Goal: Task Accomplishment & Management: Manage account settings

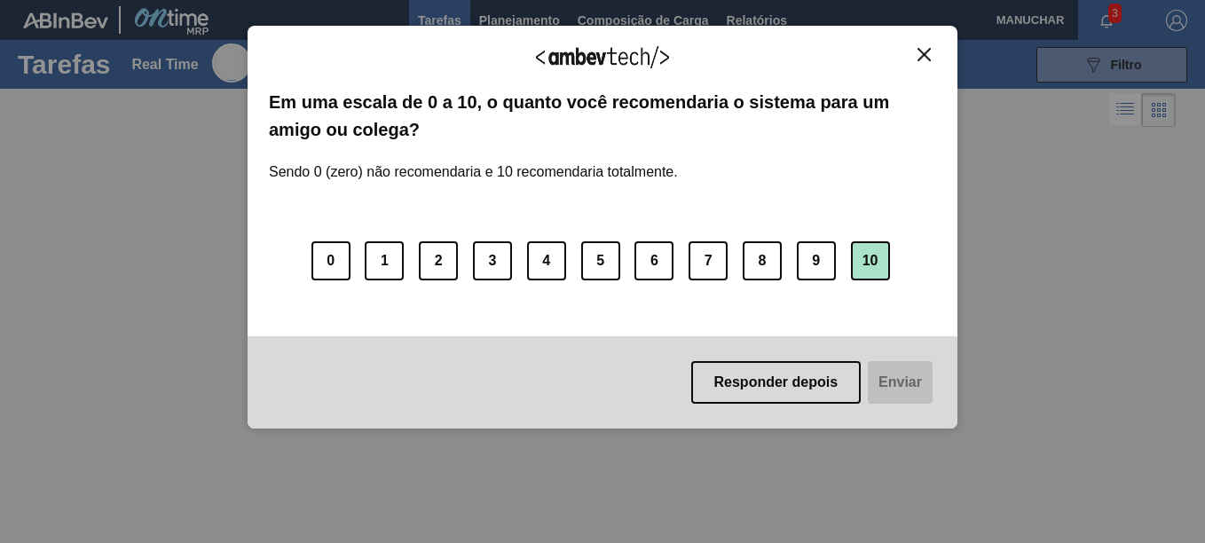
click at [870, 262] on button "10" at bounding box center [870, 260] width 39 height 39
click at [914, 390] on button "Enviar" at bounding box center [898, 382] width 68 height 43
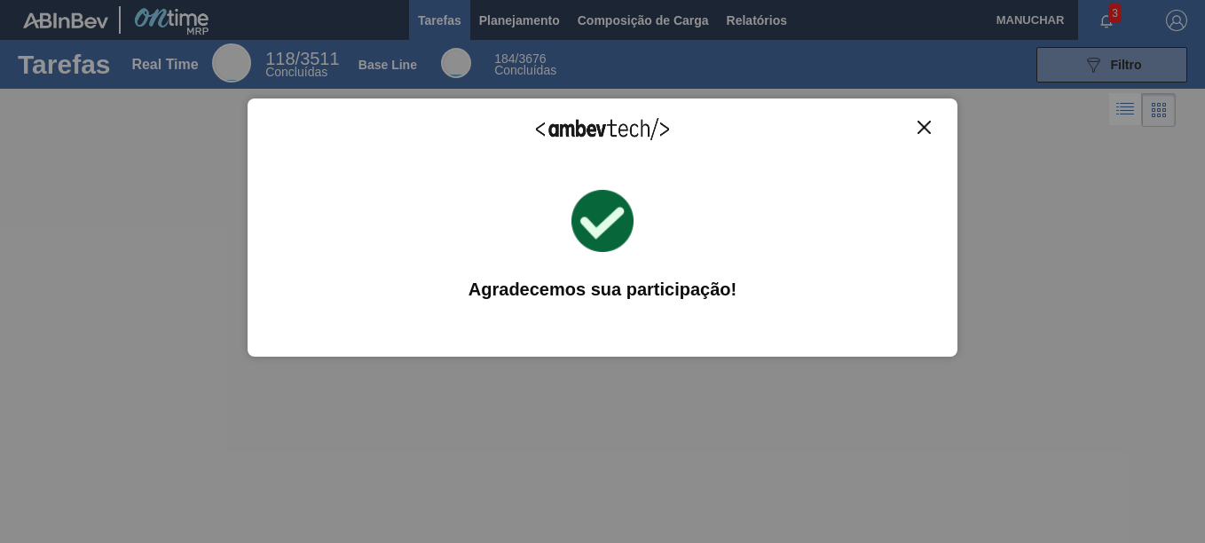
click at [932, 136] on div "Agradecemos seu feedback!" at bounding box center [602, 141] width 667 height 42
click at [925, 121] on div "Agradecemos seu feedback! Em uma escala de 0 a 10, o quanto você recomendaria o…" at bounding box center [603, 227] width 710 height 258
click at [929, 130] on img "Close" at bounding box center [924, 127] width 13 height 13
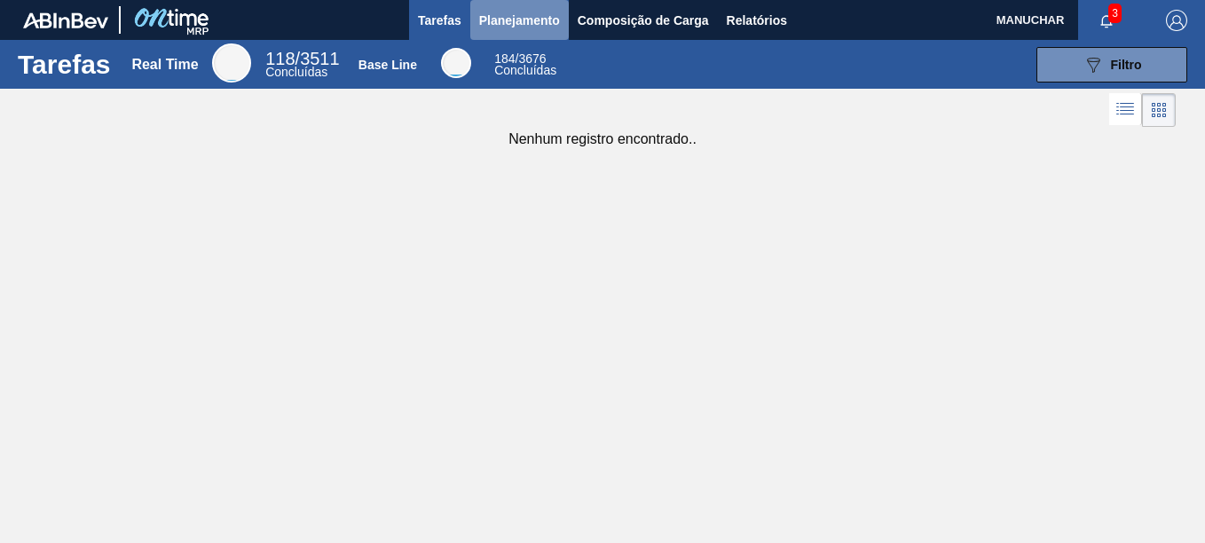
click at [532, 14] on span "Planejamento" at bounding box center [519, 20] width 81 height 21
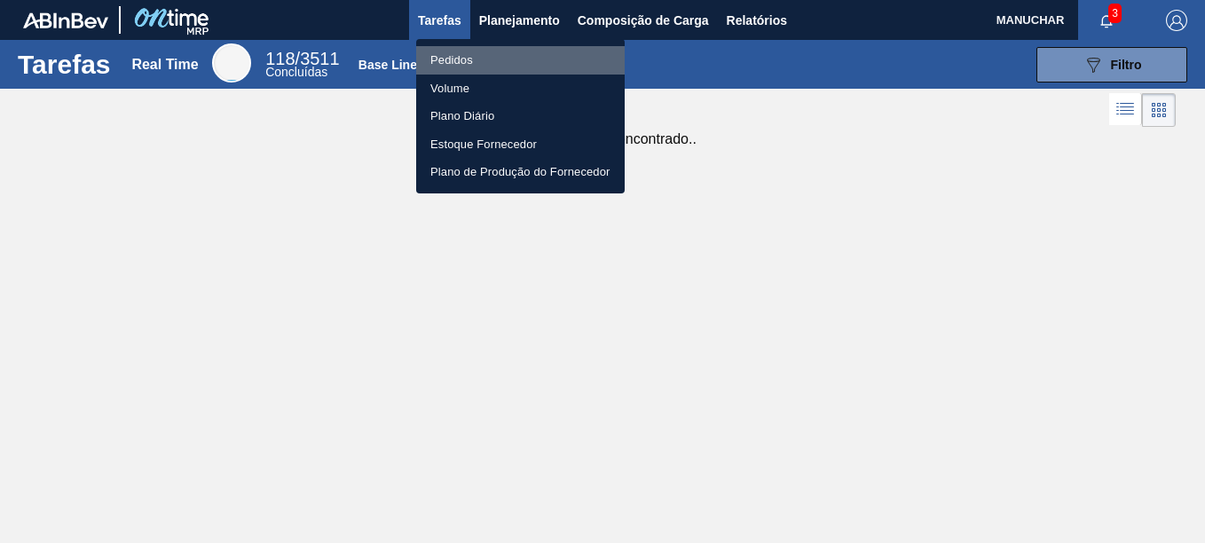
click at [531, 62] on li "Pedidos" at bounding box center [520, 60] width 209 height 28
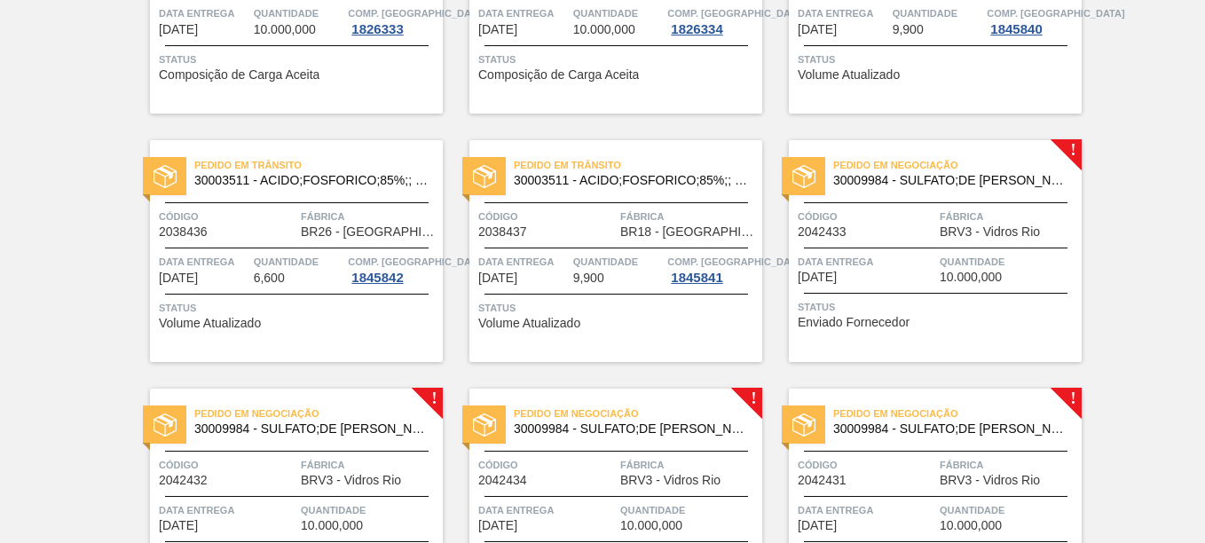
scroll to position [355, 0]
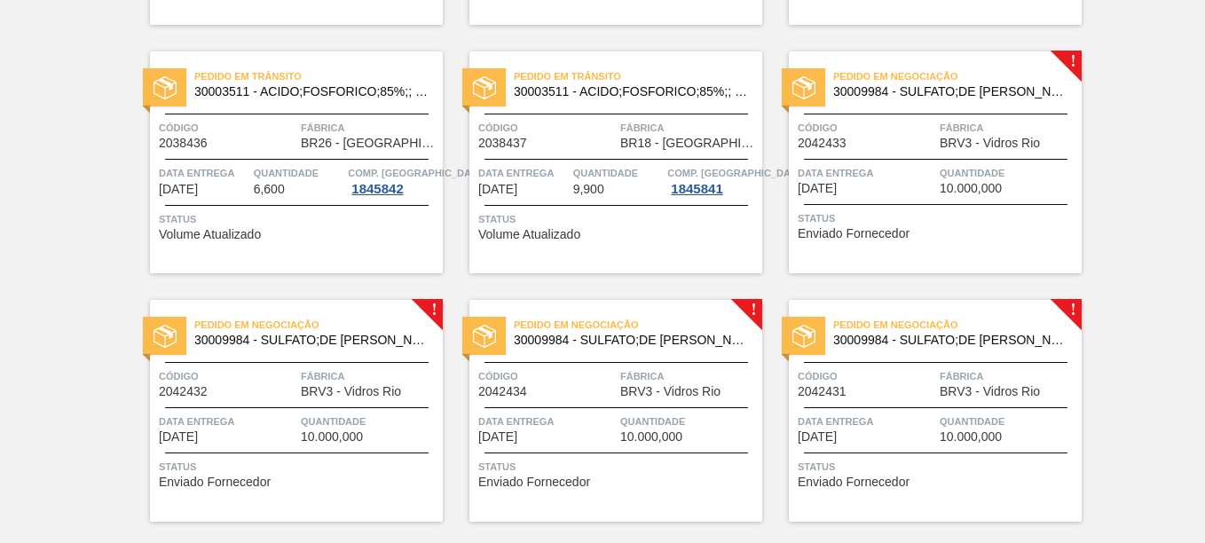
click at [1063, 58] on div "Pedido em Negociação 30009984 - SULFATO;DE SODIO ANIDRO;; Código 2042433 Fábric…" at bounding box center [935, 162] width 293 height 222
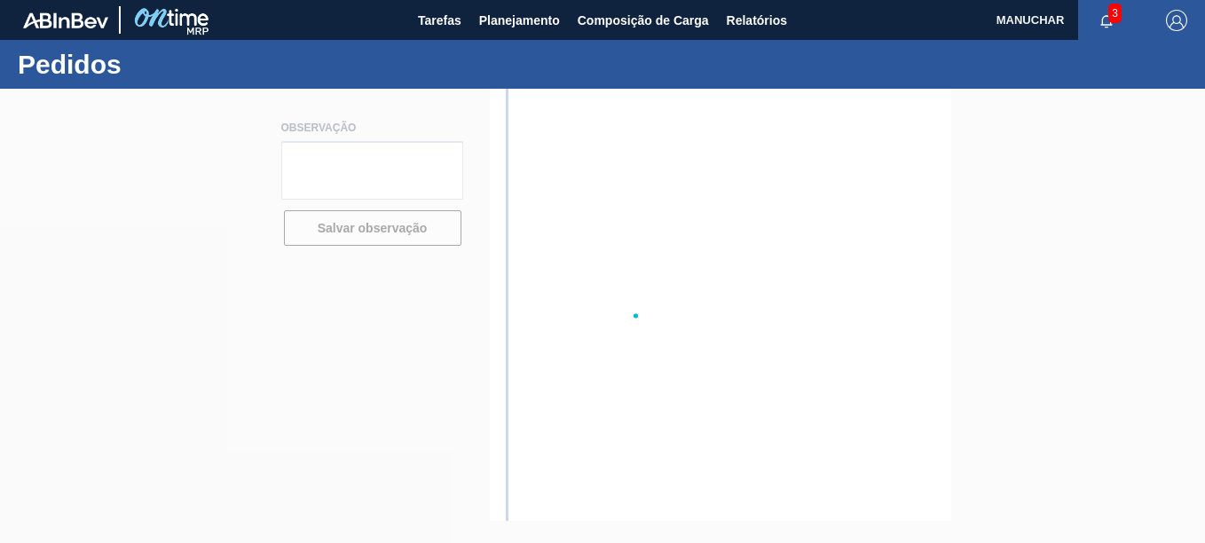
click at [1063, 57] on div "Pedidos" at bounding box center [602, 64] width 1205 height 49
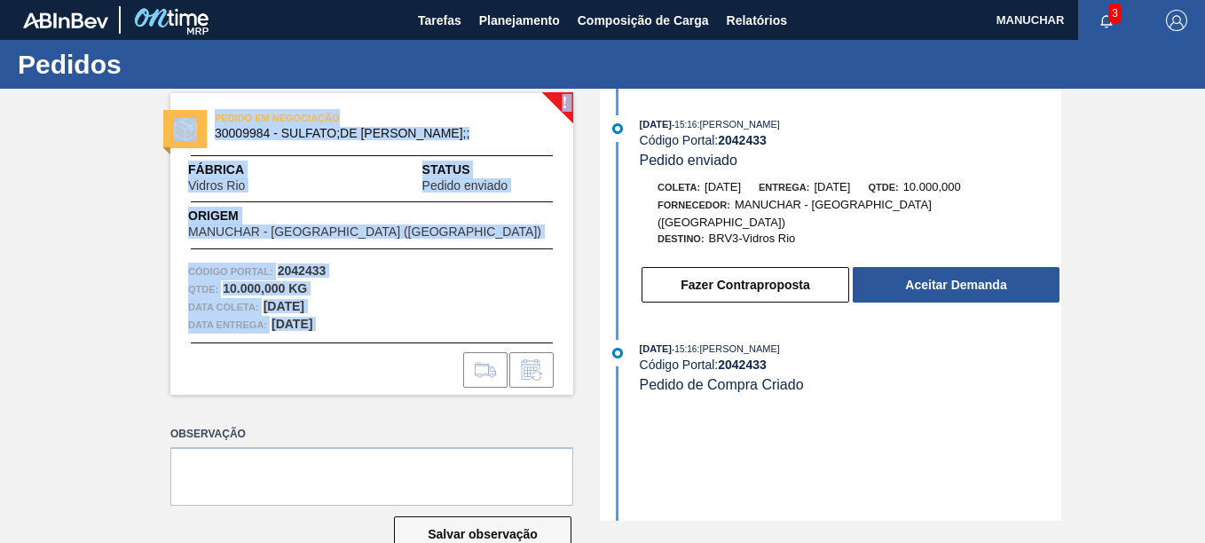
click at [0, 0] on html "Tarefas Planejamento Composição de Carga Relatórios MANUCHAR 3 Marcar todas com…" at bounding box center [602, 0] width 1205 height 0
click at [76, 329] on div "! PEDIDO EM NEGOCIAÇÃO 30009984 - SULFATO;DE SODIO ANIDRO;; Fábrica Vidros Rio …" at bounding box center [602, 305] width 1205 height 432
click at [109, 347] on div "! PEDIDO EM NEGOCIAÇÃO 30009984 - SULFATO;DE SODIO ANIDRO;; Fábrica Vidros Rio …" at bounding box center [602, 305] width 1205 height 432
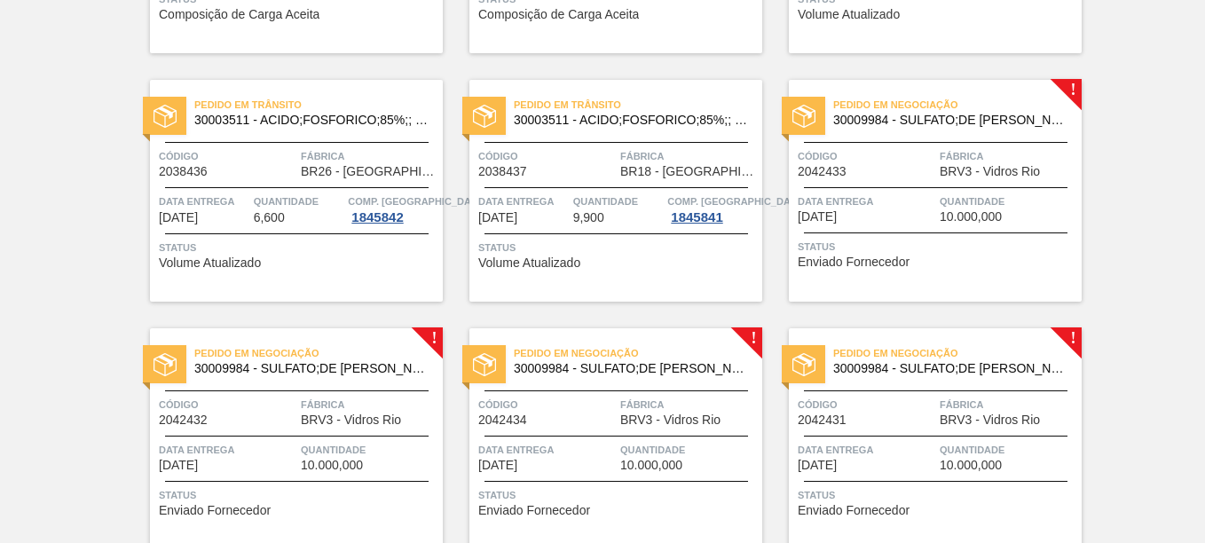
scroll to position [355, 0]
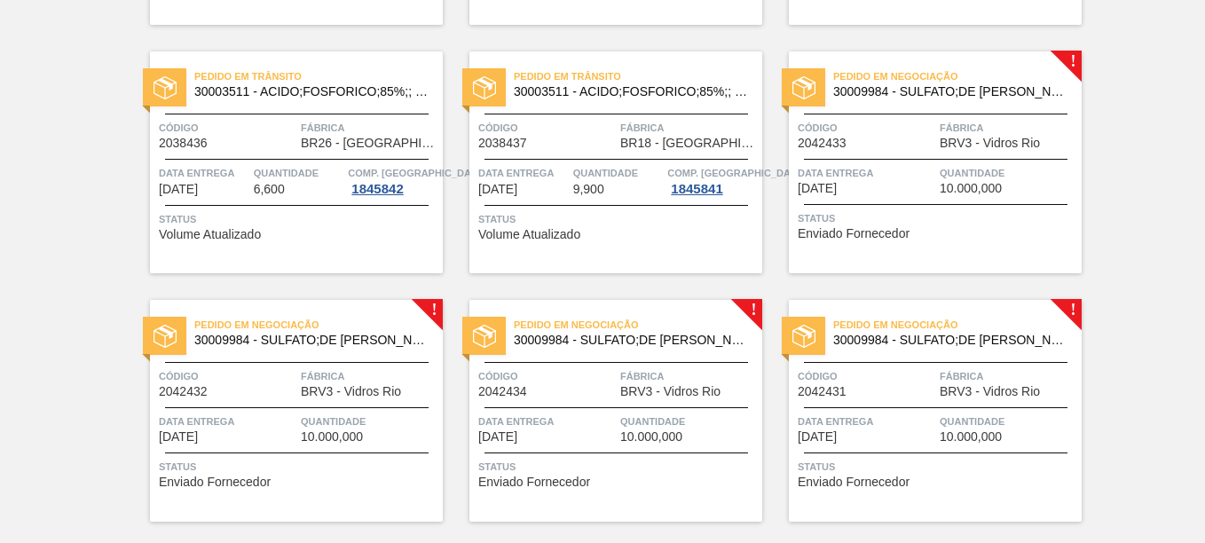
click at [429, 312] on div "Pedido em Negociação 30009984 - SULFATO;DE SODIO ANIDRO;; Código 2042432 Fábric…" at bounding box center [296, 411] width 293 height 222
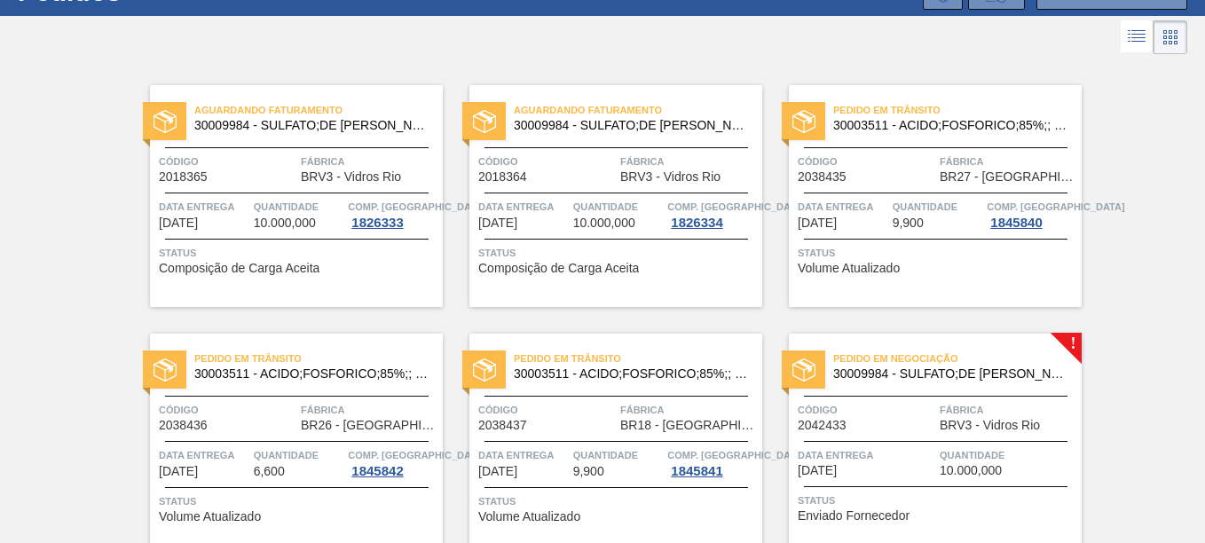
scroll to position [266, 0]
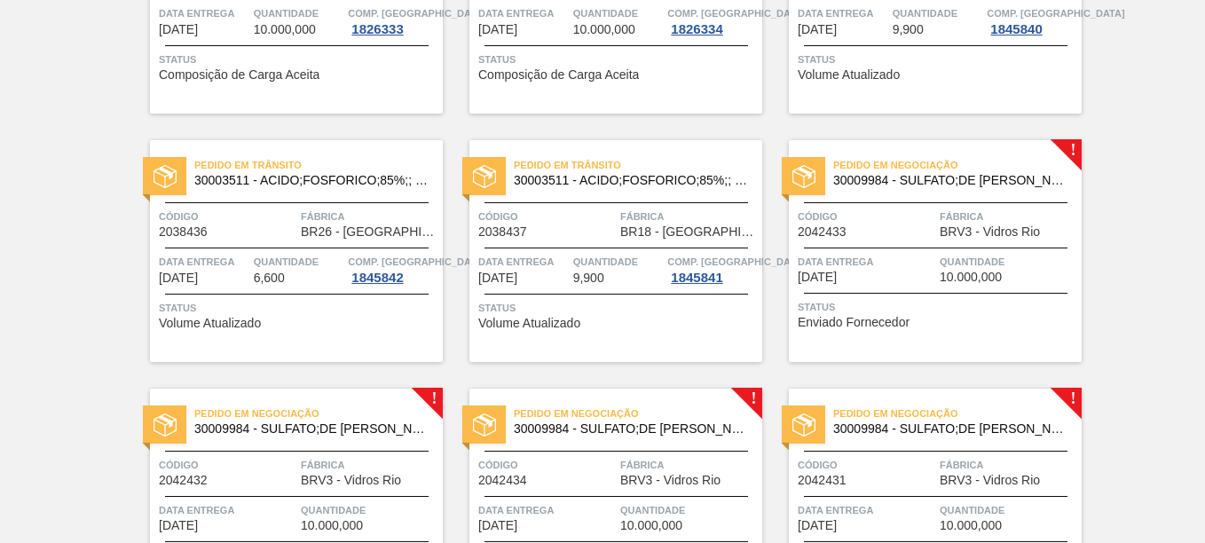
click at [1079, 142] on div "Pedido em Negociação 30009984 - SULFATO;DE SODIO ANIDRO;; Código 2042433 Fábric…" at bounding box center [935, 251] width 293 height 222
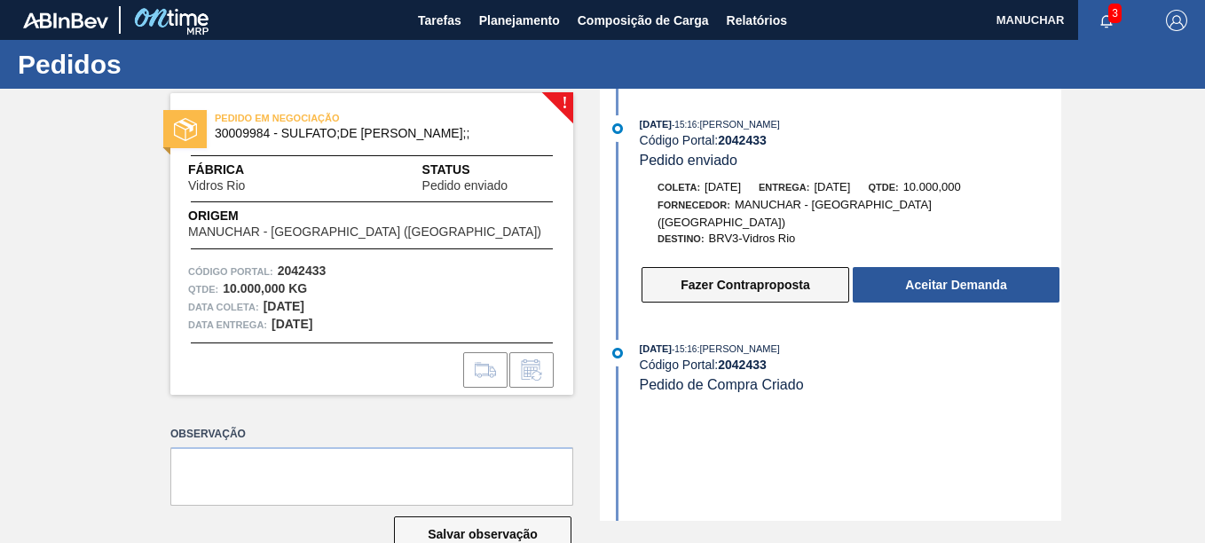
click at [714, 272] on button "Fazer Contraproposta" at bounding box center [746, 284] width 208 height 35
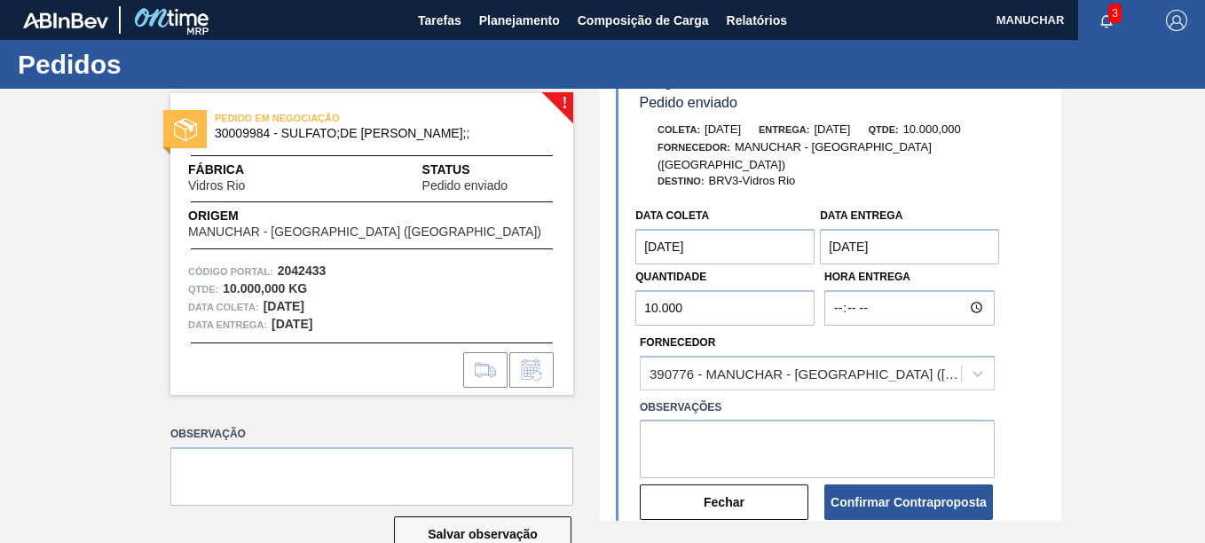
scroll to position [89, 0]
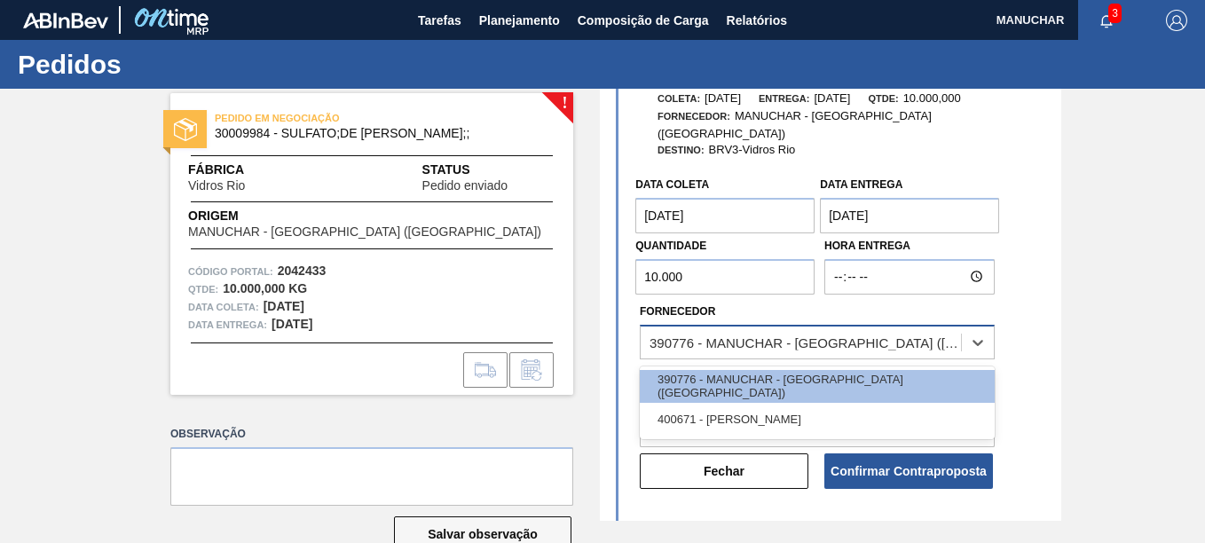
click at [941, 329] on div "390776 - MANUCHAR - [GEOGRAPHIC_DATA] ([GEOGRAPHIC_DATA])" at bounding box center [801, 342] width 320 height 26
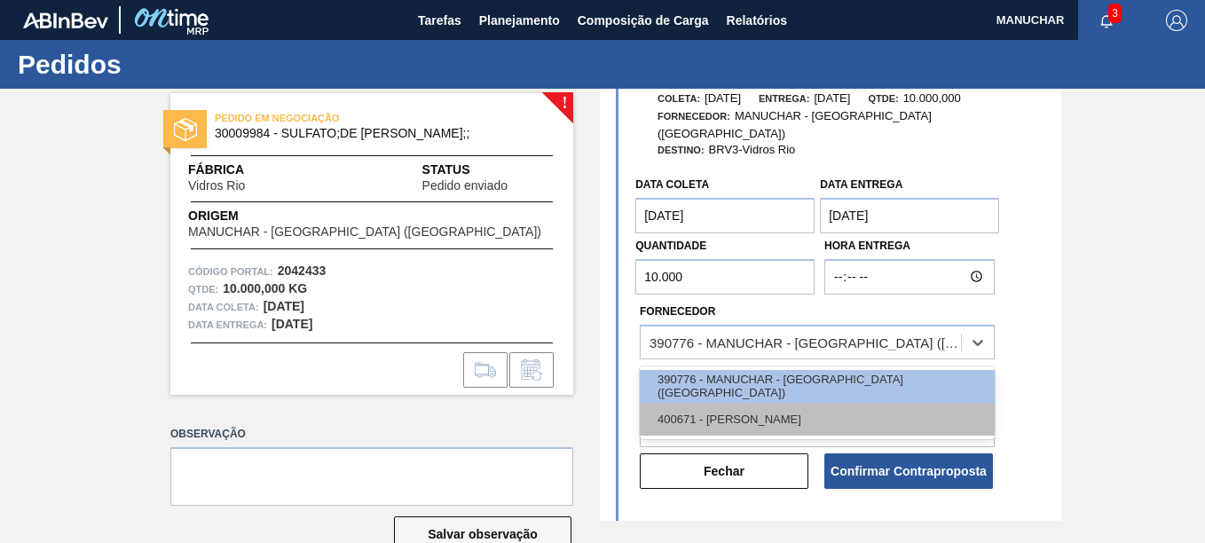
click at [861, 407] on div "400671 - [PERSON_NAME]" at bounding box center [817, 419] width 355 height 33
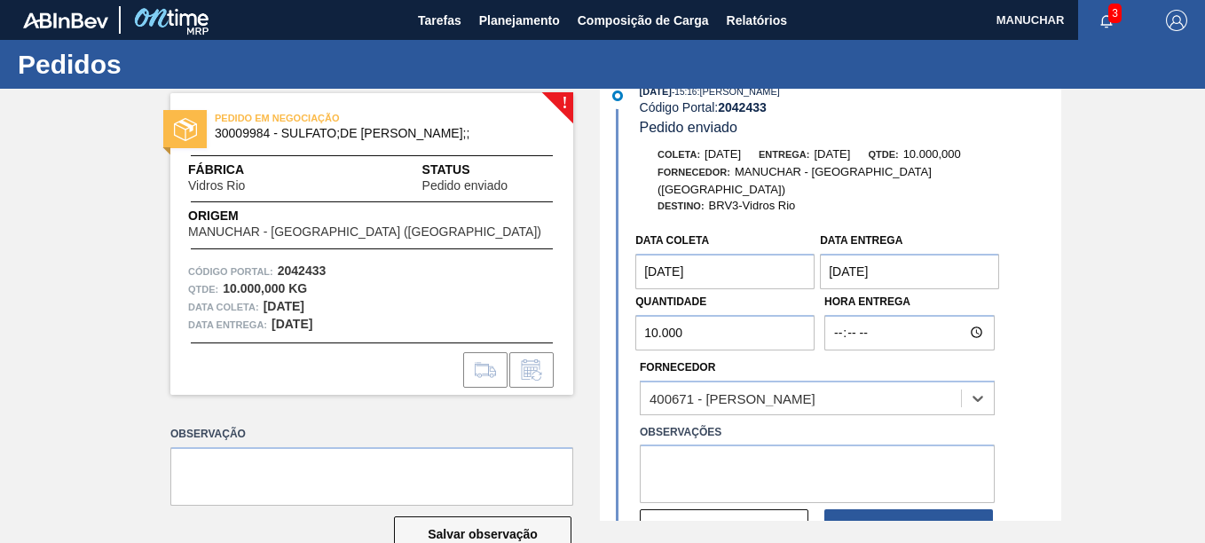
scroll to position [0, 0]
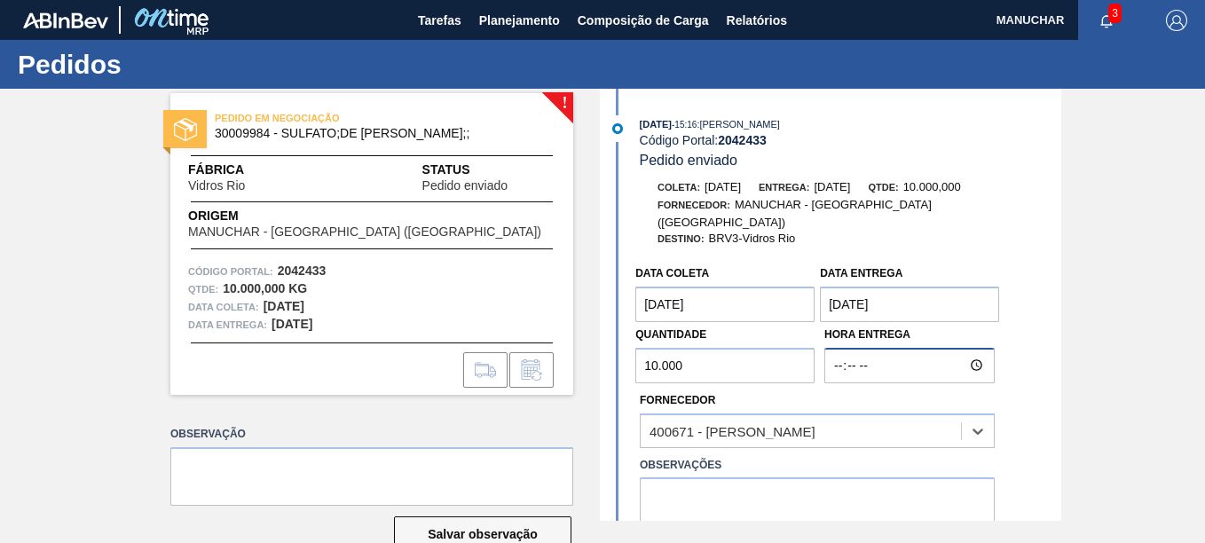
click at [859, 351] on input "Hora Entrega" at bounding box center [909, 365] width 170 height 35
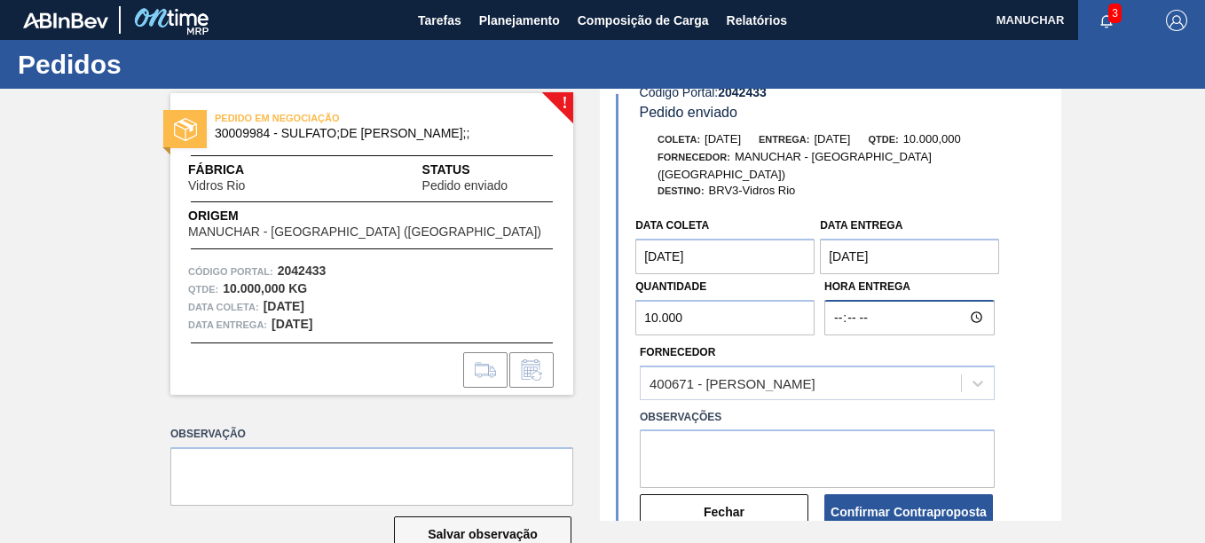
scroll to position [89, 0]
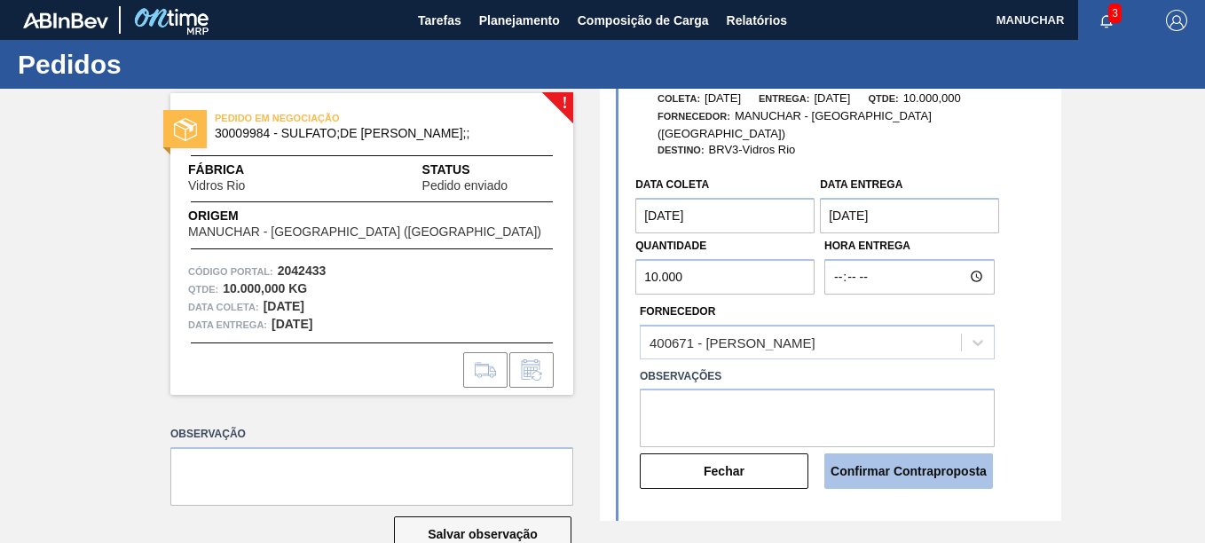
click at [854, 460] on button "Confirmar Contraproposta" at bounding box center [908, 470] width 169 height 35
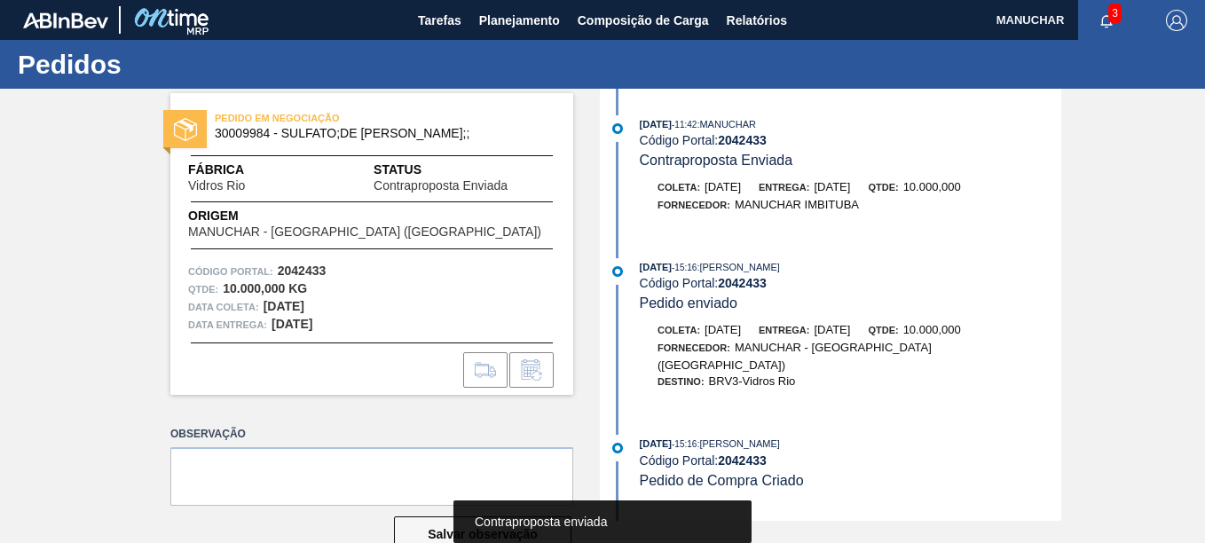
scroll to position [43, 0]
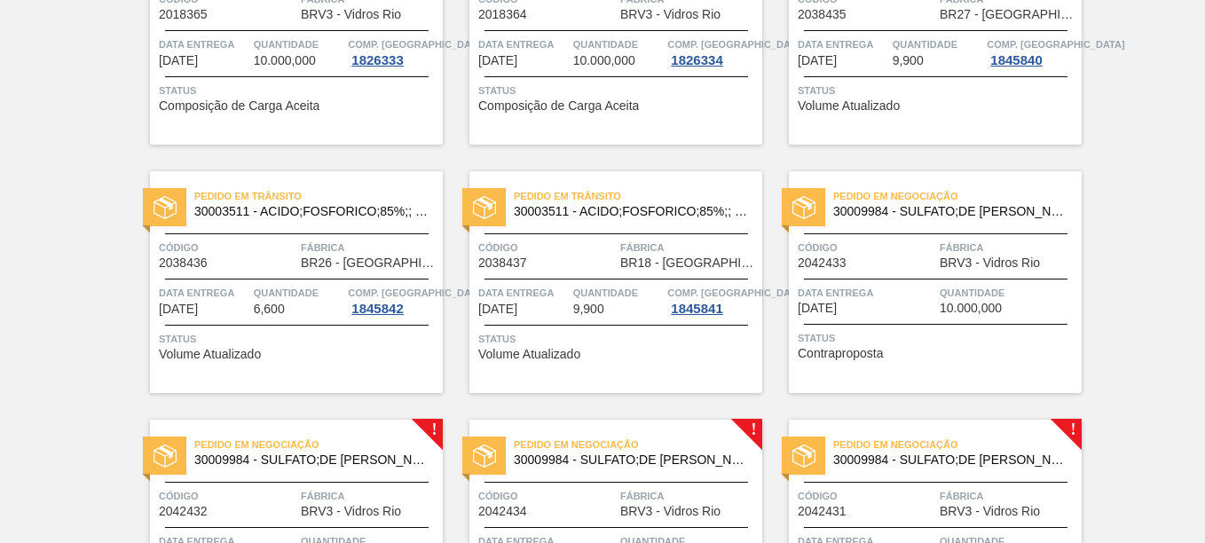
scroll to position [266, 0]
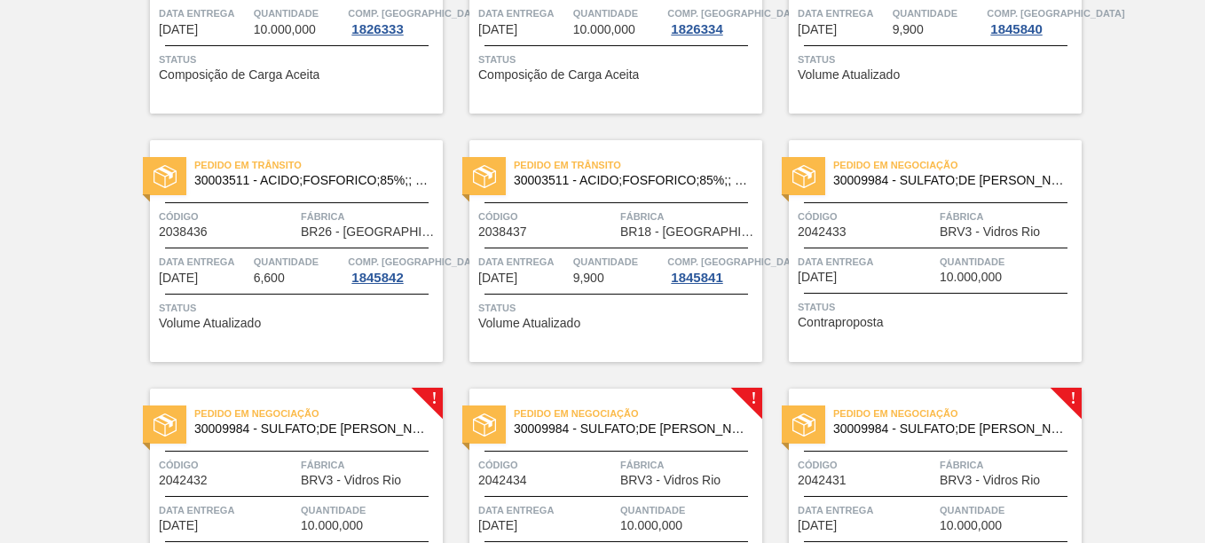
click at [878, 199] on div "Pedido em Negociação 30009984 - SULFATO;DE SODIO ANIDRO;; Código 2042433 Fábric…" at bounding box center [935, 251] width 293 height 222
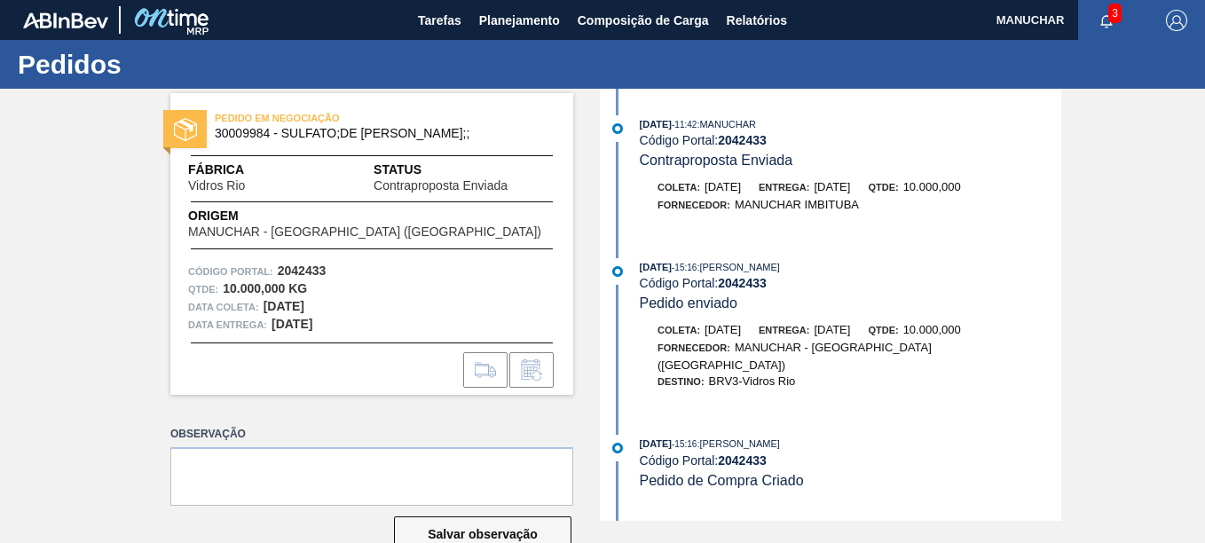
scroll to position [43, 0]
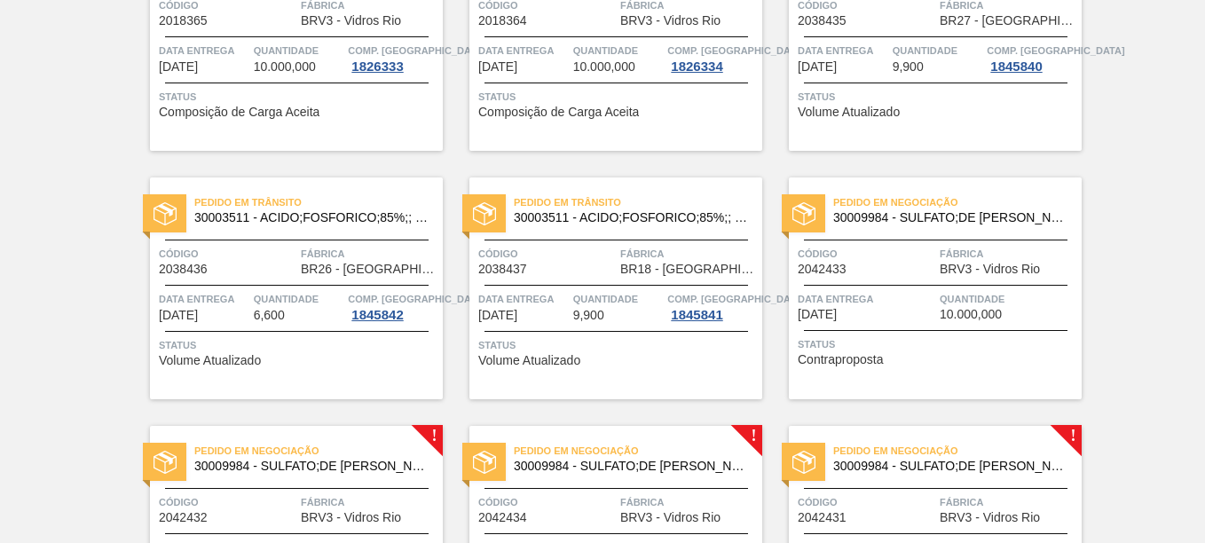
scroll to position [444, 0]
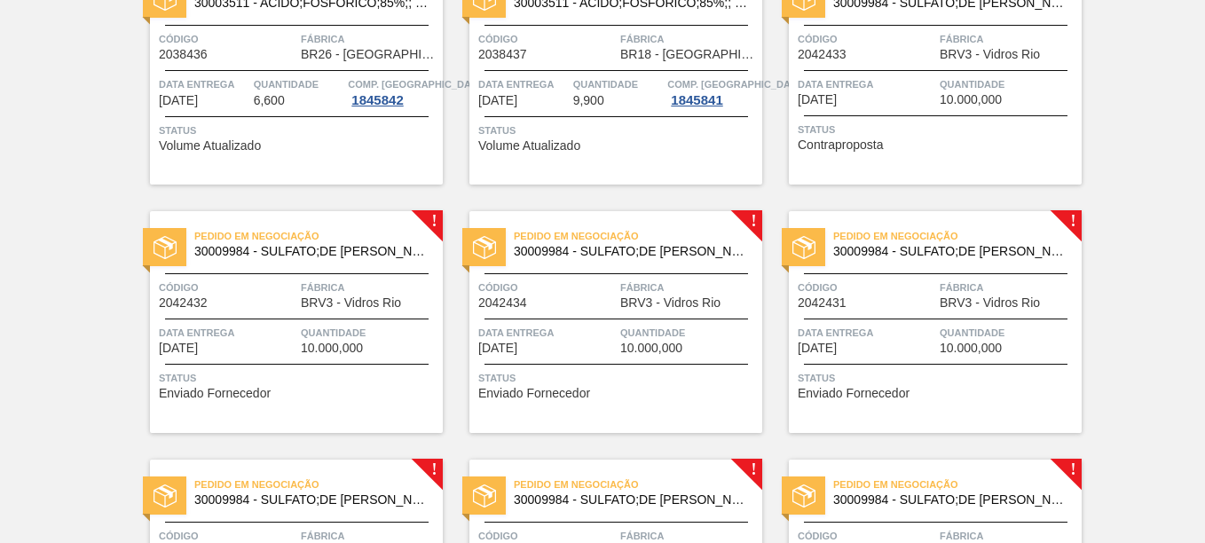
click at [429, 219] on div "Pedido em Negociação 30009984 - SULFATO;DE SODIO ANIDRO;; Código 2042432 Fábric…" at bounding box center [296, 322] width 293 height 222
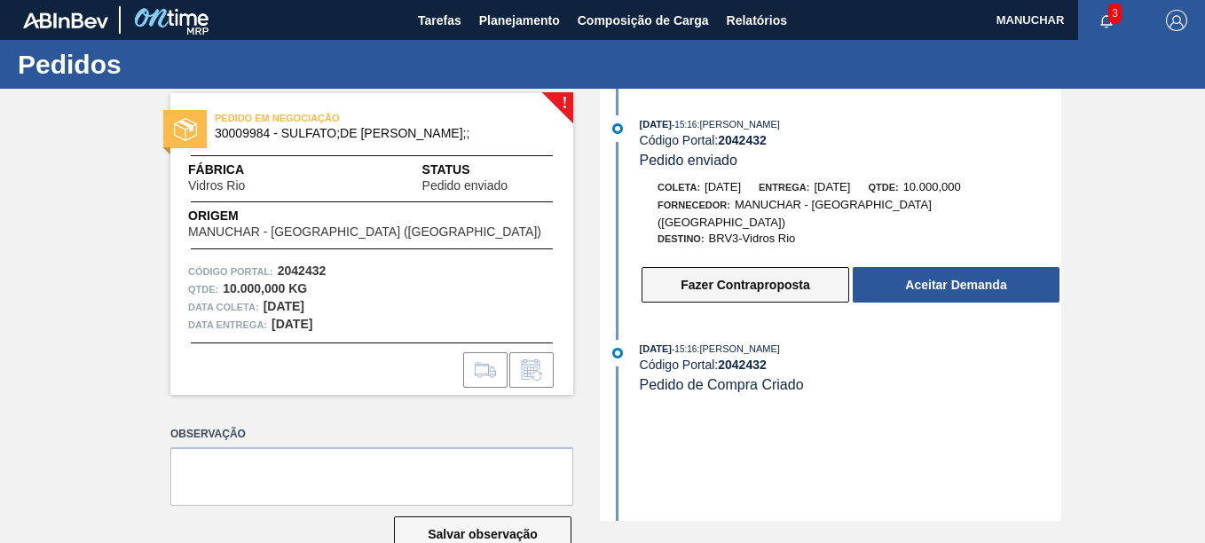
click at [796, 275] on button "Fazer Contraproposta" at bounding box center [746, 284] width 208 height 35
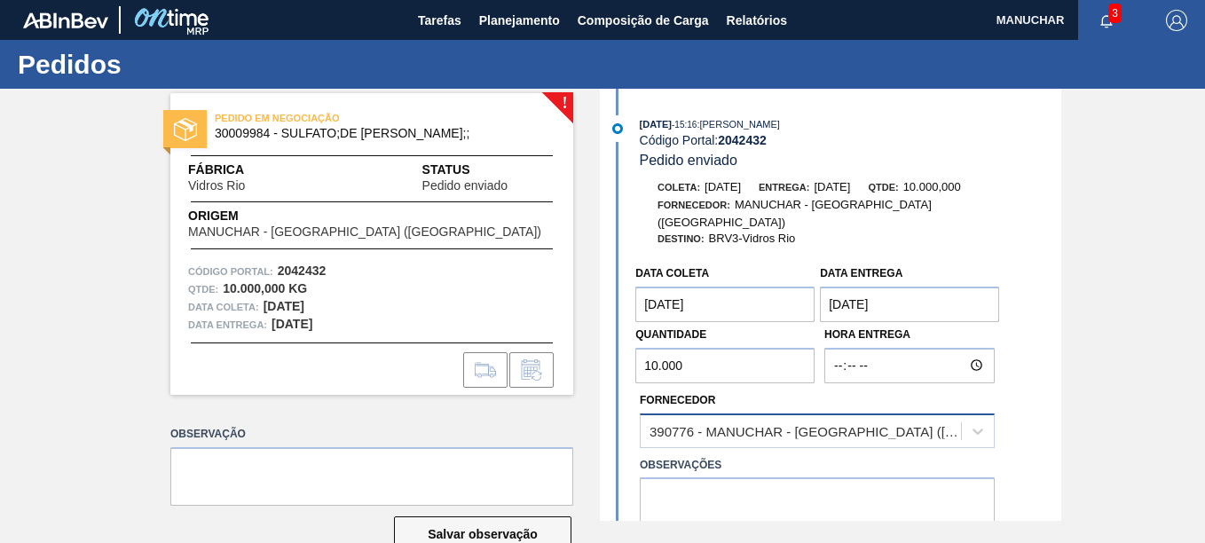
click at [815, 423] on div "390776 - MANUCHAR - [GEOGRAPHIC_DATA] ([GEOGRAPHIC_DATA])" at bounding box center [806, 430] width 313 height 15
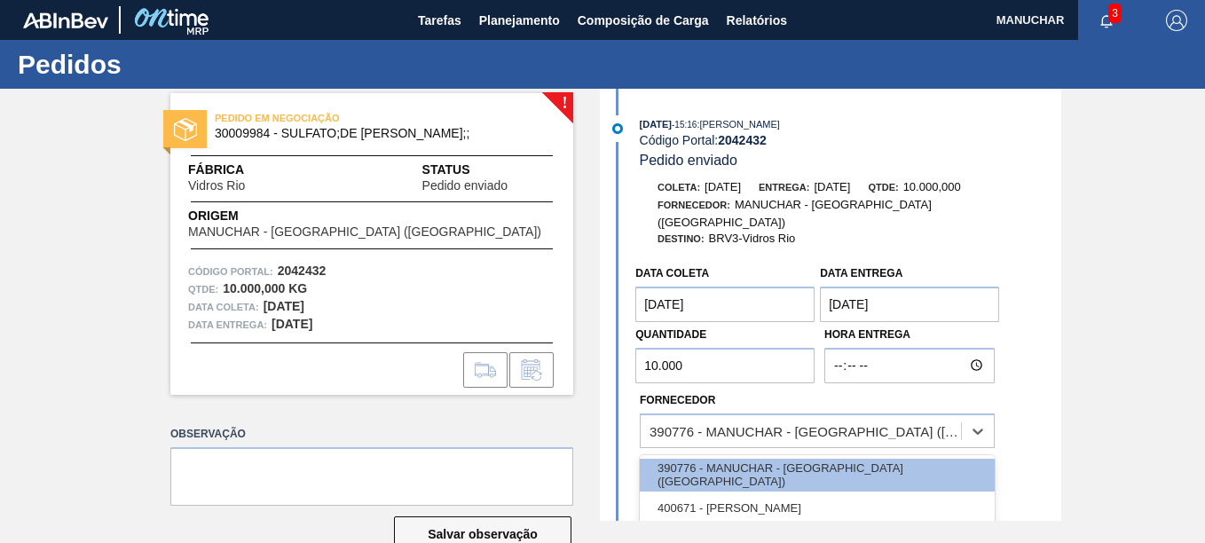
click at [791, 492] on div "400671 - [PERSON_NAME]" at bounding box center [817, 508] width 355 height 33
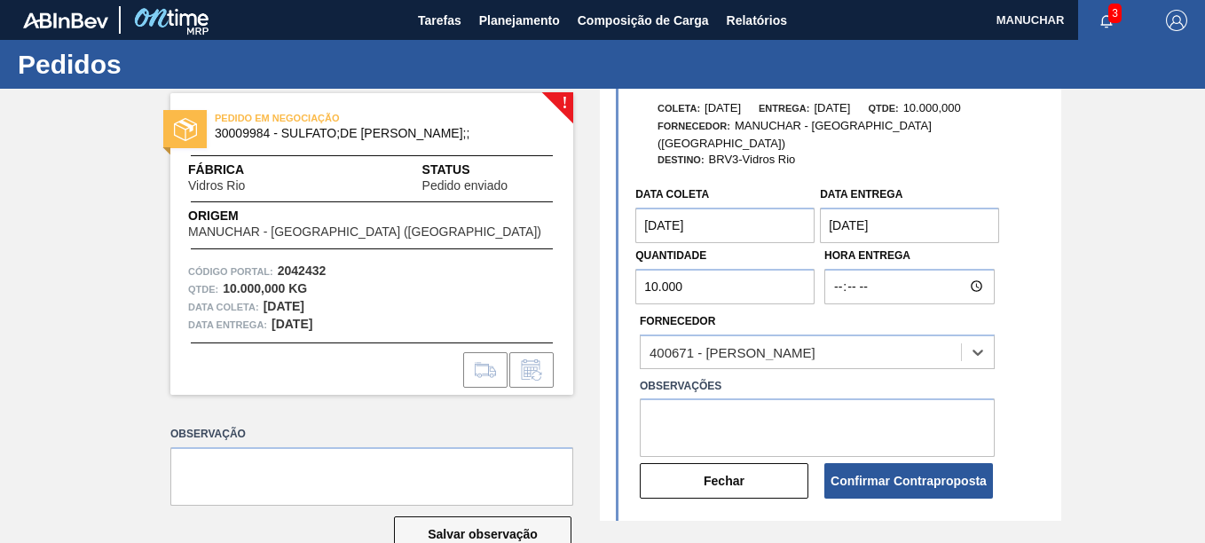
scroll to position [169, 0]
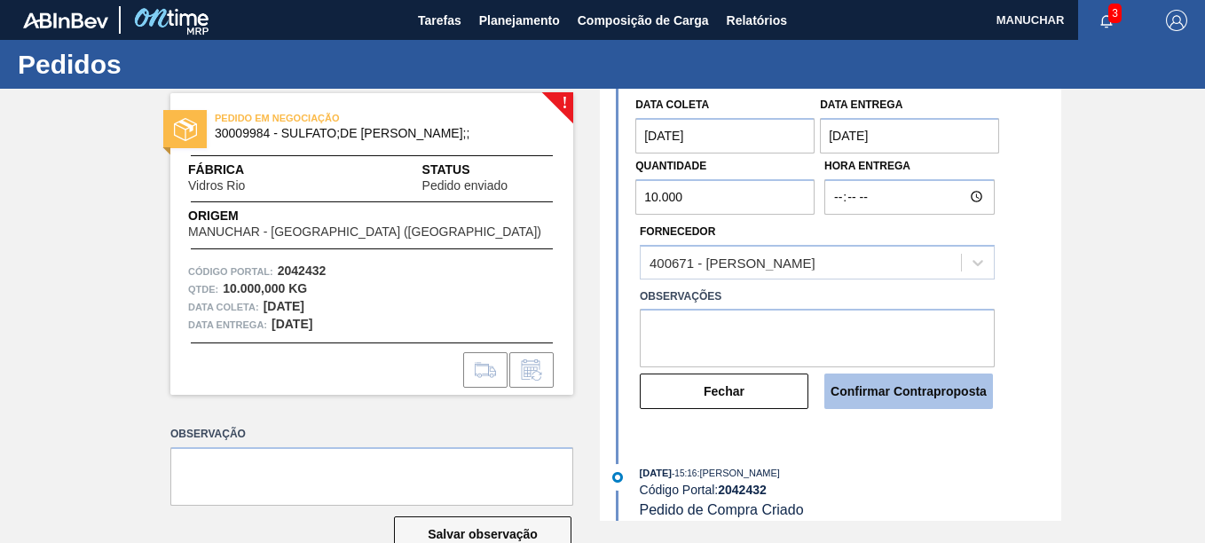
click at [900, 374] on button "Confirmar Contraproposta" at bounding box center [908, 391] width 169 height 35
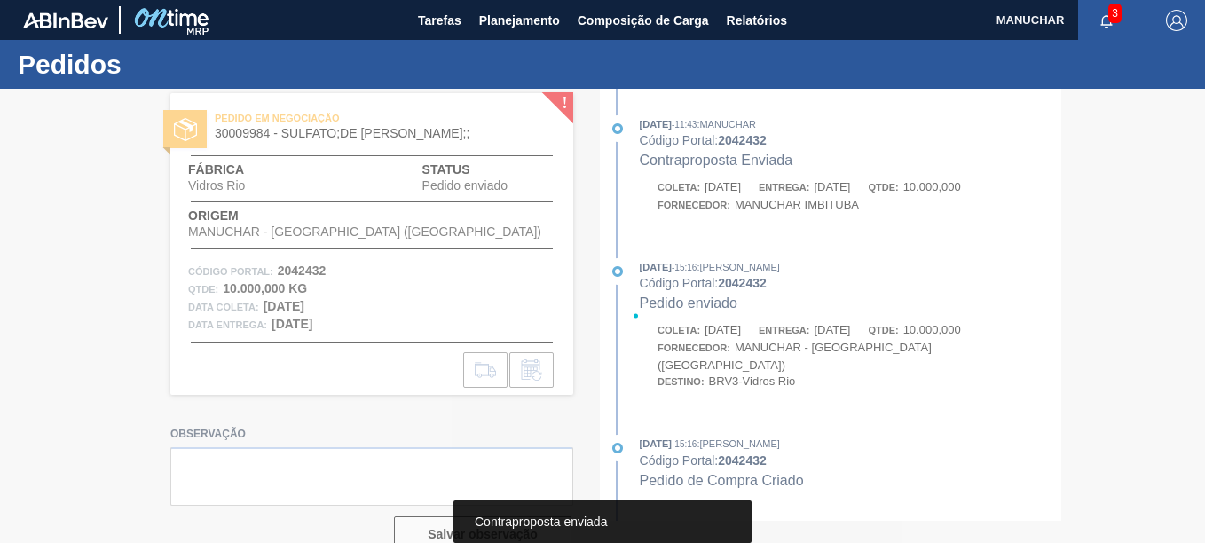
scroll to position [0, 0]
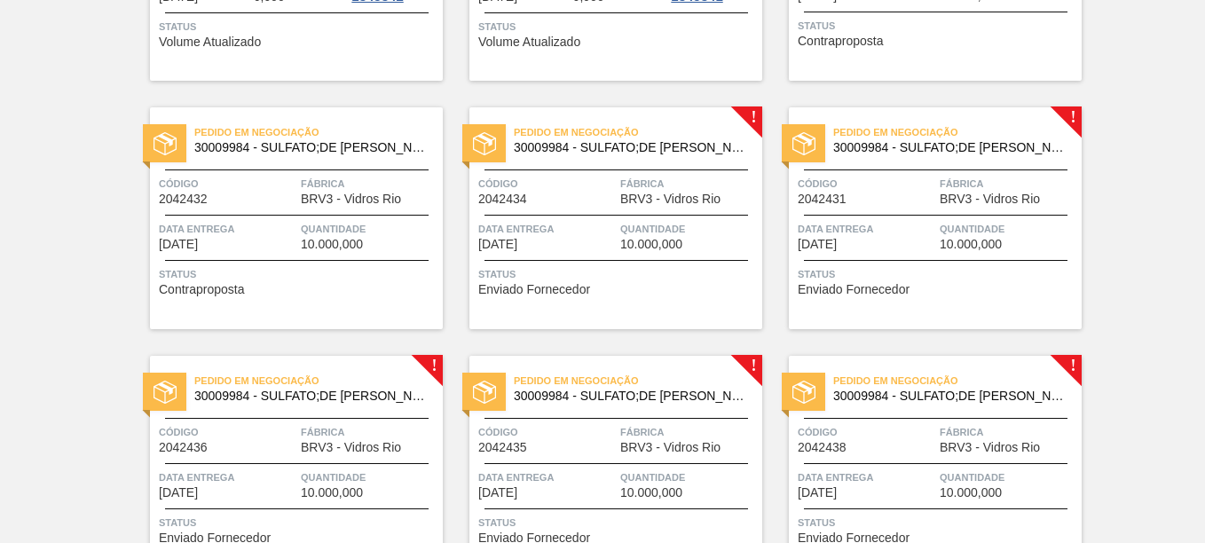
scroll to position [532, 0]
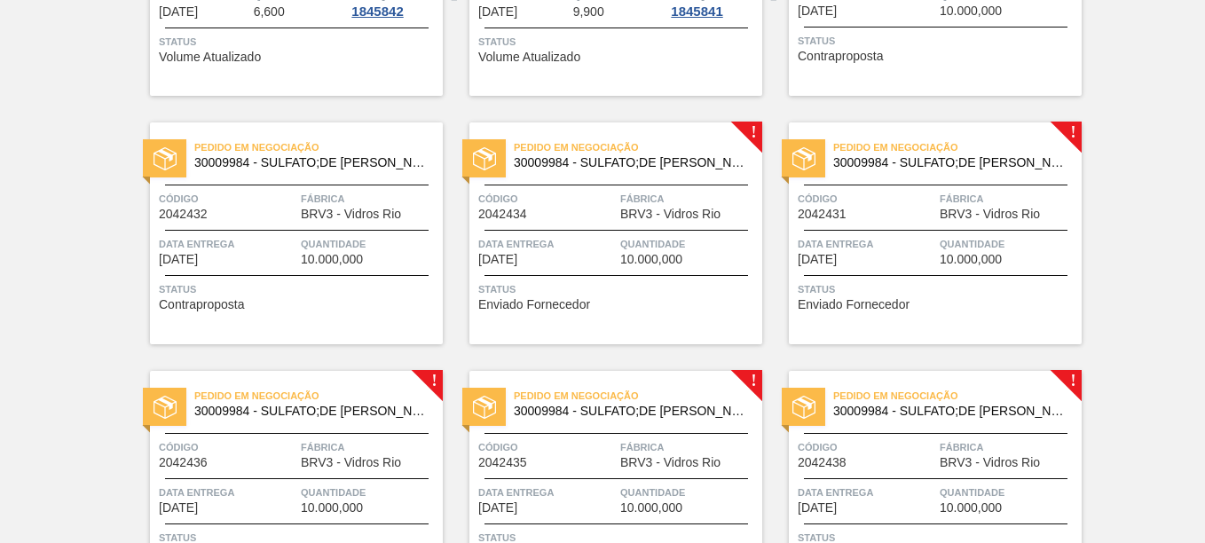
click at [760, 137] on div "Pedido em Negociação 30009984 - SULFATO;DE SODIO ANIDRO;;" at bounding box center [615, 151] width 293 height 31
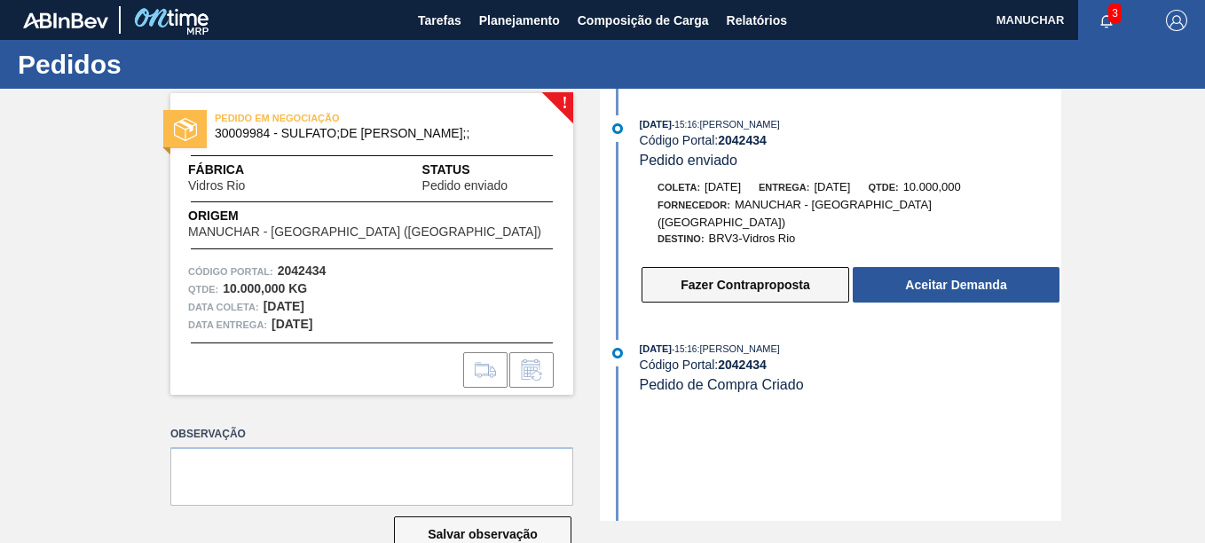
click at [761, 272] on button "Fazer Contraproposta" at bounding box center [746, 284] width 208 height 35
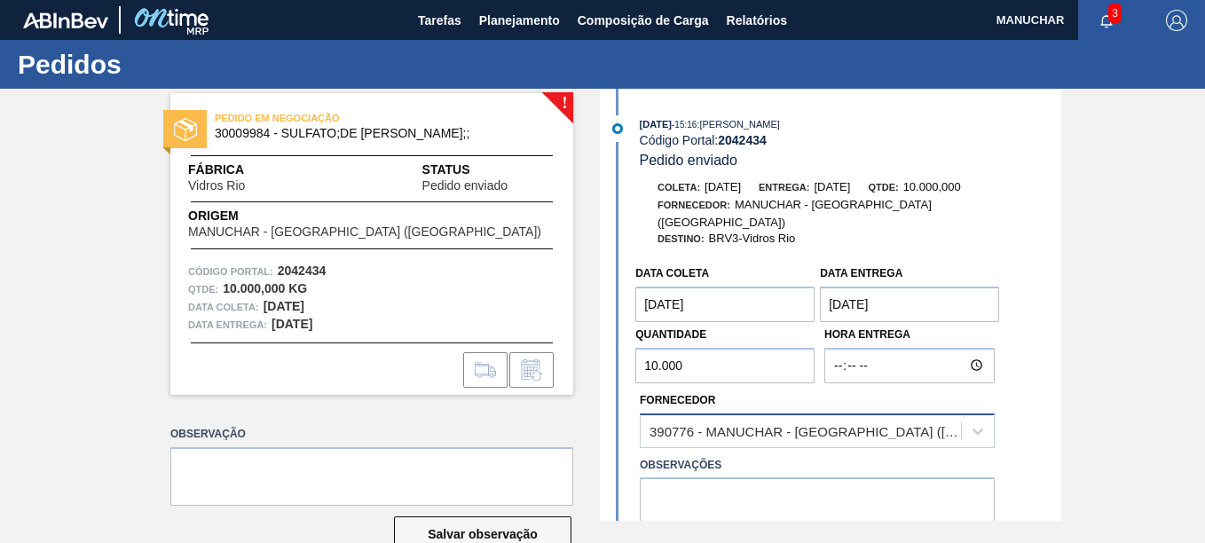
click at [810, 423] on div "390776 - MANUCHAR - [GEOGRAPHIC_DATA] ([GEOGRAPHIC_DATA])" at bounding box center [806, 430] width 313 height 15
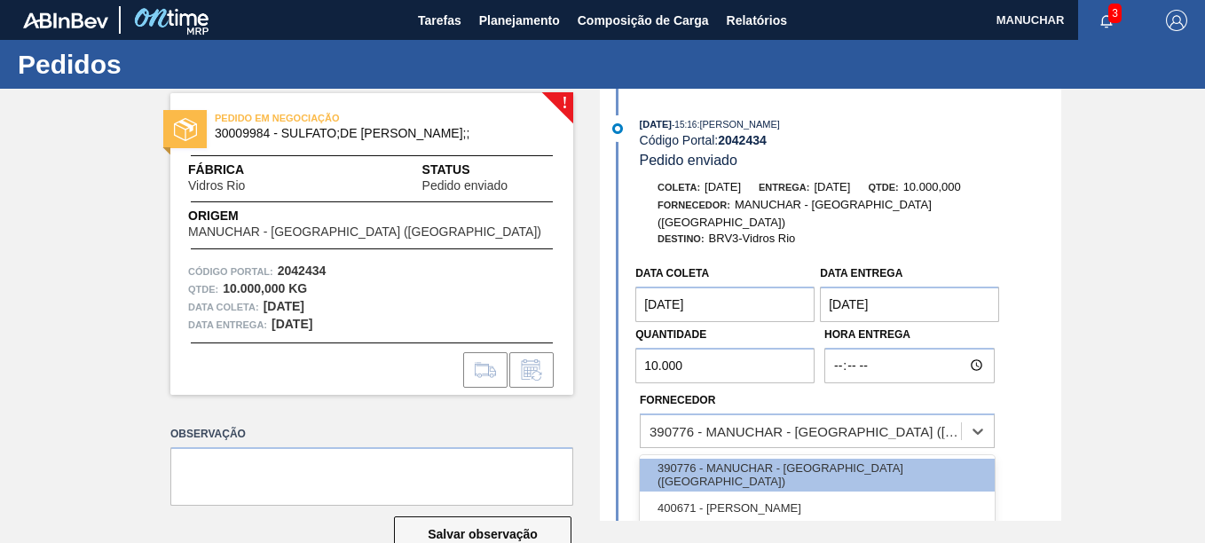
click at [791, 495] on div "400671 - [PERSON_NAME]" at bounding box center [817, 508] width 355 height 33
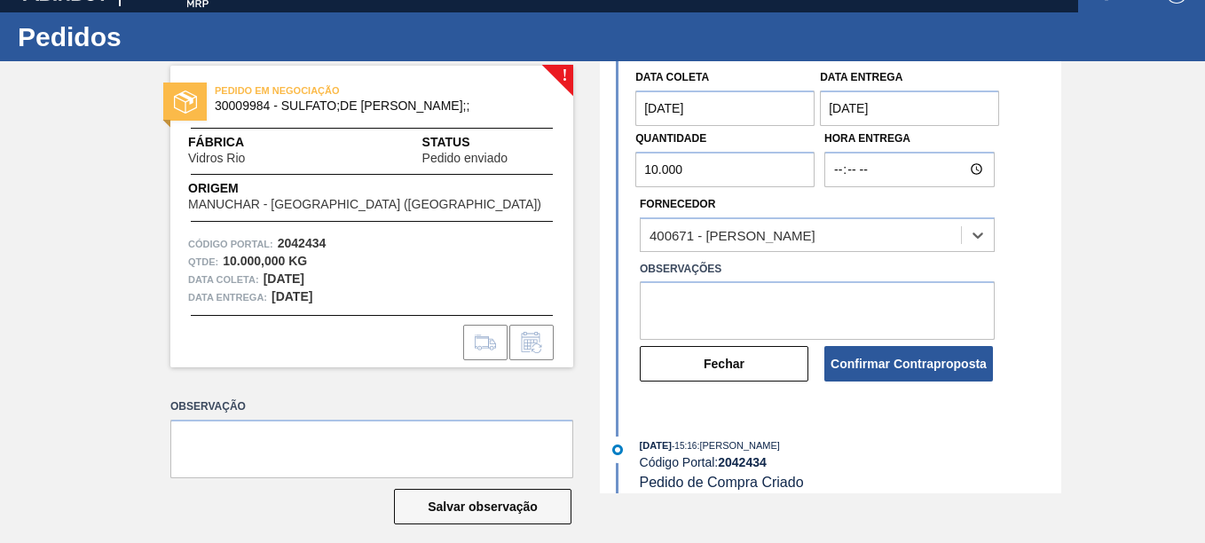
scroll to position [43, 0]
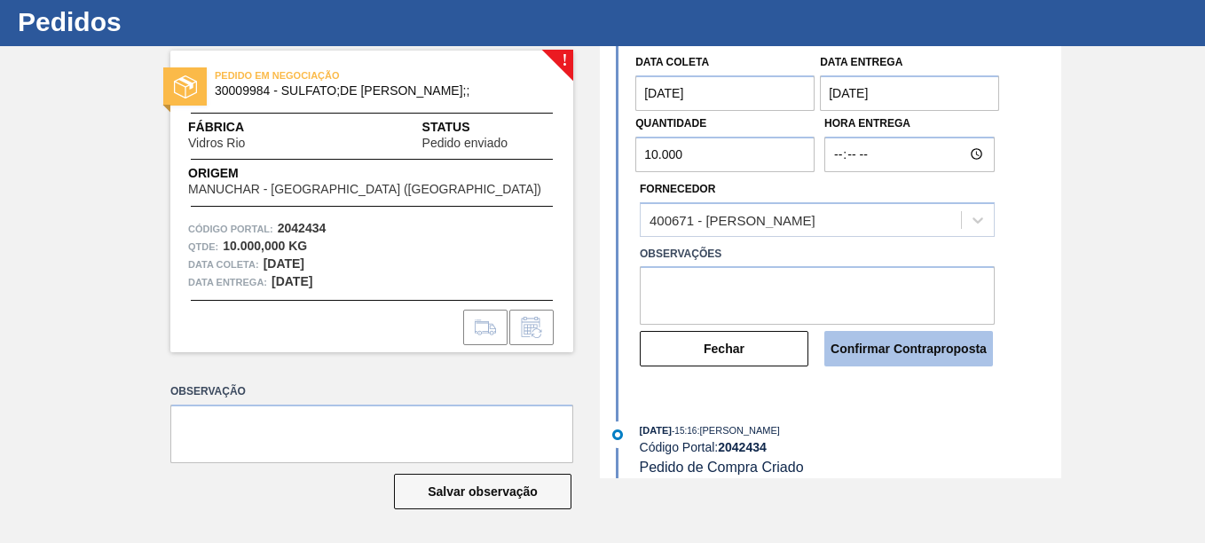
click at [867, 337] on button "Confirmar Contraproposta" at bounding box center [908, 348] width 169 height 35
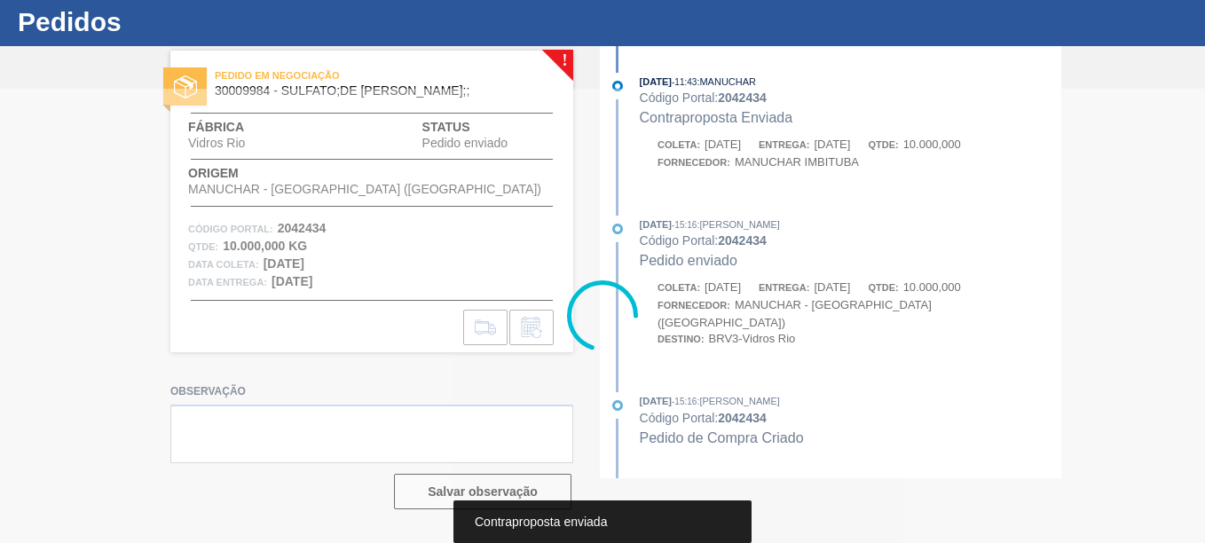
scroll to position [0, 0]
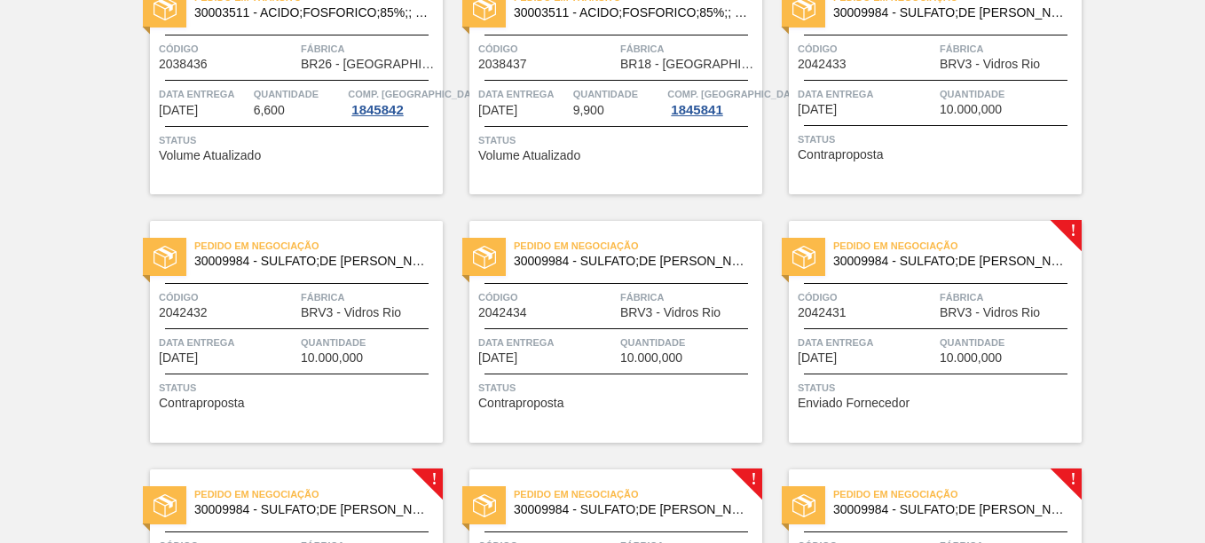
scroll to position [444, 0]
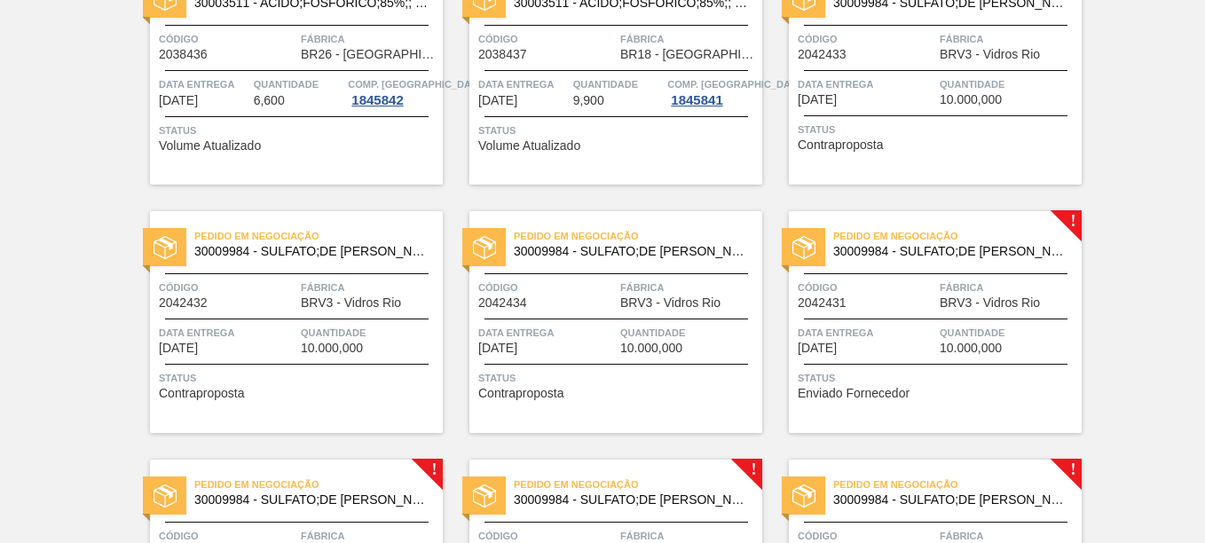
click at [955, 240] on span "Pedido em Negociação" at bounding box center [957, 236] width 248 height 18
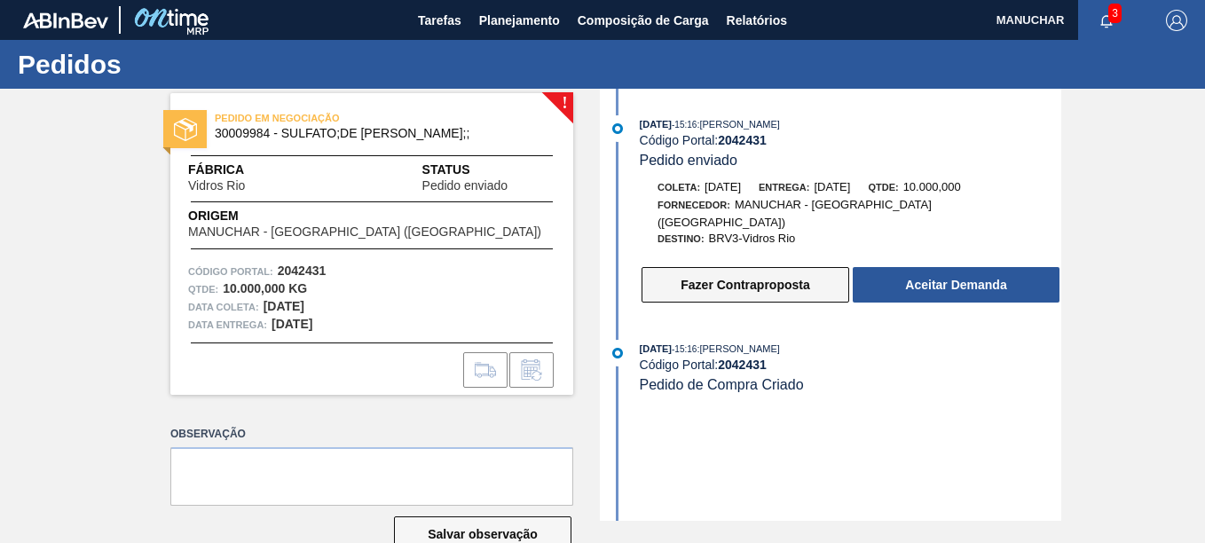
click at [763, 270] on button "Fazer Contraproposta" at bounding box center [746, 284] width 208 height 35
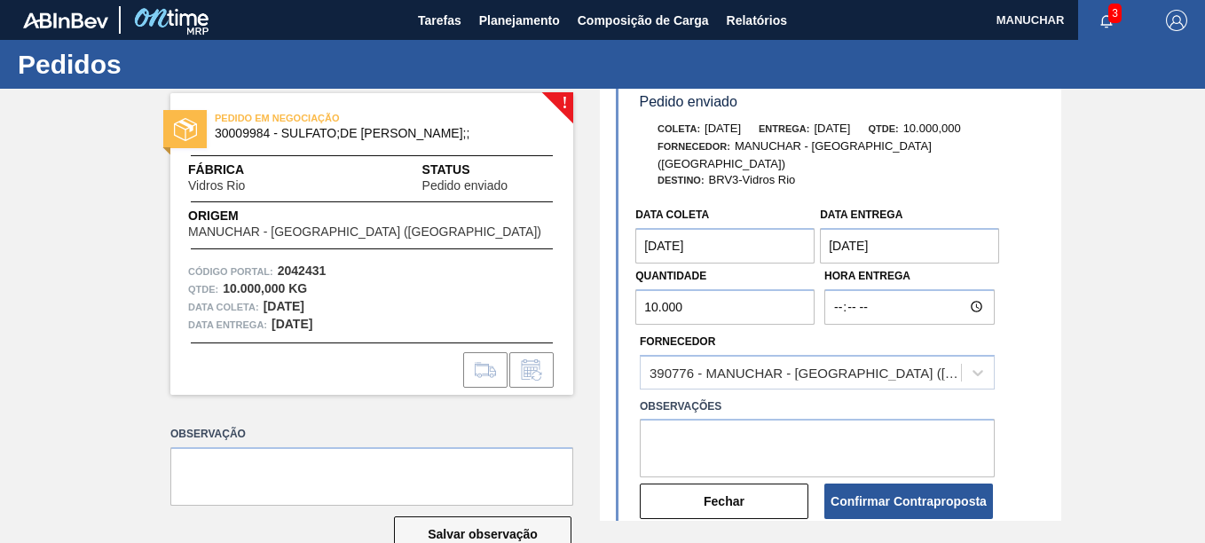
scroll to position [89, 0]
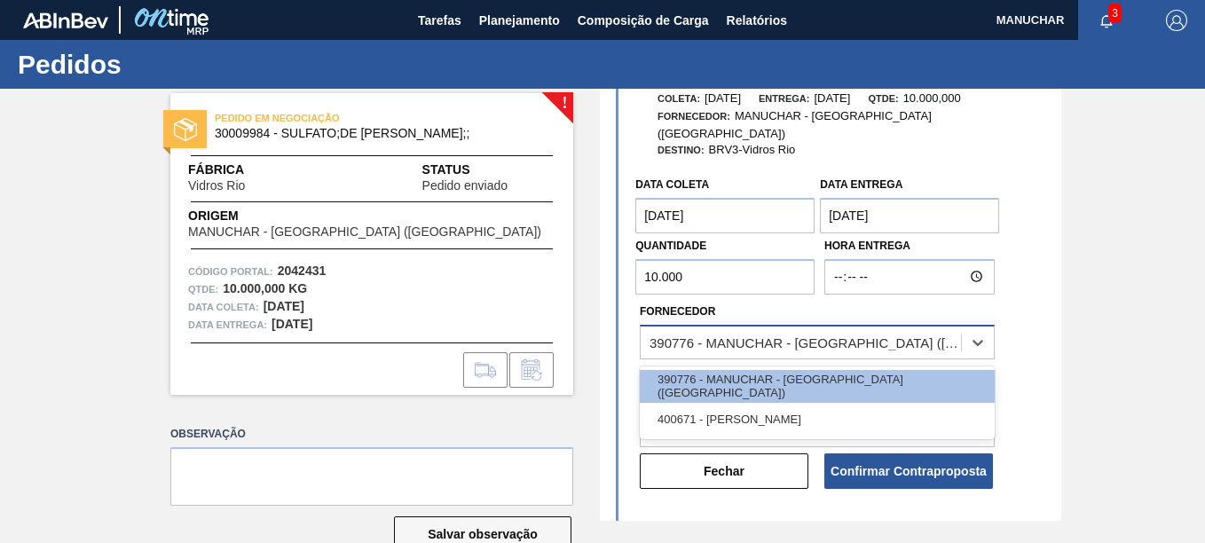
click at [779, 335] on div "390776 - MANUCHAR - [GEOGRAPHIC_DATA] ([GEOGRAPHIC_DATA])" at bounding box center [801, 342] width 320 height 26
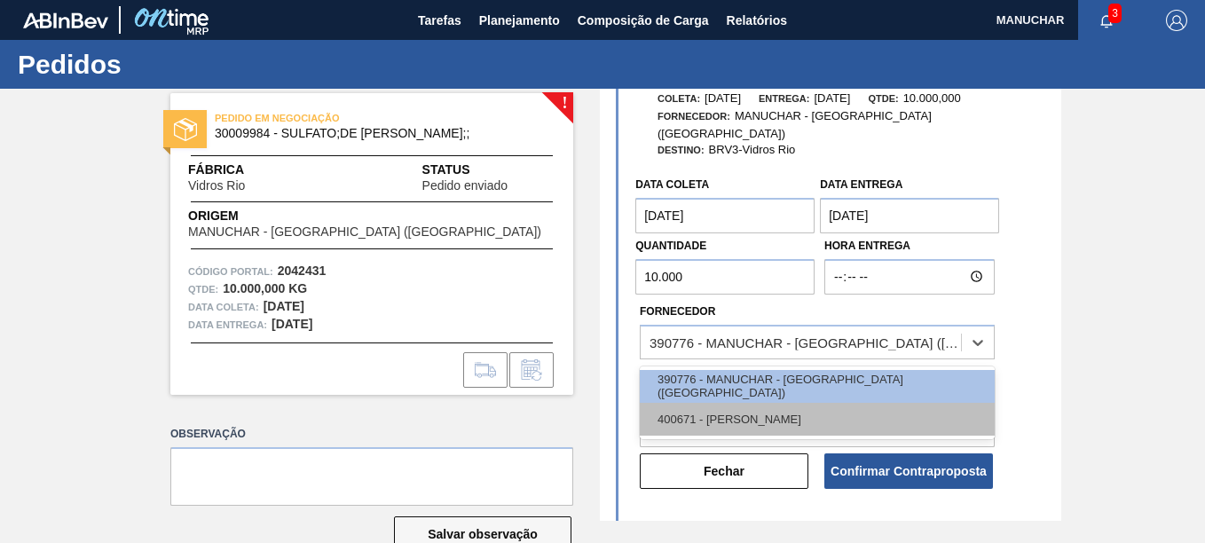
click at [767, 403] on div "400671 - [PERSON_NAME]" at bounding box center [817, 419] width 355 height 33
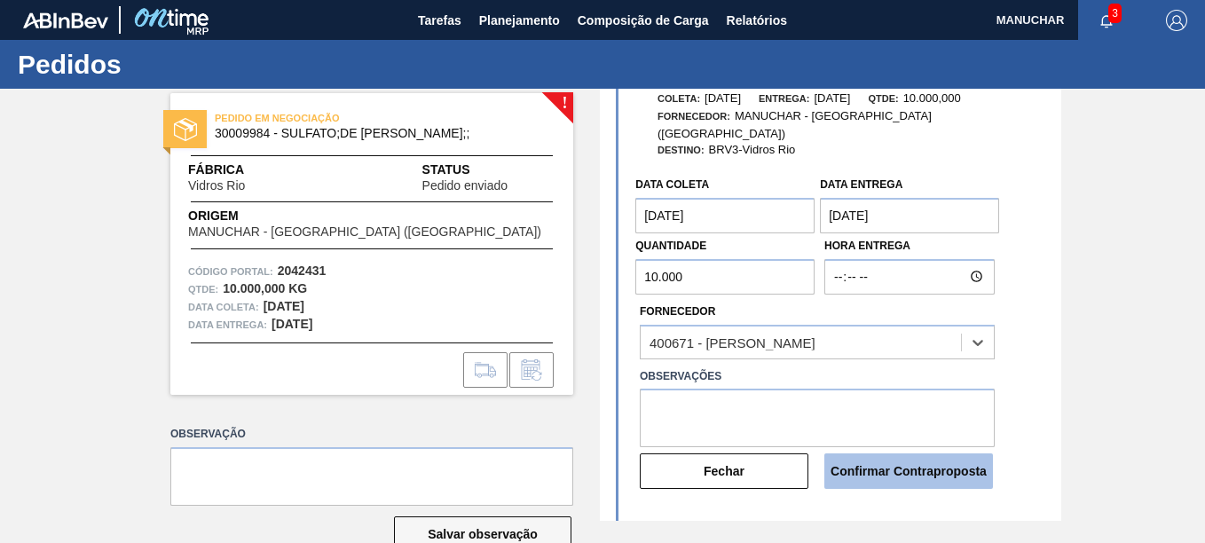
click at [870, 453] on button "Confirmar Contraproposta" at bounding box center [908, 470] width 169 height 35
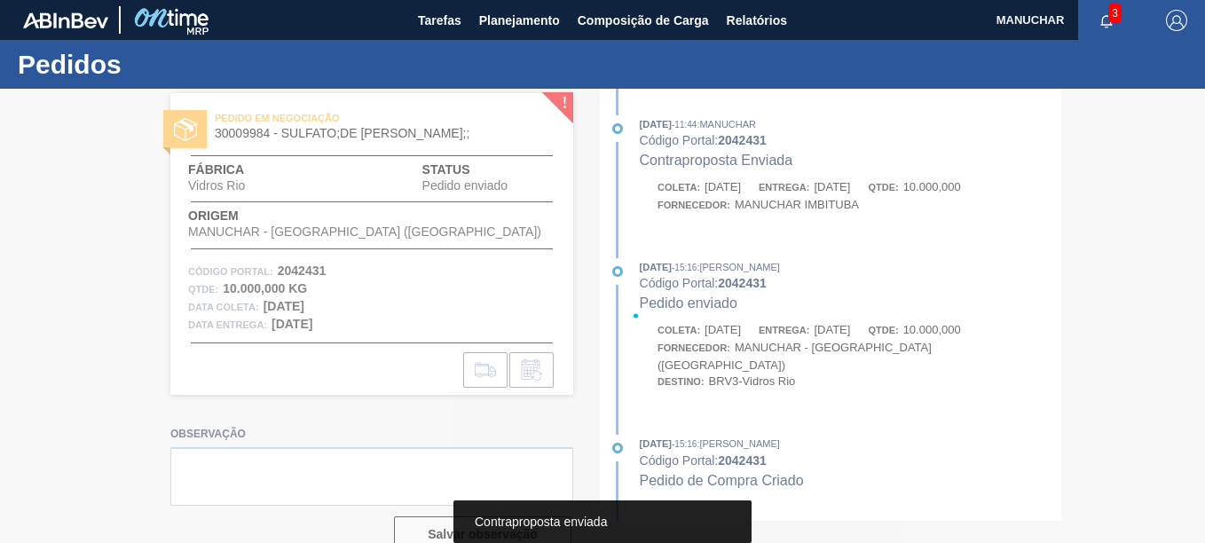
scroll to position [0, 0]
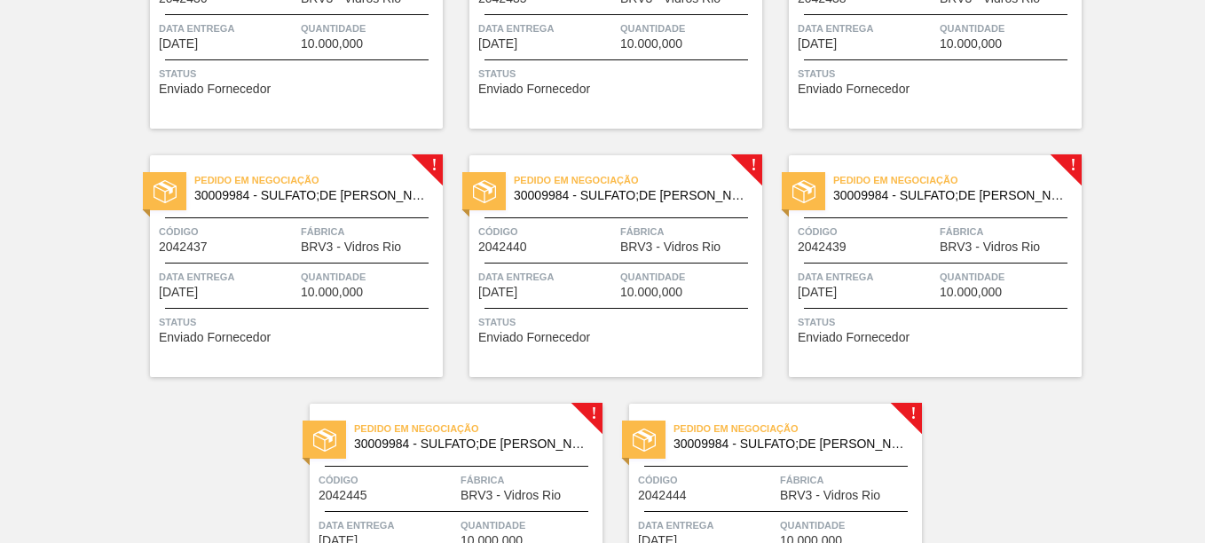
scroll to position [790, 0]
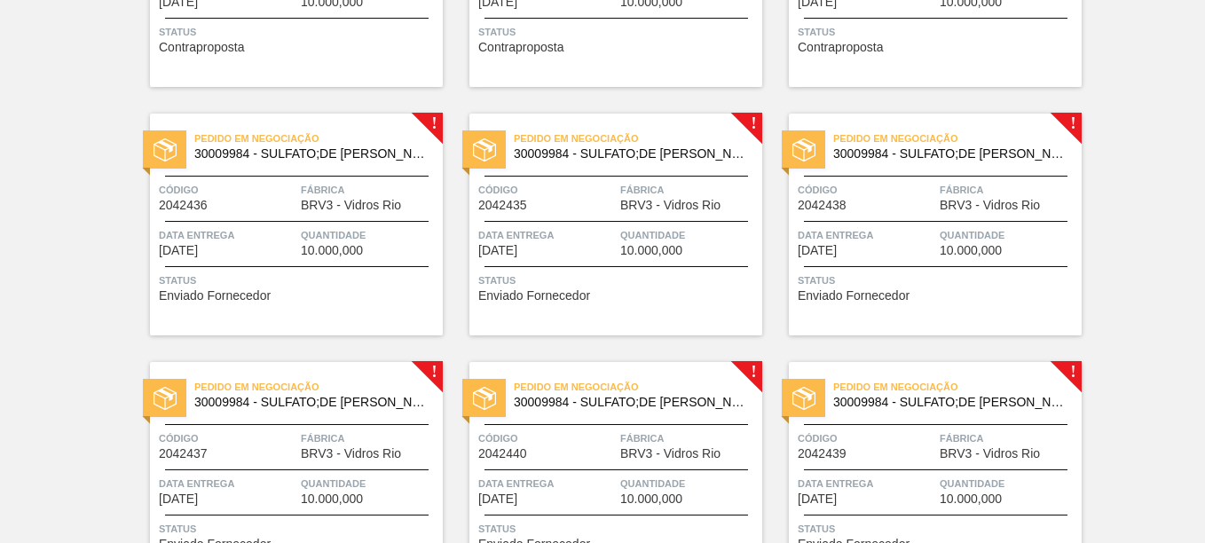
click at [429, 129] on div "Pedido em Negociação 30009984 - SULFATO;DE SODIO ANIDRO;;" at bounding box center [296, 142] width 293 height 31
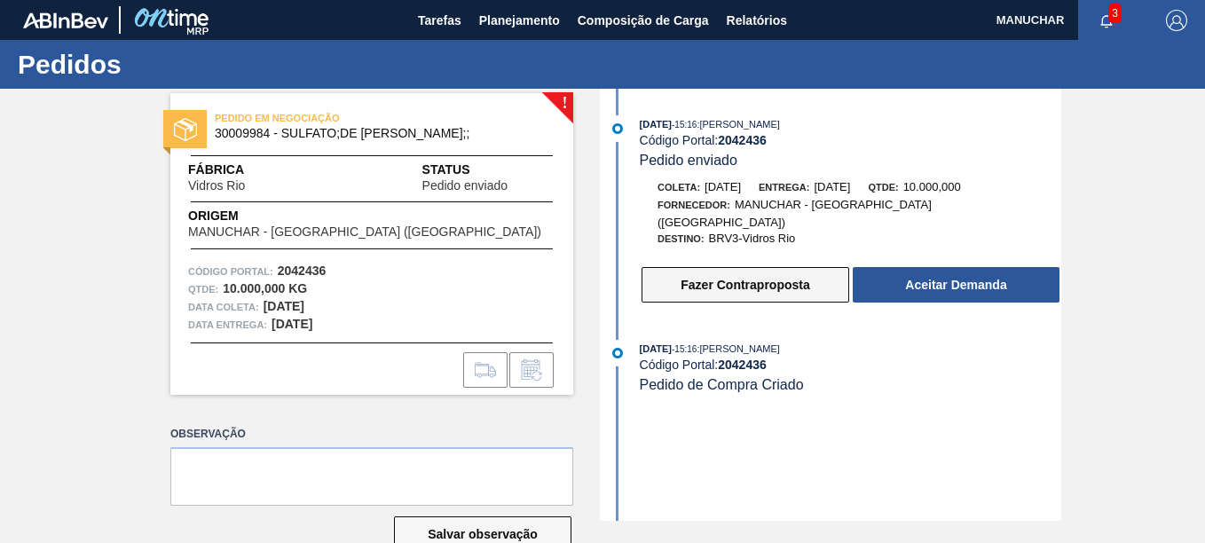
click at [805, 276] on button "Fazer Contraproposta" at bounding box center [746, 284] width 208 height 35
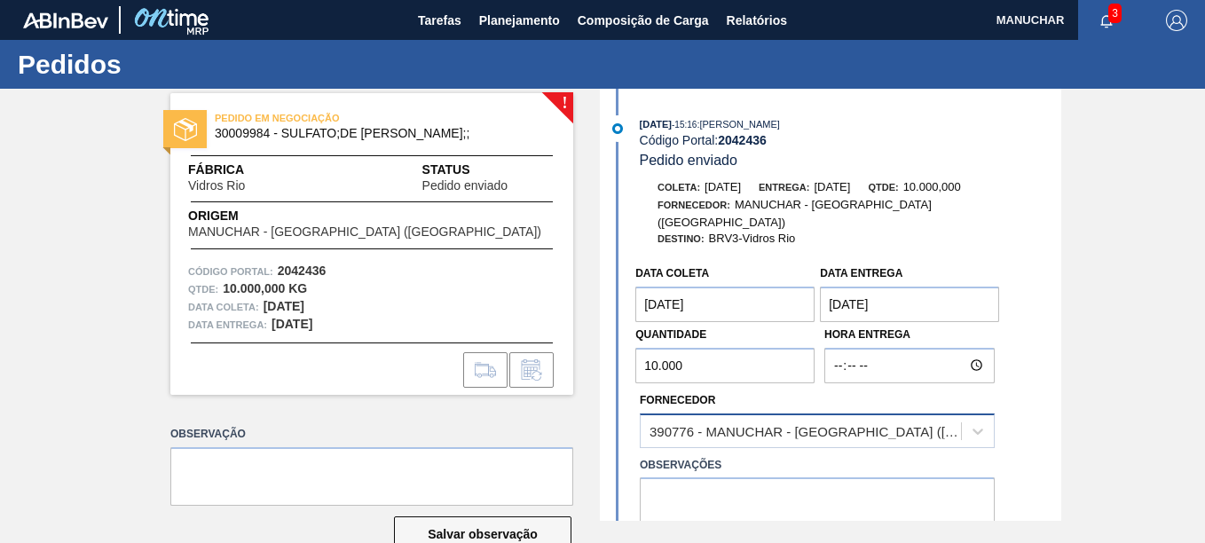
click at [780, 423] on div "390776 - MANUCHAR - [GEOGRAPHIC_DATA] ([GEOGRAPHIC_DATA])" at bounding box center [806, 430] width 313 height 15
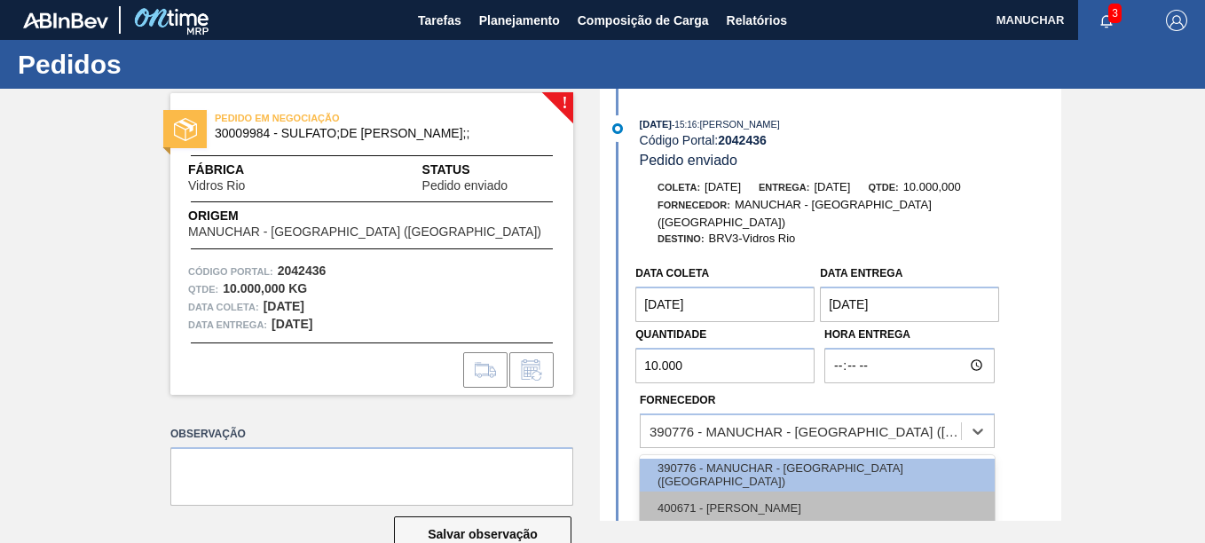
click at [781, 492] on div "400671 - [PERSON_NAME]" at bounding box center [817, 508] width 355 height 33
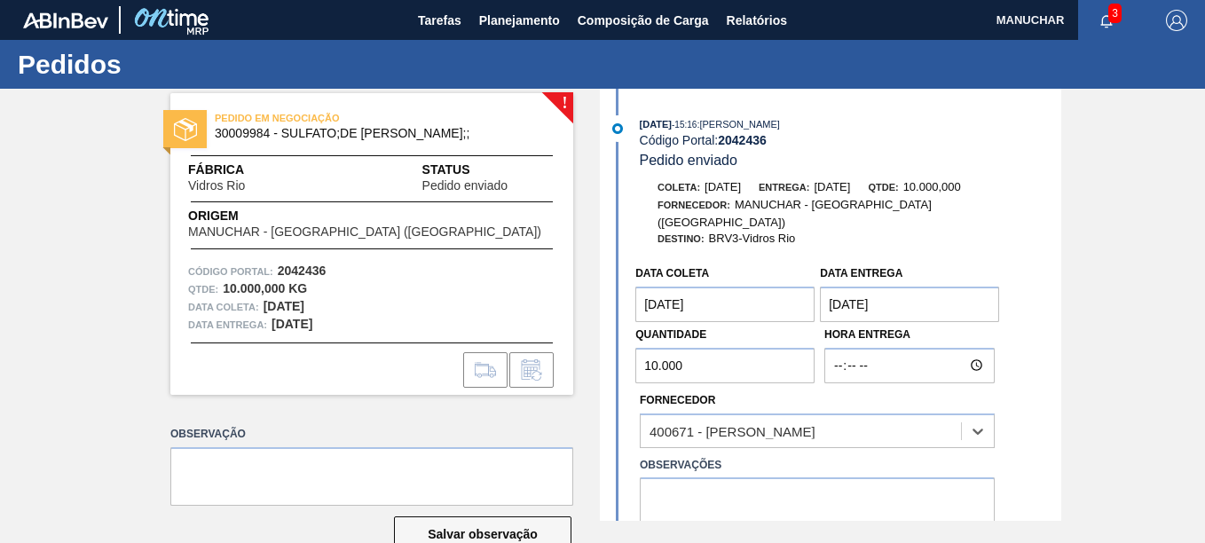
scroll to position [89, 0]
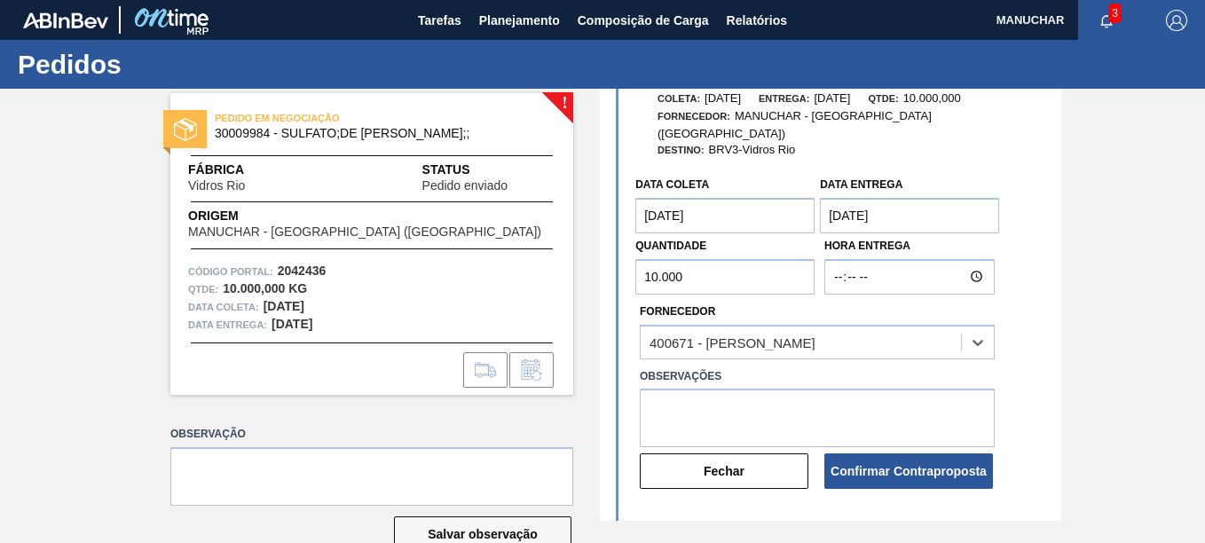
click at [840, 177] on div "Data entrega [DATE]" at bounding box center [909, 202] width 179 height 61
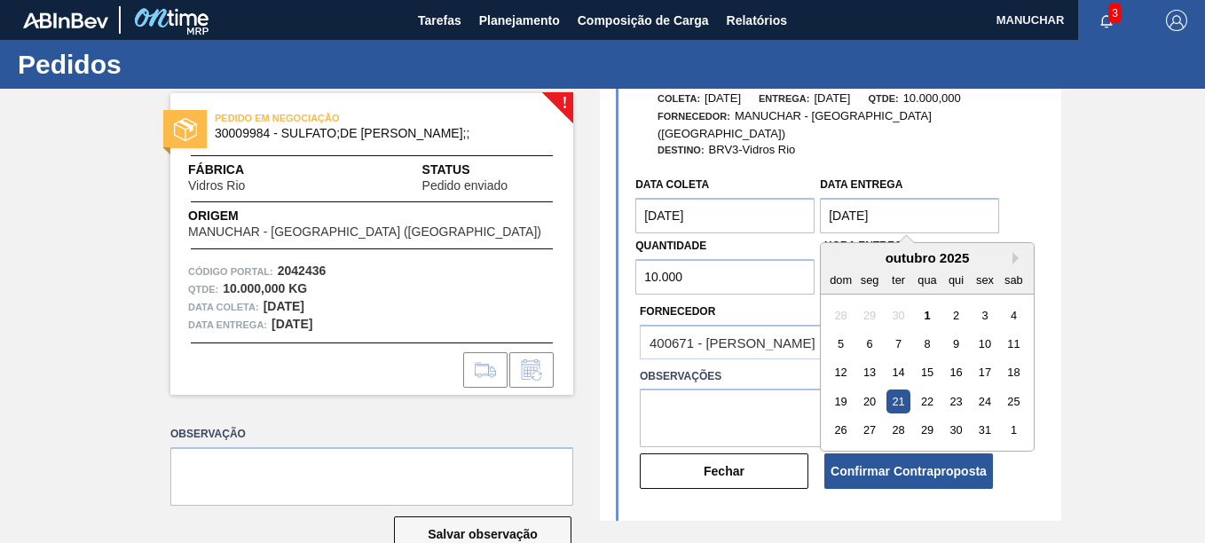
click at [852, 198] on entrega "[DATE]" at bounding box center [909, 215] width 179 height 35
click at [906, 390] on div "21" at bounding box center [898, 402] width 24 height 24
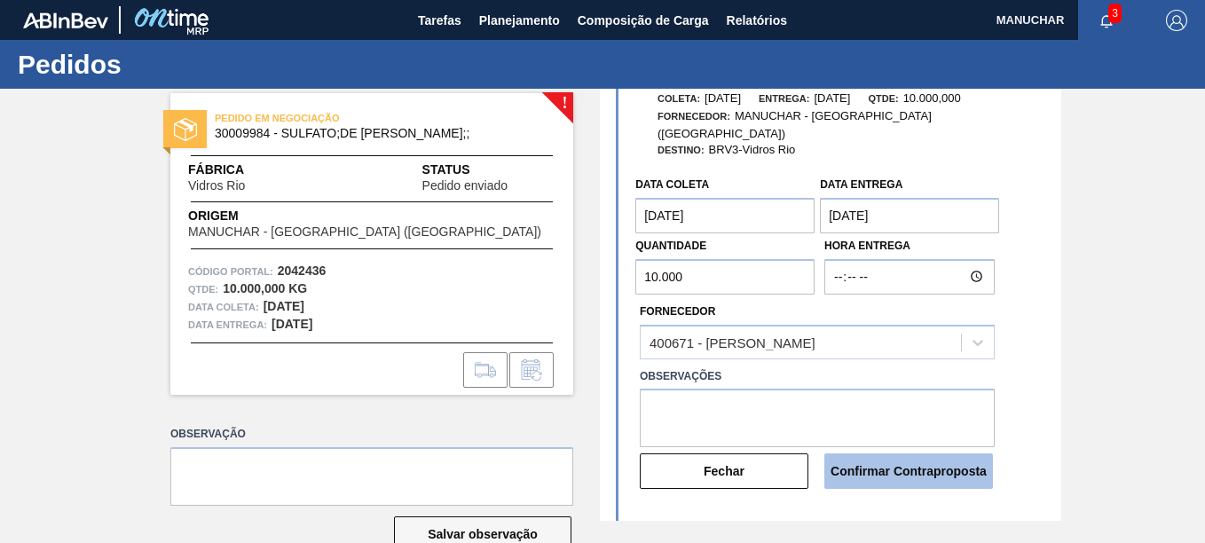
click at [879, 459] on button "Confirmar Contraproposta" at bounding box center [908, 470] width 169 height 35
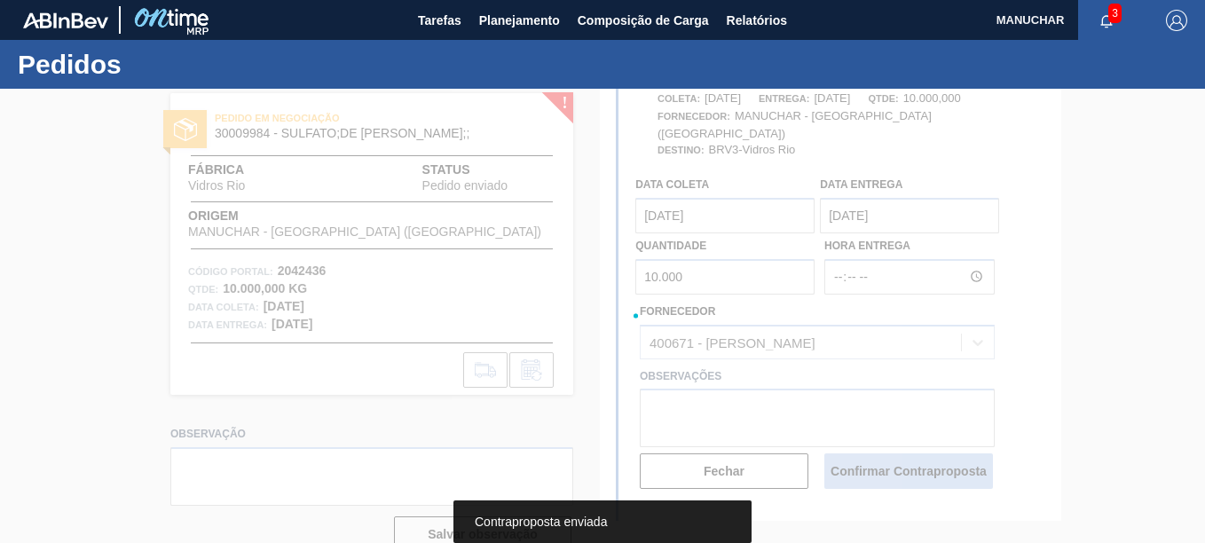
scroll to position [0, 0]
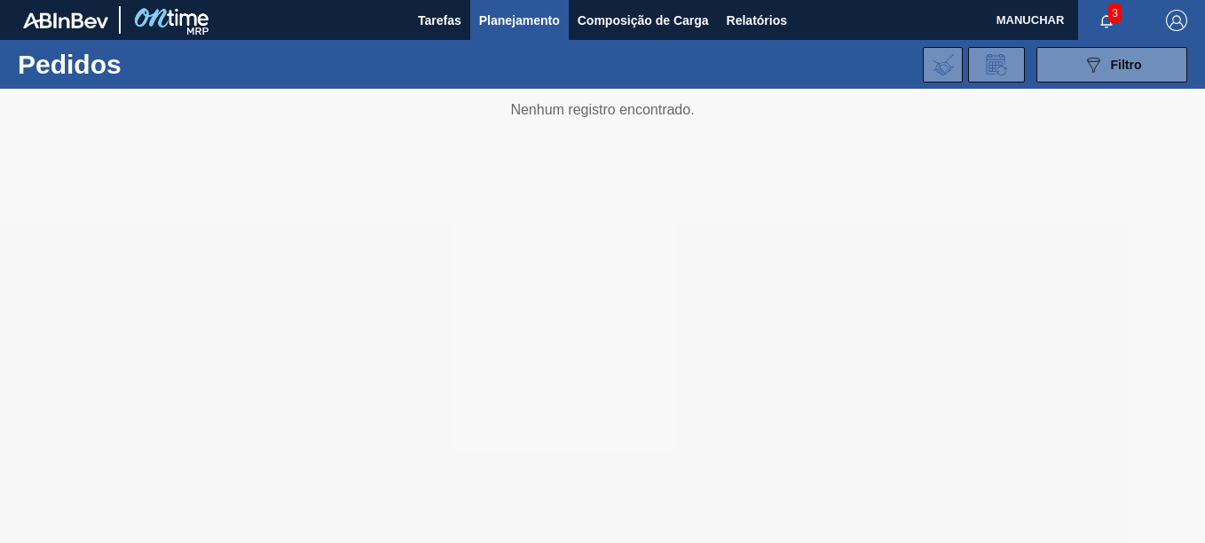
click at [1116, 14] on span "3" at bounding box center [1114, 14] width 13 height 20
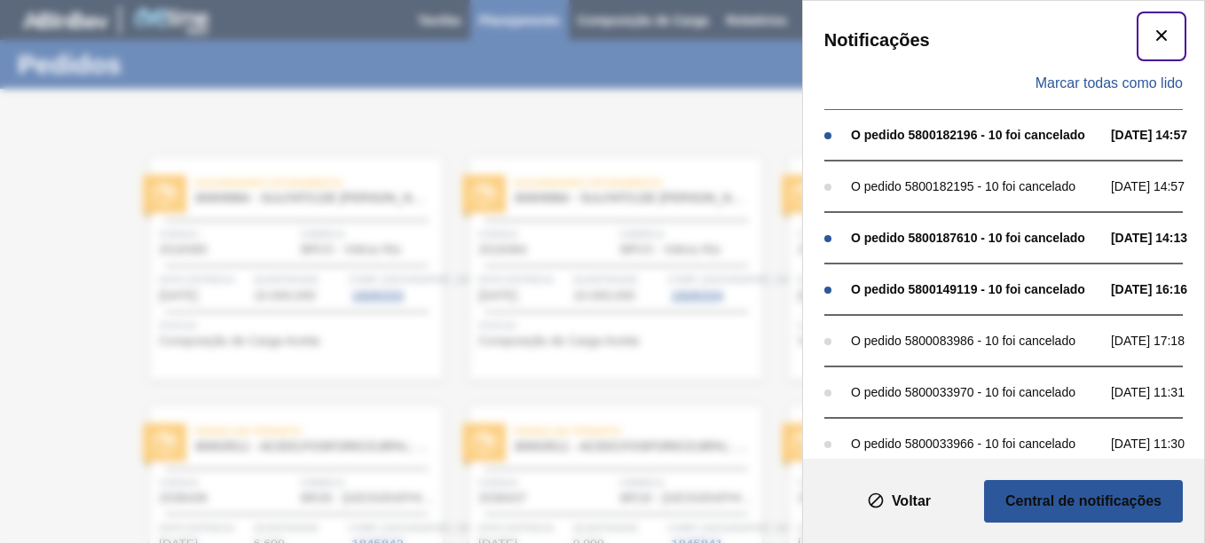
click at [1164, 13] on clb-button-icon "texto" at bounding box center [1161, 29] width 43 height 57
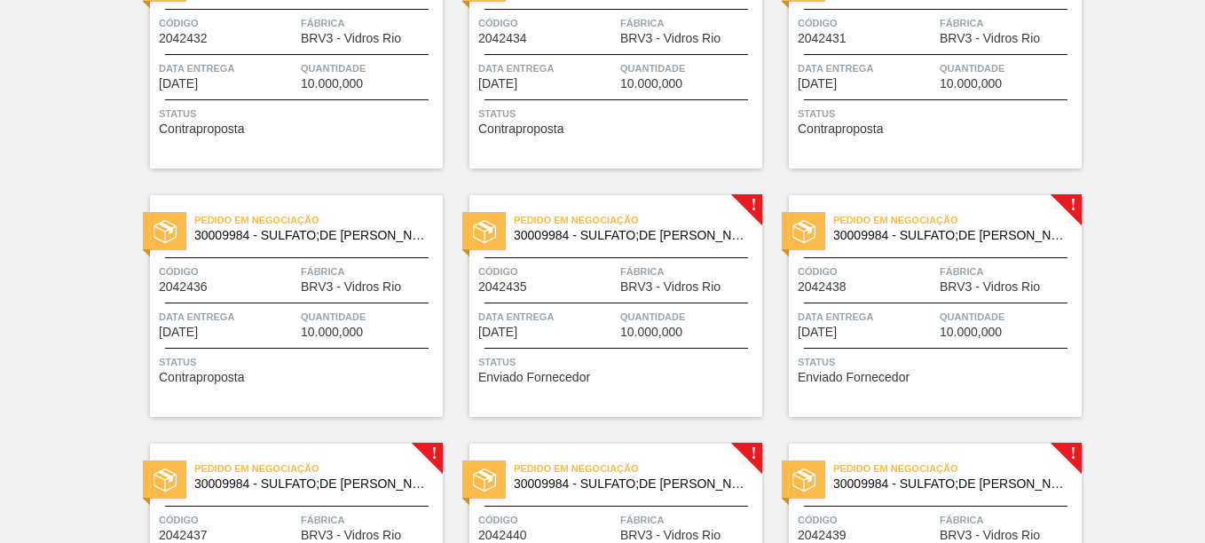
scroll to position [710, 0]
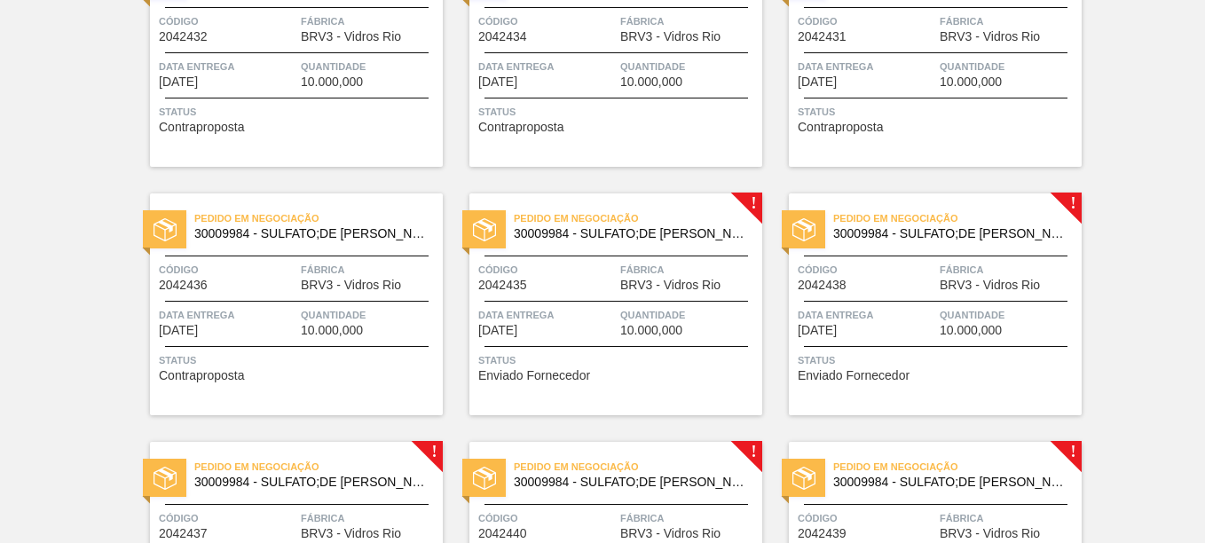
click at [675, 241] on div "Pedido em Negociação 30009984 - SULFATO;DE SODIO ANIDRO;;" at bounding box center [615, 227] width 293 height 40
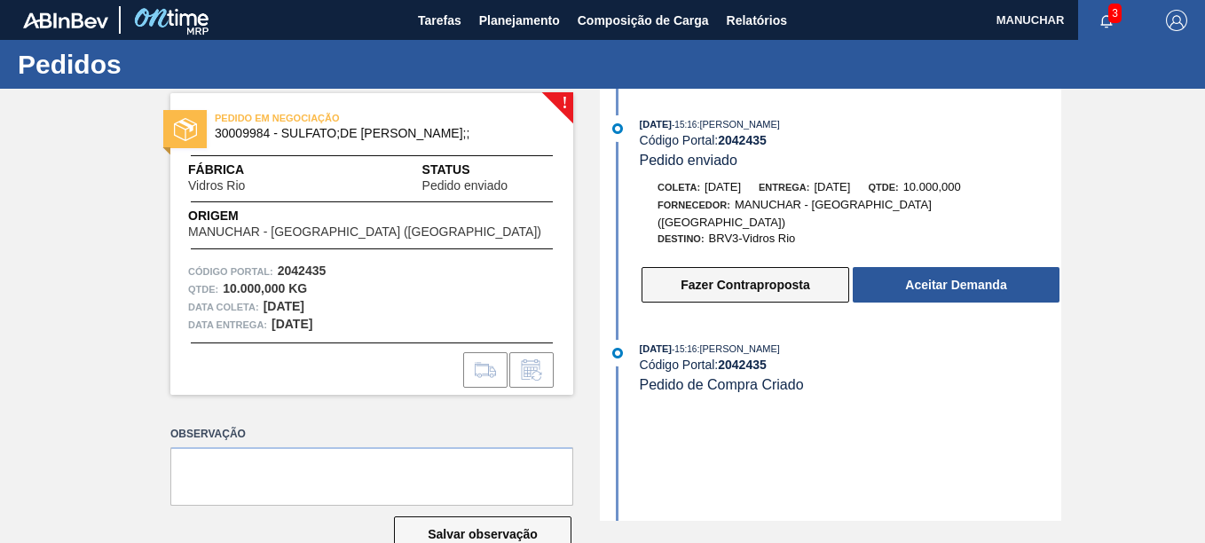
click at [766, 278] on button "Fazer Contraproposta" at bounding box center [746, 284] width 208 height 35
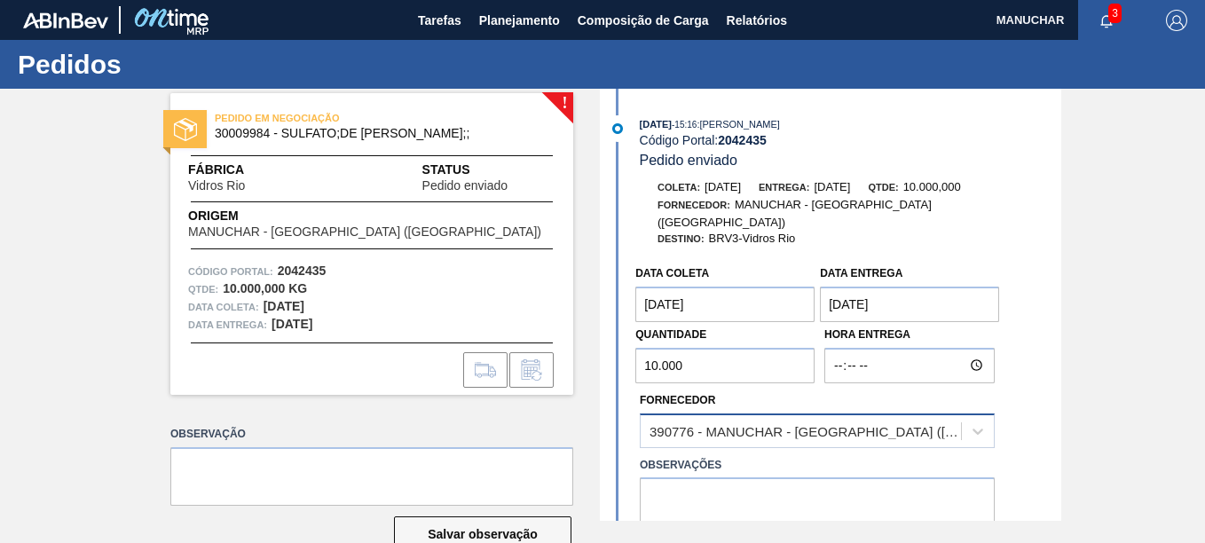
click at [803, 423] on div "390776 - MANUCHAR - [GEOGRAPHIC_DATA] ([GEOGRAPHIC_DATA])" at bounding box center [806, 430] width 313 height 15
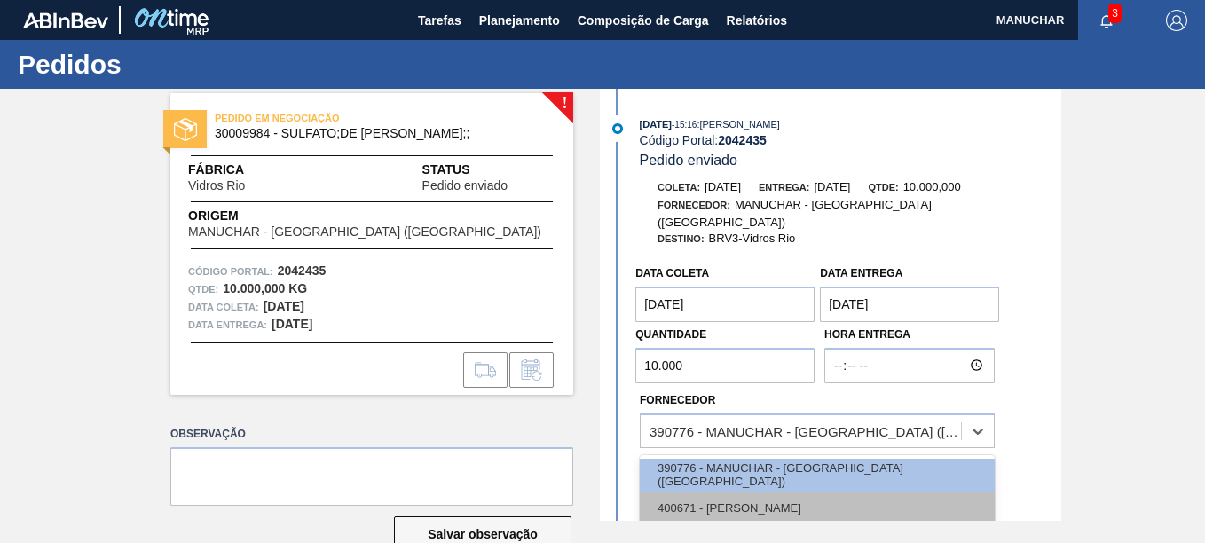
click at [786, 492] on div "400671 - [PERSON_NAME]" at bounding box center [817, 508] width 355 height 33
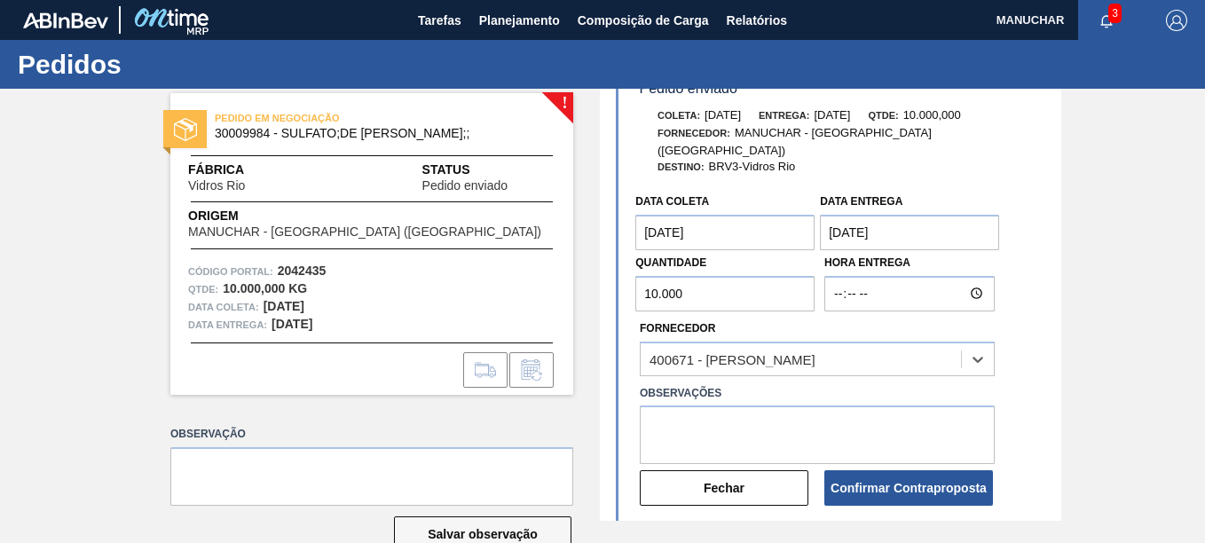
scroll to position [169, 0]
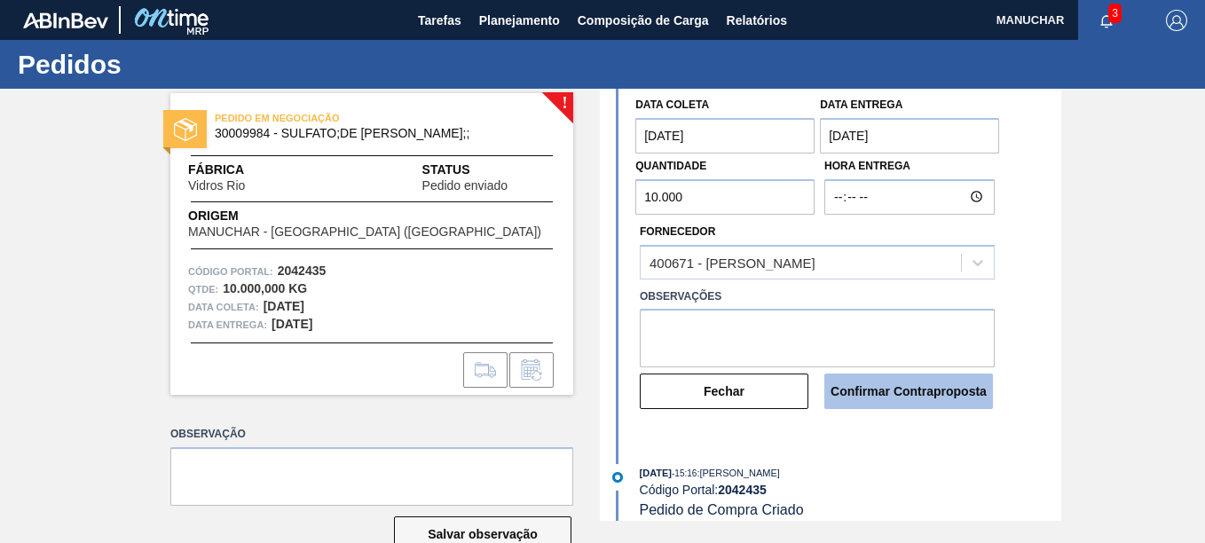
click at [913, 384] on button "Confirmar Contraproposta" at bounding box center [908, 391] width 169 height 35
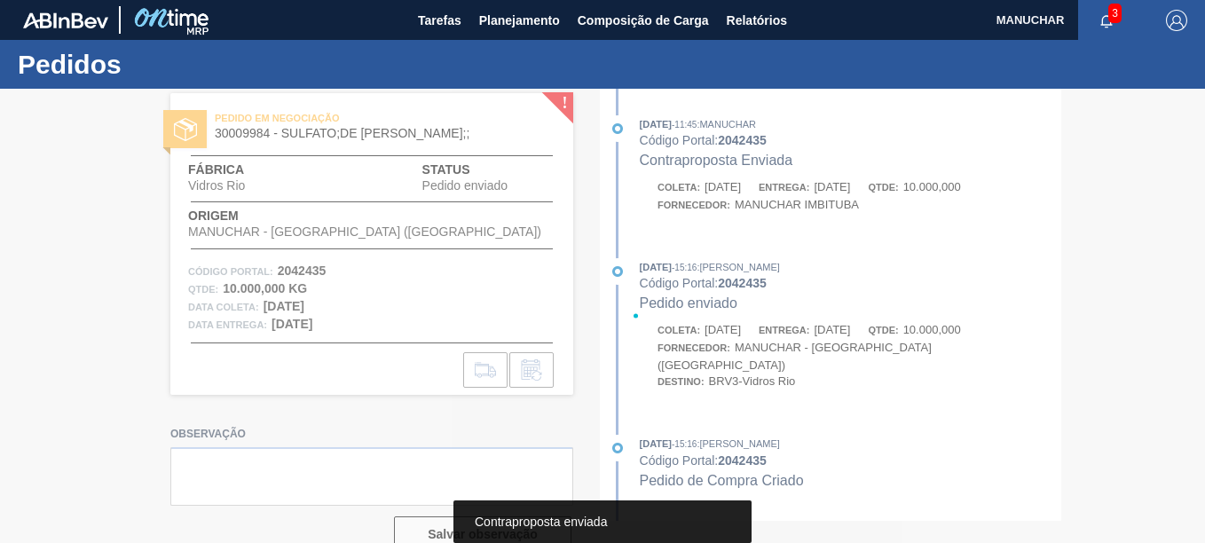
scroll to position [0, 0]
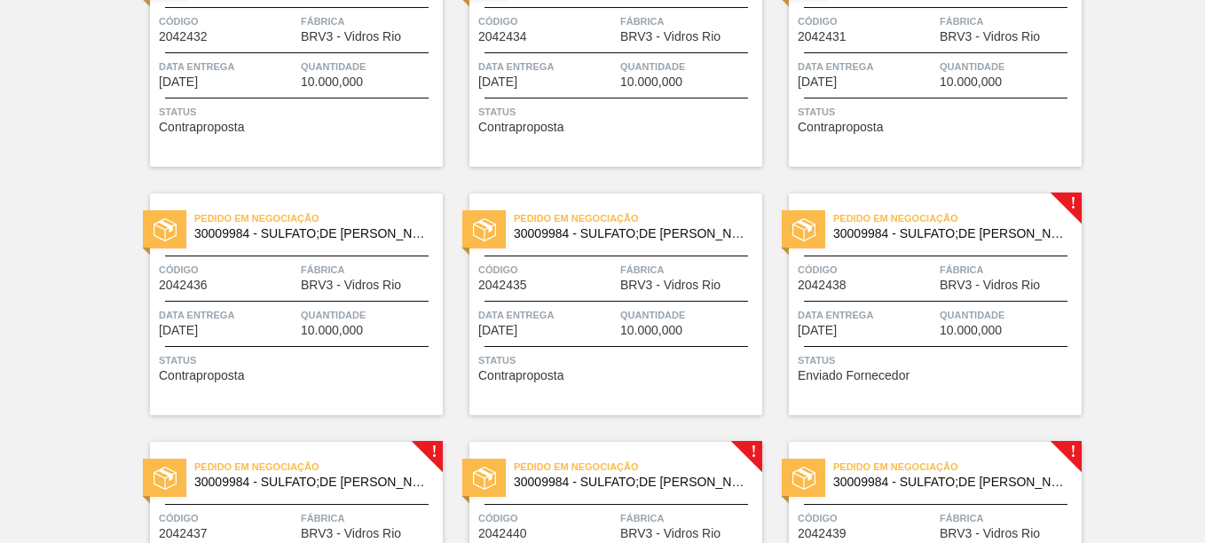
scroll to position [701, 0]
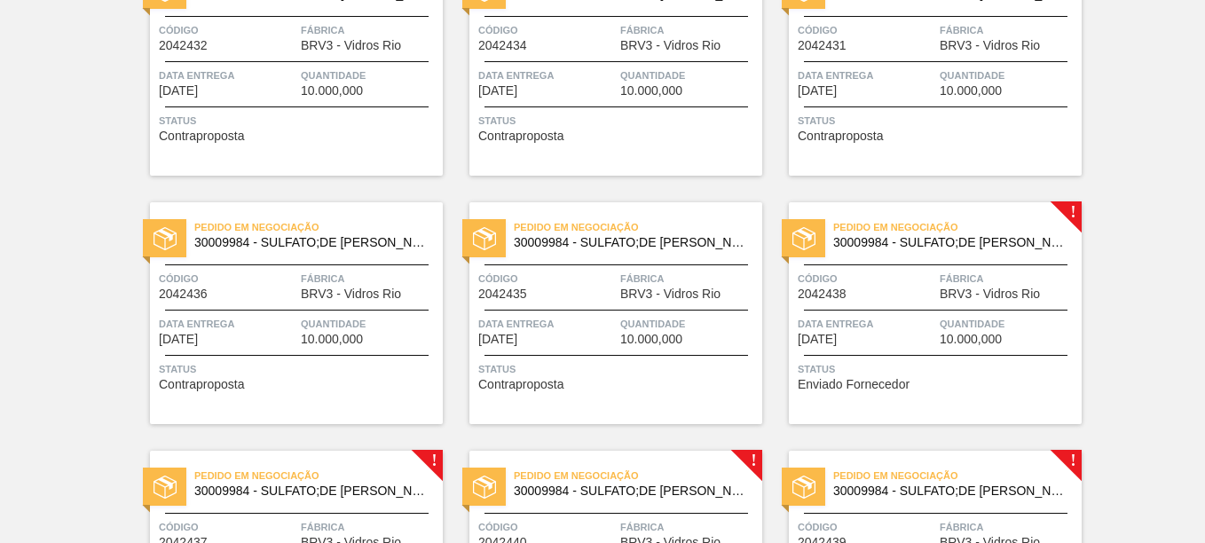
click at [964, 265] on div "Pedido em Negociação 30009984 - SULFATO;DE SODIO ANIDRO;; Código 2042438 Fábric…" at bounding box center [935, 313] width 293 height 222
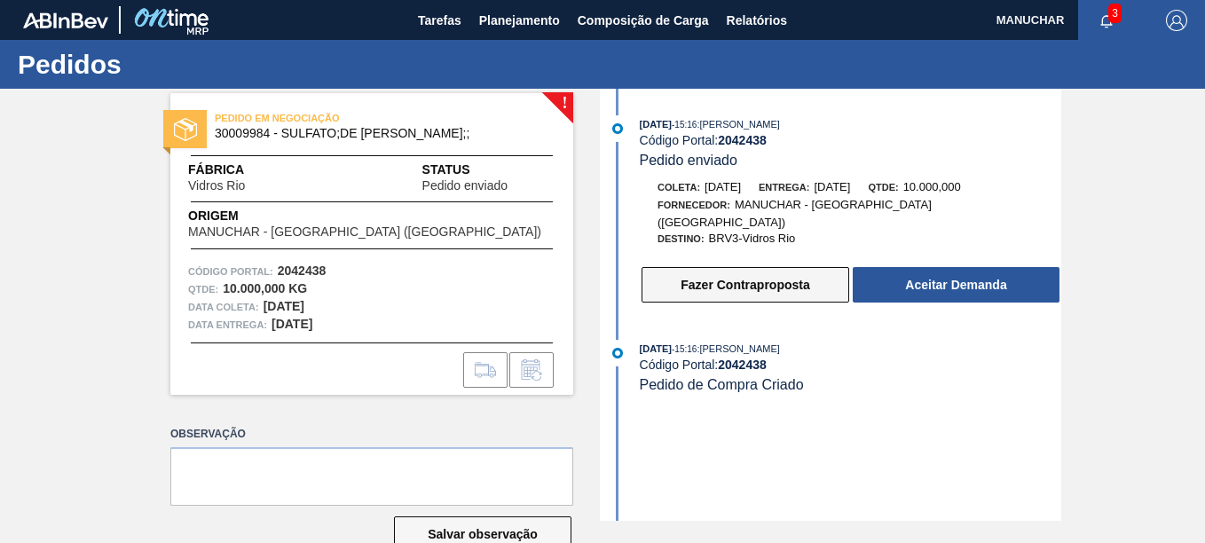
click at [760, 267] on button "Fazer Contraproposta" at bounding box center [746, 284] width 208 height 35
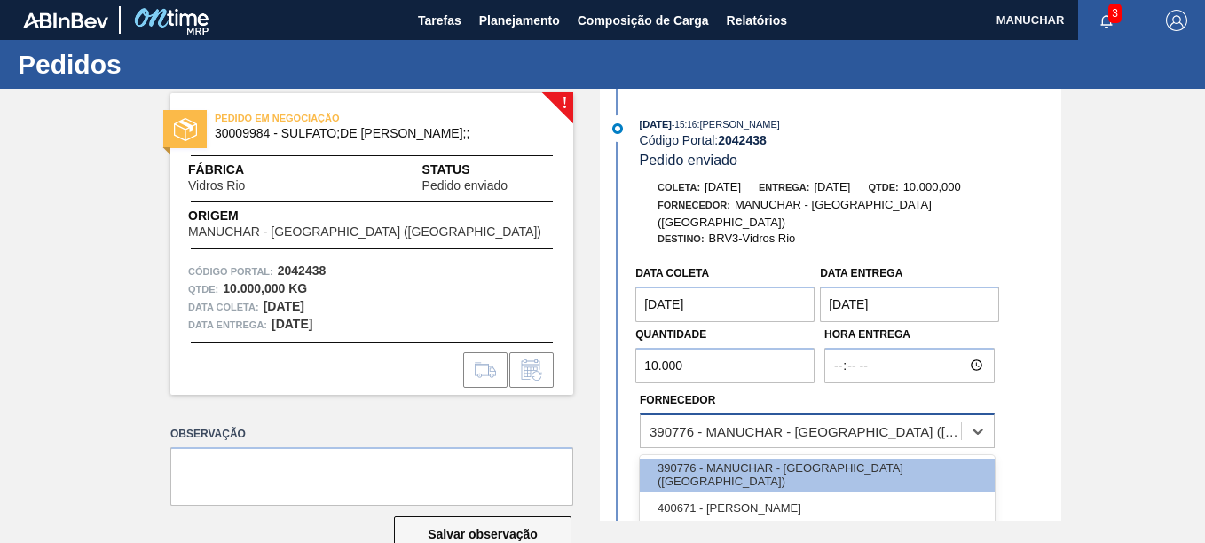
click at [789, 423] on div "390776 - MANUCHAR - [GEOGRAPHIC_DATA] ([GEOGRAPHIC_DATA])" at bounding box center [806, 430] width 313 height 15
click at [816, 492] on div "400671 - [PERSON_NAME]" at bounding box center [817, 508] width 355 height 33
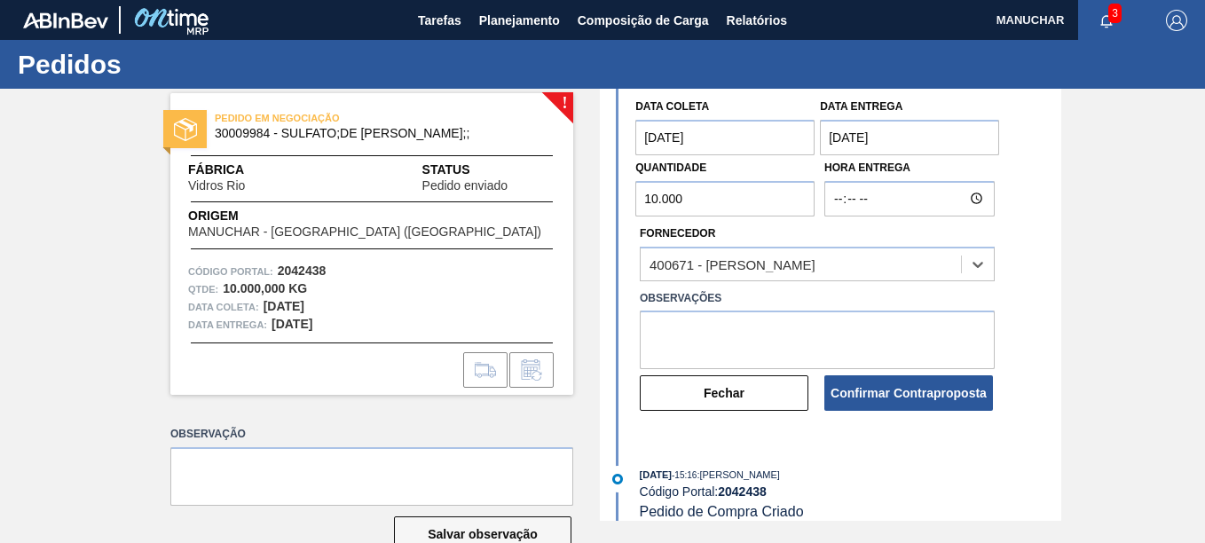
scroll to position [169, 0]
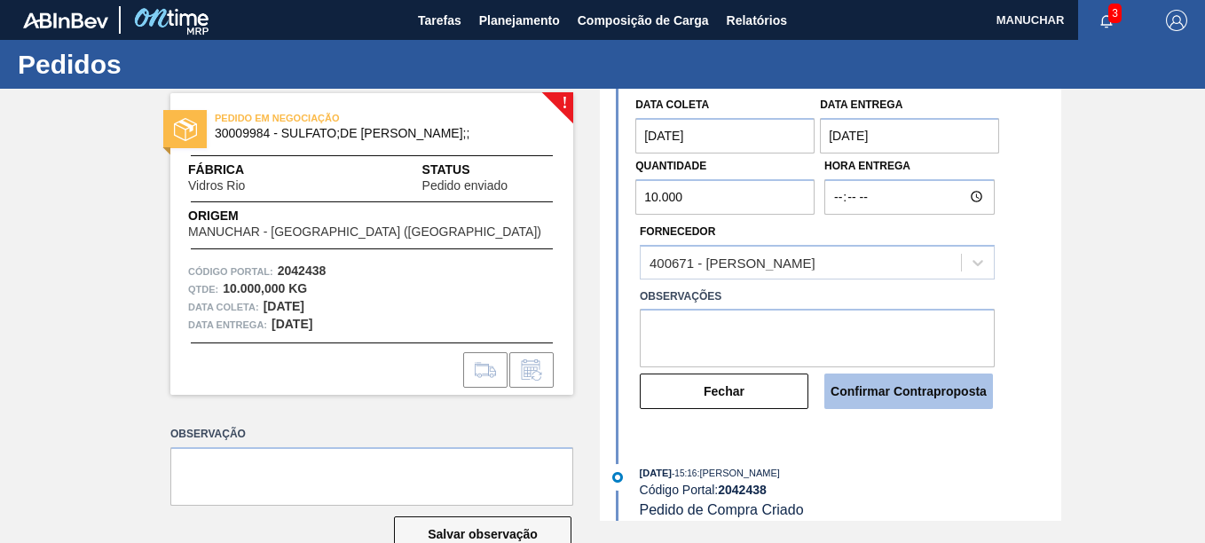
click at [872, 389] on button "Confirmar Contraproposta" at bounding box center [908, 391] width 169 height 35
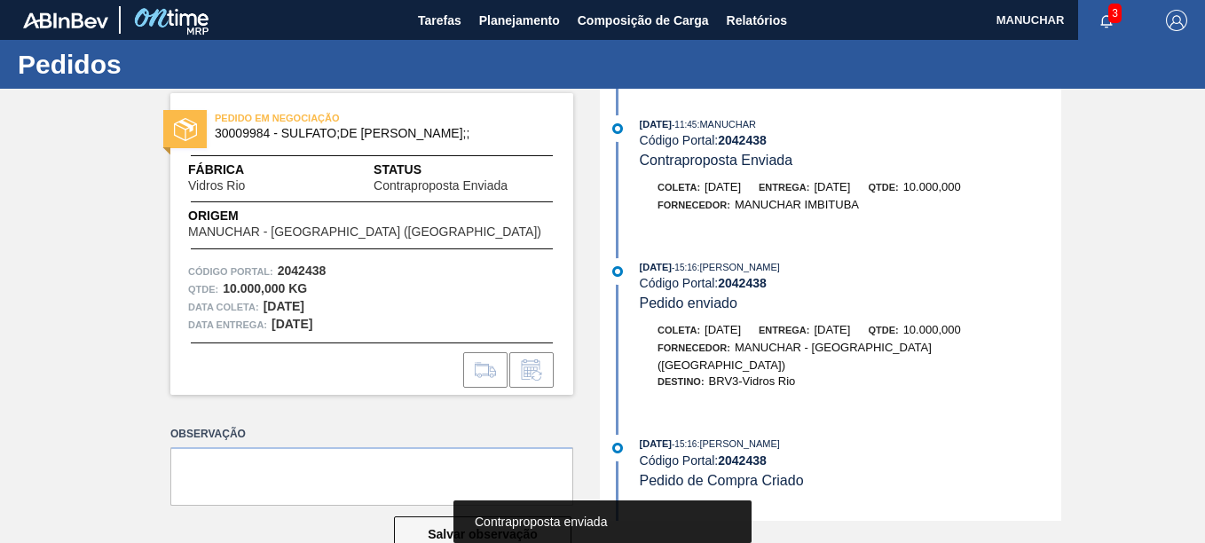
scroll to position [43, 0]
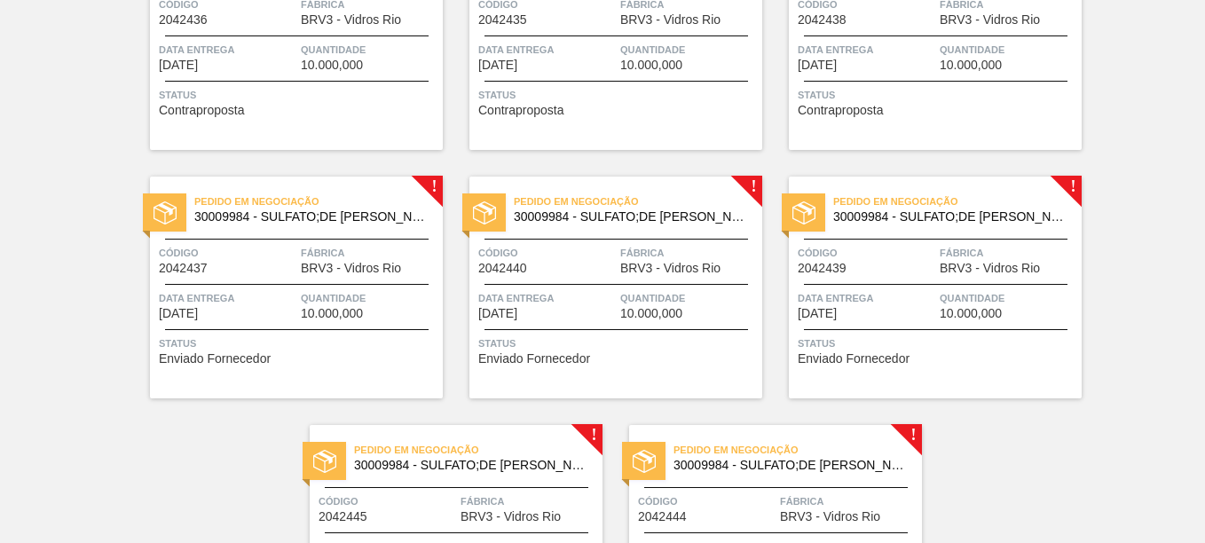
scroll to position [976, 0]
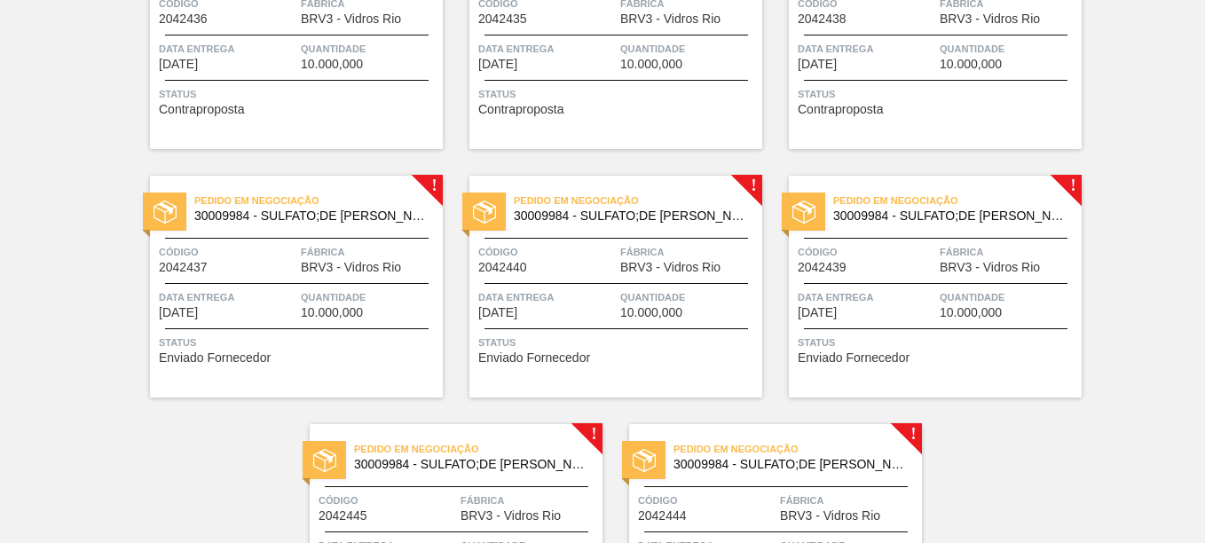
click at [330, 256] on span "Fábrica" at bounding box center [370, 252] width 138 height 18
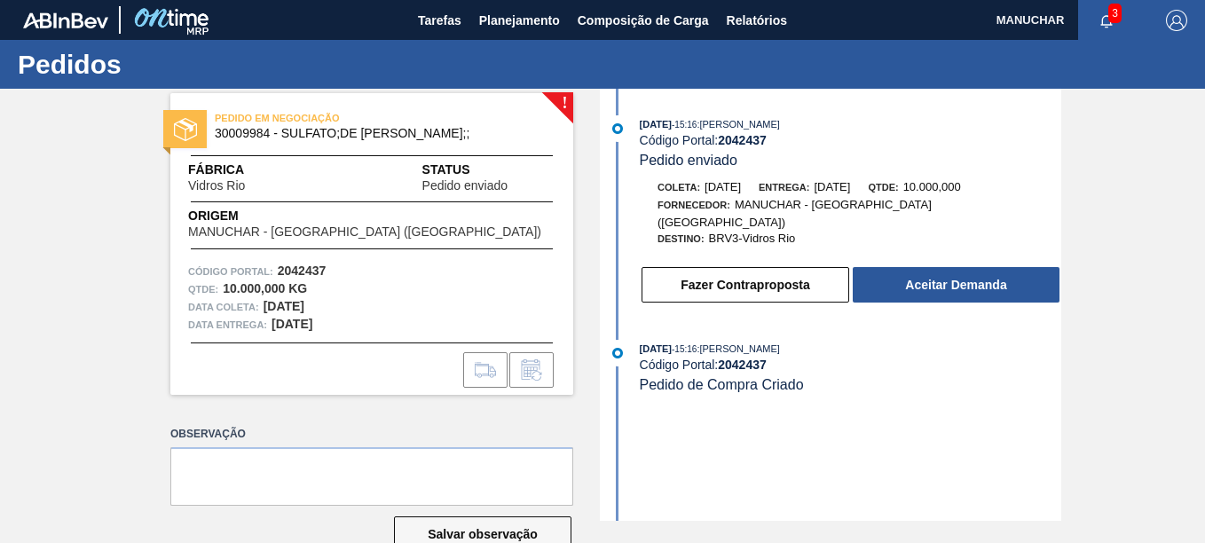
scroll to position [43, 0]
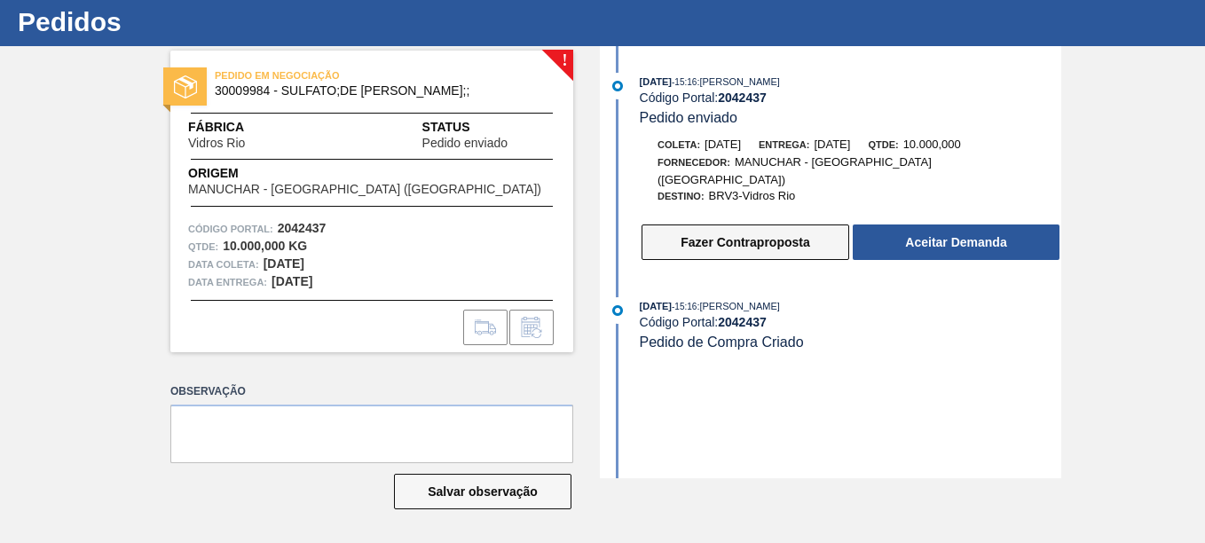
click at [762, 240] on button "Fazer Contraproposta" at bounding box center [746, 241] width 208 height 35
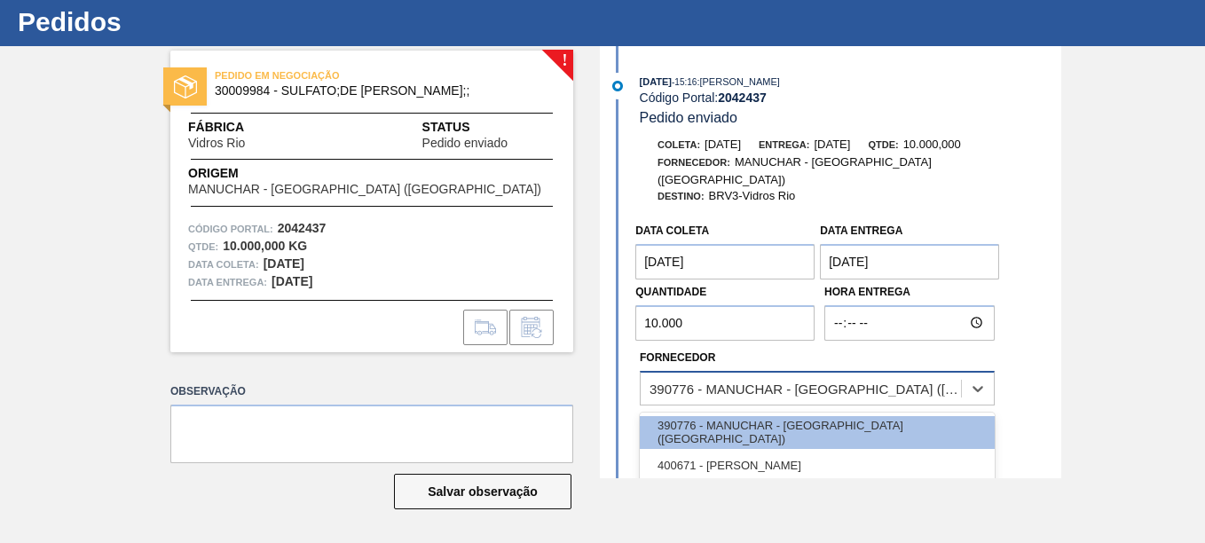
click at [692, 381] on div "390776 - MANUCHAR - [GEOGRAPHIC_DATA] ([GEOGRAPHIC_DATA])" at bounding box center [806, 388] width 313 height 15
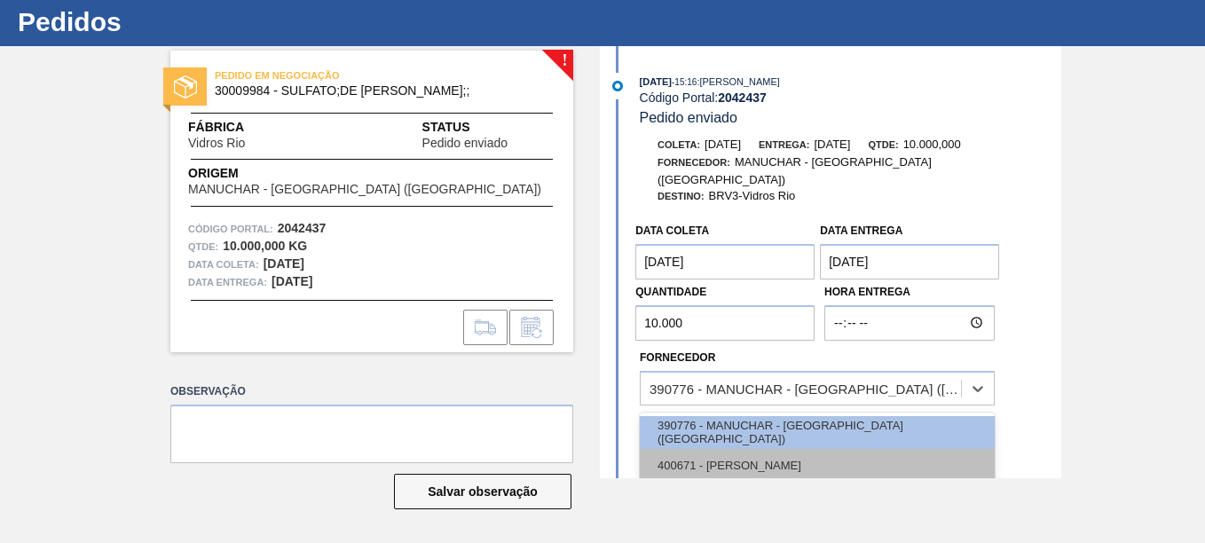
click at [733, 452] on div "400671 - [PERSON_NAME]" at bounding box center [817, 465] width 355 height 33
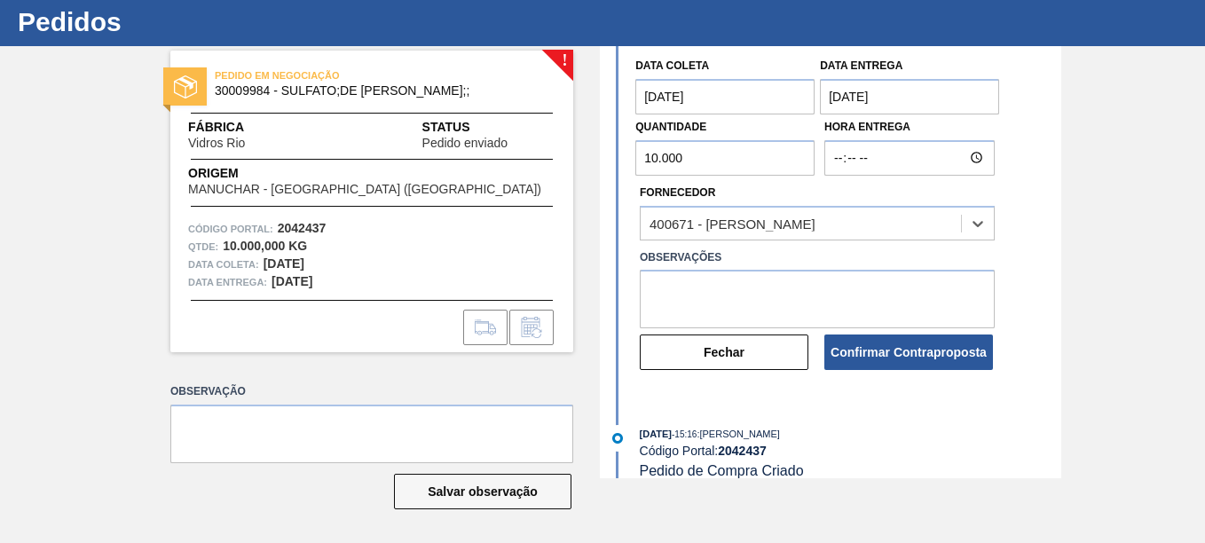
scroll to position [169, 0]
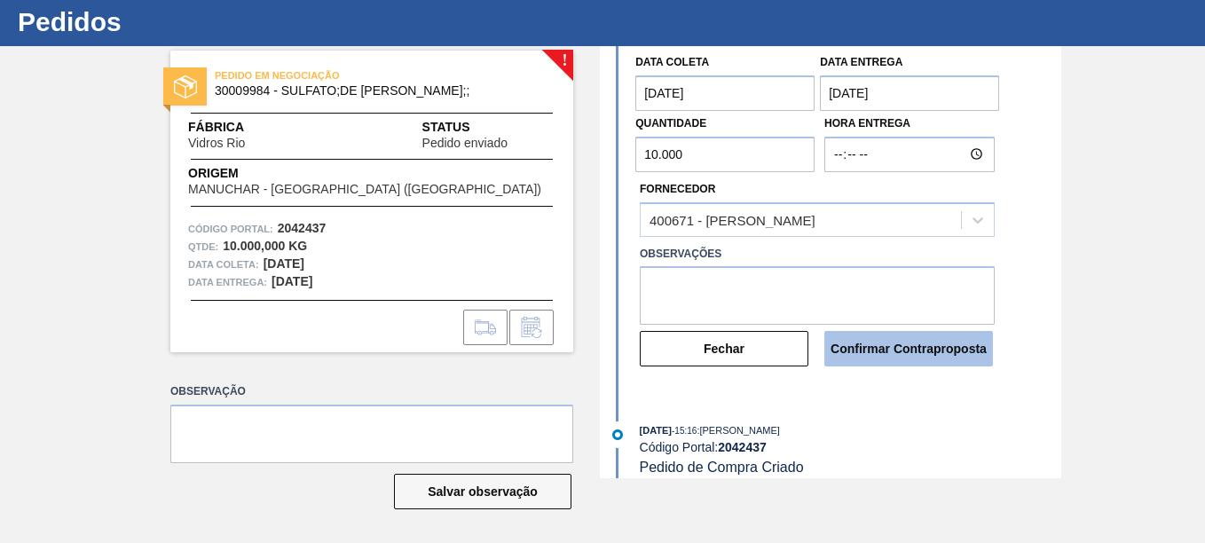
click at [887, 331] on button "Confirmar Contraproposta" at bounding box center [908, 348] width 169 height 35
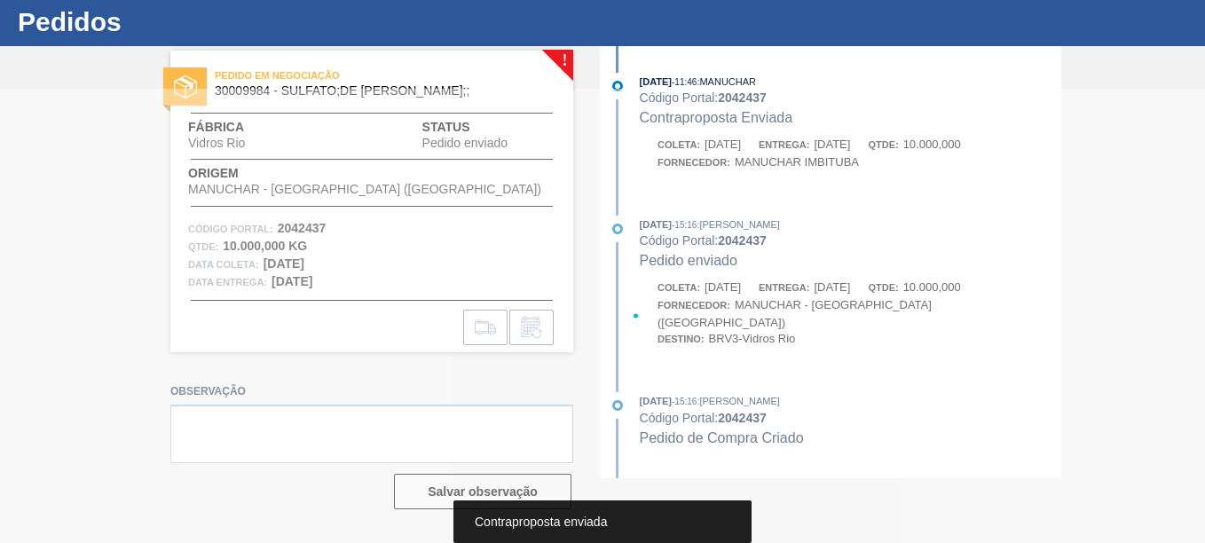
scroll to position [0, 0]
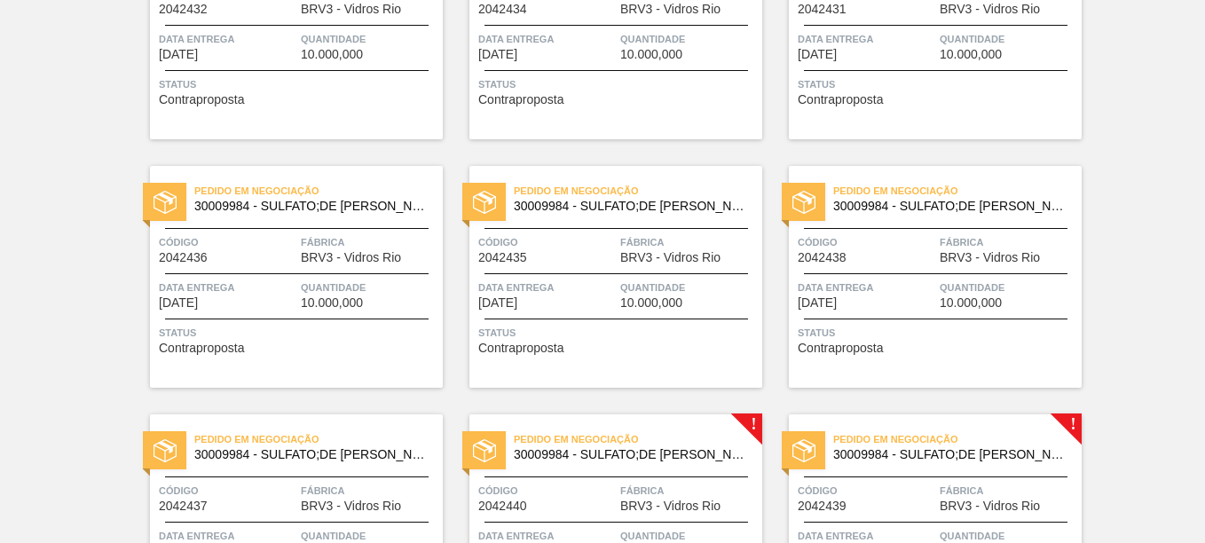
scroll to position [1145, 0]
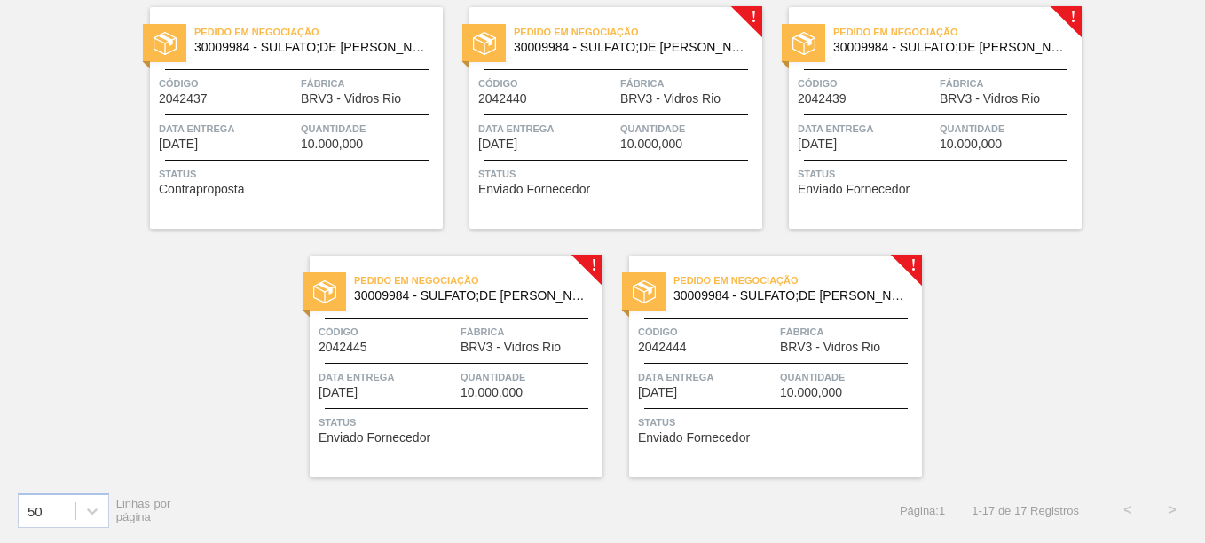
click at [627, 59] on div "Pedido em Negociação 30009984 - SULFATO;DE SODIO ANIDRO;; Código 2042440 Fábric…" at bounding box center [615, 118] width 293 height 222
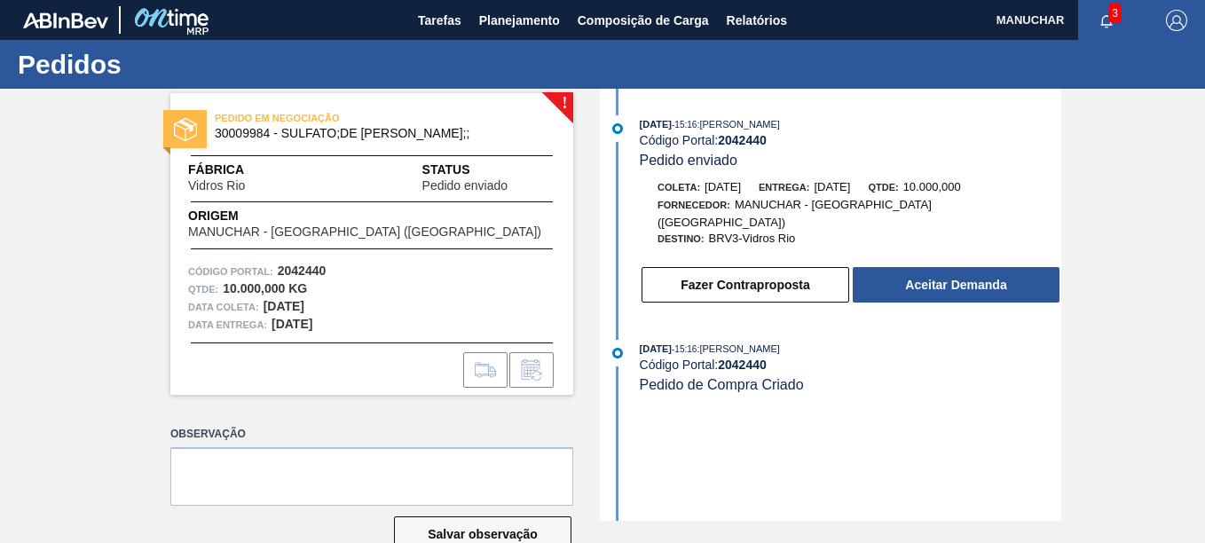
scroll to position [43, 0]
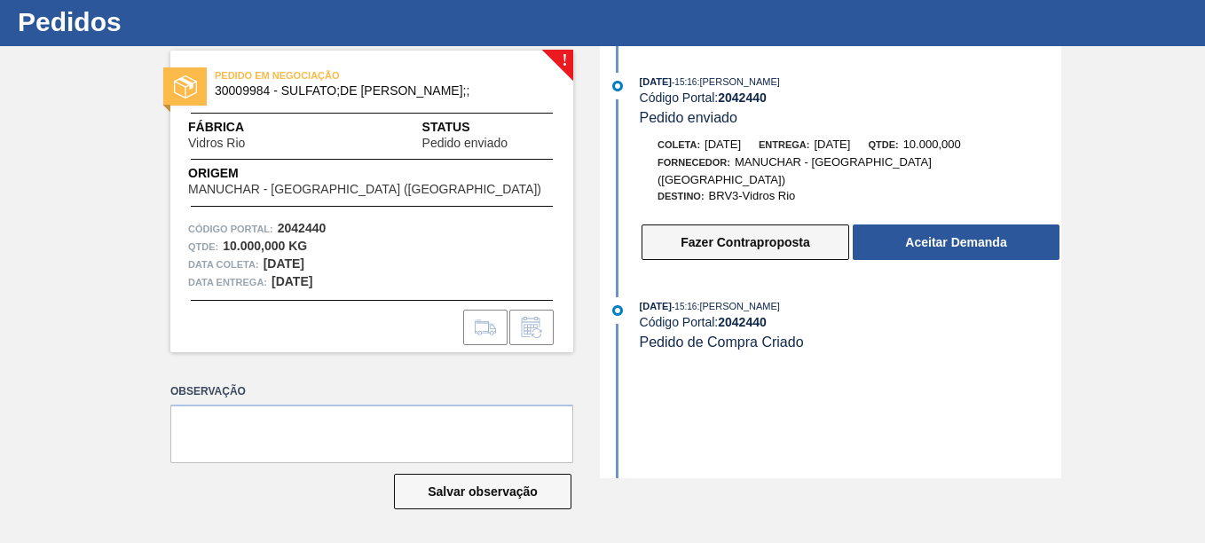
click at [765, 225] on button "Fazer Contraproposta" at bounding box center [746, 241] width 208 height 35
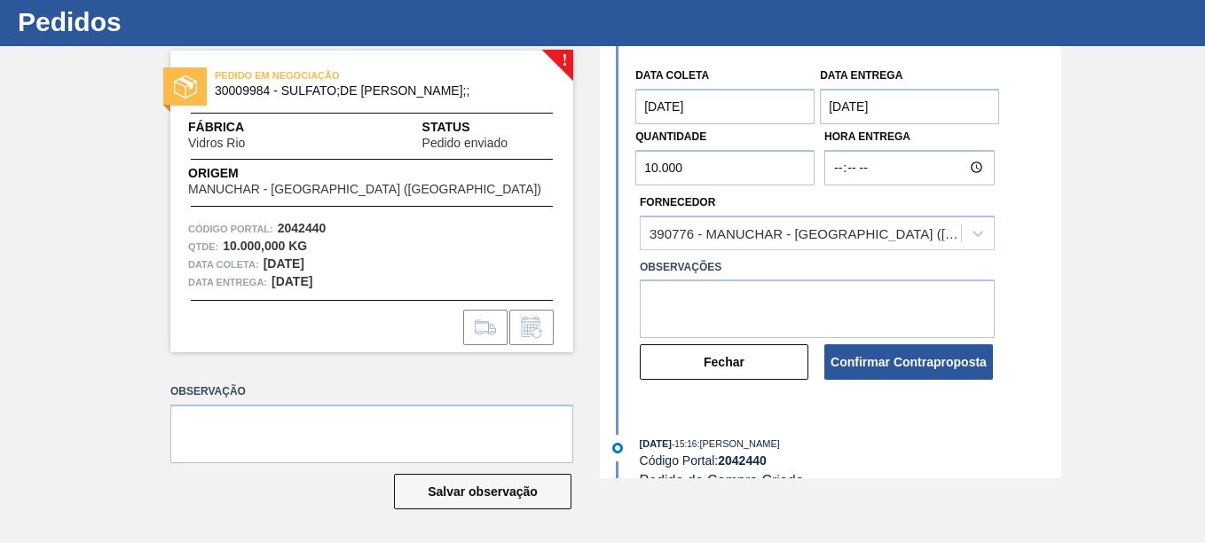
scroll to position [169, 0]
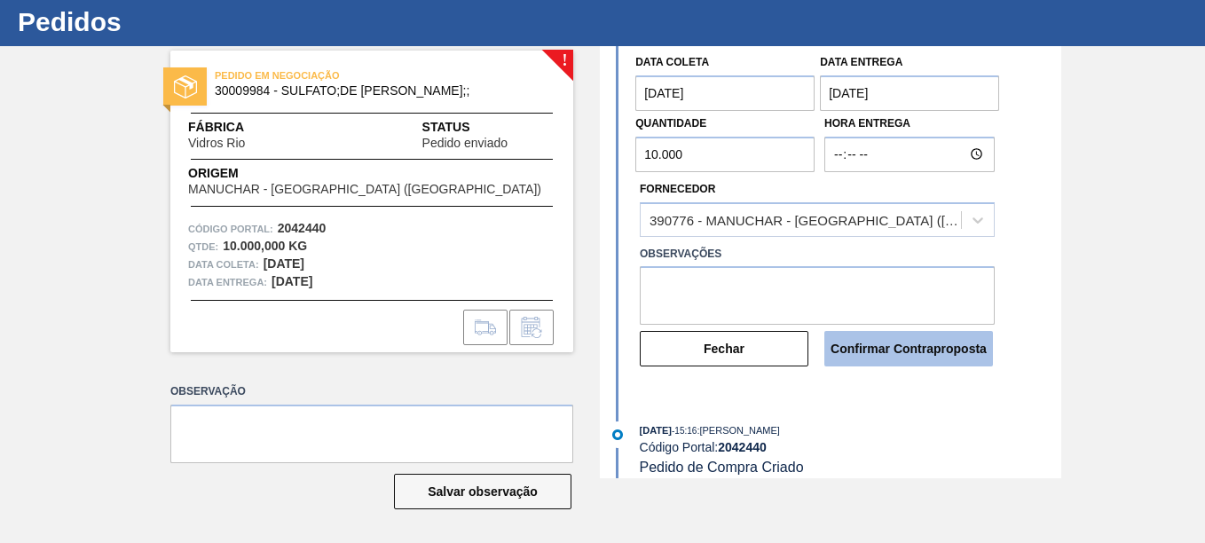
click at [902, 331] on button "Confirmar Contraproposta" at bounding box center [908, 348] width 169 height 35
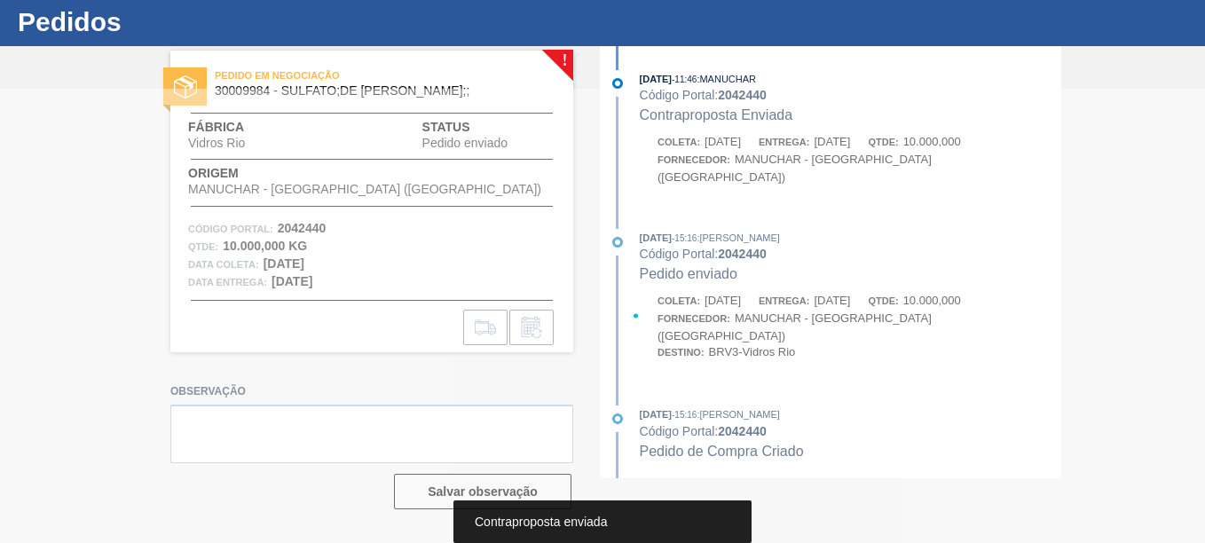
scroll to position [0, 0]
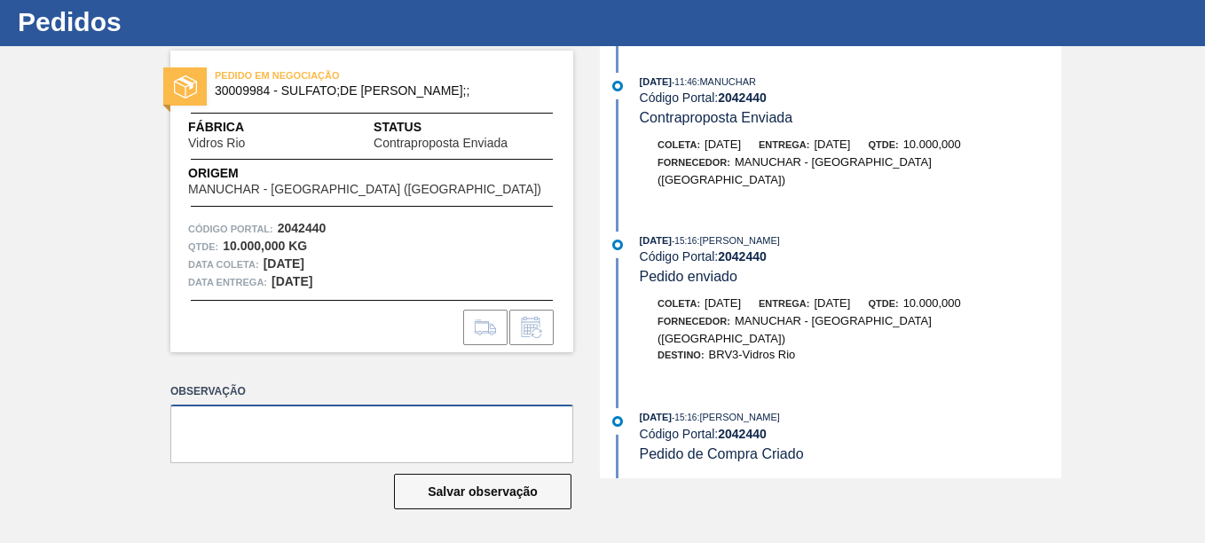
click at [402, 417] on textarea at bounding box center [371, 434] width 403 height 59
type textarea "ALTERAR PARA MANUCHAR IMBITUBA"
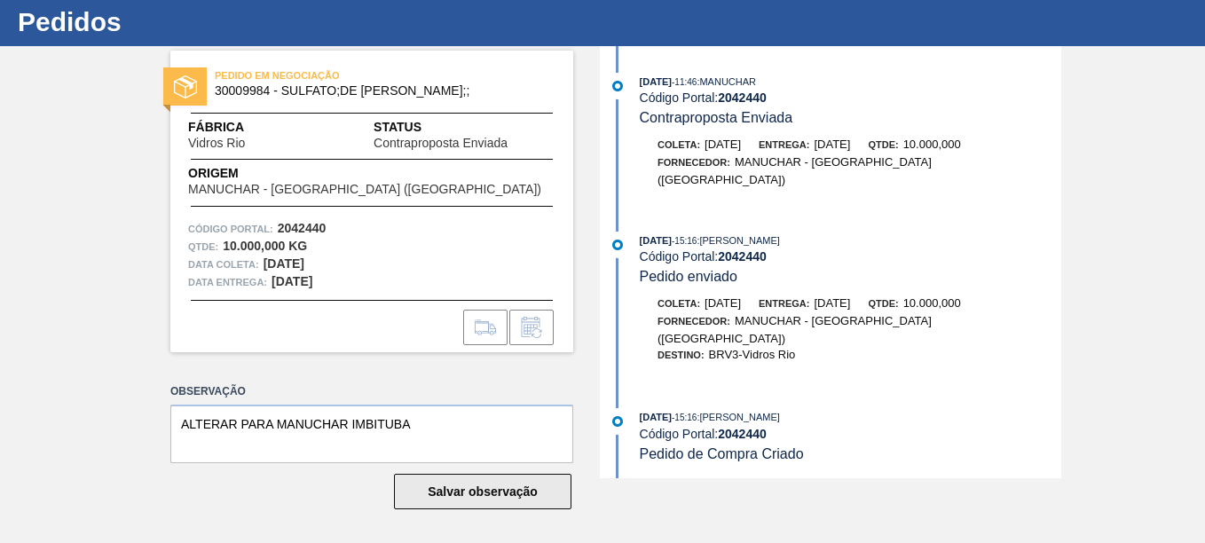
click at [485, 500] on button "Salvar observação" at bounding box center [482, 491] width 177 height 35
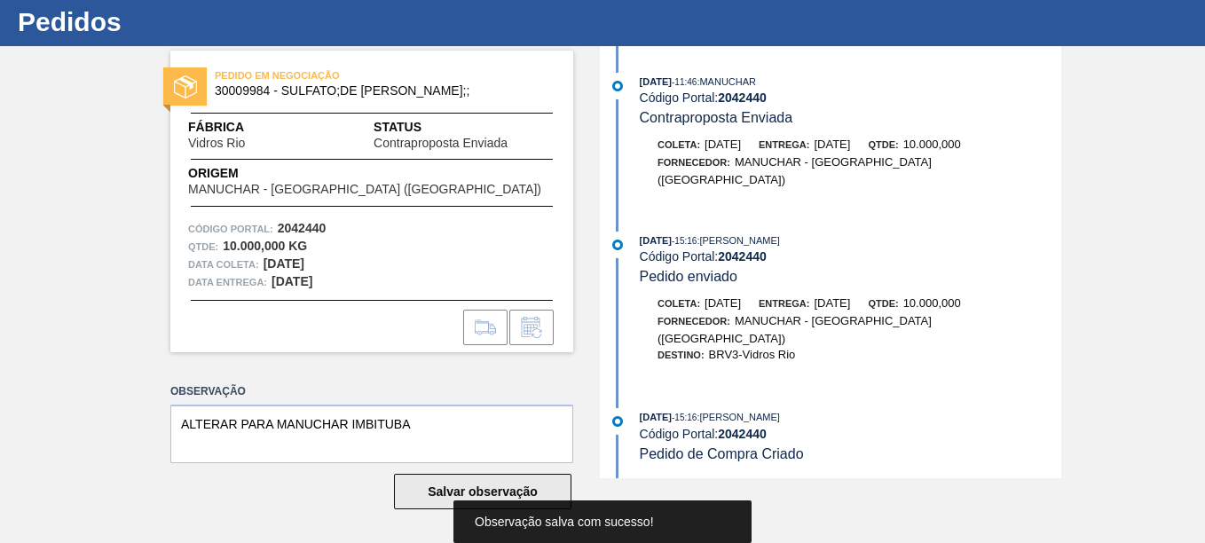
click at [471, 486] on button "Salvar observação" at bounding box center [482, 491] width 177 height 35
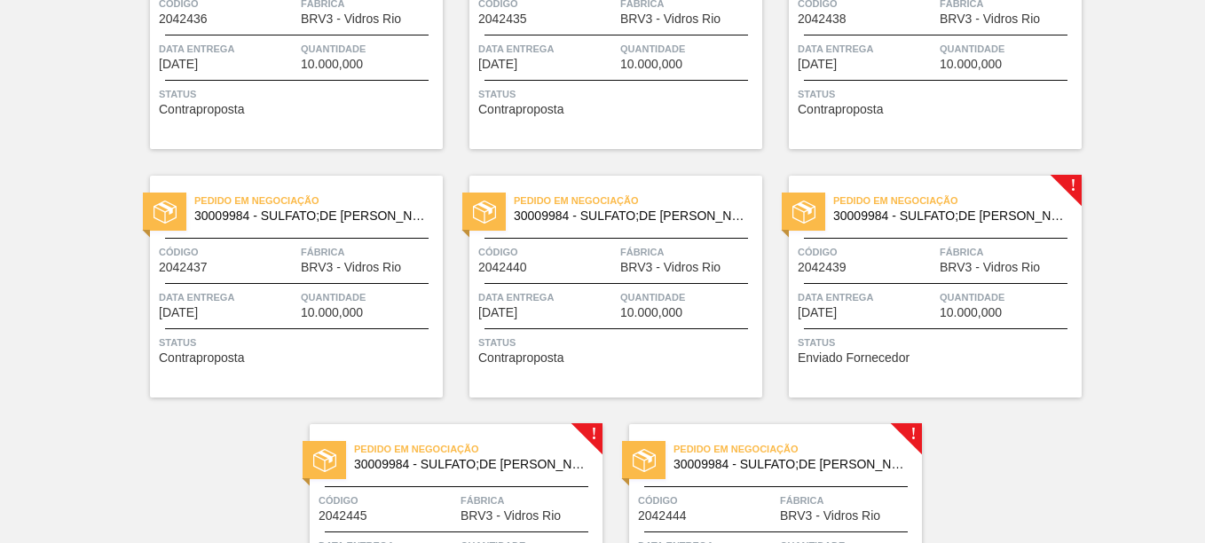
scroll to position [1145, 0]
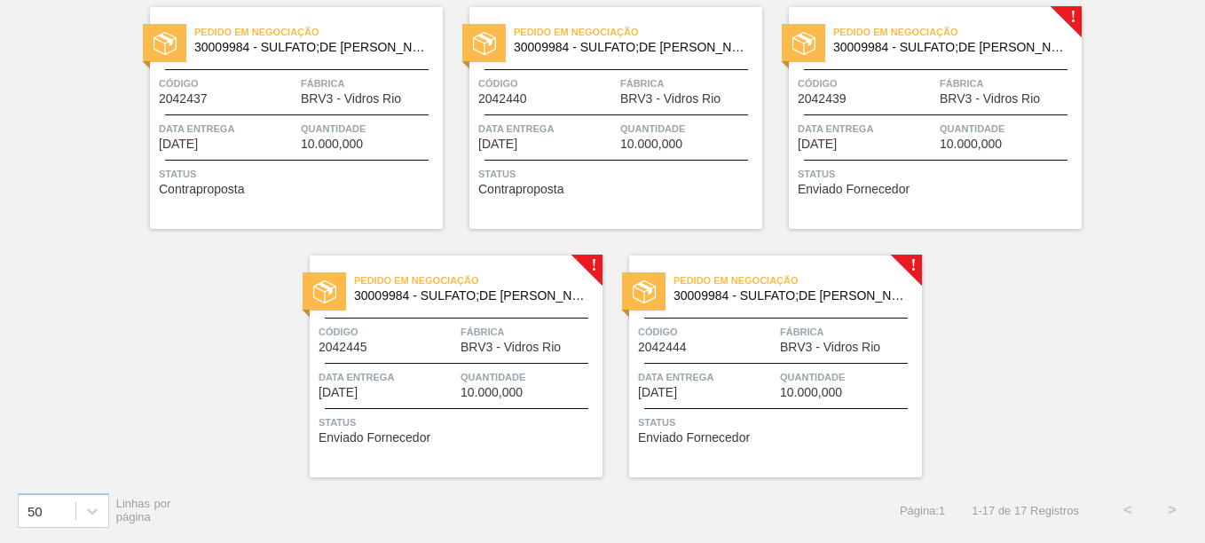
click at [888, 73] on div "Pedido em Negociação 30009984 - SULFATO;DE SODIO ANIDRO;; Código 2042439 Fábric…" at bounding box center [935, 118] width 293 height 222
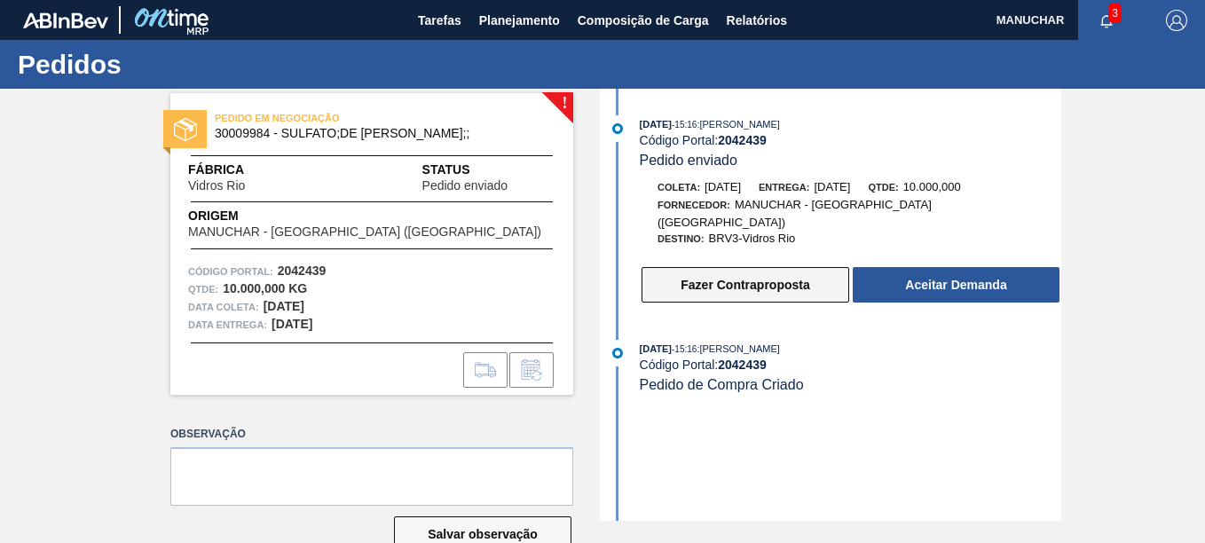
click at [735, 267] on button "Fazer Contraproposta" at bounding box center [746, 284] width 208 height 35
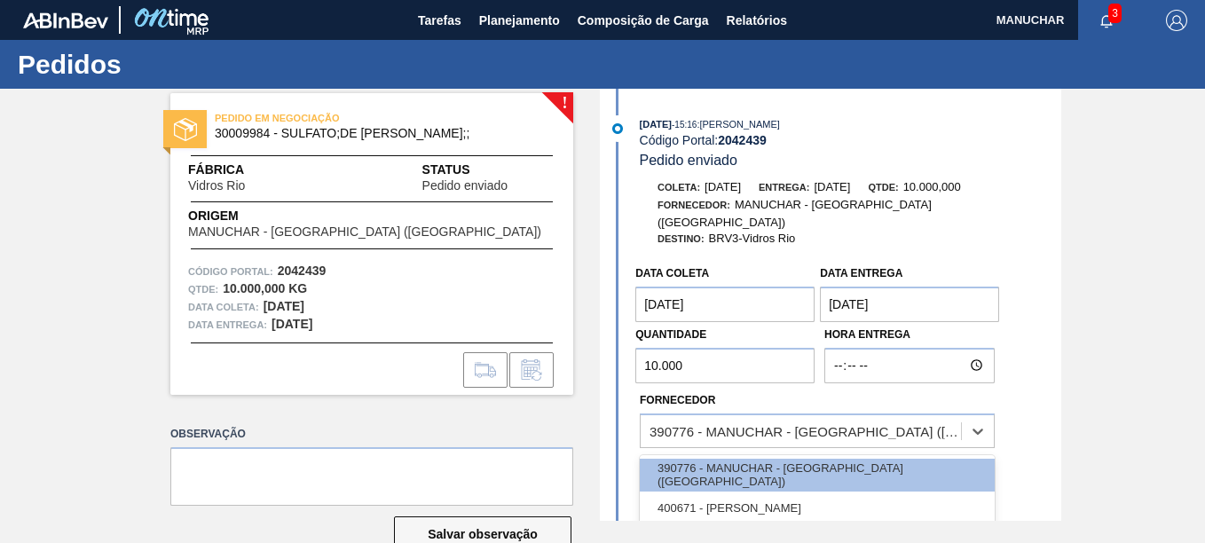
drag, startPoint x: 795, startPoint y: 416, endPoint x: 798, endPoint y: 433, distance: 17.1
click at [795, 423] on div "390776 - MANUCHAR - [GEOGRAPHIC_DATA] ([GEOGRAPHIC_DATA])" at bounding box center [806, 430] width 313 height 15
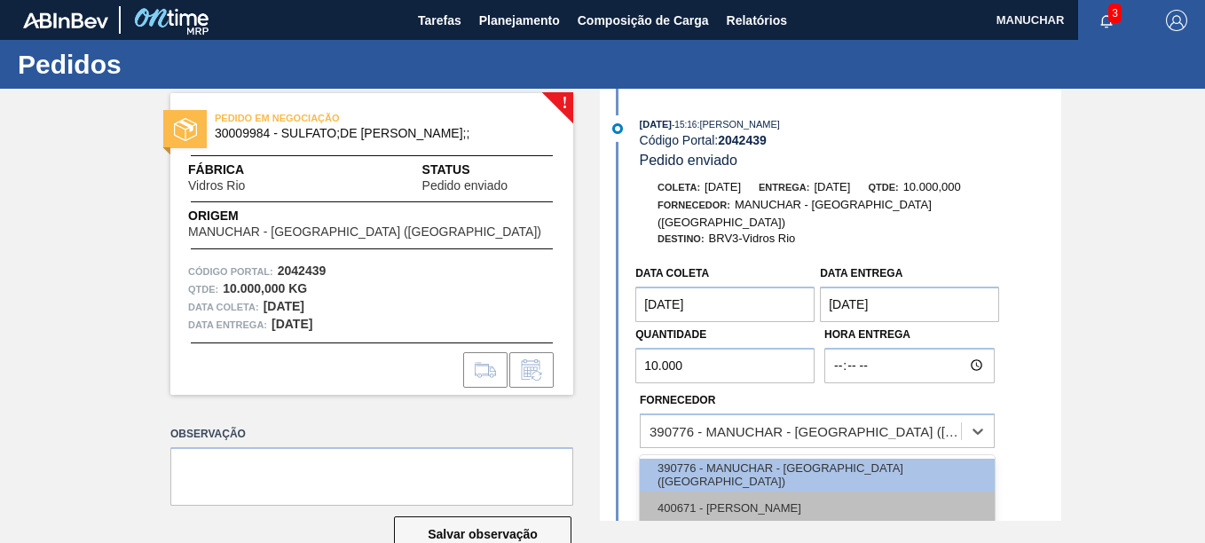
click at [783, 492] on div "400671 - [PERSON_NAME]" at bounding box center [817, 508] width 355 height 33
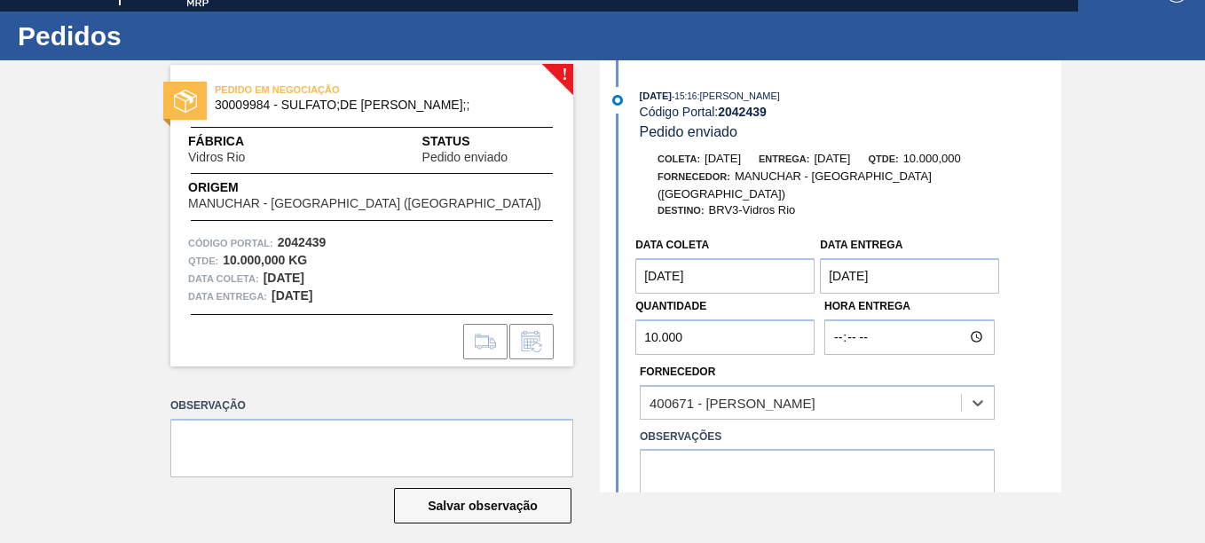
scroll to position [43, 0]
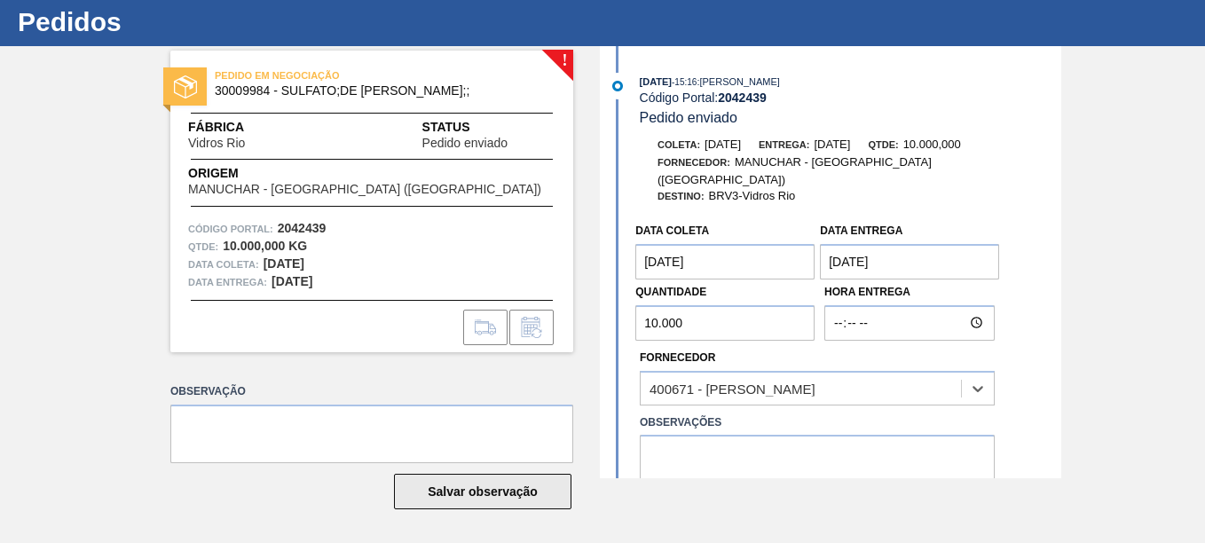
click at [542, 491] on button "Salvar observação" at bounding box center [482, 491] width 177 height 35
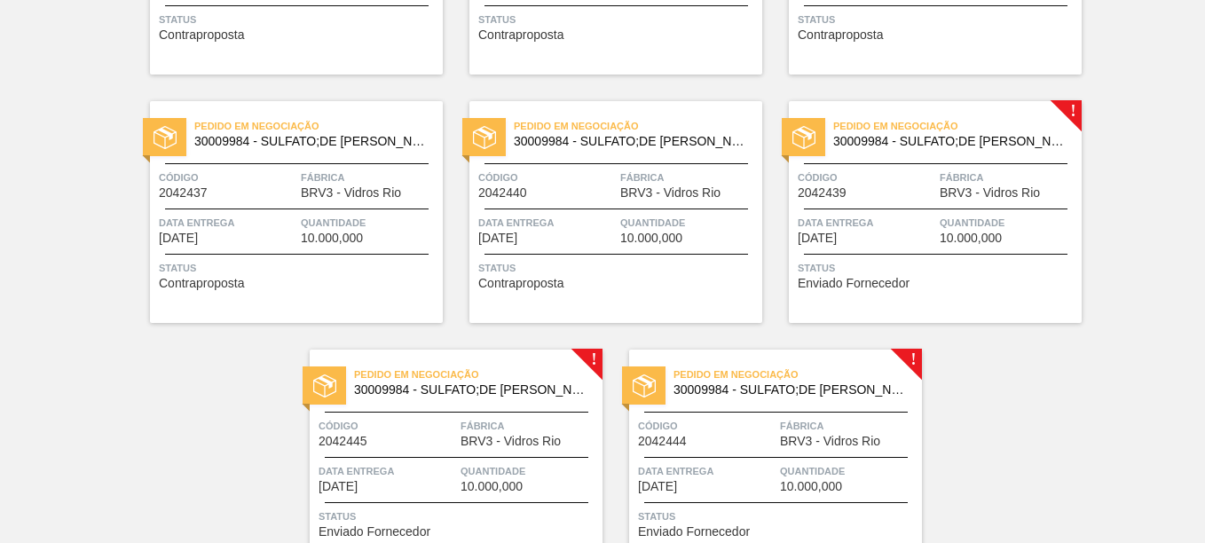
scroll to position [1145, 0]
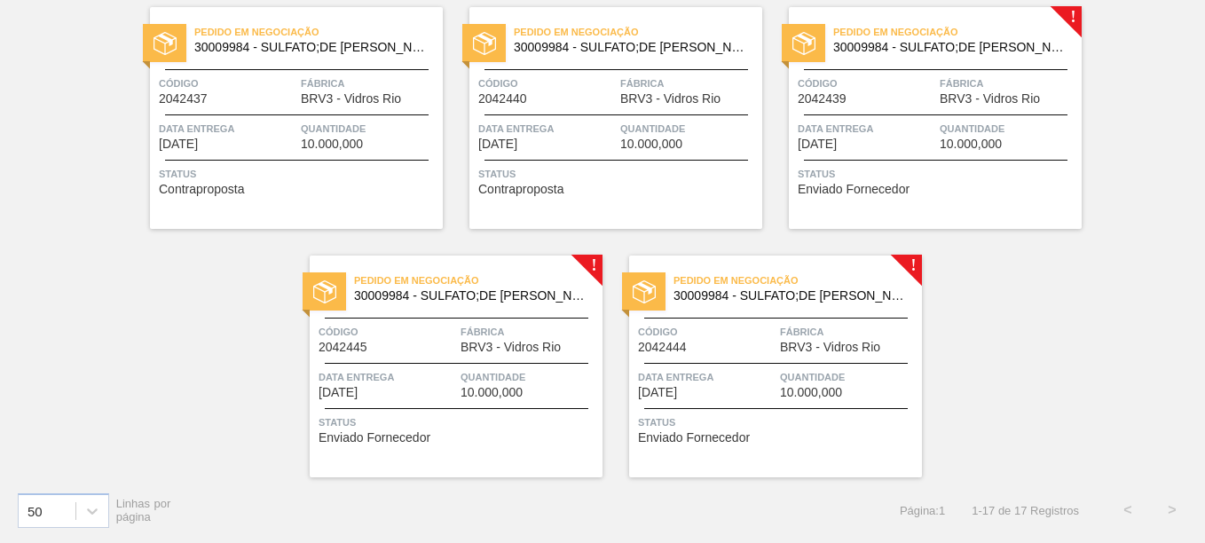
click at [542, 327] on span "Fábrica" at bounding box center [530, 332] width 138 height 18
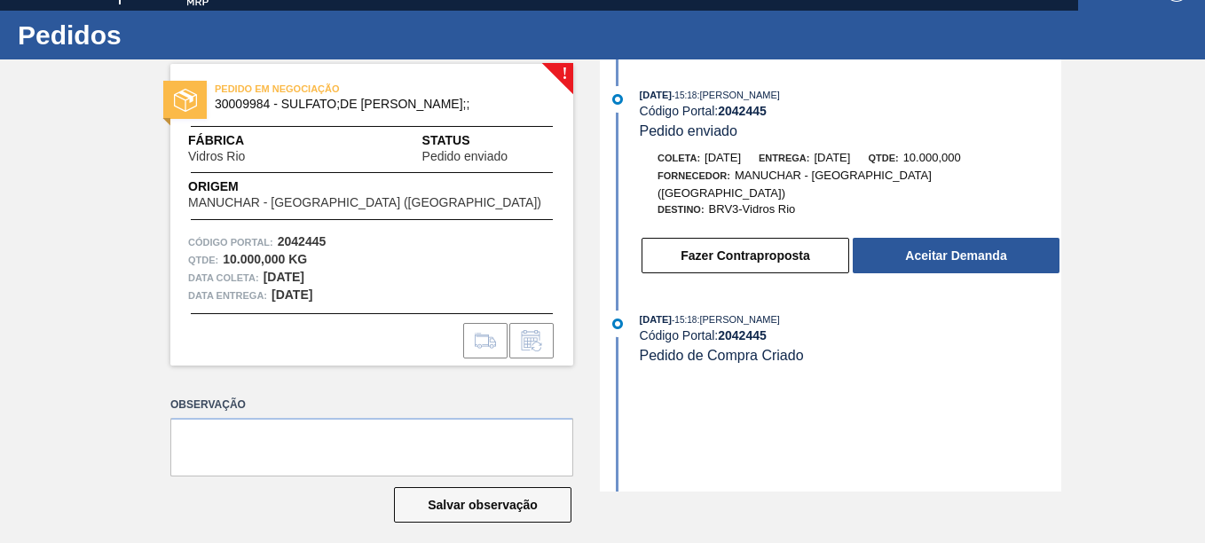
scroll to position [43, 0]
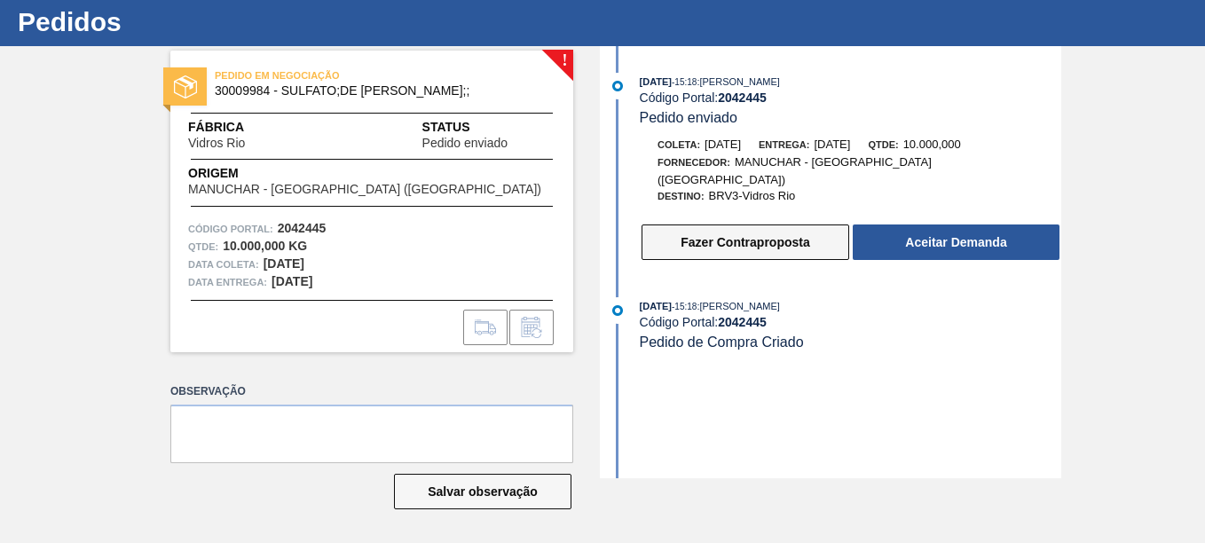
click at [780, 224] on button "Fazer Contraproposta" at bounding box center [746, 241] width 208 height 35
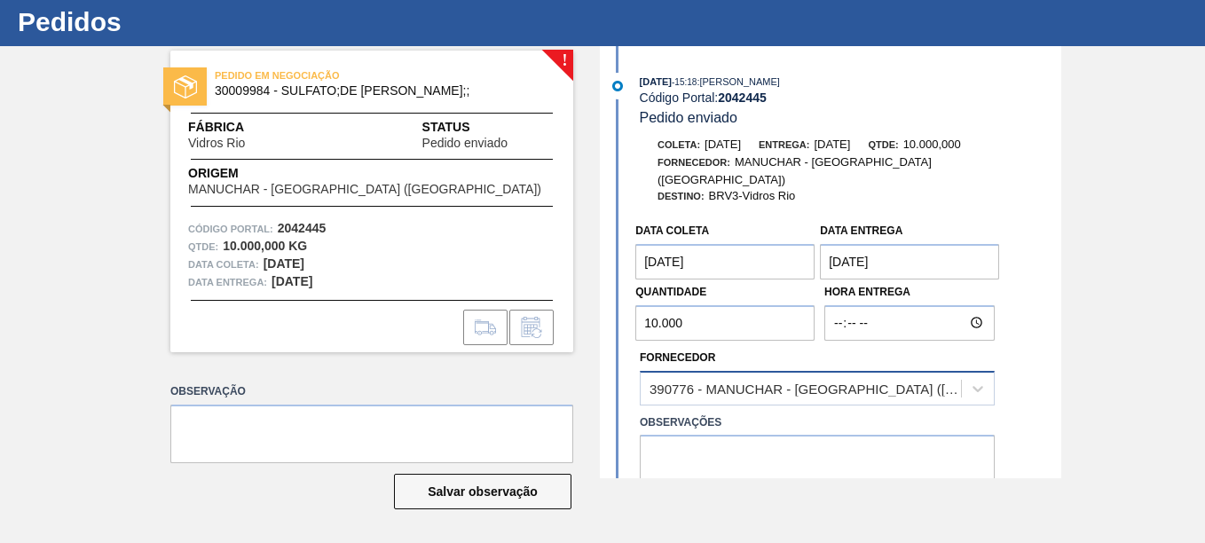
click at [752, 381] on div "390776 - MANUCHAR - [GEOGRAPHIC_DATA] ([GEOGRAPHIC_DATA])" at bounding box center [806, 388] width 313 height 15
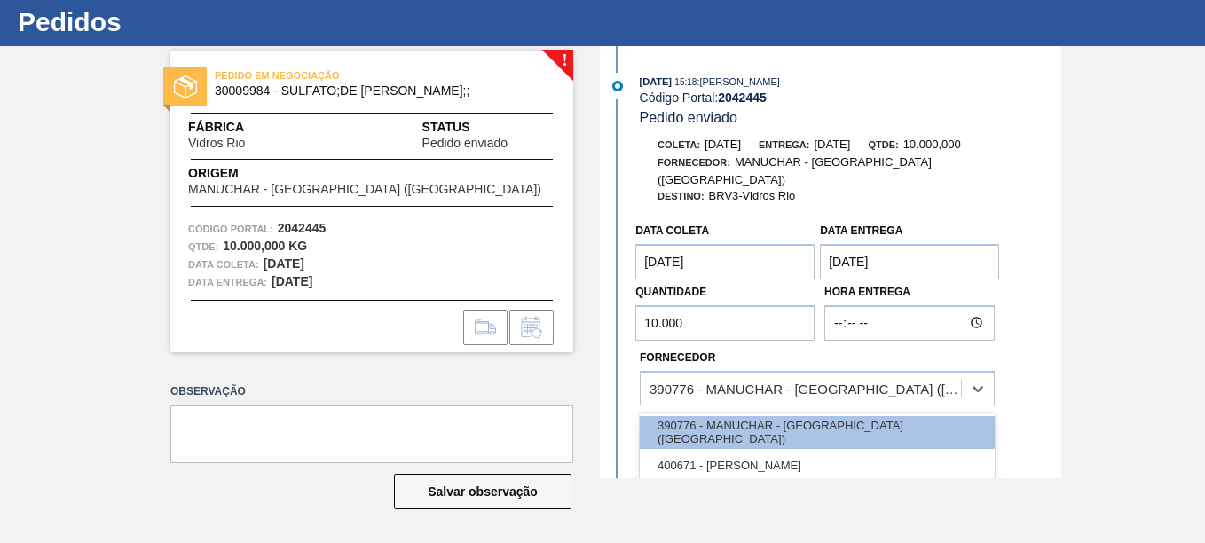
click at [752, 449] on div "400671 - [PERSON_NAME]" at bounding box center [817, 465] width 355 height 33
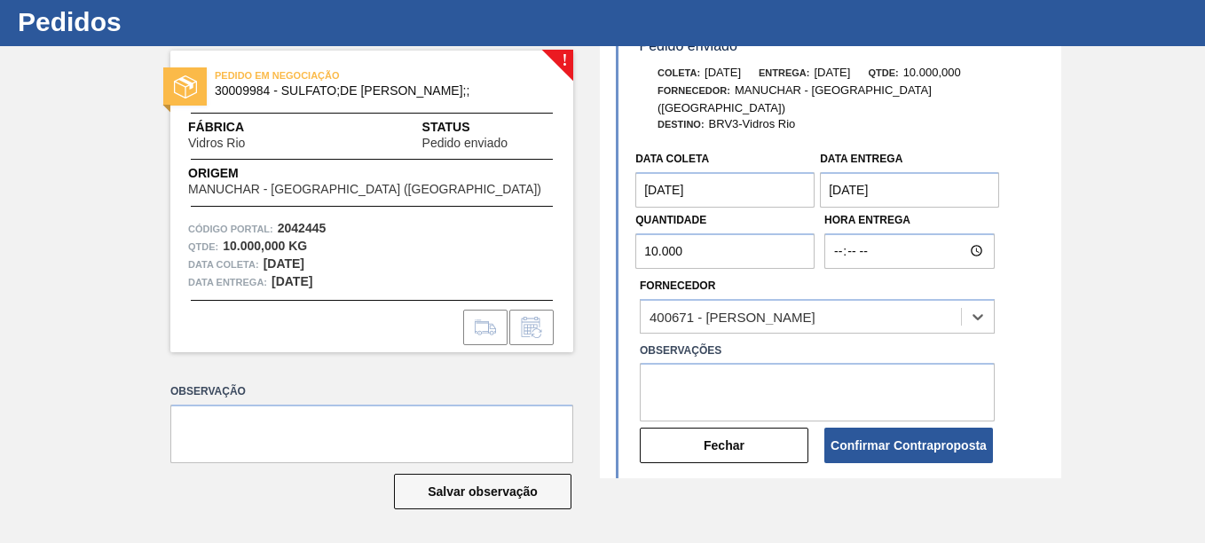
scroll to position [169, 0]
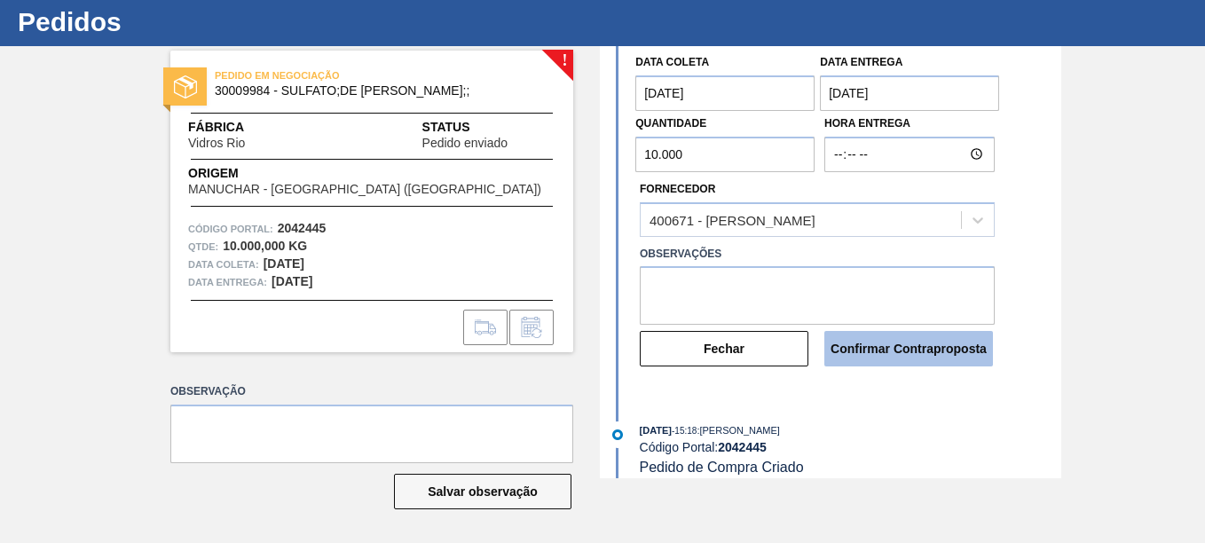
click at [870, 341] on button "Confirmar Contraproposta" at bounding box center [908, 348] width 169 height 35
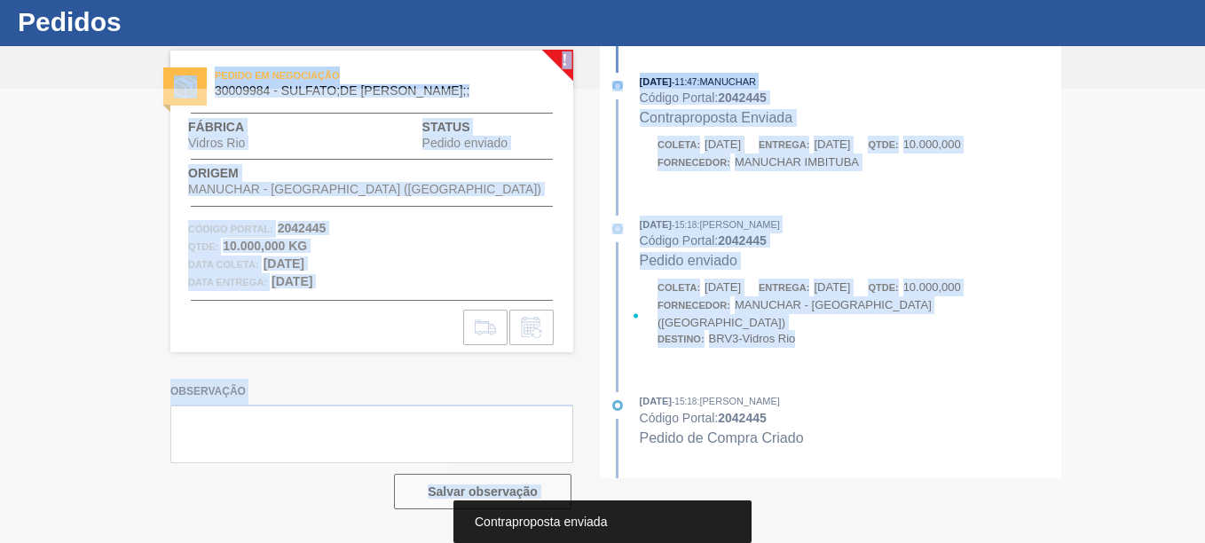
scroll to position [0, 0]
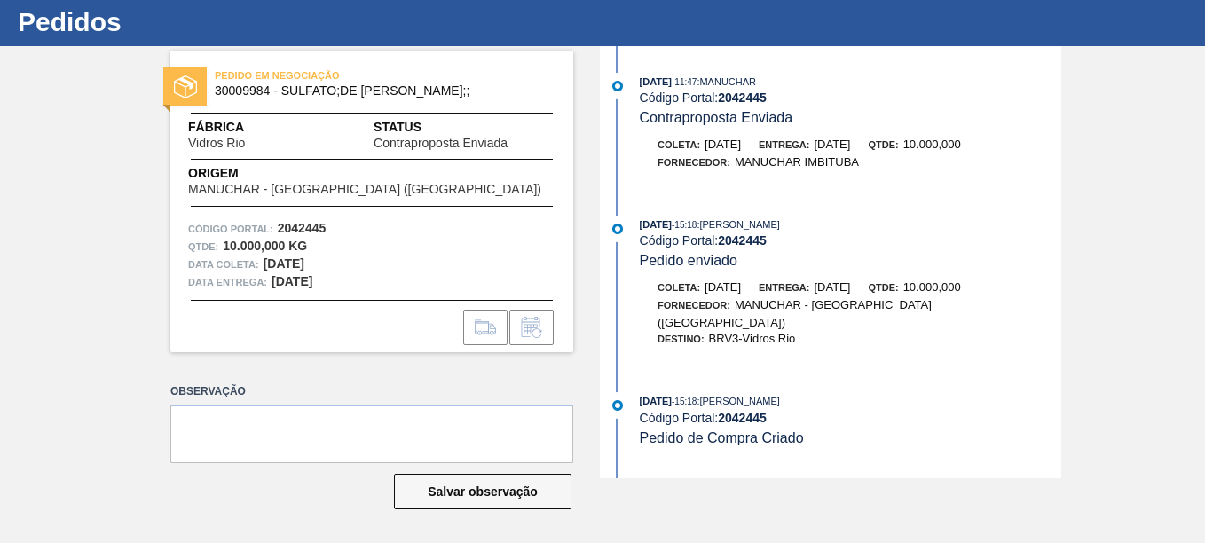
click at [706, 495] on div "Pedidos PEDIDO EM NEGOCIAÇÃO 30009984 - SULFATO;DE SODIO ANIDRO;; Fábrica Vidro…" at bounding box center [602, 248] width 1205 height 503
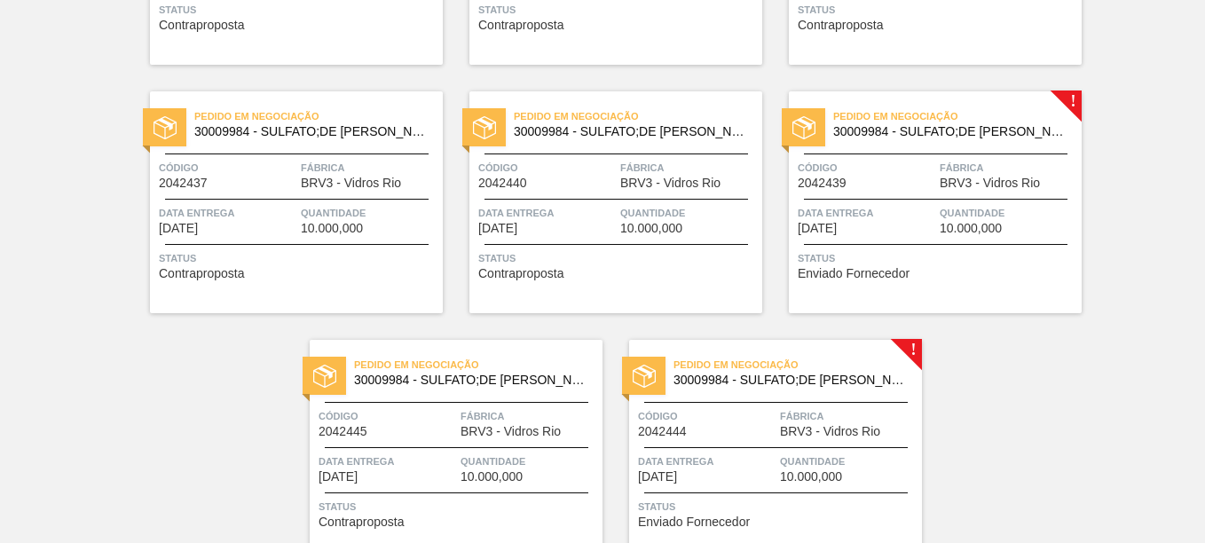
scroll to position [1145, 0]
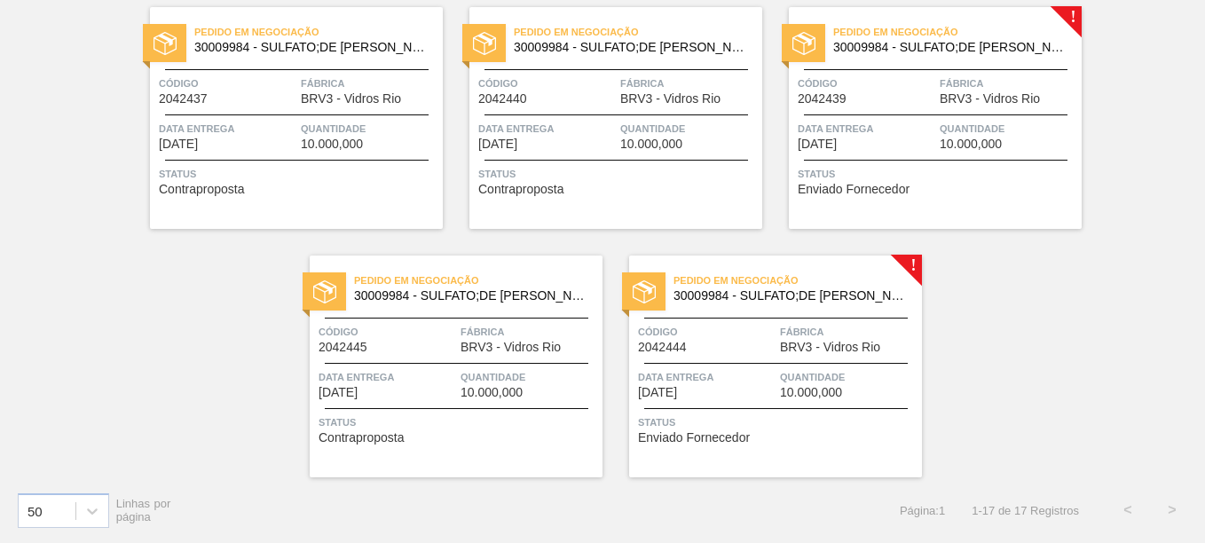
click at [949, 62] on div "Pedido em Negociação 30009984 - SULFATO;DE SODIO ANIDRO;; Código 2042439 Fábric…" at bounding box center [935, 118] width 293 height 222
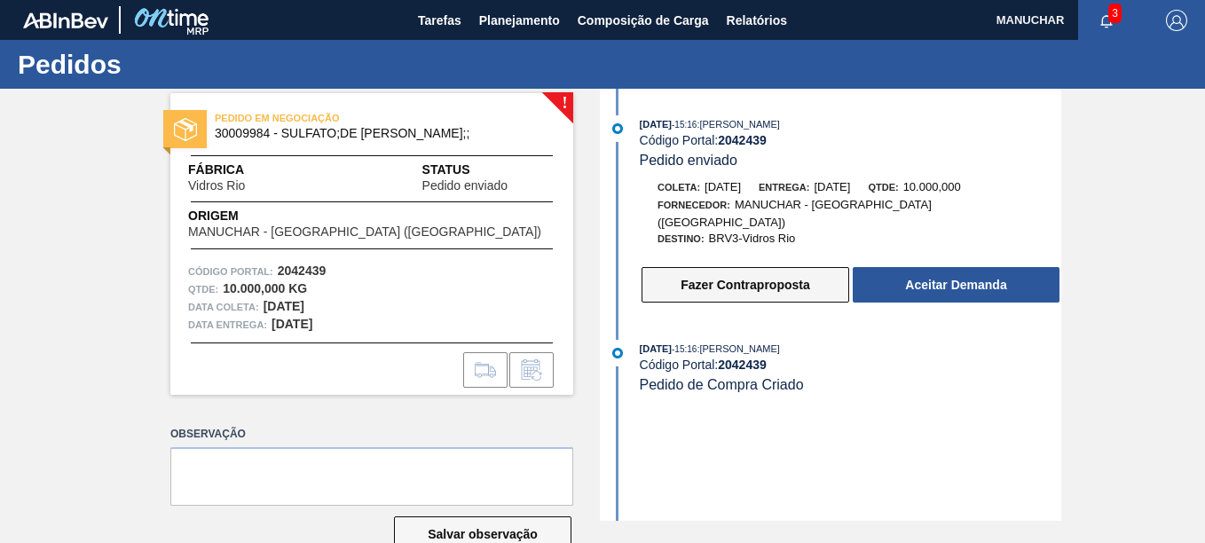
click at [701, 272] on button "Fazer Contraproposta" at bounding box center [746, 284] width 208 height 35
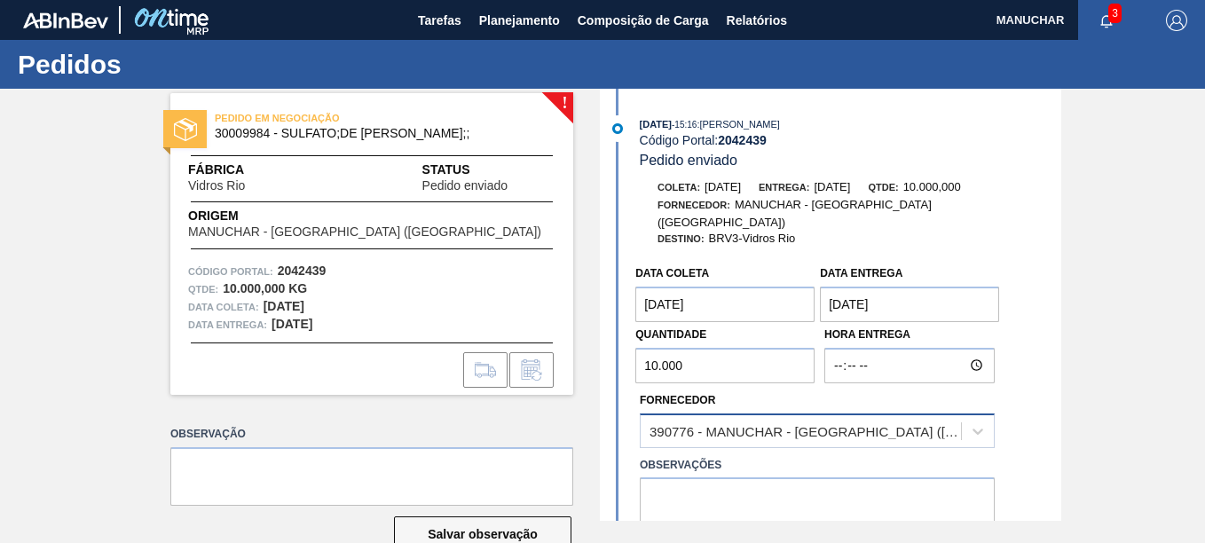
click at [791, 423] on div "390776 - MANUCHAR - [GEOGRAPHIC_DATA] ([GEOGRAPHIC_DATA])" at bounding box center [806, 430] width 313 height 15
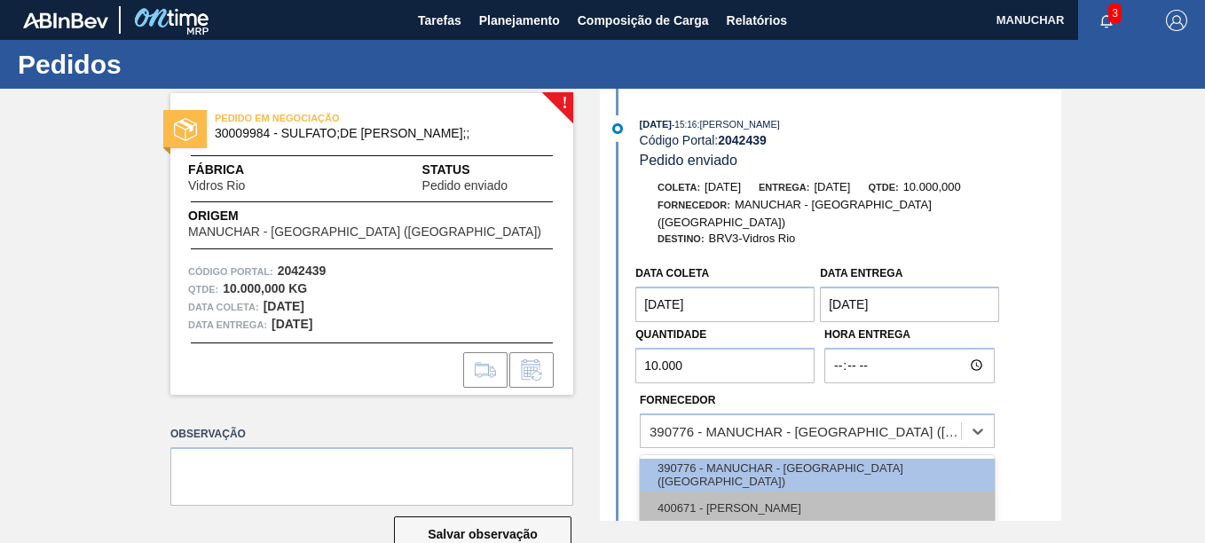
click at [772, 492] on div "400671 - [PERSON_NAME]" at bounding box center [817, 508] width 355 height 33
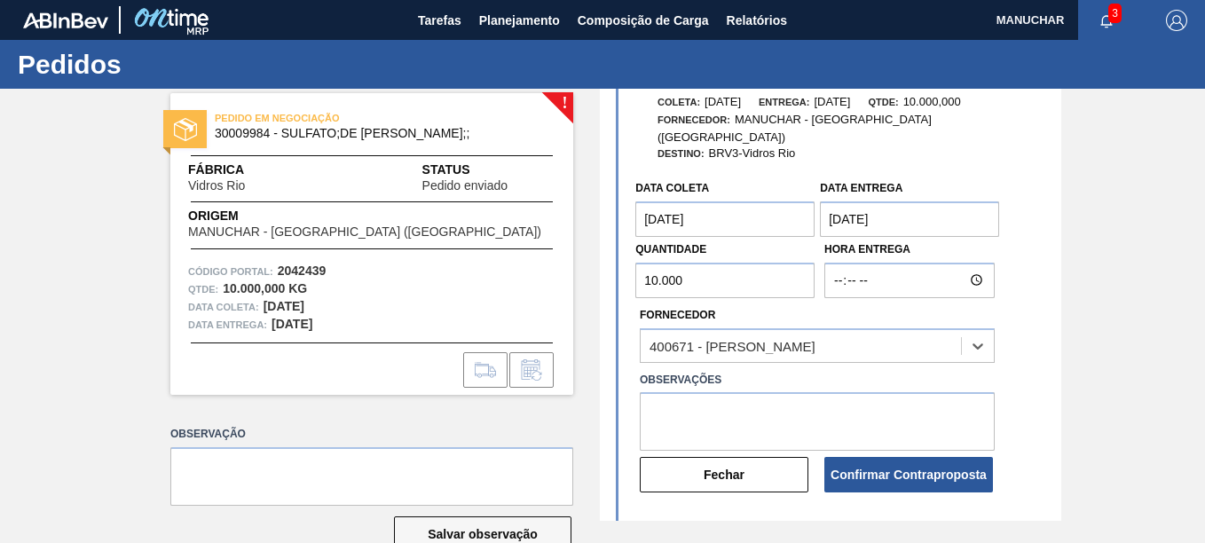
scroll to position [169, 0]
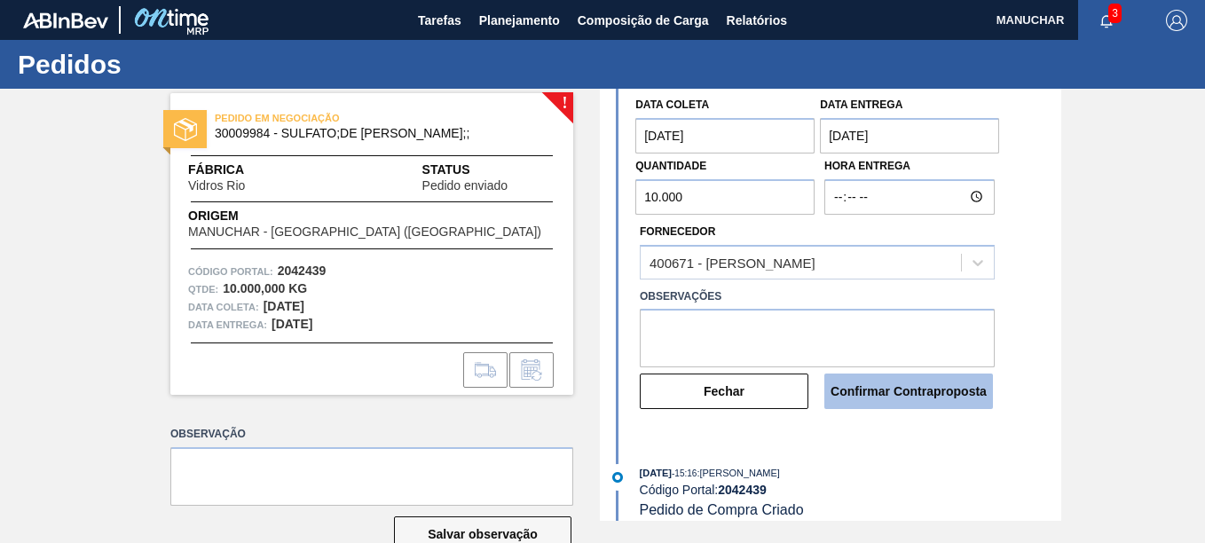
click at [904, 374] on button "Confirmar Contraproposta" at bounding box center [908, 391] width 169 height 35
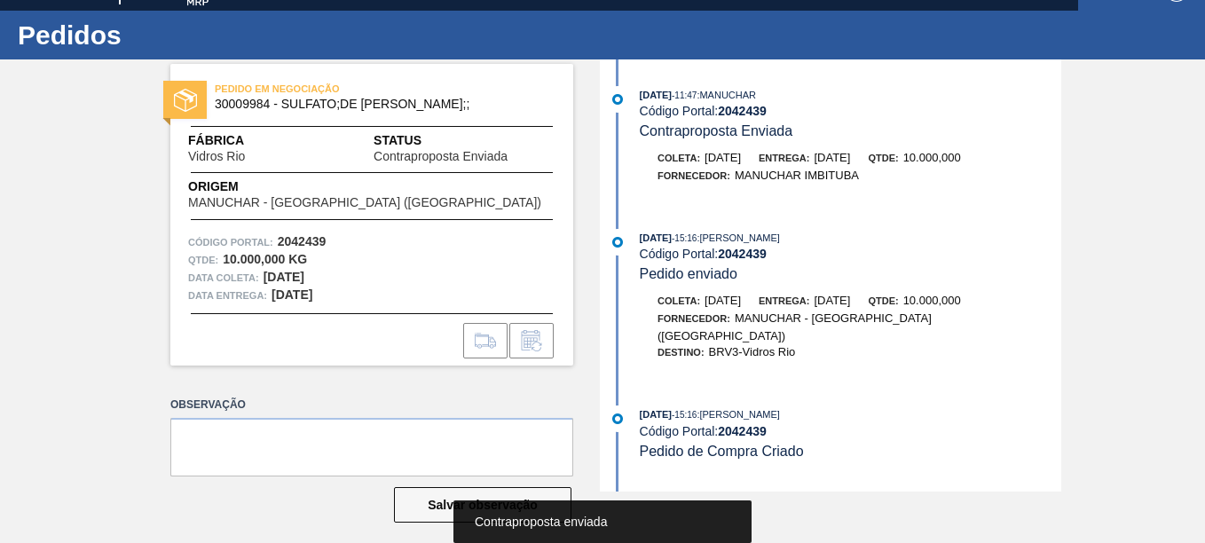
scroll to position [43, 0]
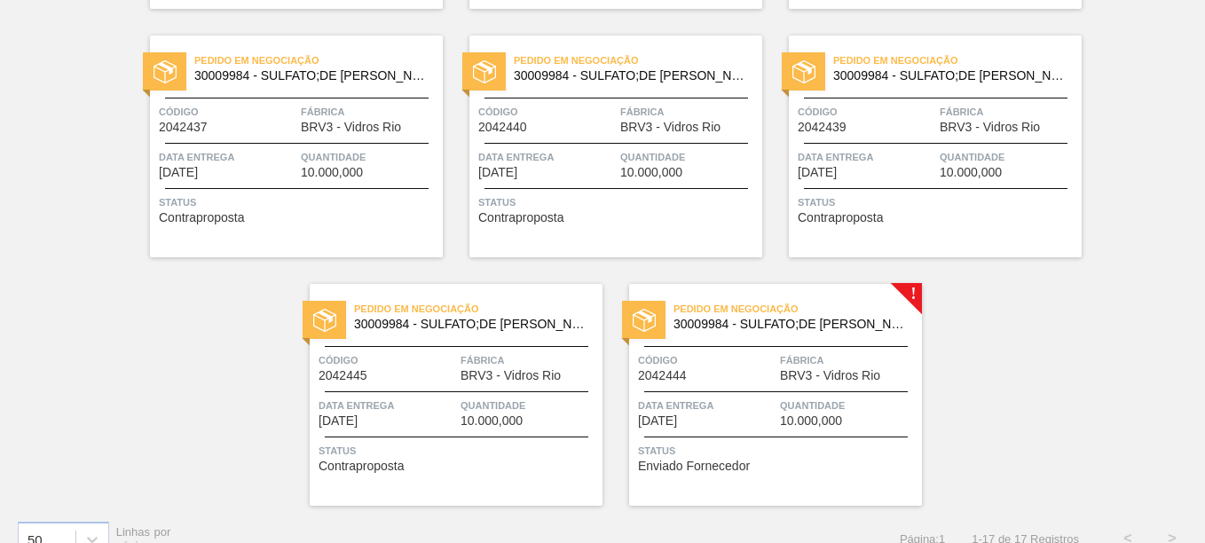
scroll to position [1145, 0]
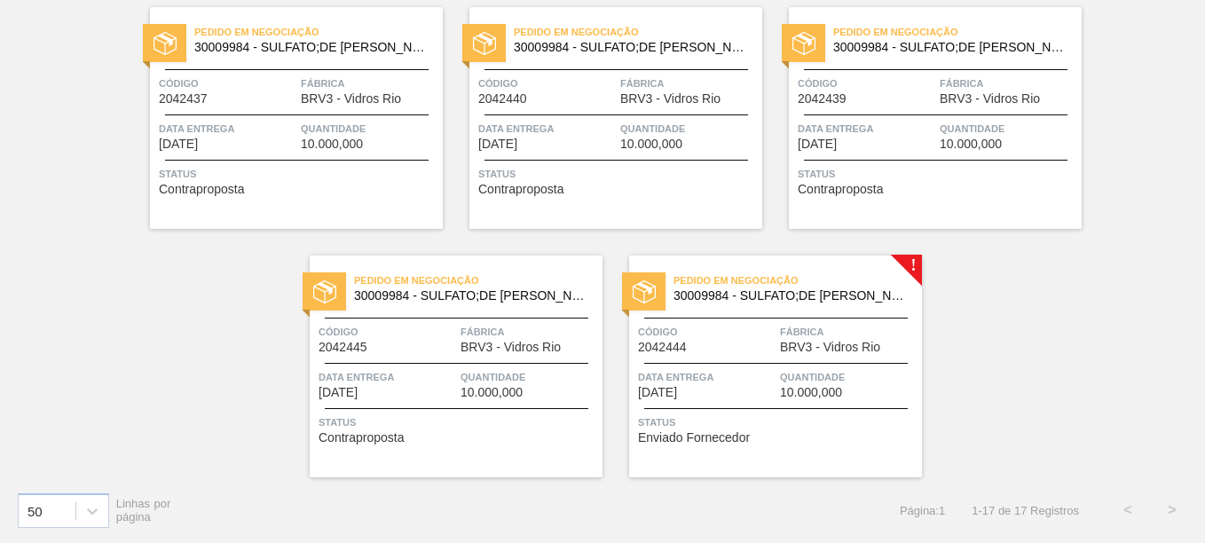
click at [821, 363] on div "Pedido em Negociação 30009984 - SULFATO;DE SODIO ANIDRO;; Código 2042444 Fábric…" at bounding box center [775, 367] width 293 height 222
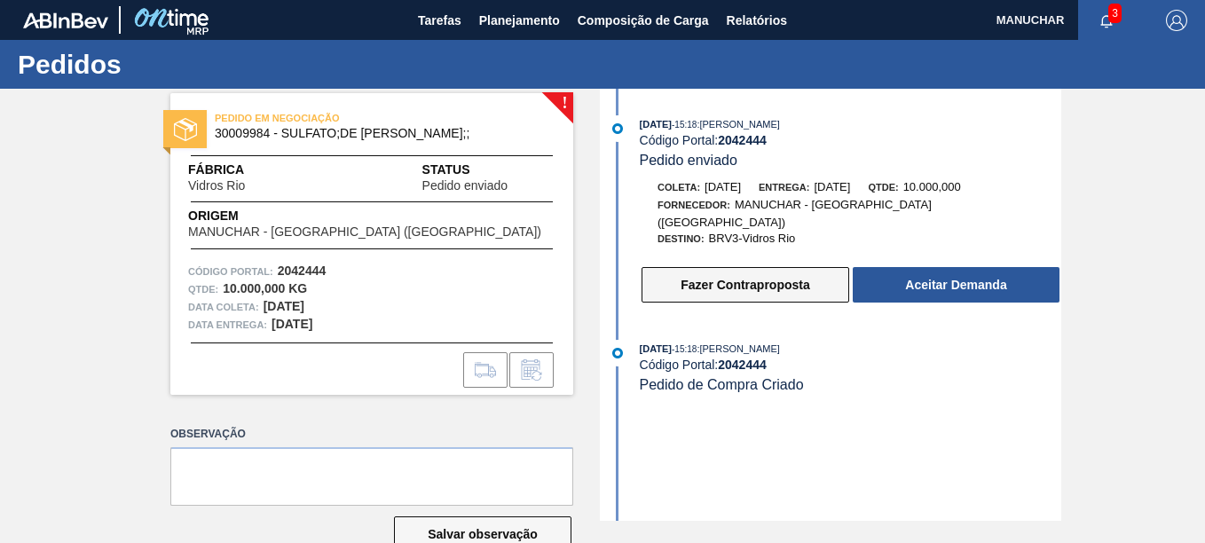
click at [689, 284] on button "Fazer Contraproposta" at bounding box center [746, 284] width 208 height 35
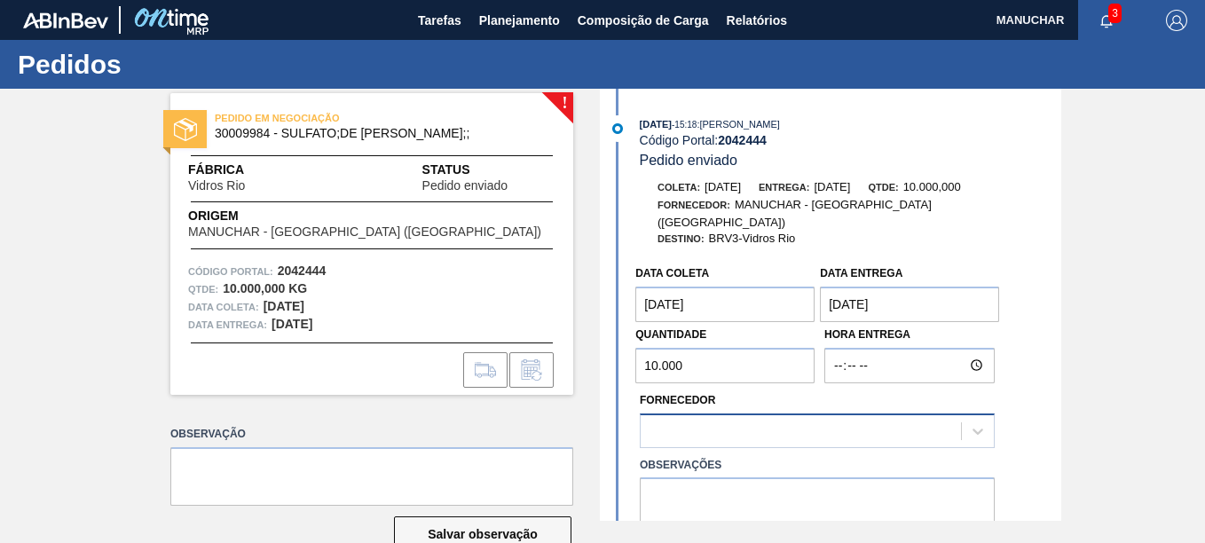
click at [720, 418] on div at bounding box center [801, 431] width 320 height 26
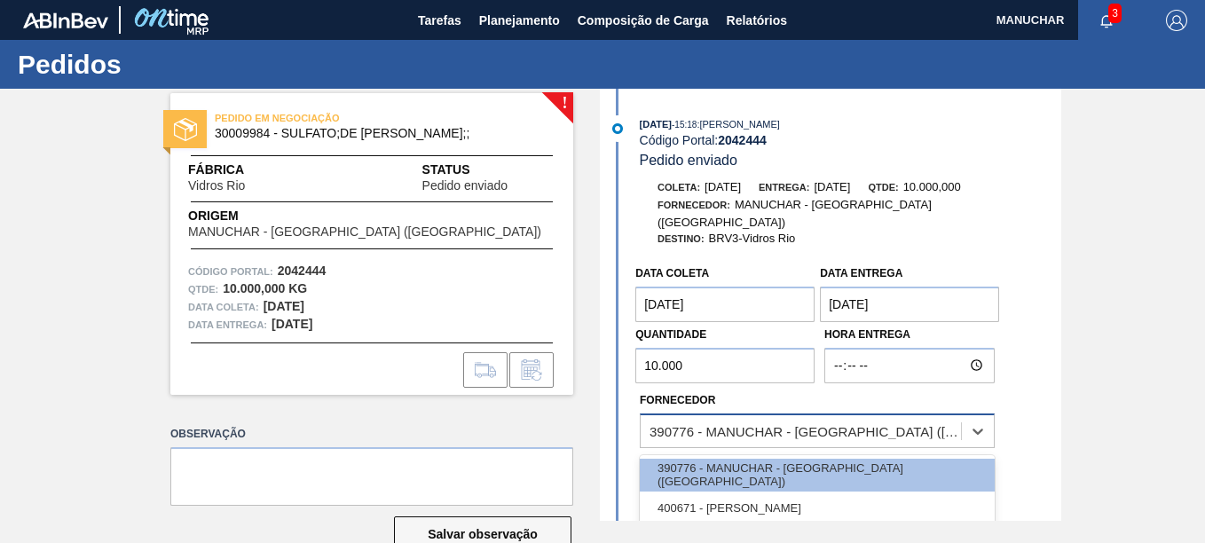
scroll to position [169, 0]
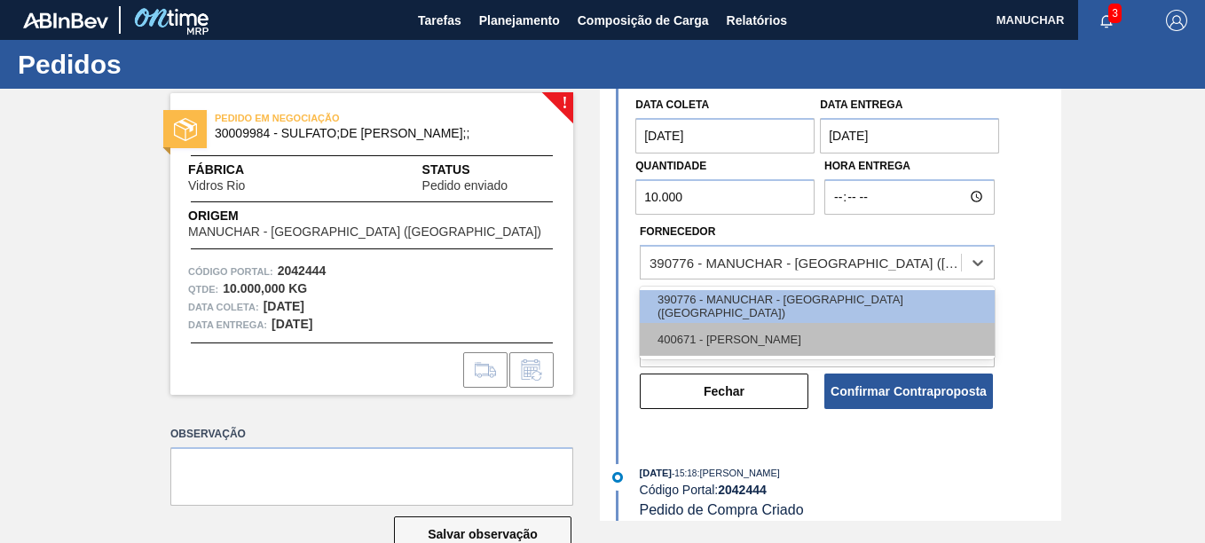
click at [811, 323] on div "400671 - [PERSON_NAME]" at bounding box center [817, 339] width 355 height 33
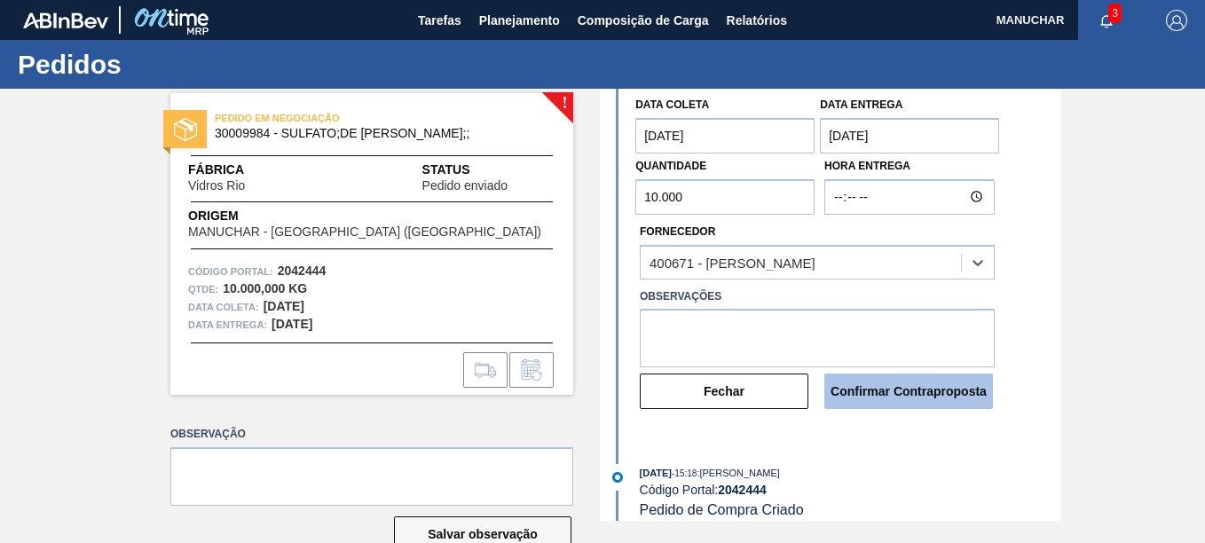
click at [886, 383] on button "Confirmar Contraproposta" at bounding box center [908, 391] width 169 height 35
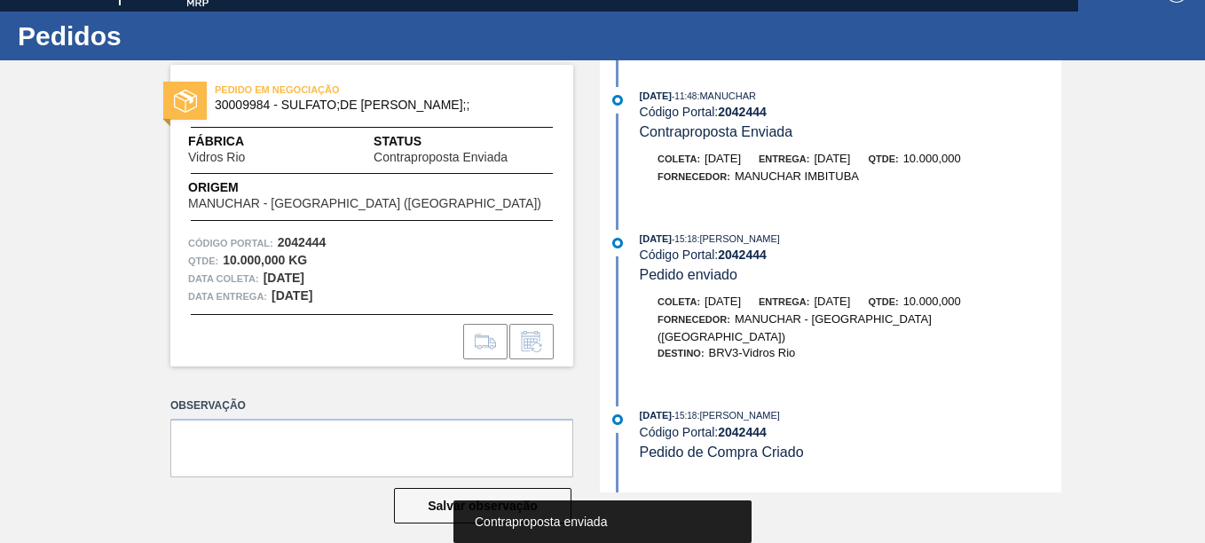
scroll to position [43, 0]
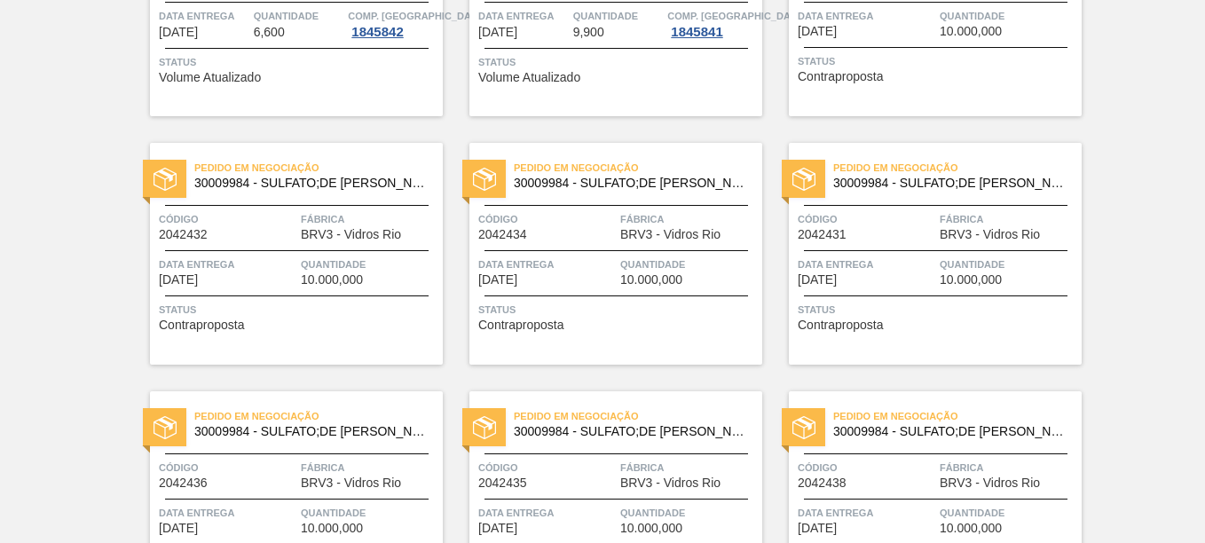
scroll to position [532, 0]
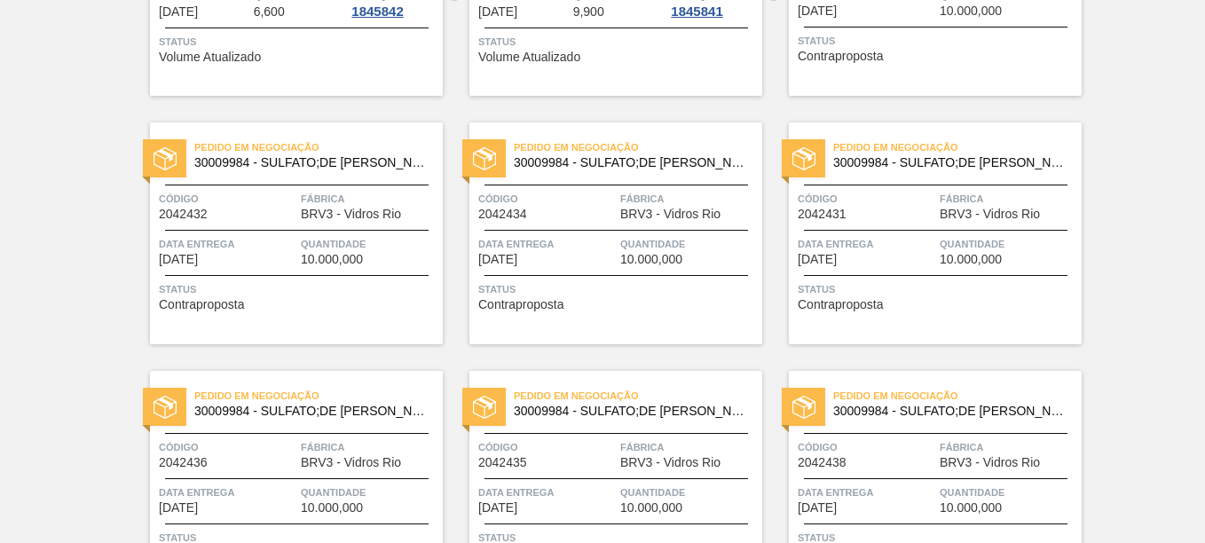
click at [885, 206] on span "Código" at bounding box center [867, 199] width 138 height 18
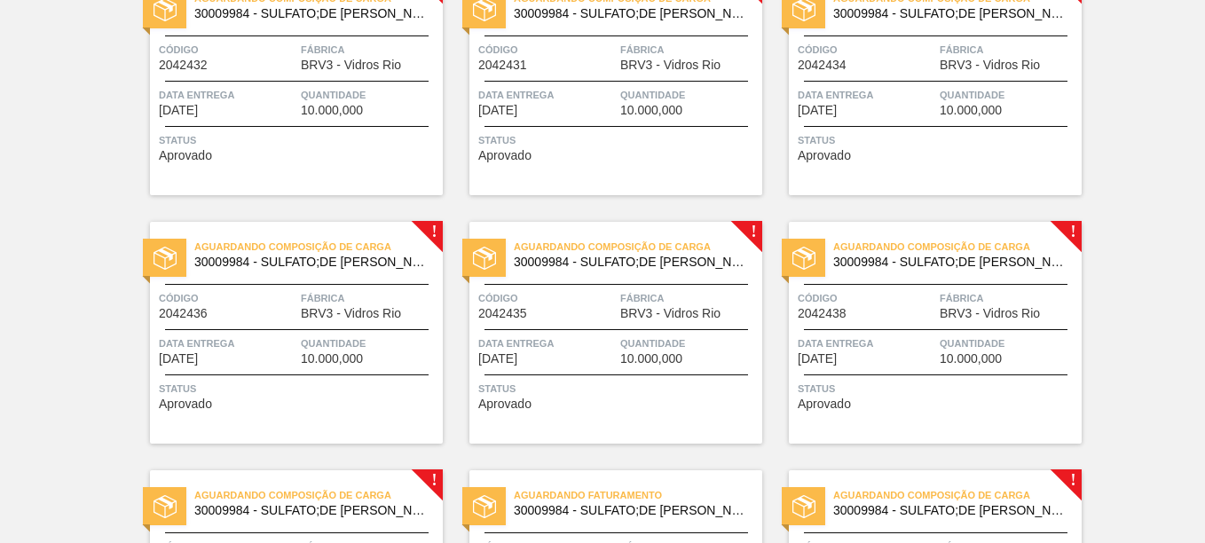
scroll to position [710, 0]
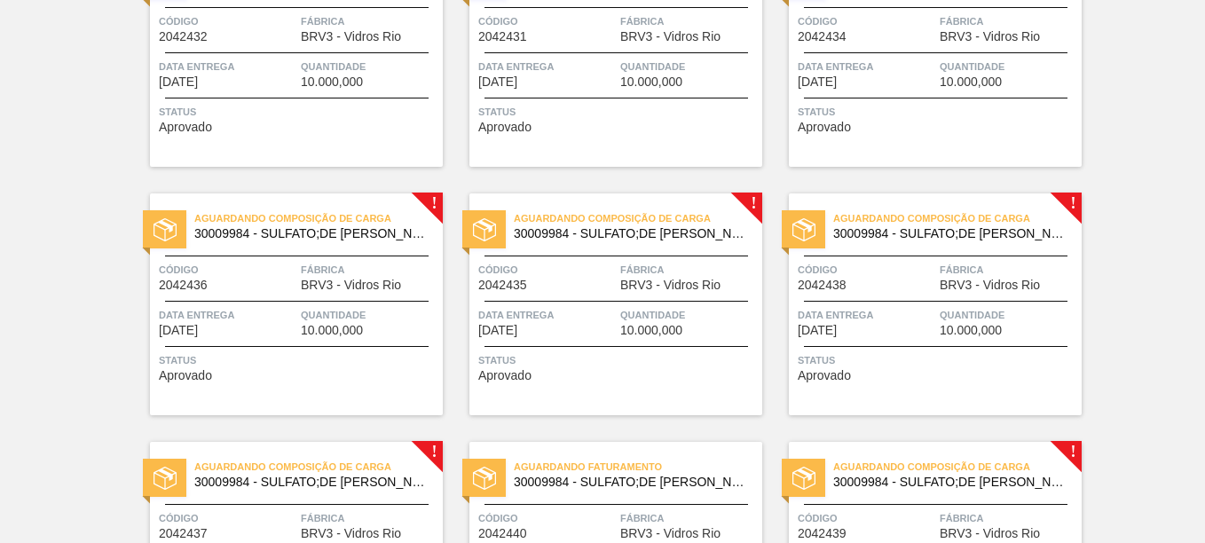
click at [21, 256] on div "Aguardando Composição de Carga 30009984 - SULFATO;DE SODIO ANIDRO;; Código 2018…" at bounding box center [602, 166] width 1205 height 1491
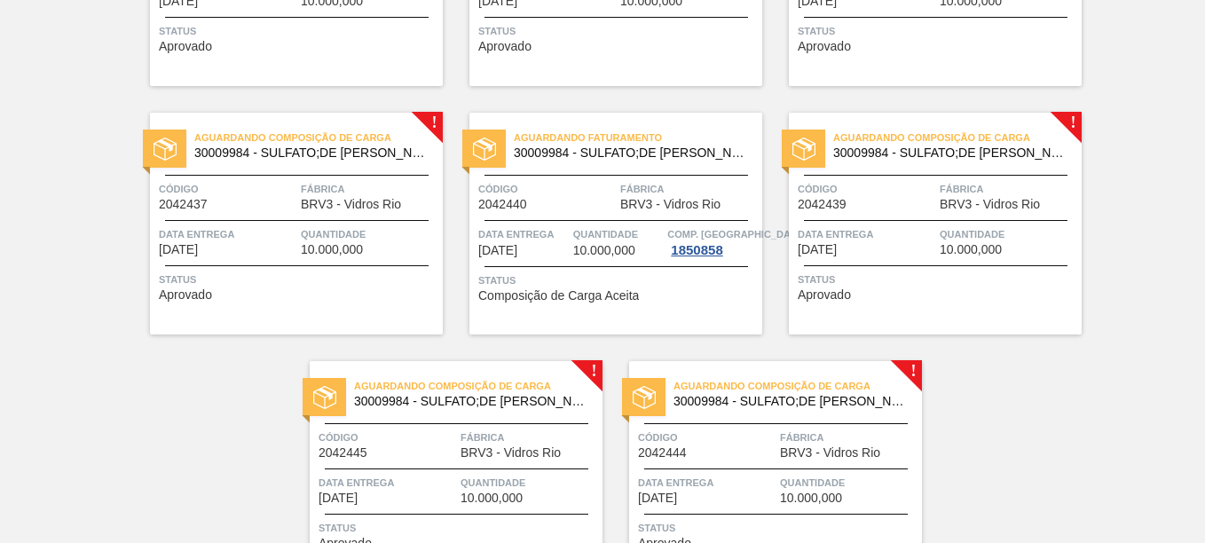
scroll to position [1145, 0]
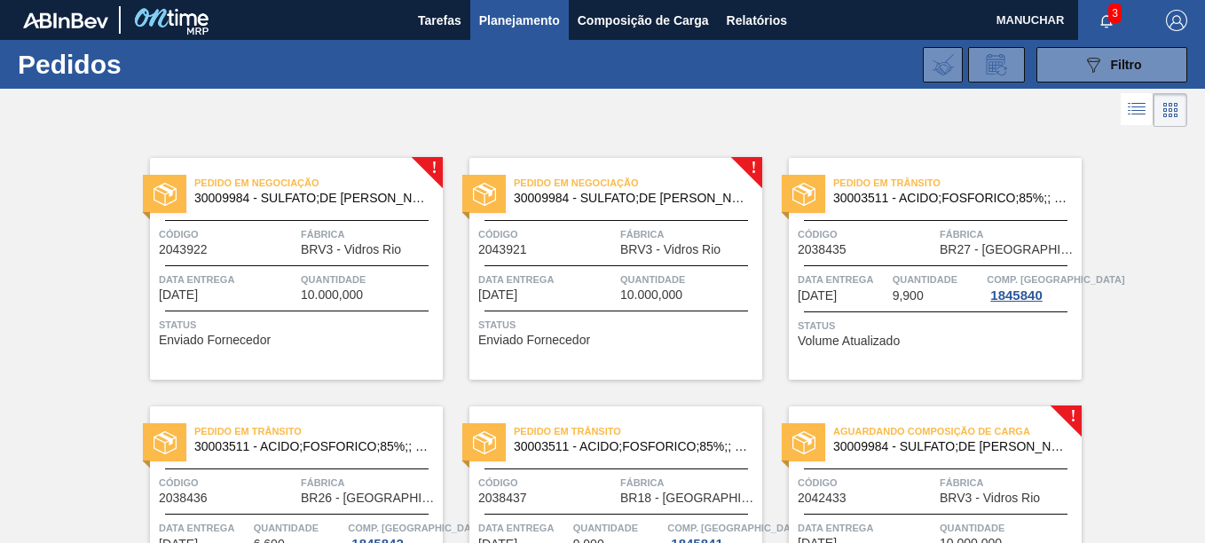
click at [379, 209] on div "Pedido em Negociação 30009984 - SULFATO;DE SODIO ANIDRO;;" at bounding box center [296, 191] width 293 height 40
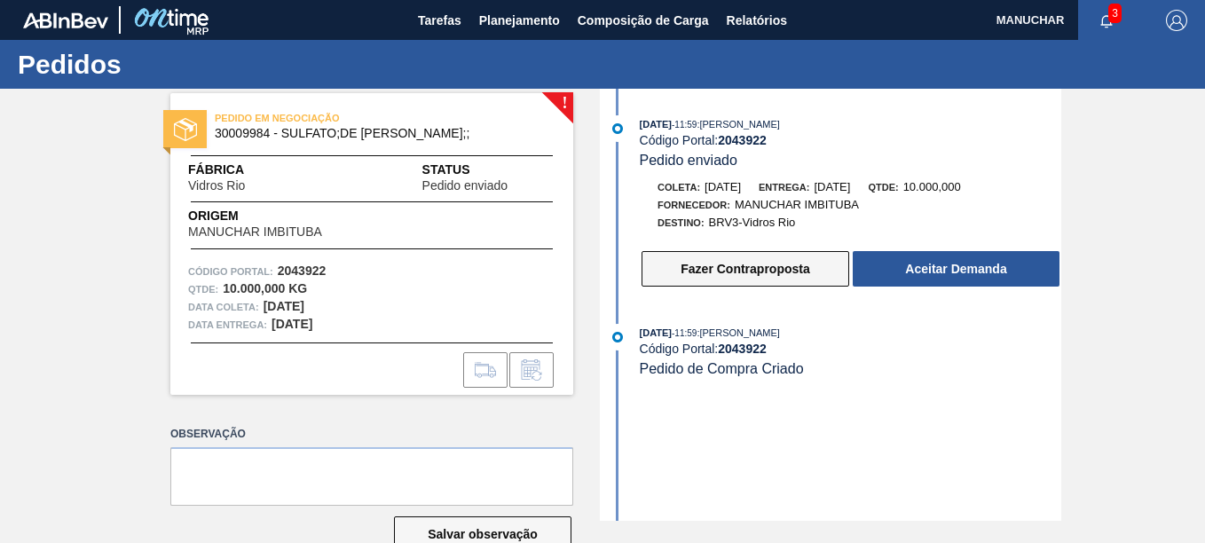
click at [753, 277] on button "Fazer Contraproposta" at bounding box center [746, 268] width 208 height 35
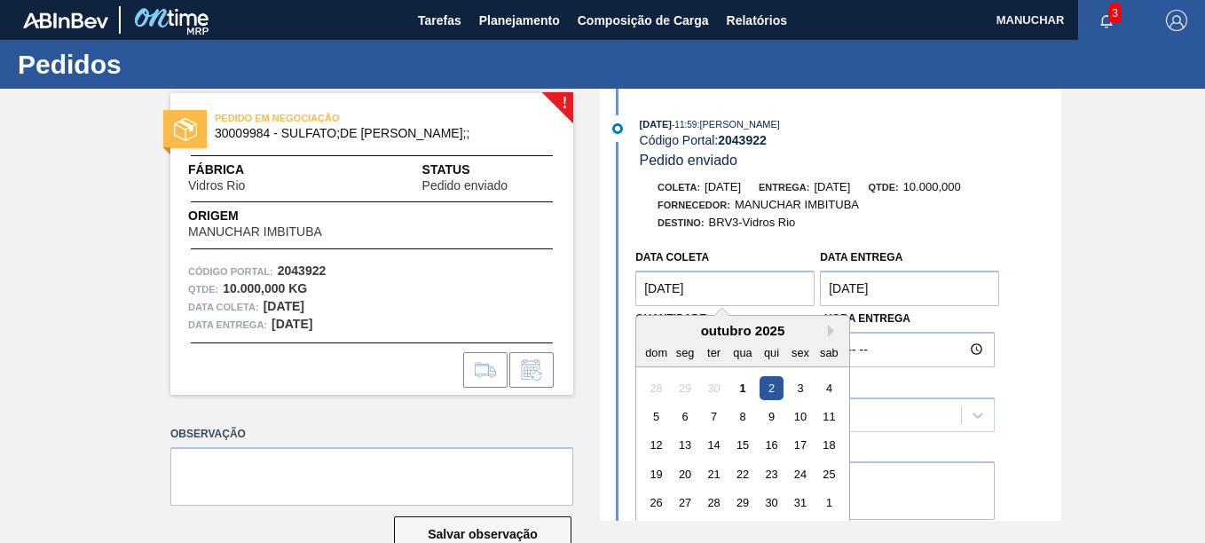
click at [783, 287] on coleta "02/10/2025" at bounding box center [724, 288] width 179 height 35
click at [800, 391] on div "3" at bounding box center [801, 388] width 24 height 24
type coleta "[DATE]"
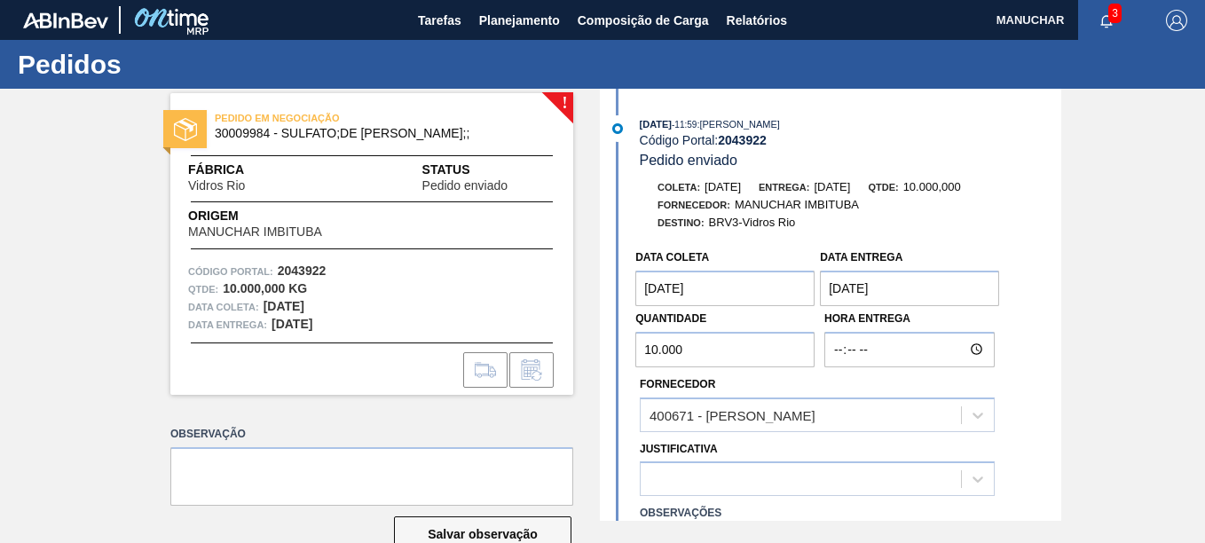
scroll to position [89, 0]
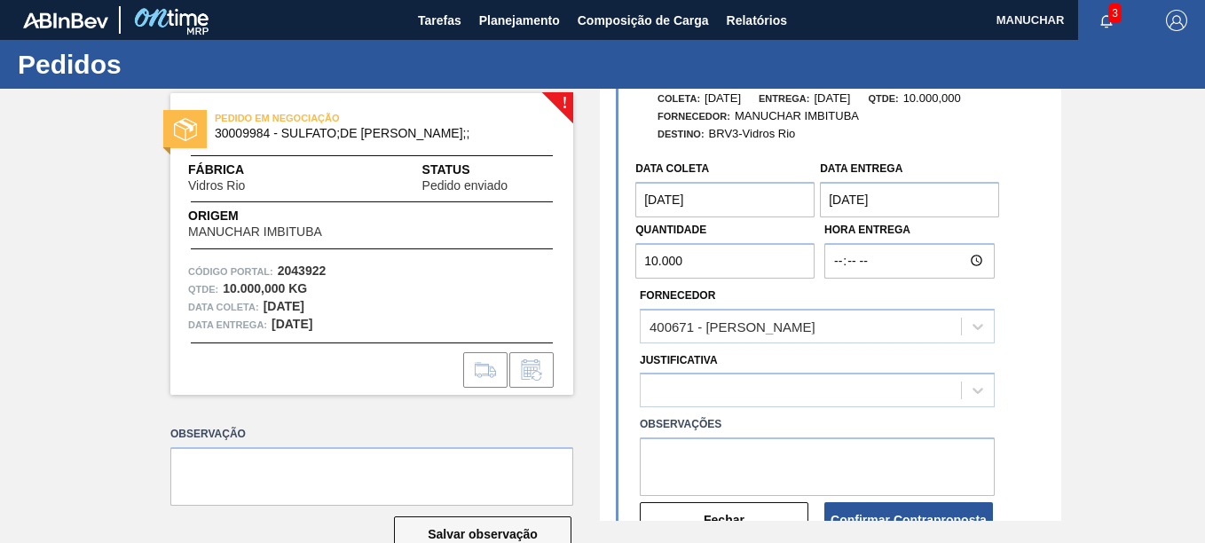
click at [894, 207] on entrega "[DATE]" at bounding box center [909, 199] width 179 height 35
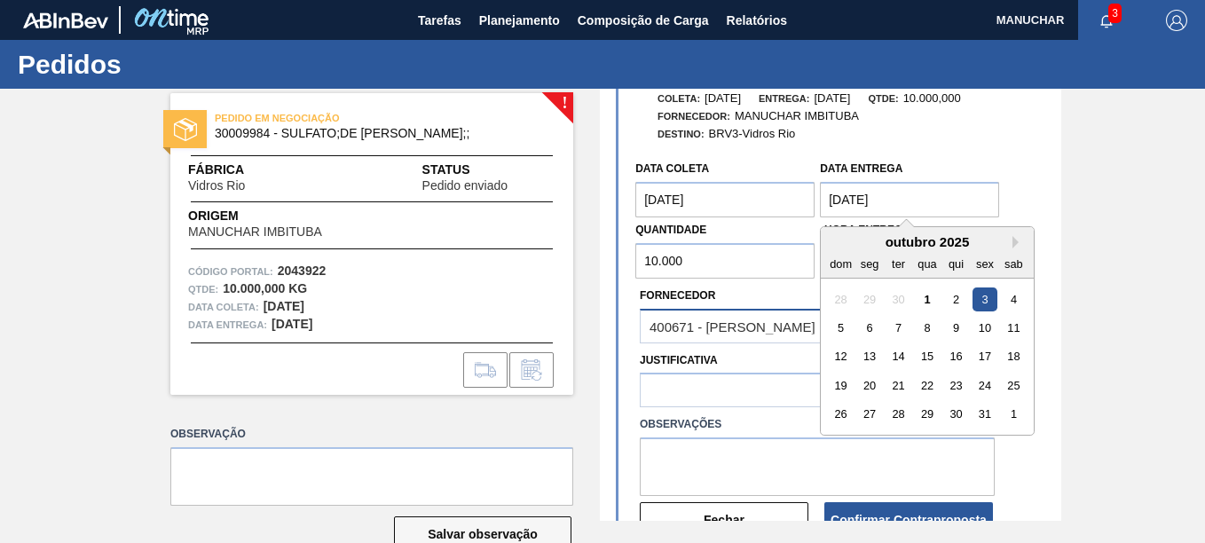
click at [870, 329] on div "6" at bounding box center [870, 328] width 24 height 24
type entrega "06/10/2025"
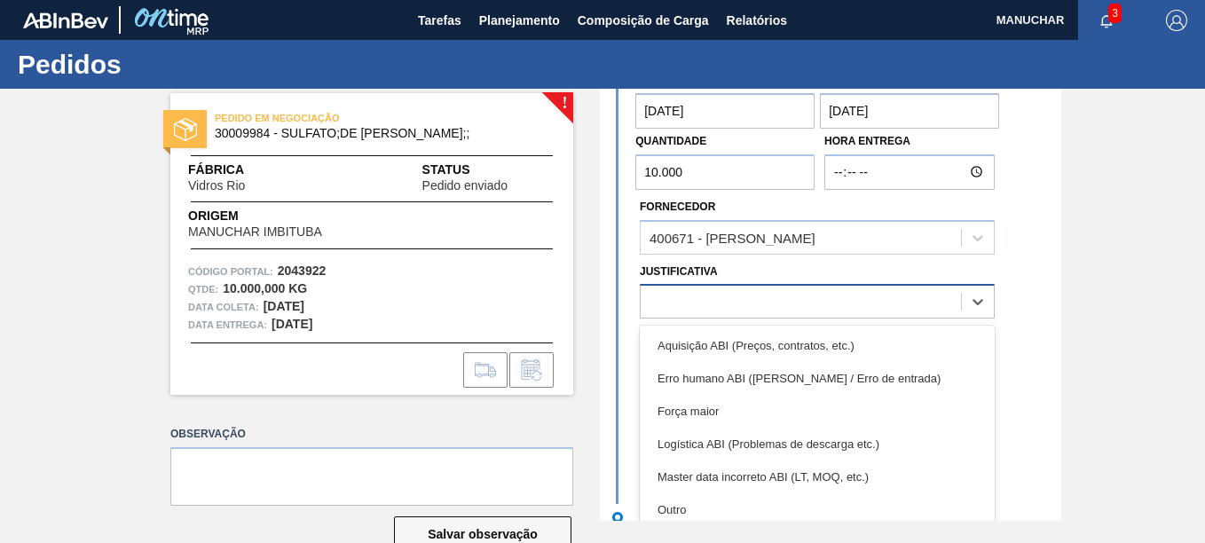
scroll to position [43, 0]
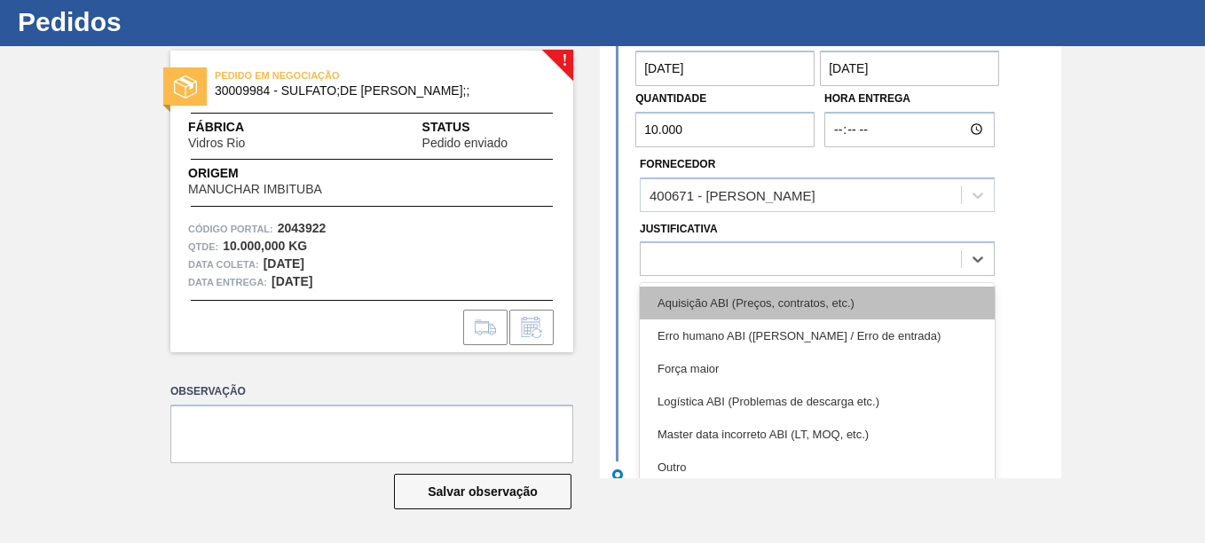
click at [711, 276] on div "option Aquisição ABI (Preços, contratos, etc.) focused, 1 of 18. 18 results ava…" at bounding box center [817, 258] width 355 height 35
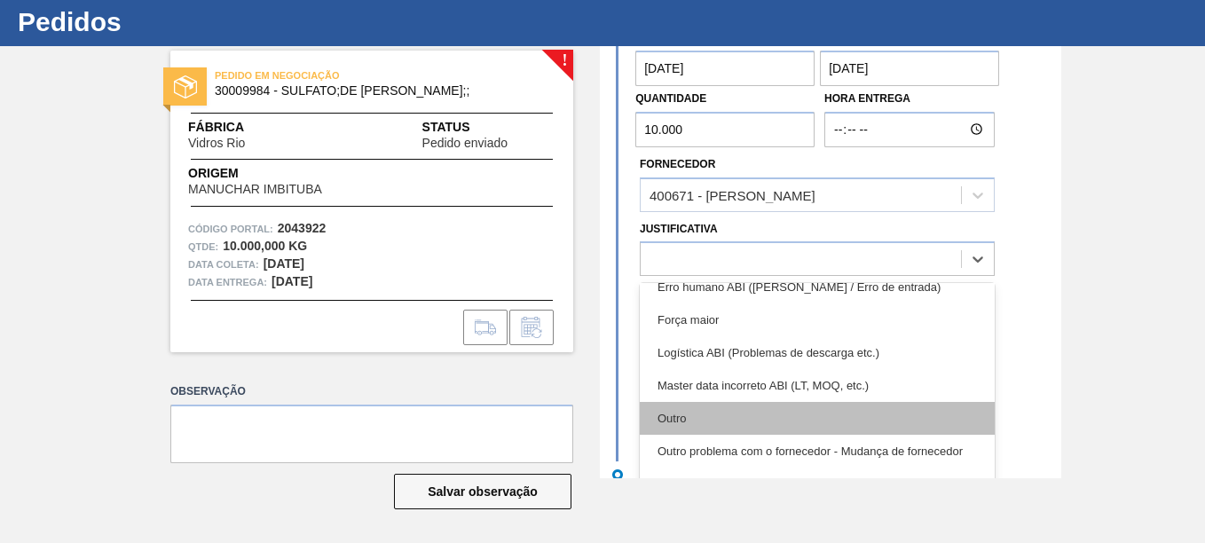
scroll to position [89, 0]
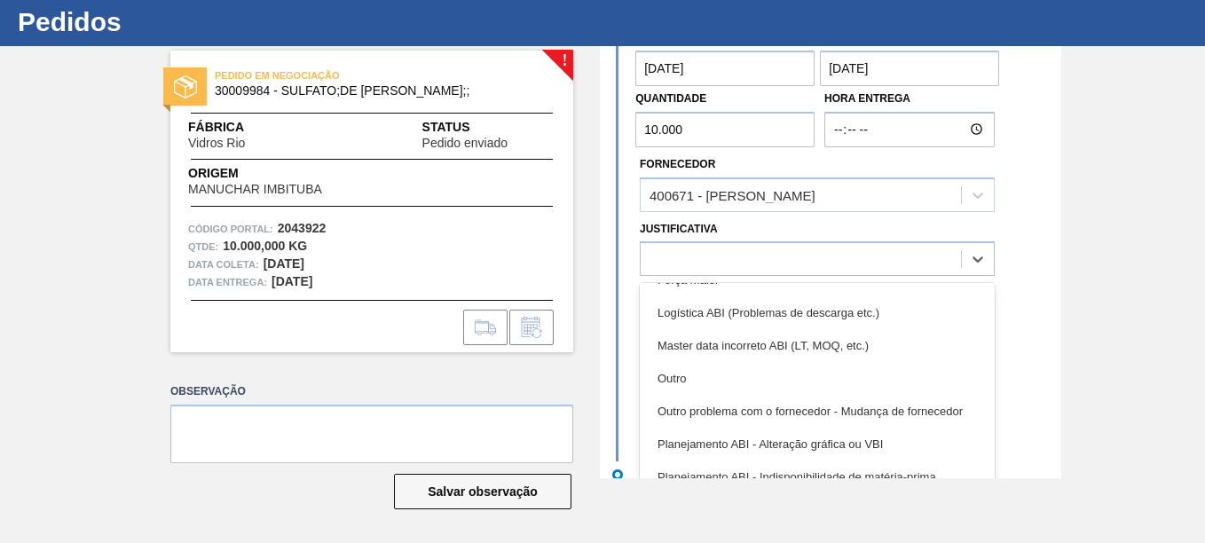
click at [732, 392] on div "Outro" at bounding box center [817, 378] width 355 height 33
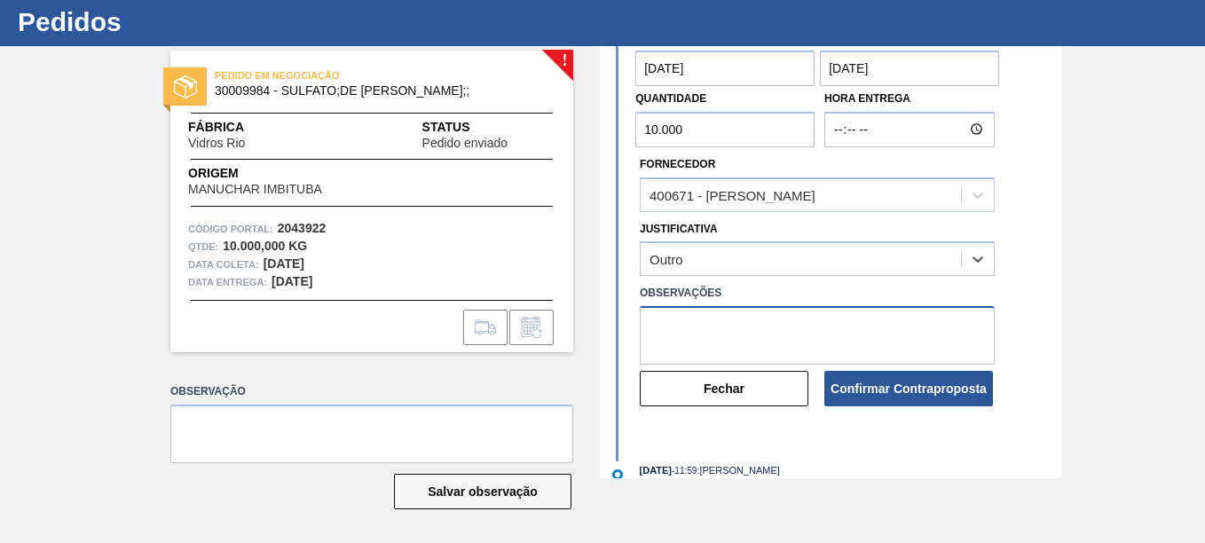
click at [683, 332] on textarea at bounding box center [817, 335] width 355 height 59
drag, startPoint x: 724, startPoint y: 344, endPoint x: 618, endPoint y: 314, distance: 110.7
click at [618, 314] on div "Data coleta 03/10/2025 Data entrega 06/10/2025 Quantidade 10.000 Hora Entrega F…" at bounding box center [832, 214] width 457 height 388
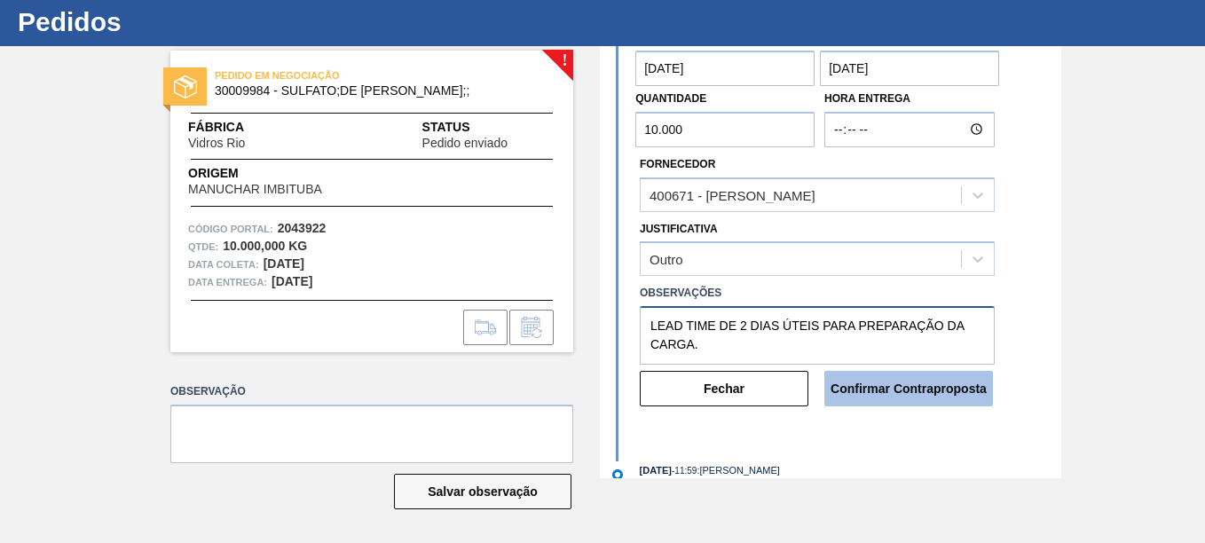
type textarea "LEAD TIME DE 2 DIAS ÚTEIS PARA PREPARAÇÃO DA CARGA."
click at [861, 394] on button "Confirmar Contraproposta" at bounding box center [908, 388] width 169 height 35
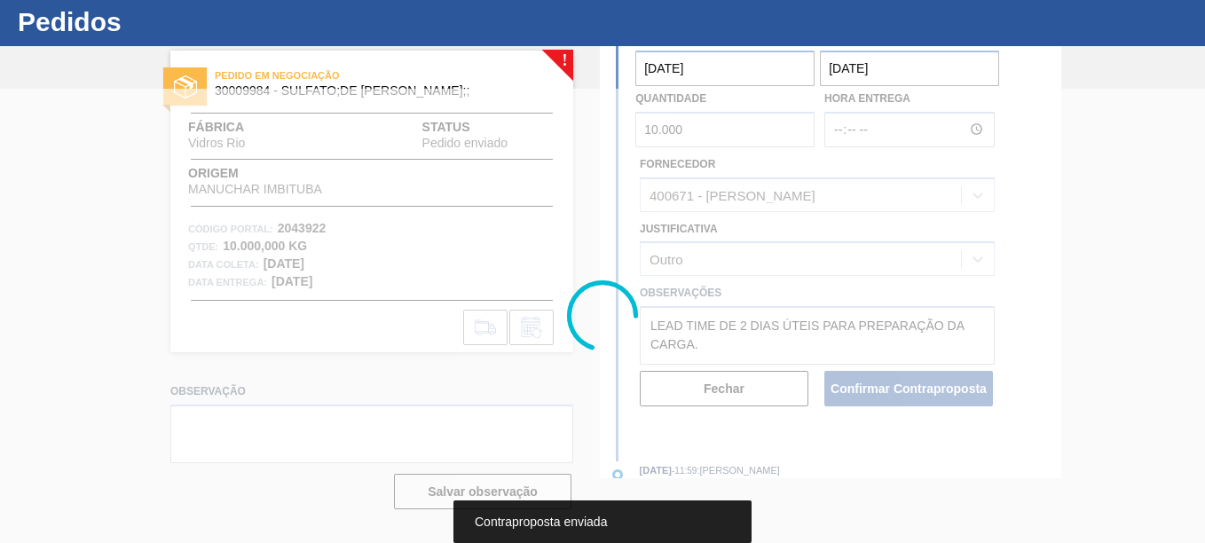
scroll to position [24, 0]
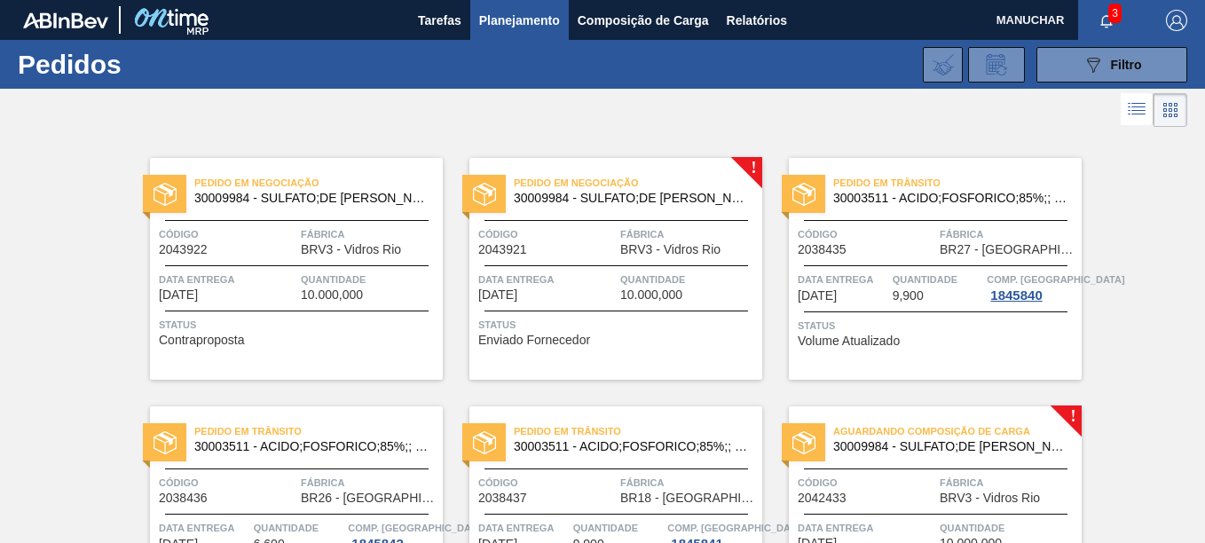
click at [634, 197] on span "30009984 - SULFATO;DE [PERSON_NAME];;" at bounding box center [631, 198] width 234 height 13
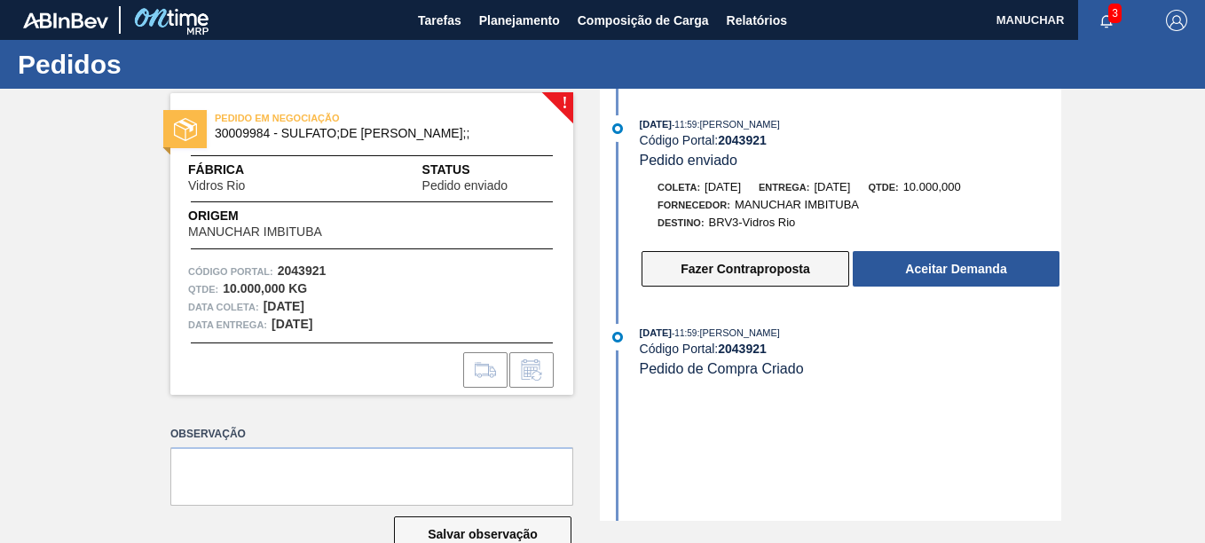
click at [741, 267] on button "Fazer Contraproposta" at bounding box center [746, 268] width 208 height 35
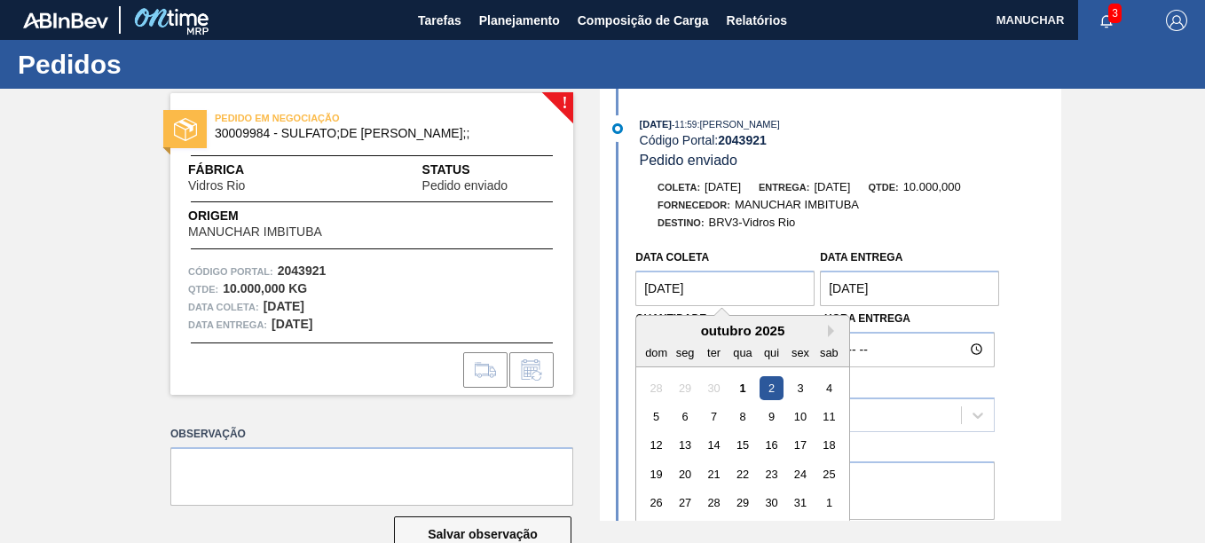
click at [776, 288] on coleta "02/10/2025" at bounding box center [724, 288] width 179 height 35
click at [792, 384] on div "3" at bounding box center [801, 388] width 24 height 24
type coleta "[DATE]"
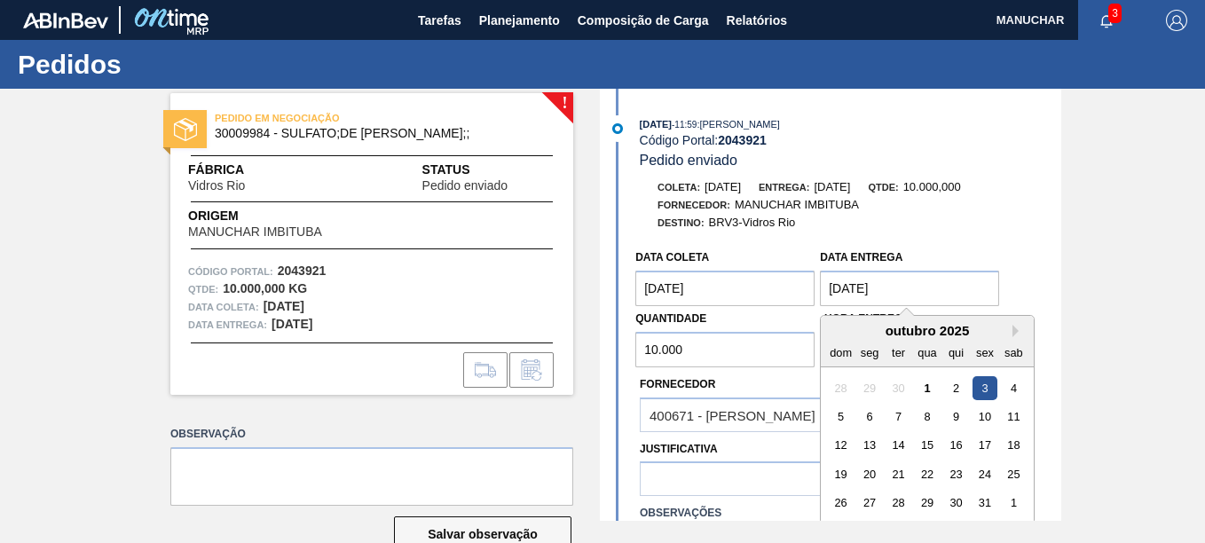
click at [942, 294] on entrega "[DATE]" at bounding box center [909, 288] width 179 height 35
click at [869, 413] on div "6" at bounding box center [870, 417] width 24 height 24
type entrega "06/10/2025"
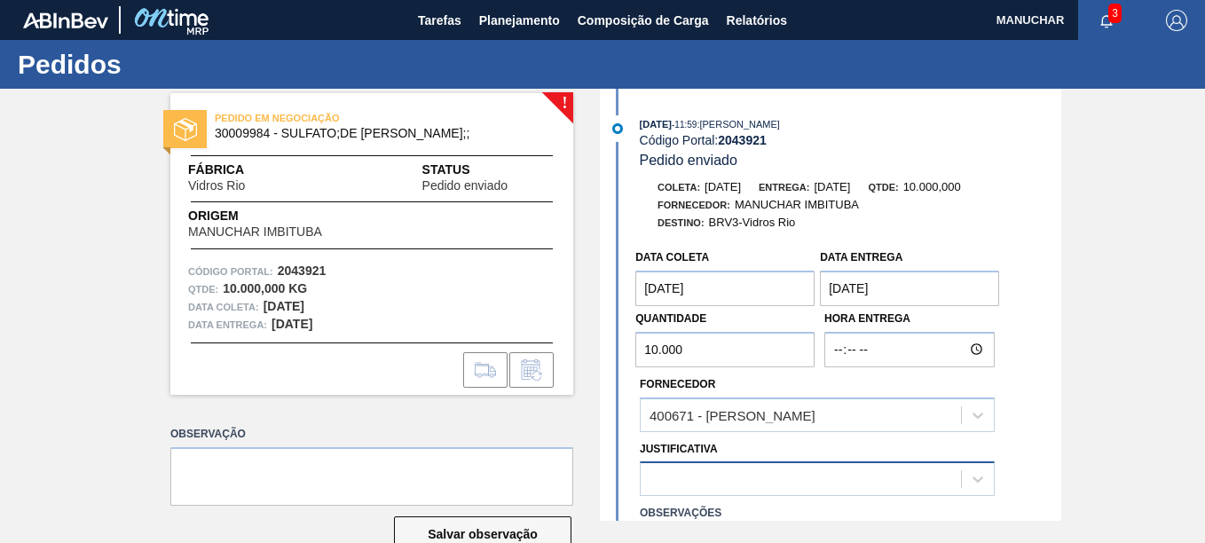
scroll to position [43, 0]
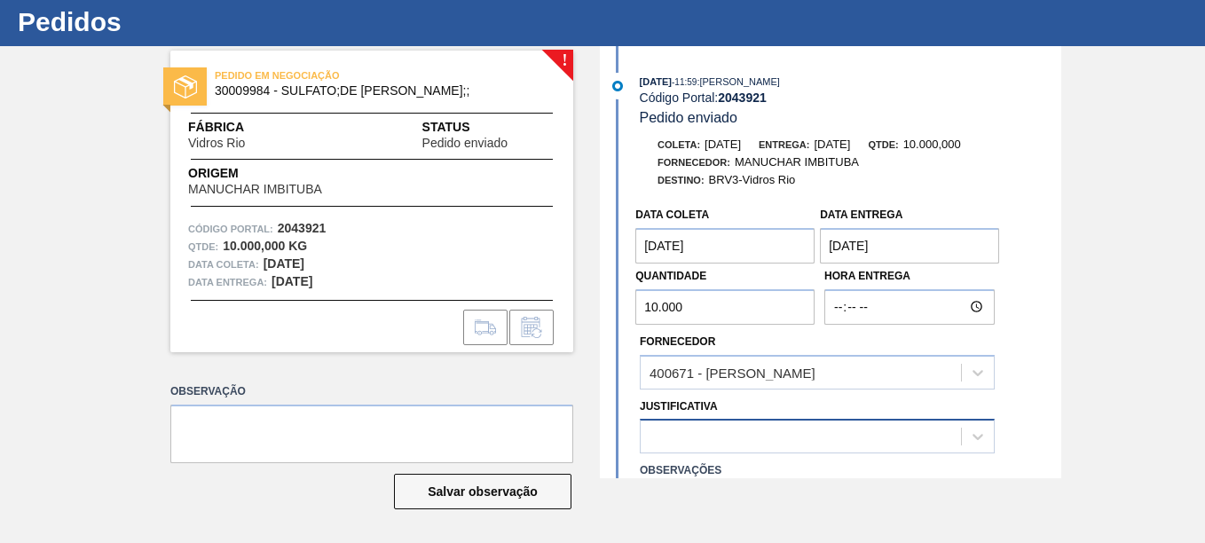
click at [697, 488] on div "Pedidos ! PEDIDO EM NEGOCIAÇÃO 30009984 - SULFATO;DE SODIO ANIDRO;; Fábrica Vid…" at bounding box center [602, 248] width 1205 height 503
paste input "LEAD TIME DE 2 DIAS ÚTEIS PARA PREPARAÇÃO DA CARGA."
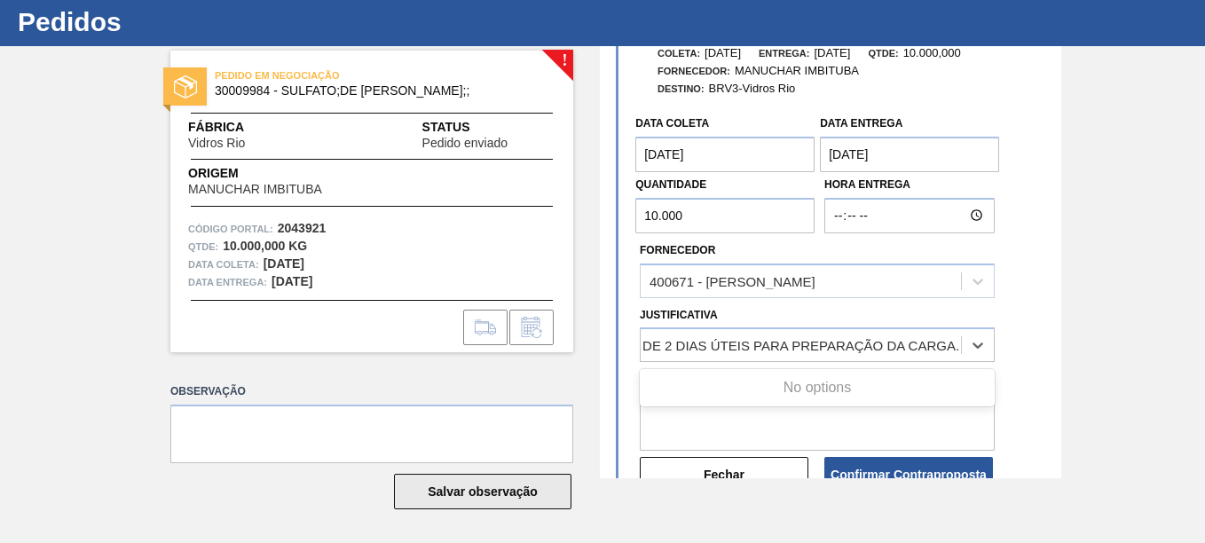
scroll to position [177, 0]
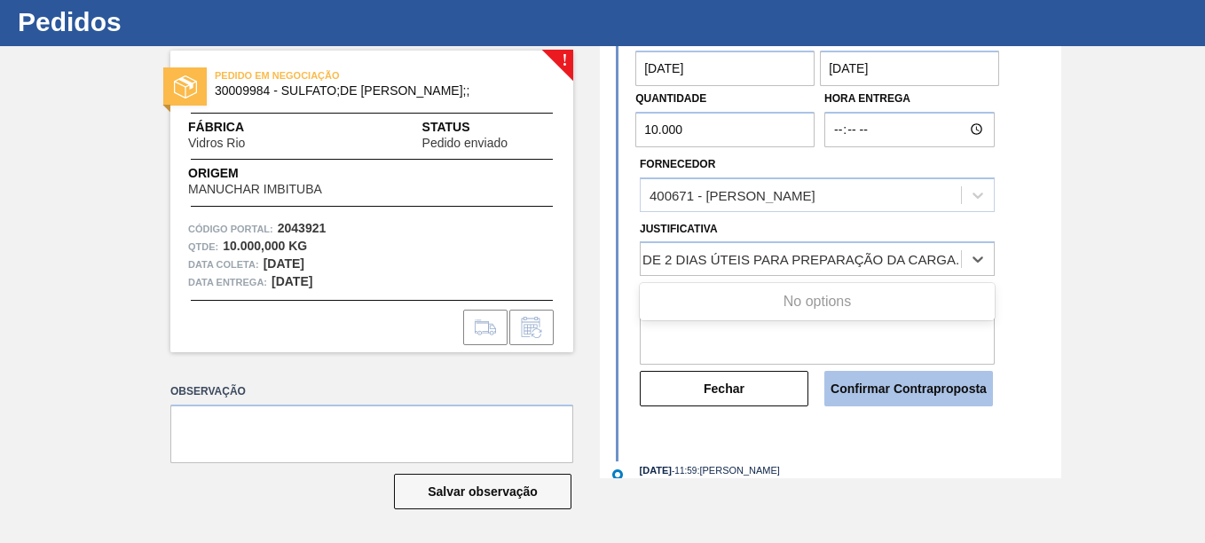
type input "LEAD TIME DE 2 DIAS ÚTEIS PARA PREPARAÇÃO DA CARGA."
click at [878, 390] on button "Confirmar Contraproposta" at bounding box center [908, 388] width 169 height 35
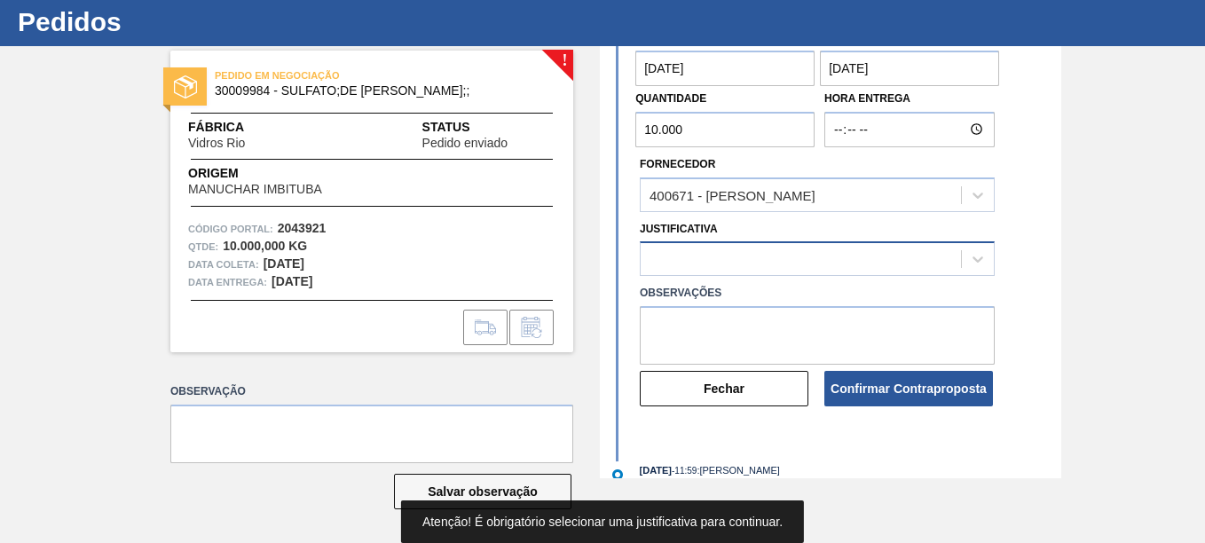
click at [738, 263] on div at bounding box center [801, 260] width 320 height 26
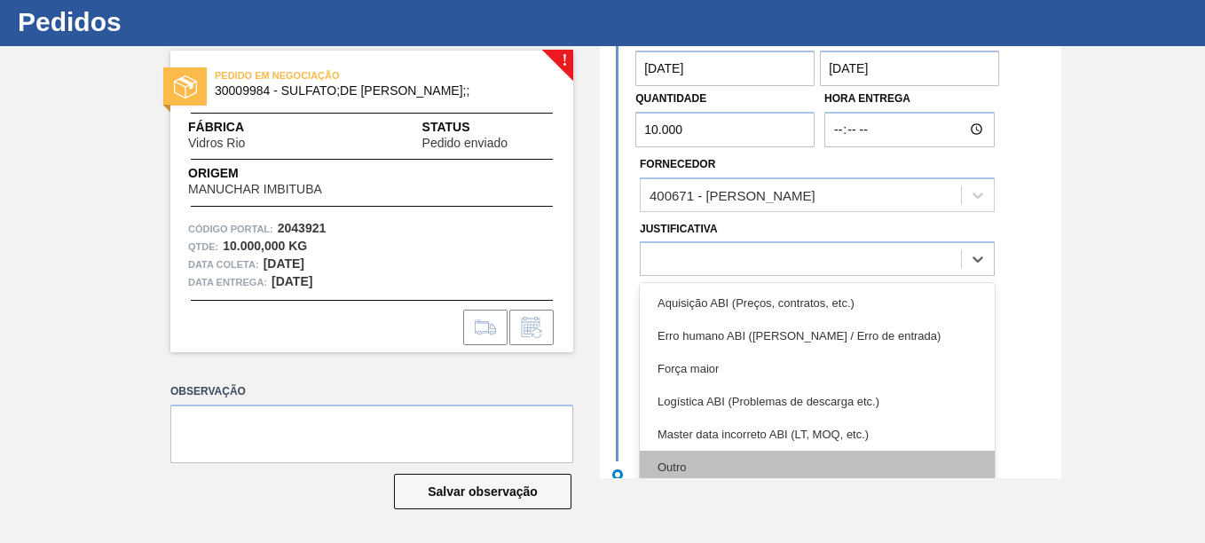
click at [707, 460] on div "Outro" at bounding box center [817, 467] width 355 height 33
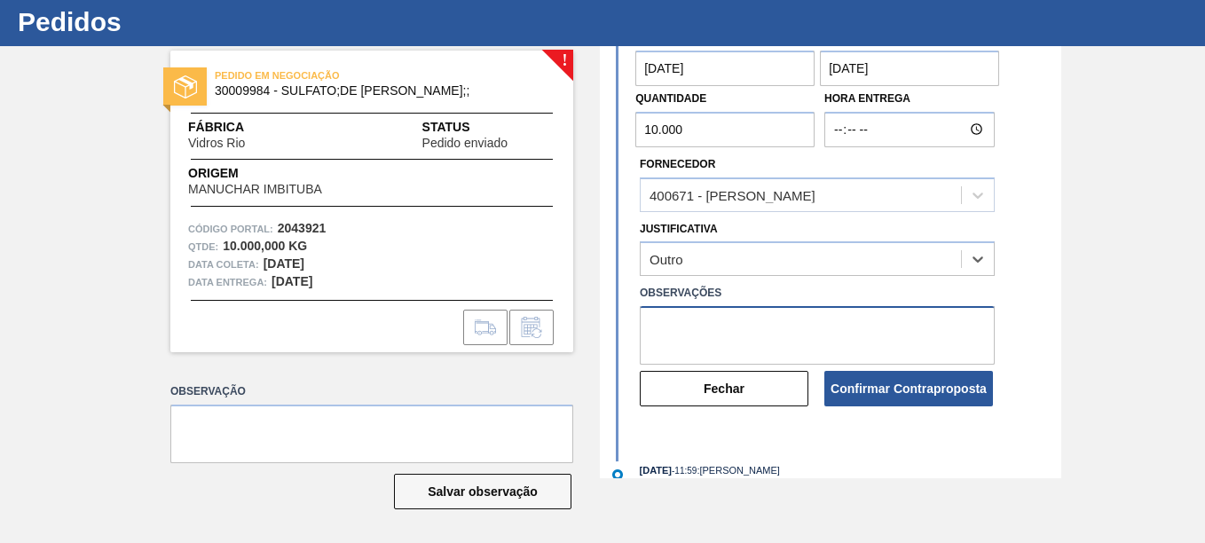
click at [707, 345] on textarea at bounding box center [817, 335] width 355 height 59
paste textarea "LEAD TIME DE 2 DIAS ÚTEIS PARA PREPARAÇÃO DA CARGA."
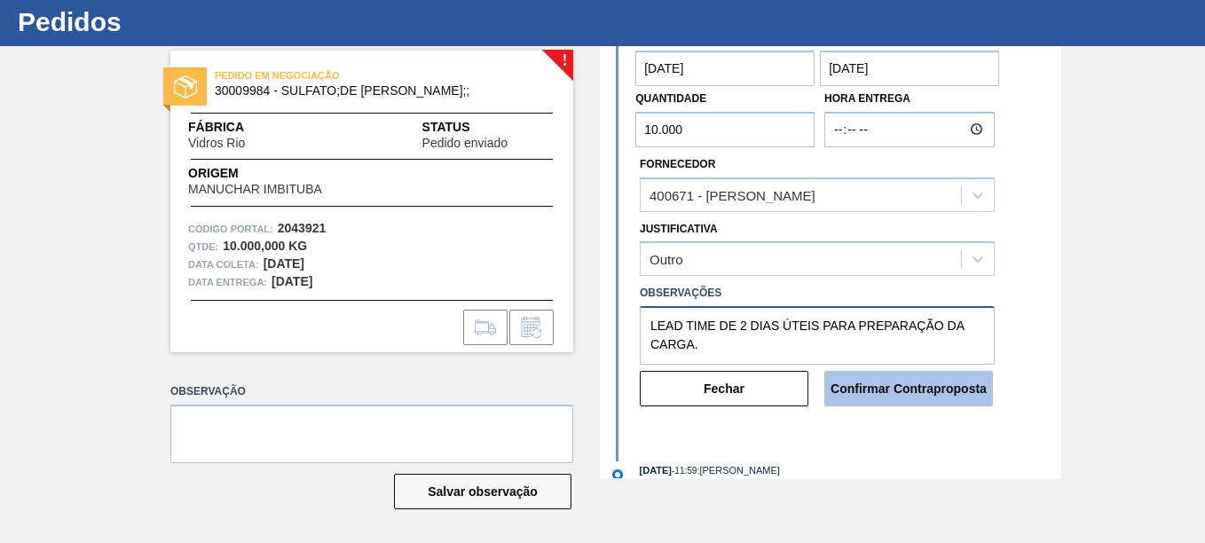
type textarea "LEAD TIME DE 2 DIAS ÚTEIS PARA PREPARAÇÃO DA CARGA."
click at [878, 400] on button "Confirmar Contraproposta" at bounding box center [908, 388] width 169 height 35
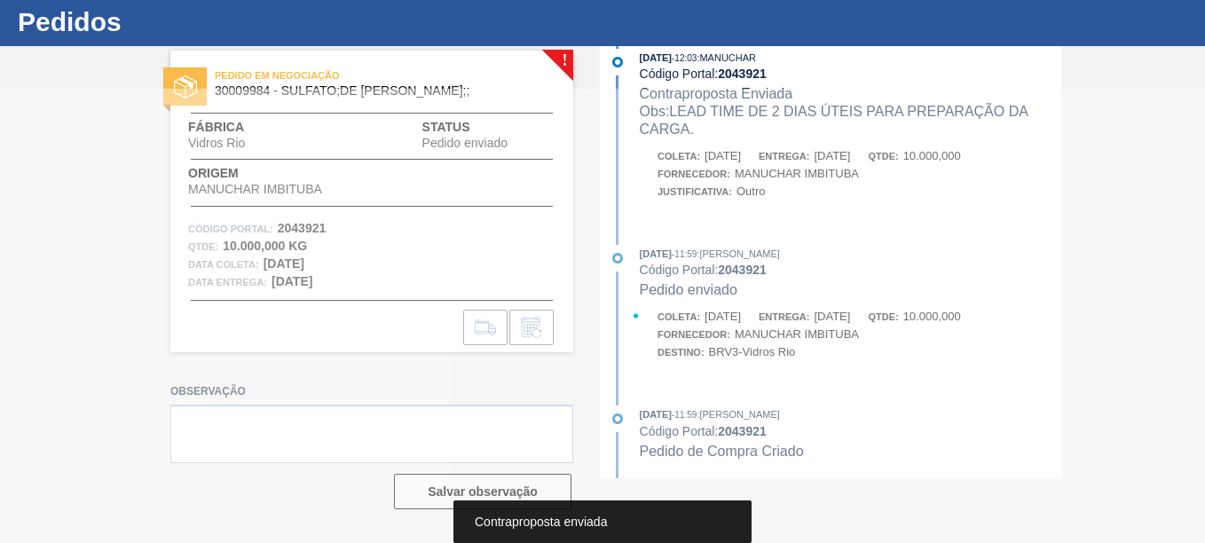
scroll to position [24, 0]
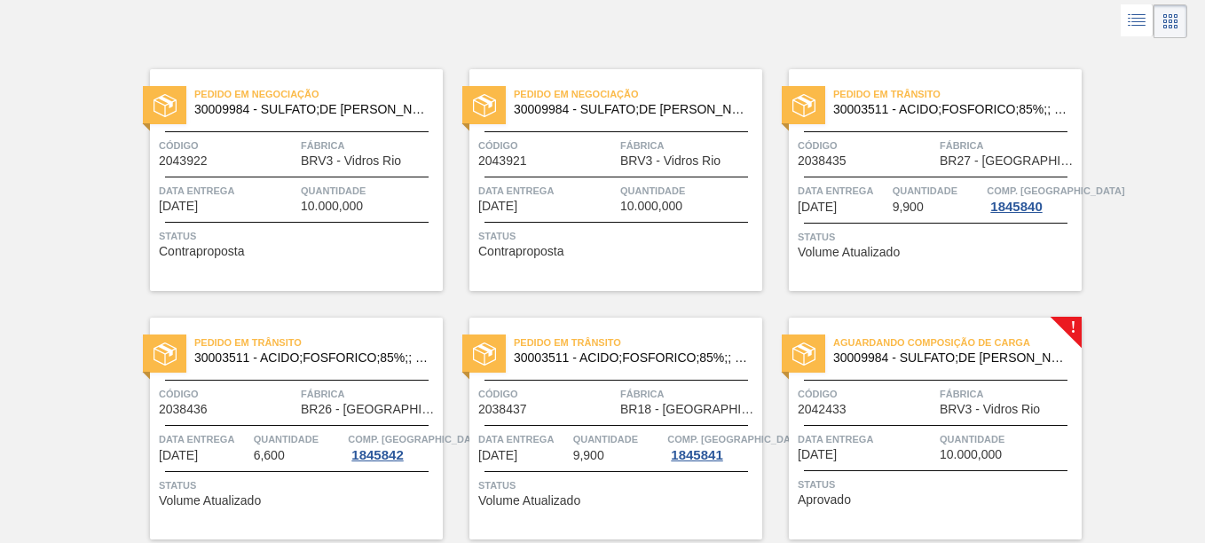
scroll to position [177, 0]
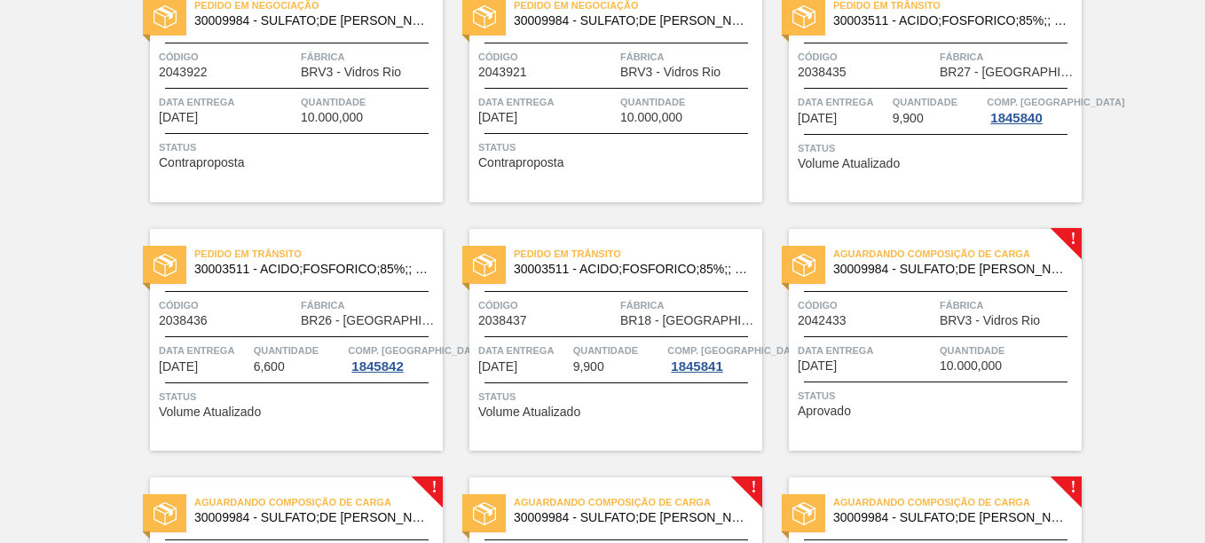
click at [954, 272] on span "30009984 - SULFATO;DE [PERSON_NAME];;" at bounding box center [950, 269] width 234 height 13
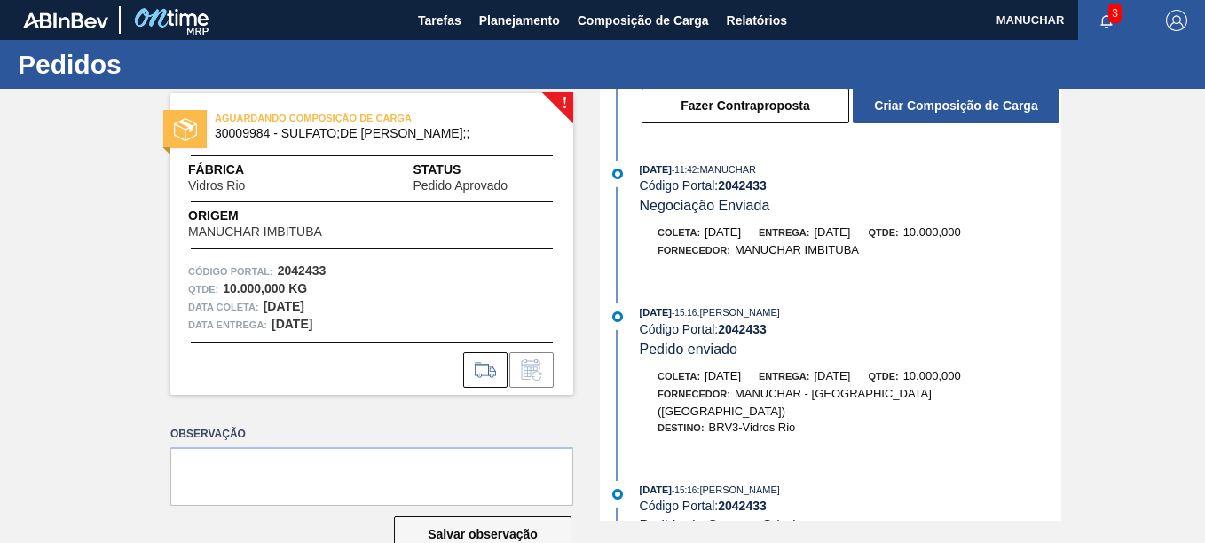
scroll to position [91, 0]
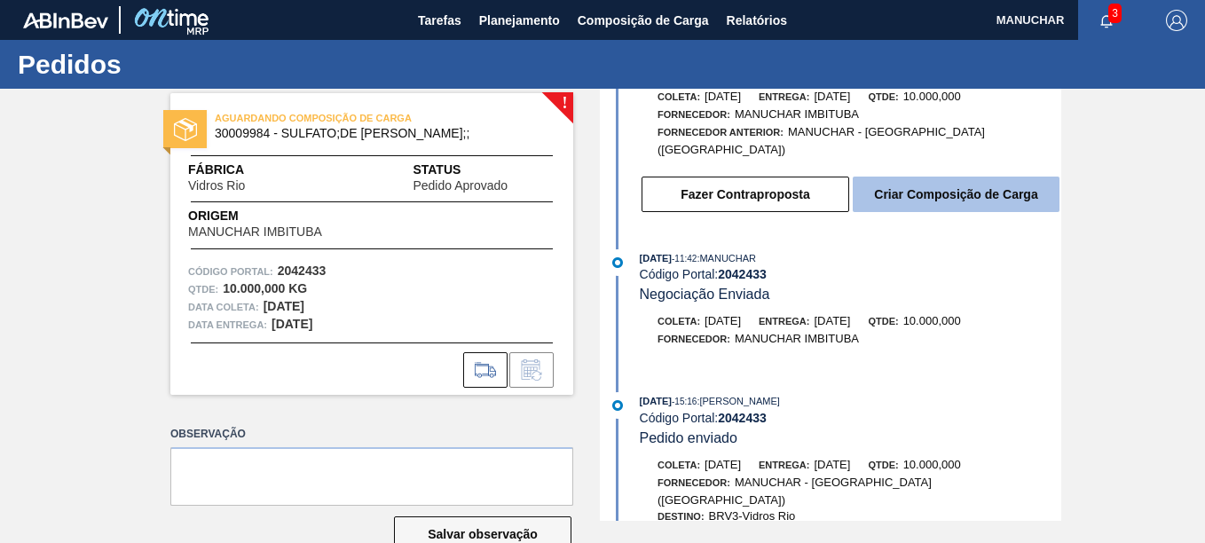
click at [997, 183] on button "Criar Composição de Carga" at bounding box center [956, 194] width 207 height 35
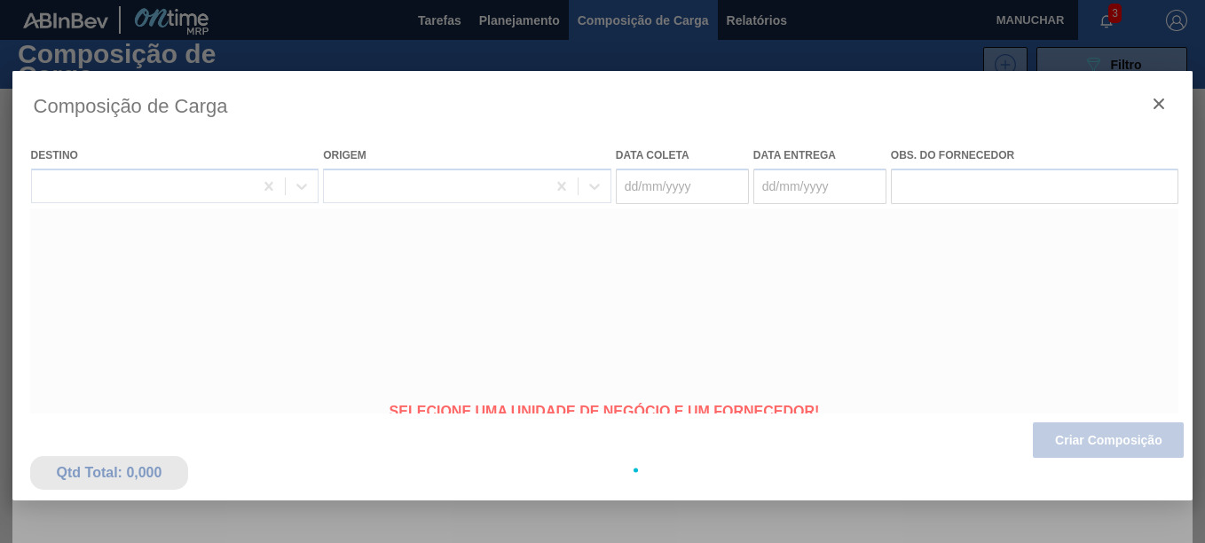
type coleta "[DATE]"
type entrega "[DATE]"
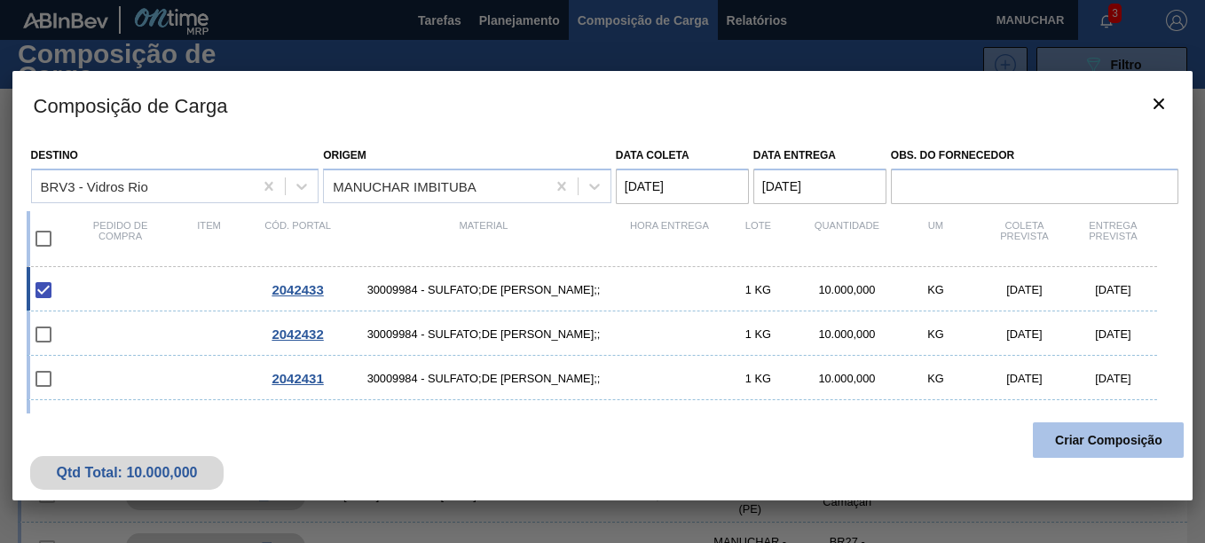
click at [1082, 439] on button "Criar Composição" at bounding box center [1108, 439] width 151 height 35
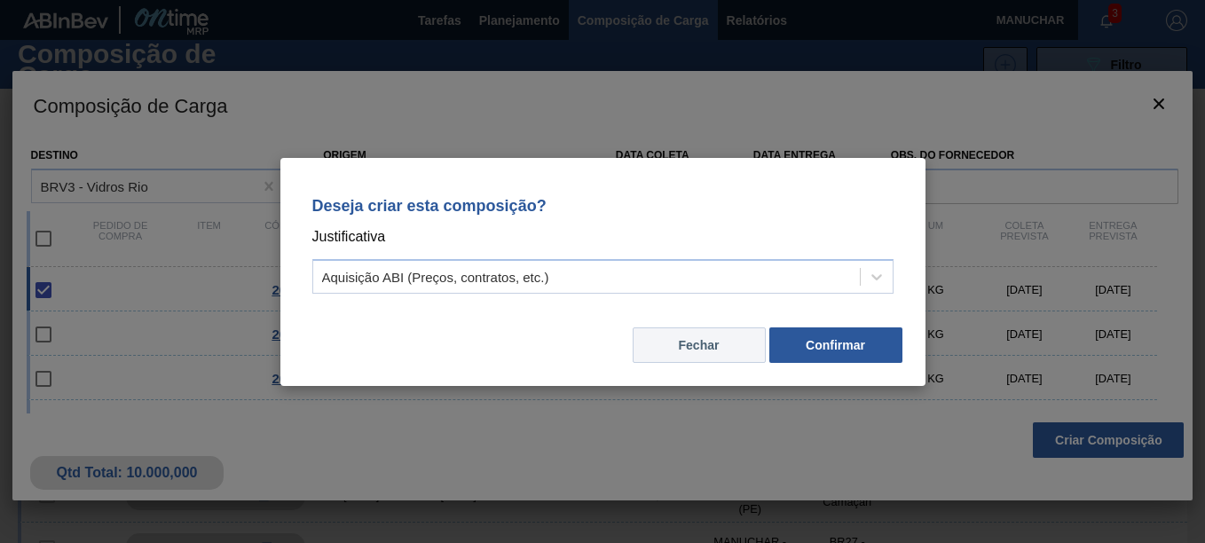
click at [722, 346] on button "Fechar" at bounding box center [699, 344] width 133 height 35
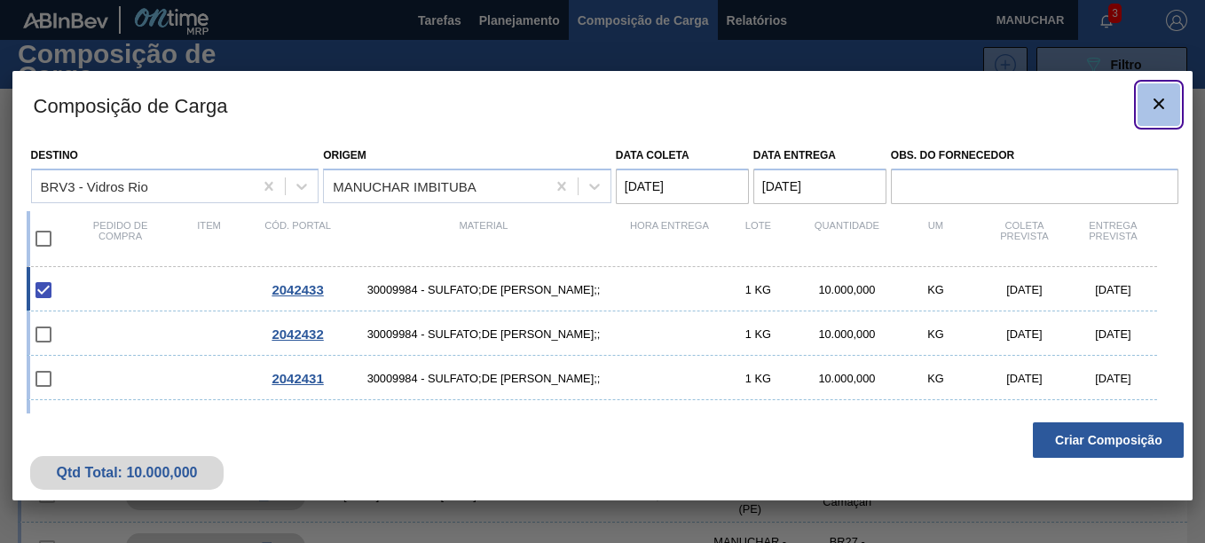
click at [1153, 107] on icon "botão de ícone" at bounding box center [1158, 103] width 21 height 21
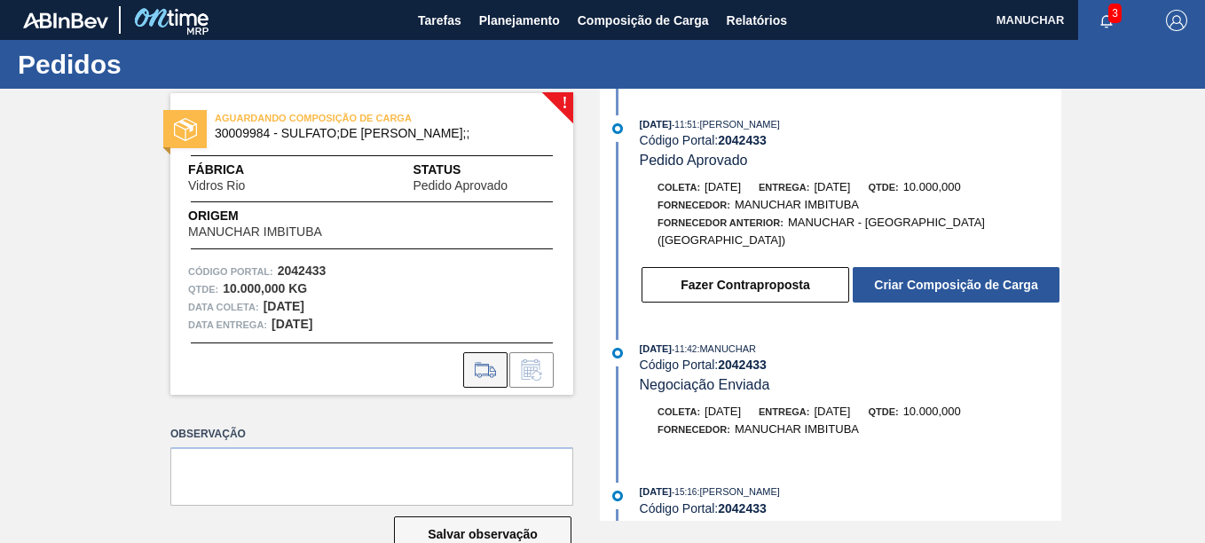
click at [475, 375] on icon at bounding box center [485, 369] width 28 height 21
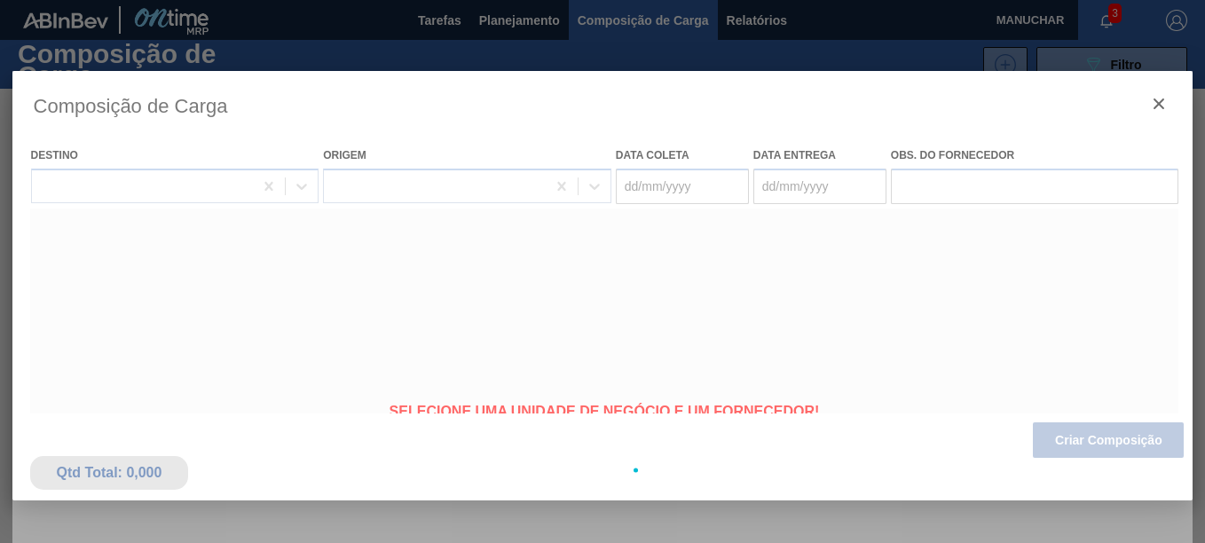
type coleta "[DATE]"
type entrega "[DATE]"
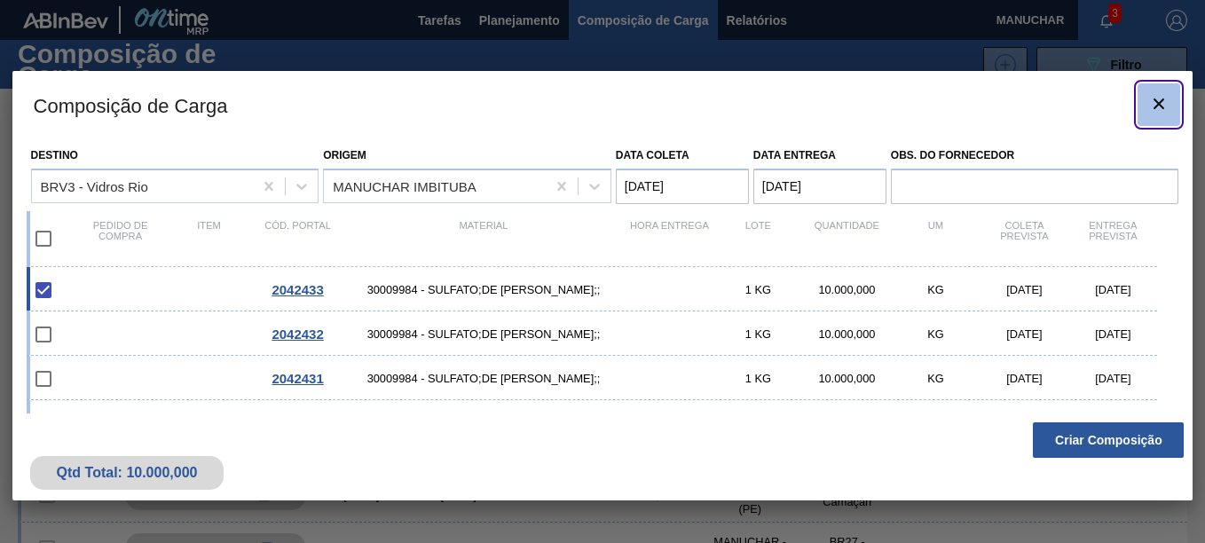
click at [1154, 98] on icon "botão de ícone" at bounding box center [1158, 103] width 21 height 21
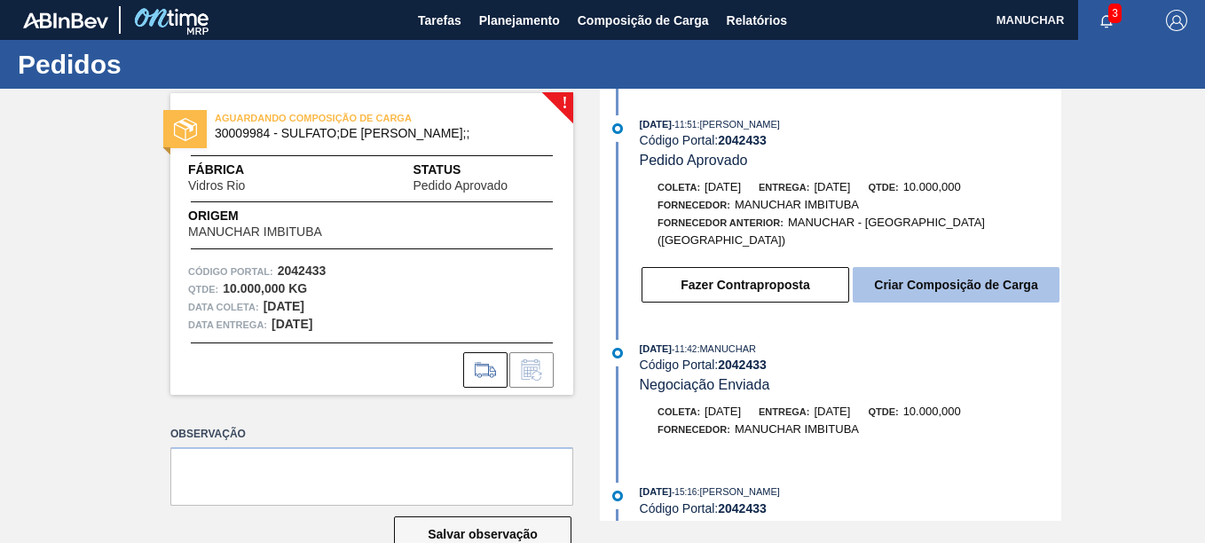
click at [910, 267] on button "Criar Composição de Carga" at bounding box center [956, 284] width 207 height 35
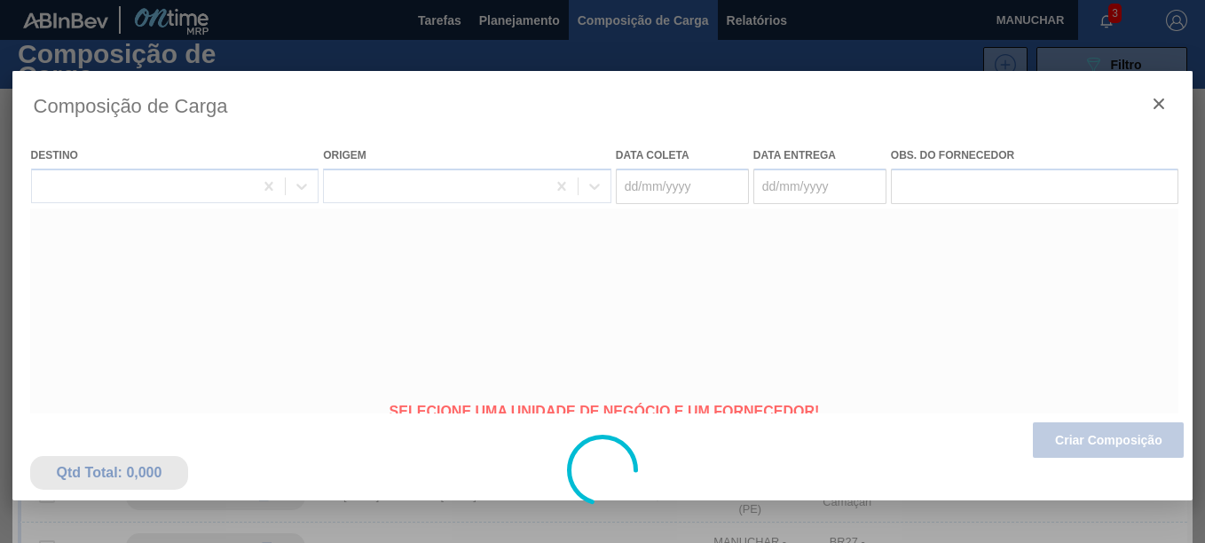
type coleta "[DATE]"
type entrega "[DATE]"
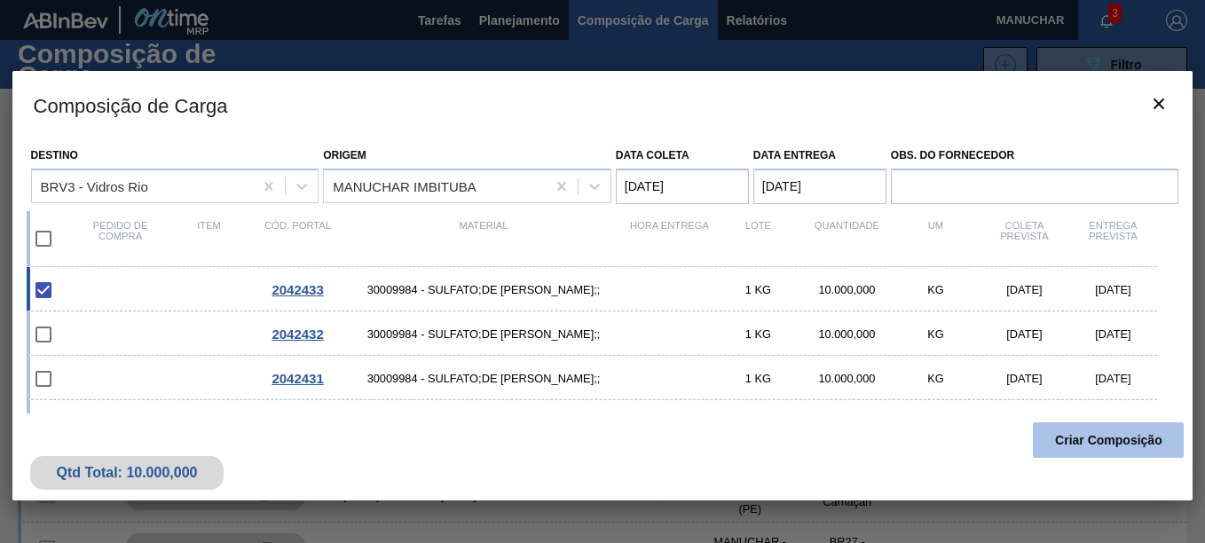
click at [1106, 449] on button "Criar Composição" at bounding box center [1108, 439] width 151 height 35
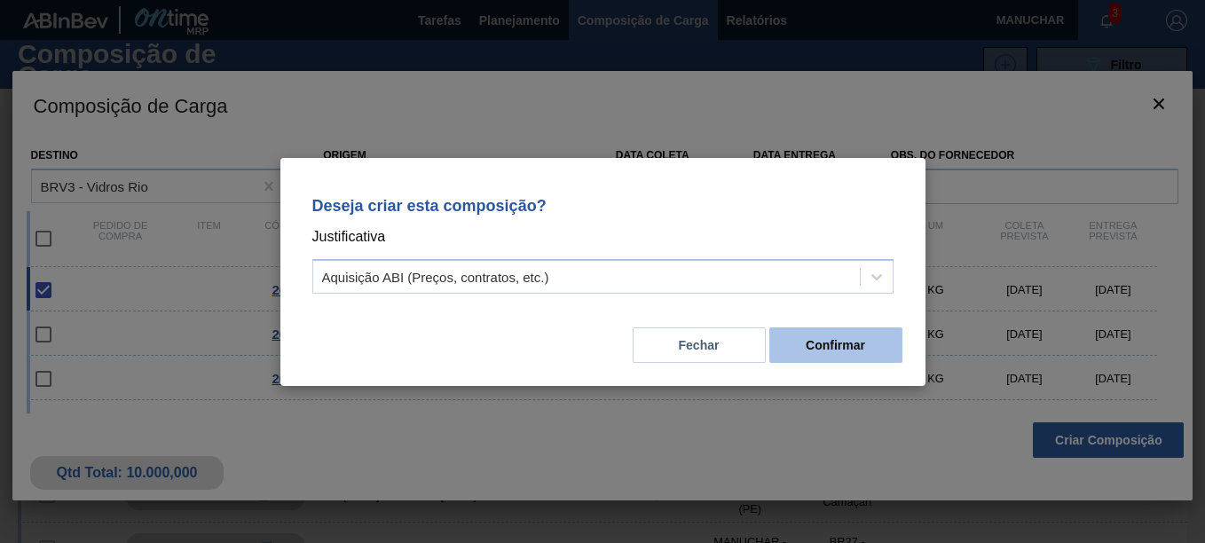
click at [802, 352] on button "Confirmar" at bounding box center [835, 344] width 133 height 35
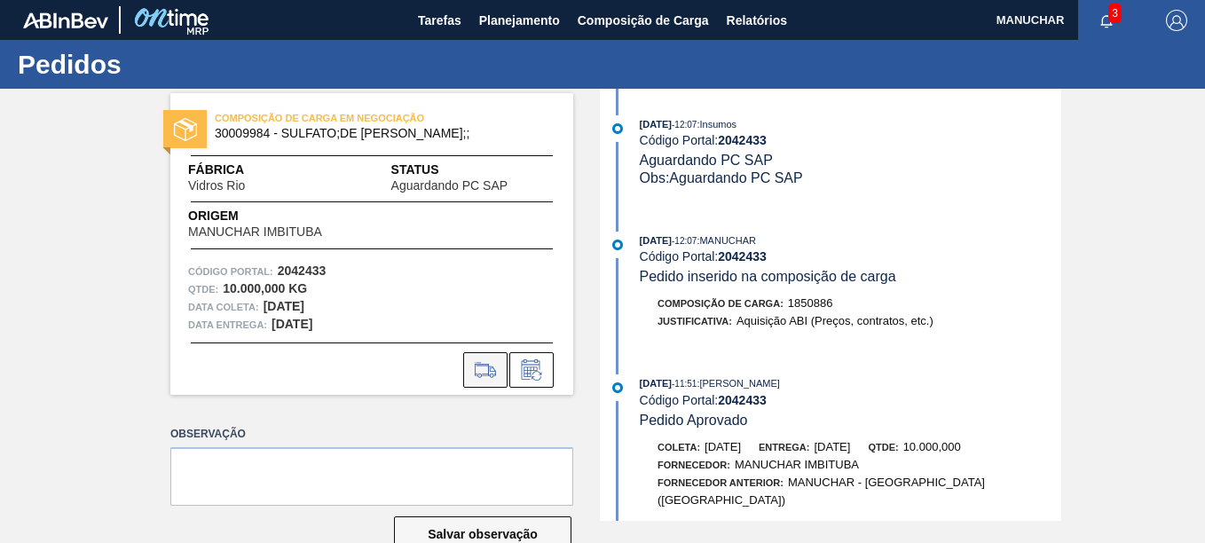
click at [478, 359] on icon at bounding box center [485, 369] width 28 height 21
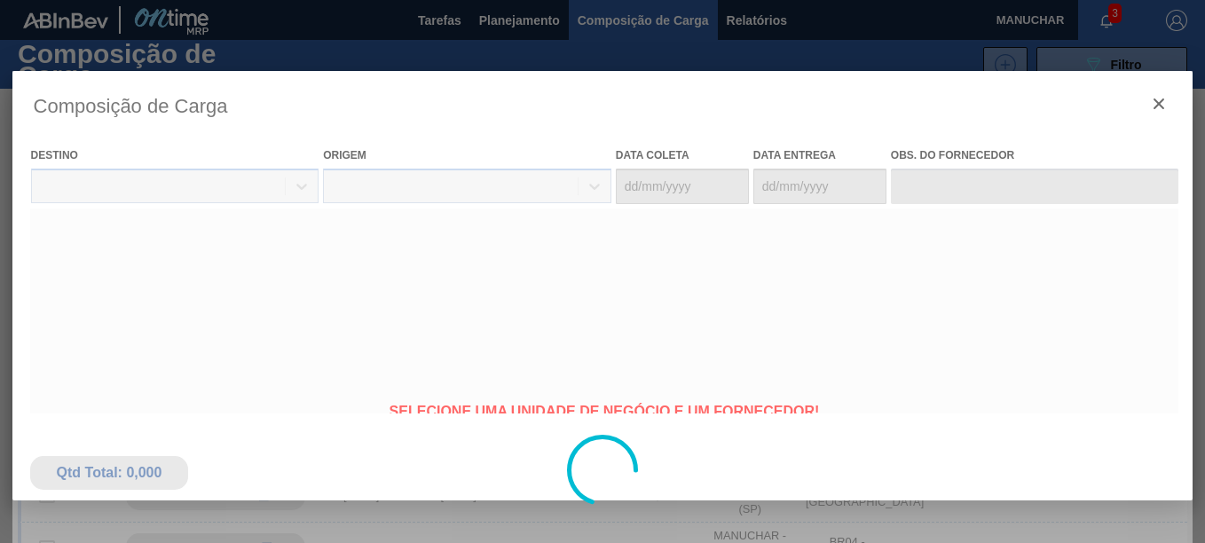
type coleta "[DATE]"
type entrega "[DATE]"
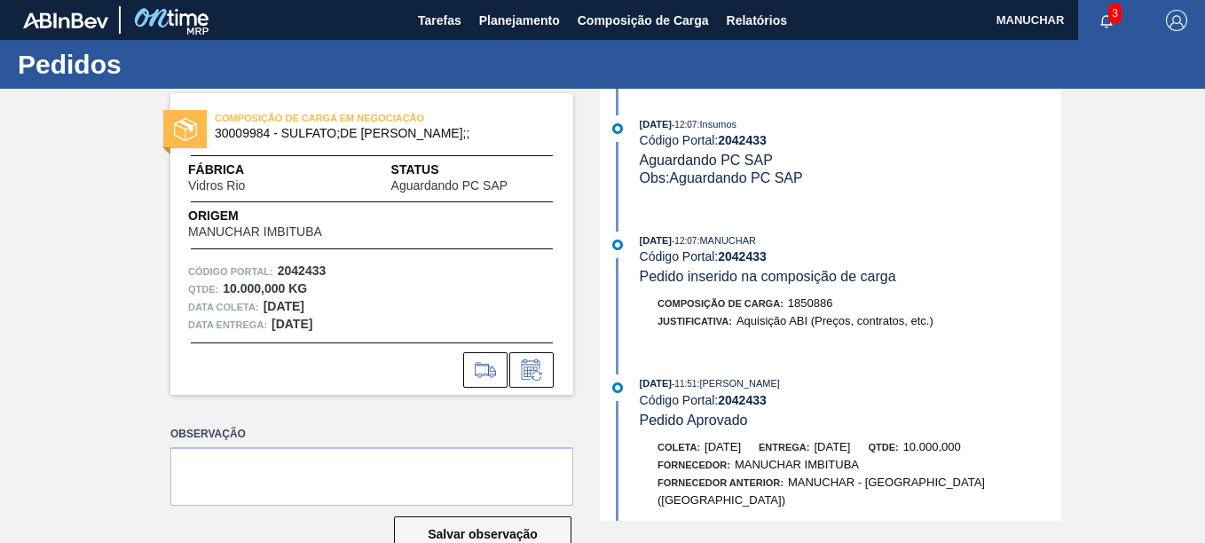
click at [808, 301] on span "1850886" at bounding box center [810, 302] width 45 height 13
click at [808, 300] on span "1850886" at bounding box center [810, 302] width 45 height 13
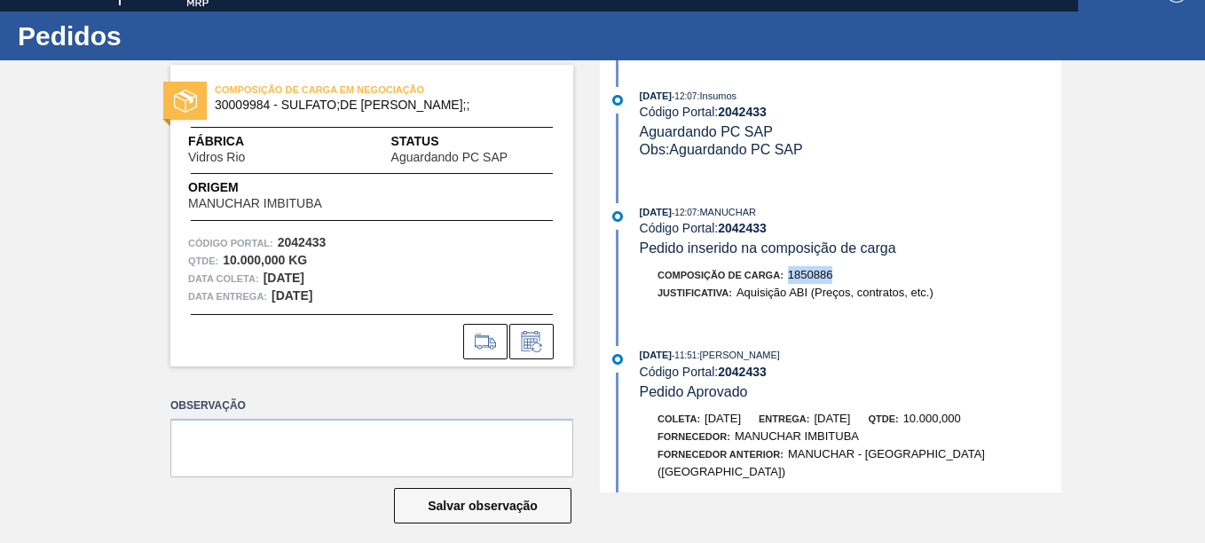
scroll to position [43, 0]
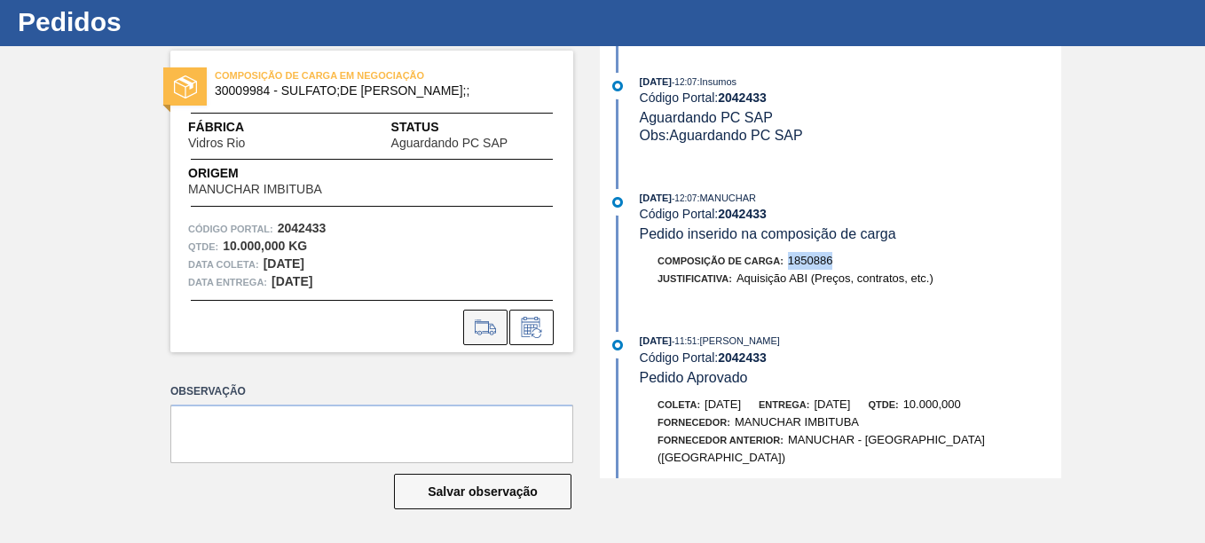
click at [481, 325] on icon at bounding box center [485, 327] width 28 height 21
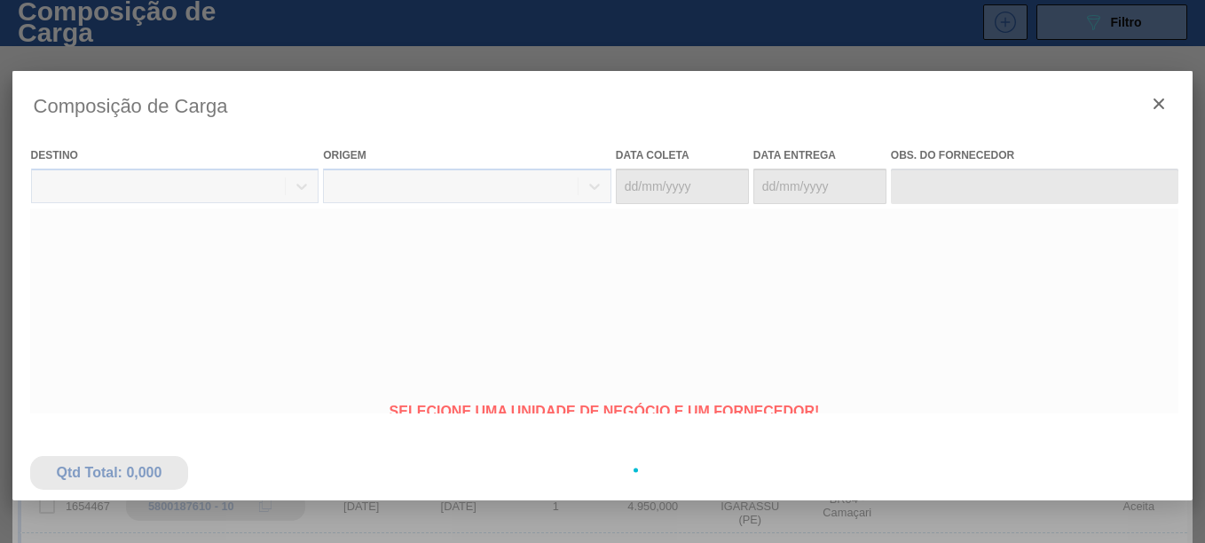
type coleta "[DATE]"
type entrega "[DATE]"
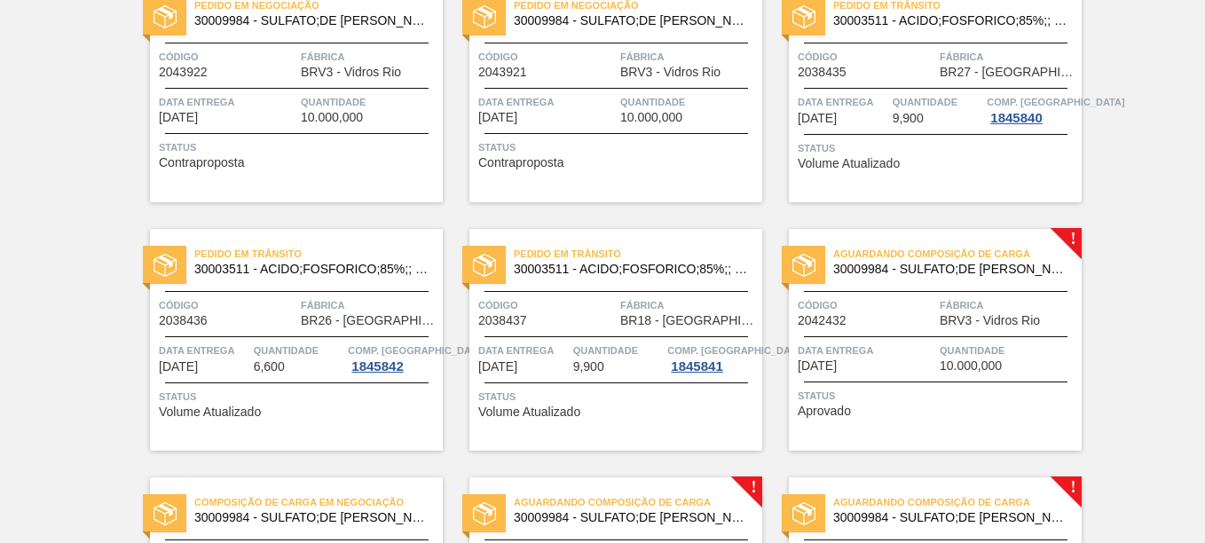
scroll to position [266, 0]
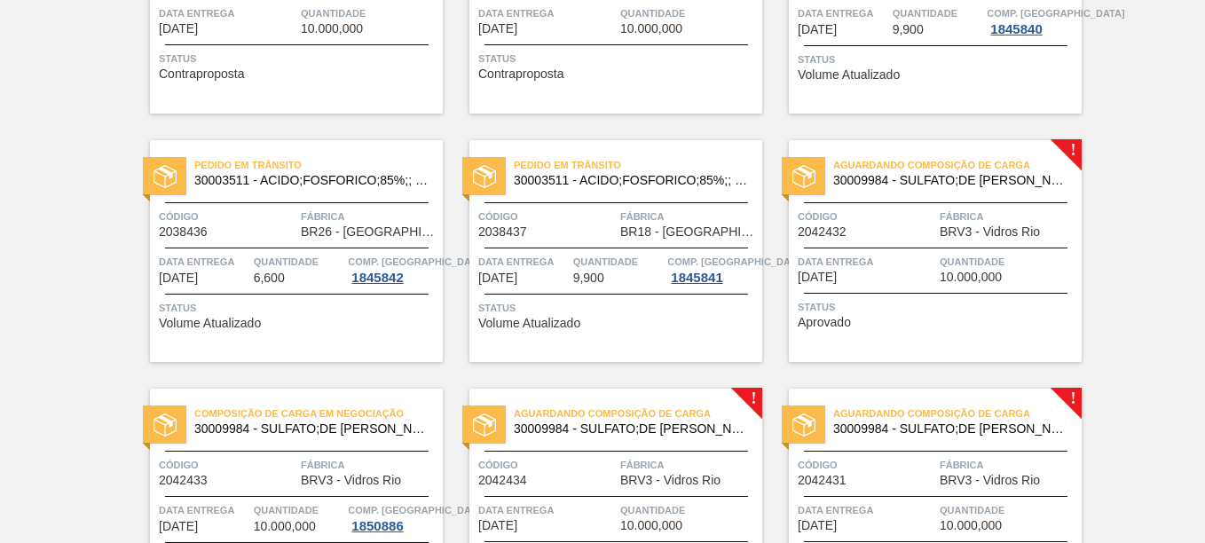
click at [1075, 162] on span "Aguardando Composição de Carga" at bounding box center [957, 165] width 248 height 18
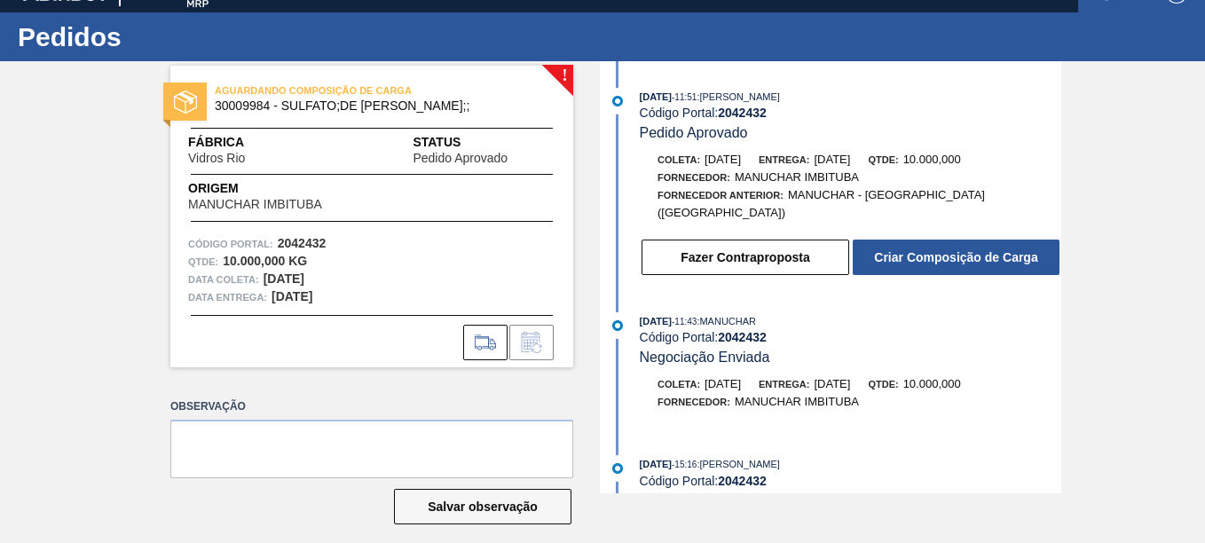
scroll to position [43, 0]
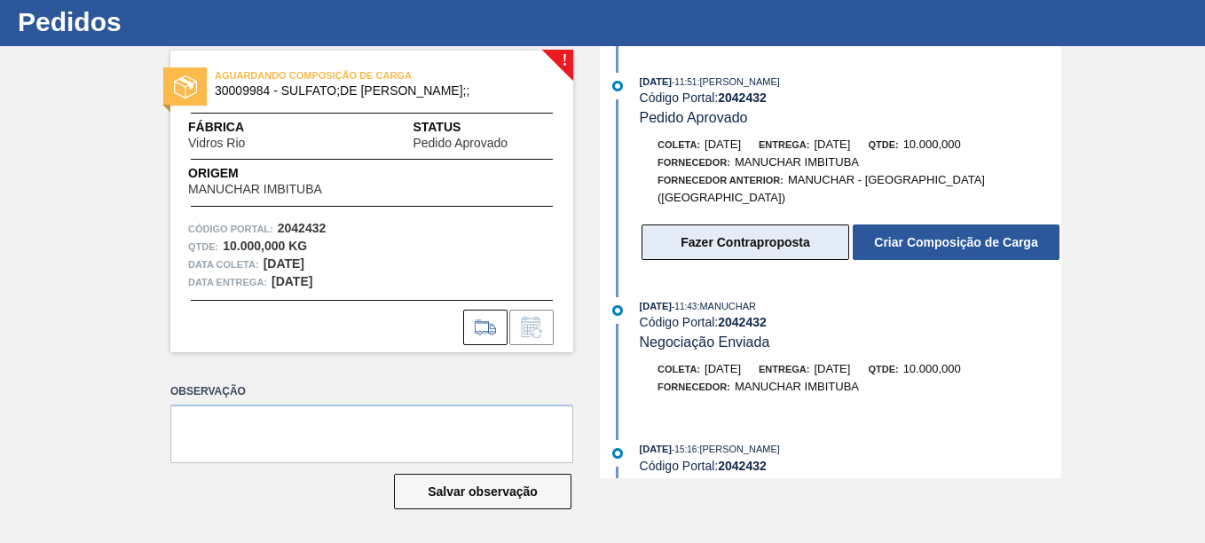
click at [722, 224] on button "Fazer Contraproposta" at bounding box center [746, 241] width 208 height 35
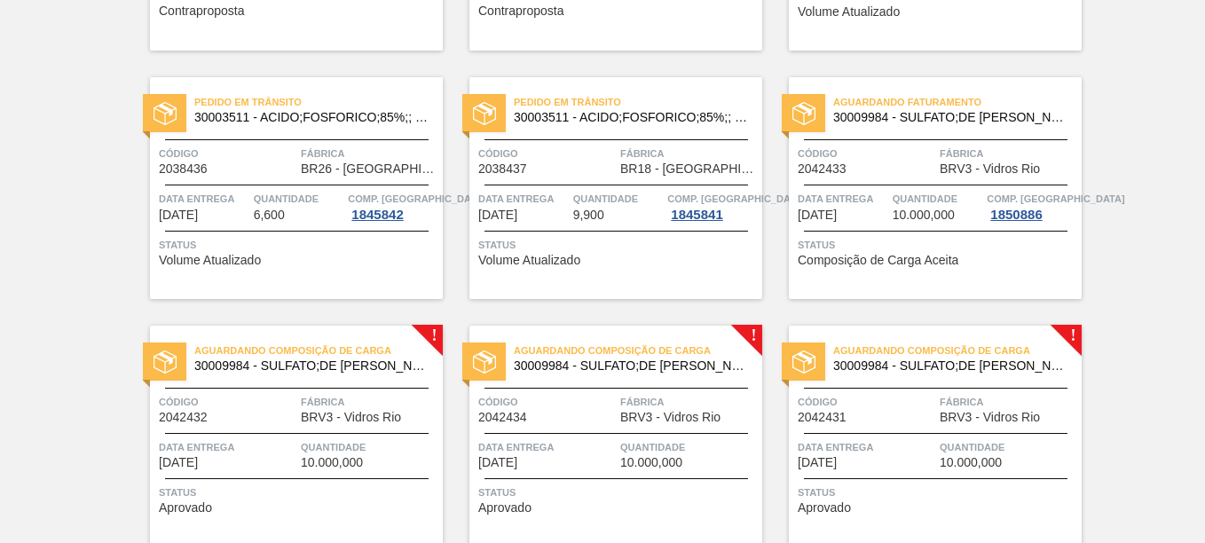
scroll to position [355, 0]
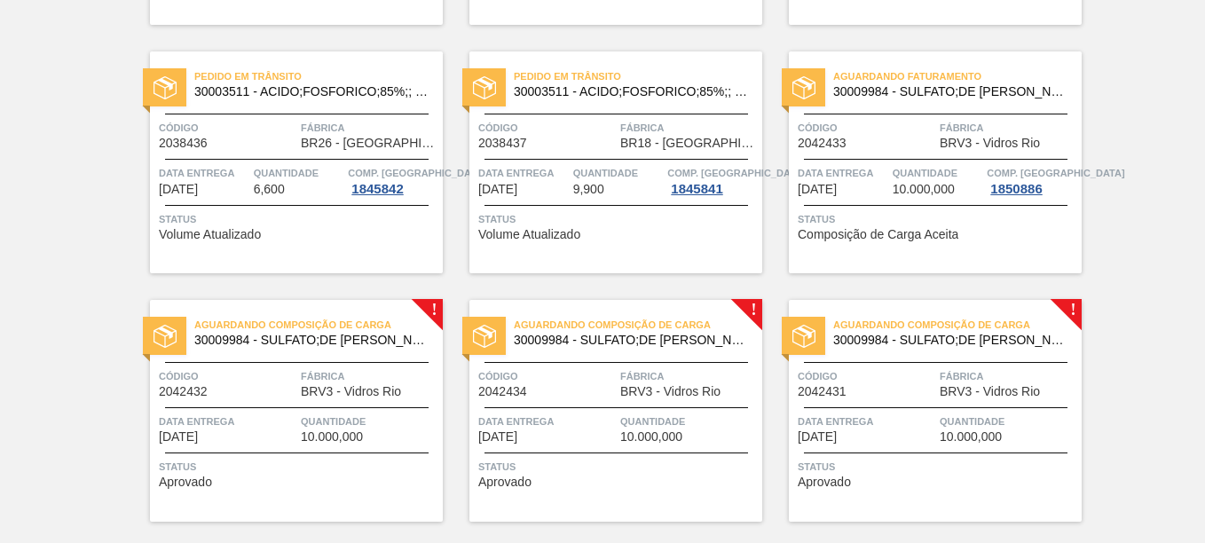
click at [896, 104] on div "Aguardando Faturamento 30009984 - SULFATO;DE SODIO ANIDRO;;" at bounding box center [935, 85] width 293 height 40
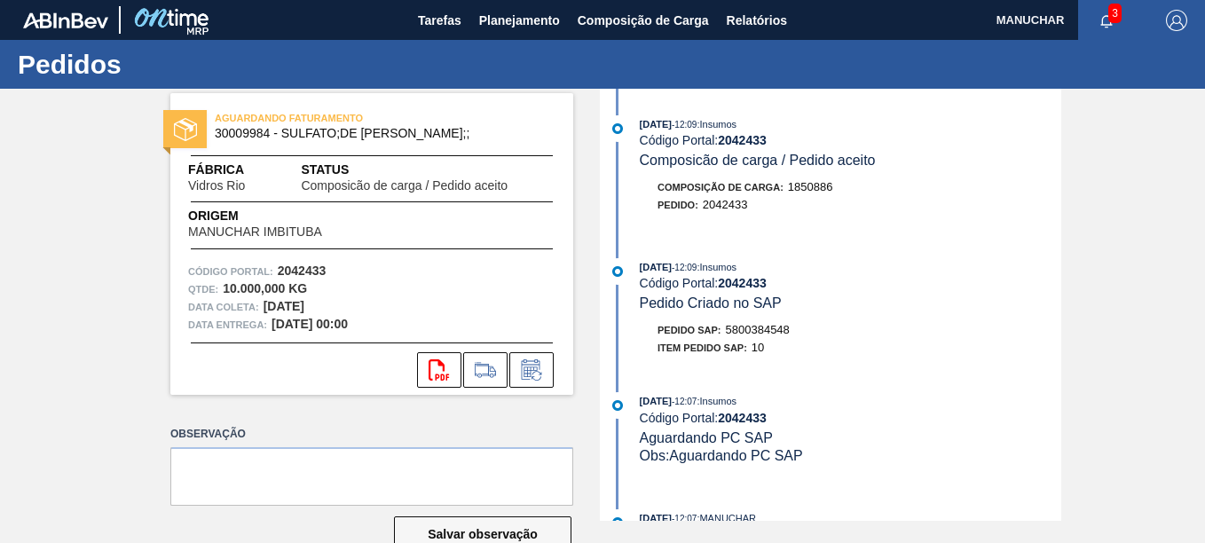
click at [753, 322] on div "Pedido SAP: 5800384548" at bounding box center [724, 330] width 132 height 18
click at [753, 321] on div "Pedido SAP: 5800384548" at bounding box center [724, 330] width 132 height 18
copy span "5800384548"
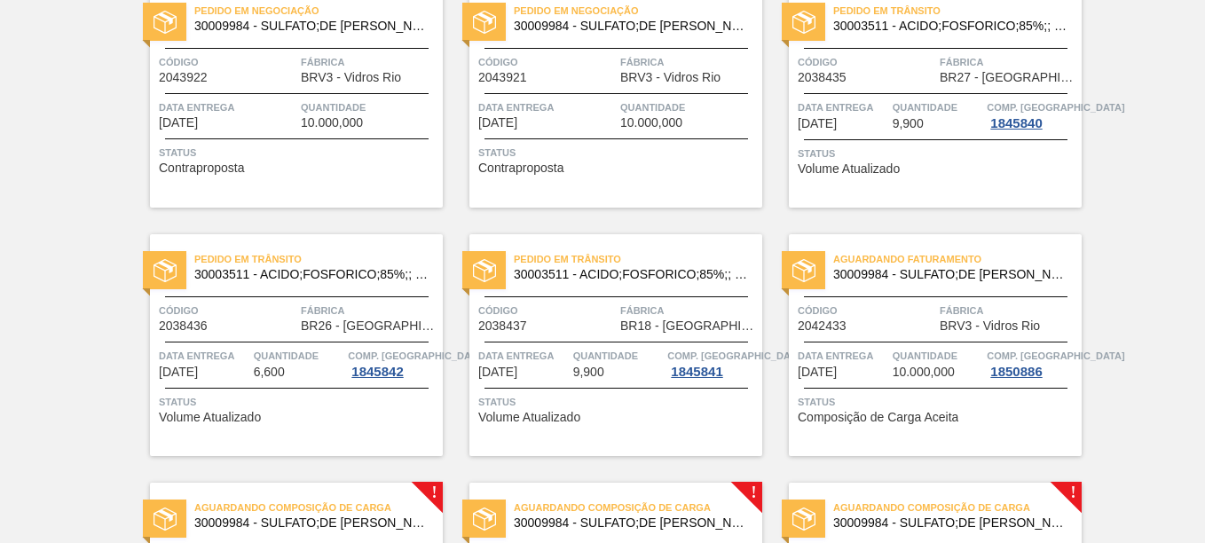
scroll to position [444, 0]
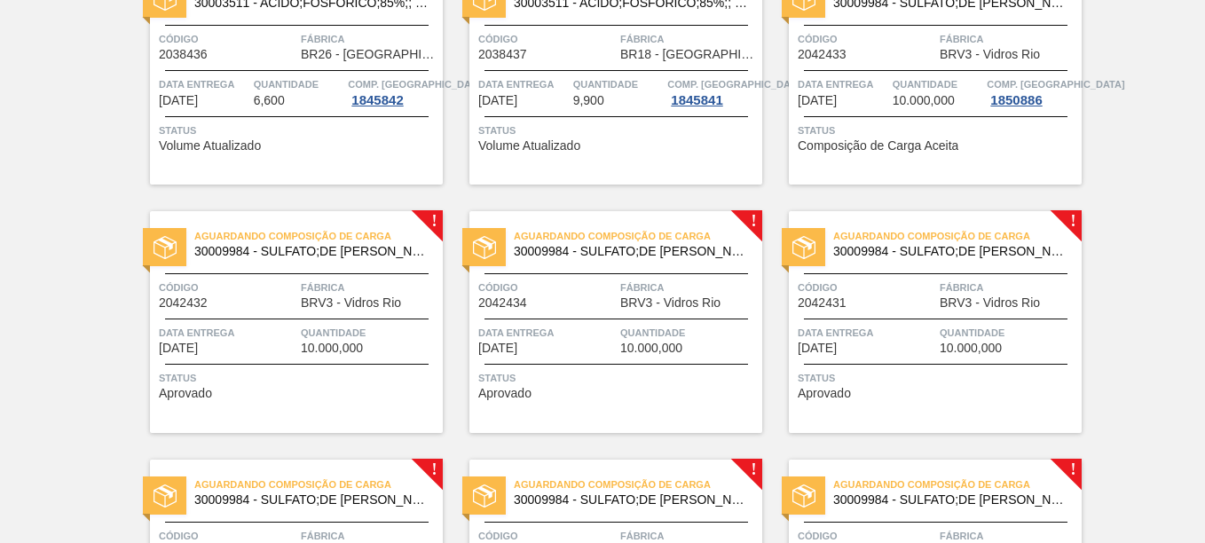
click at [329, 279] on span "Fábrica" at bounding box center [370, 288] width 138 height 18
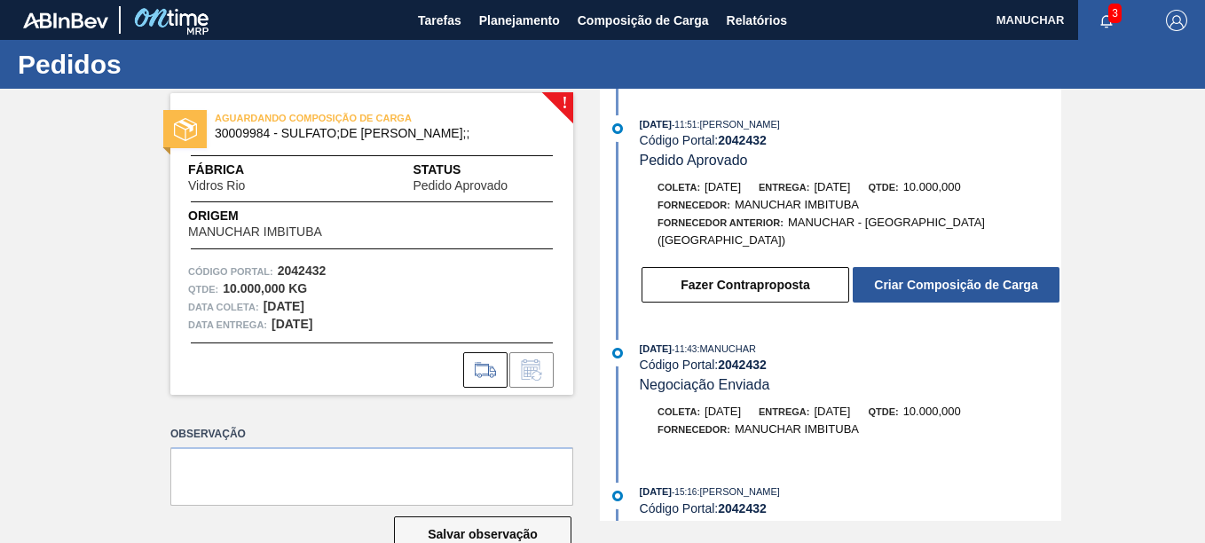
scroll to position [43, 0]
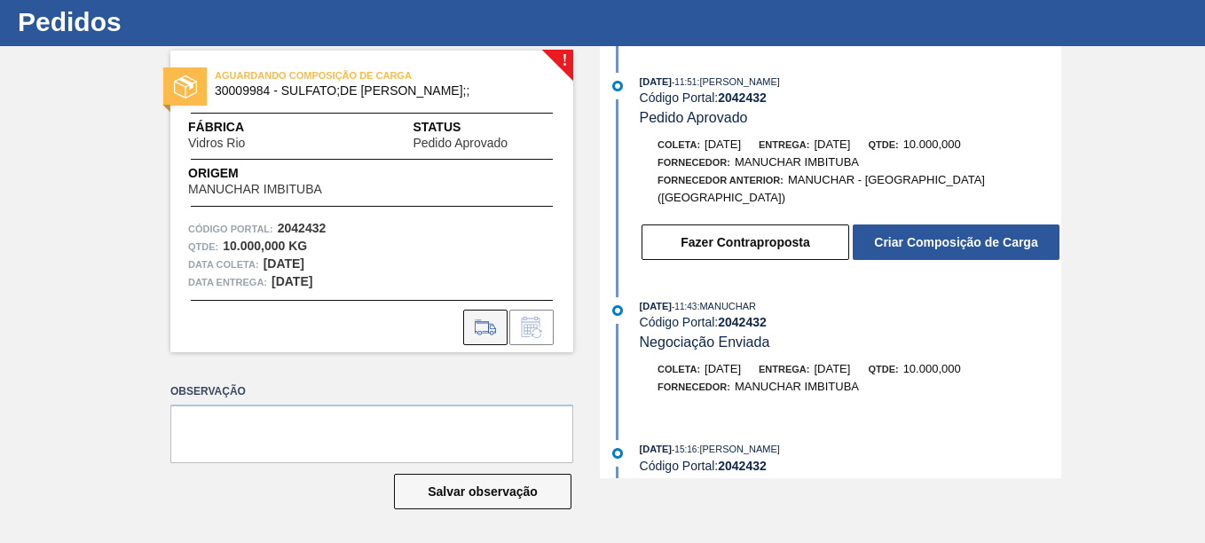
click at [494, 319] on icon at bounding box center [485, 327] width 28 height 21
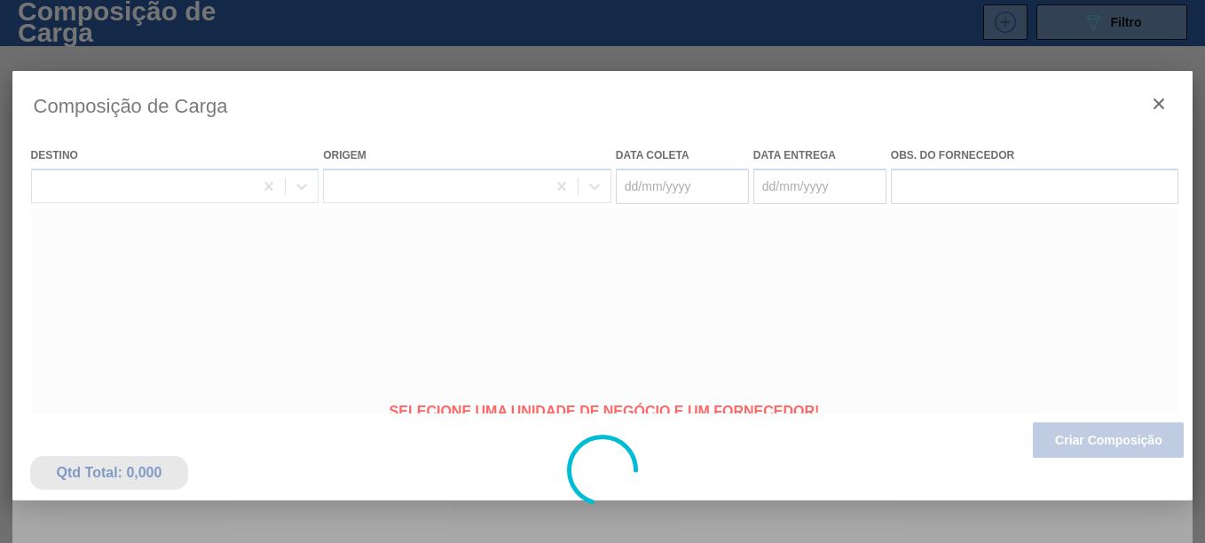
type coleta "[DATE]"
type entrega "[DATE]"
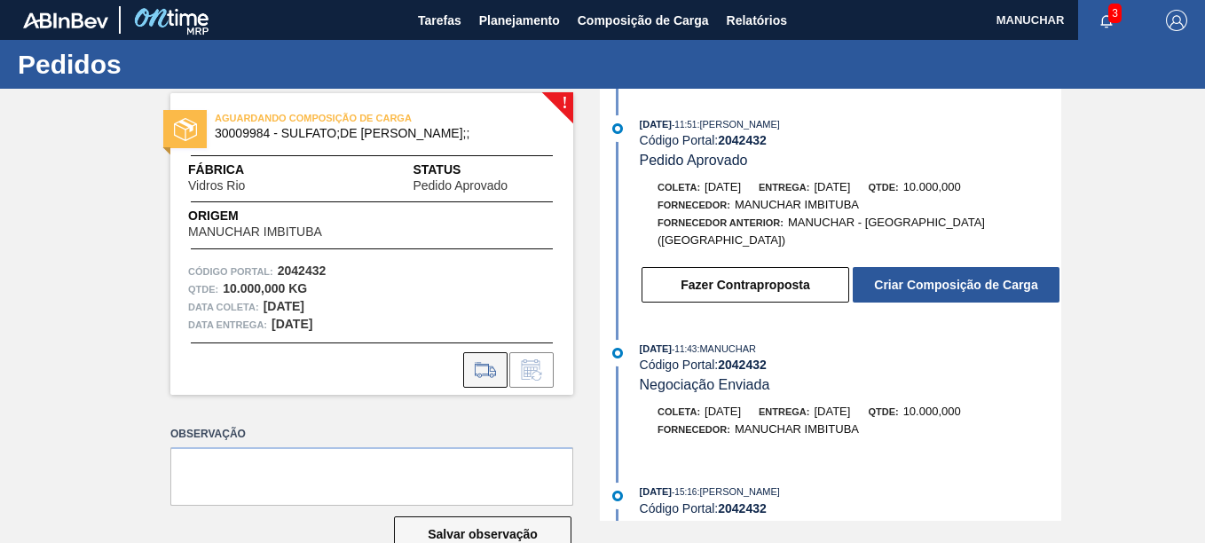
click at [493, 362] on icon at bounding box center [485, 369] width 28 height 21
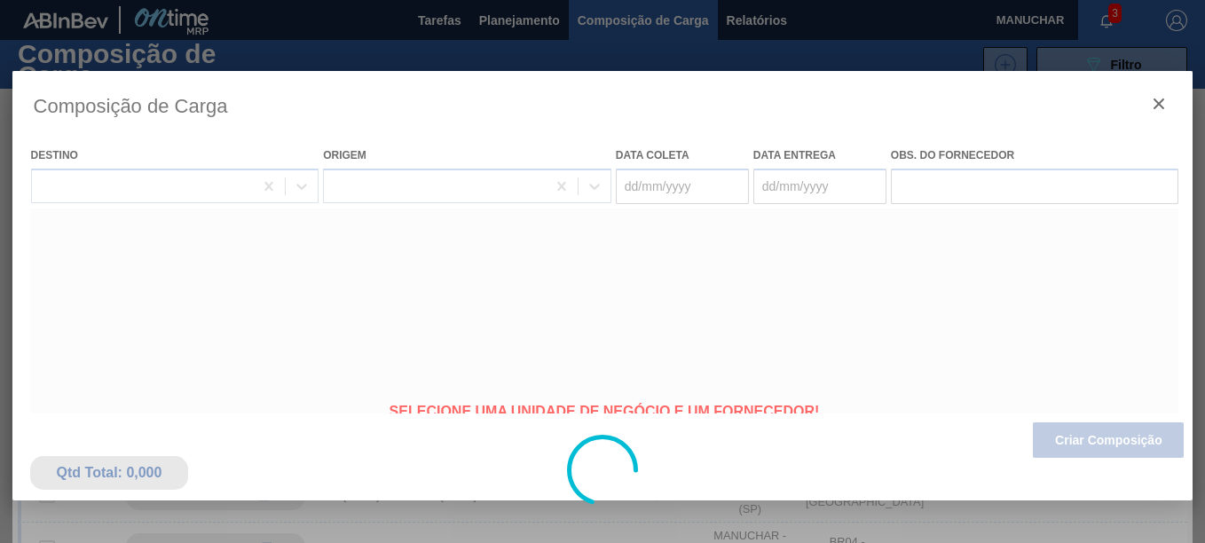
type coleta "[DATE]"
type entrega "[DATE]"
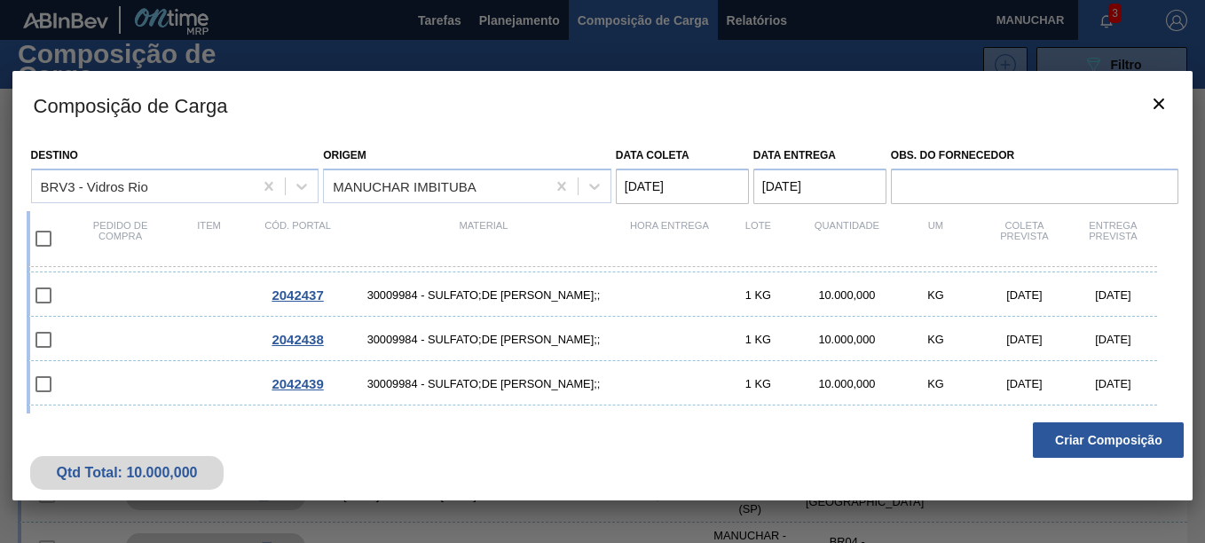
scroll to position [237, 0]
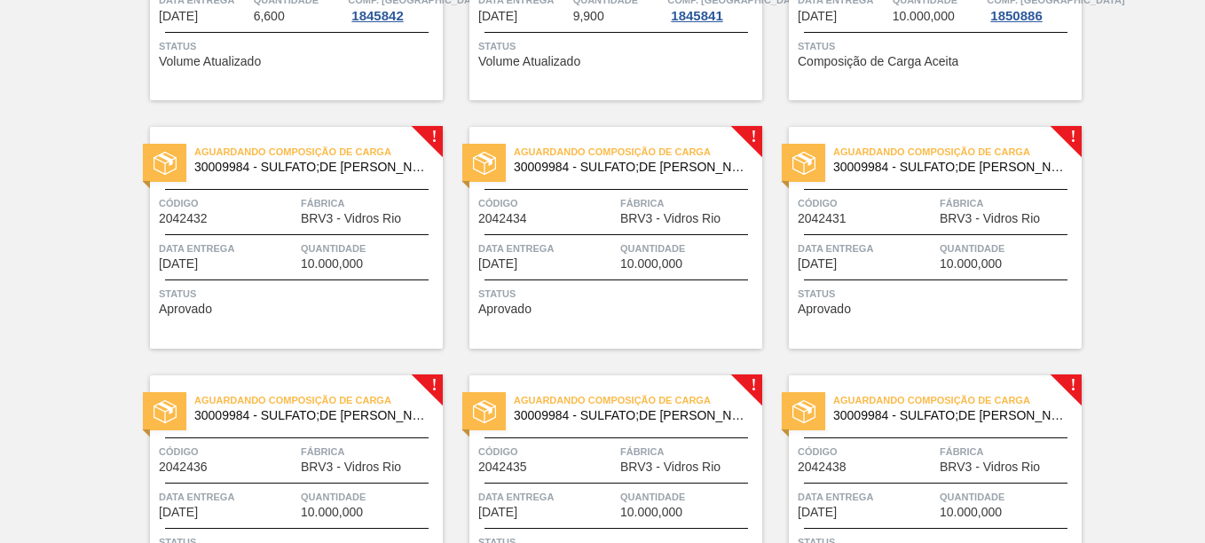
scroll to position [532, 0]
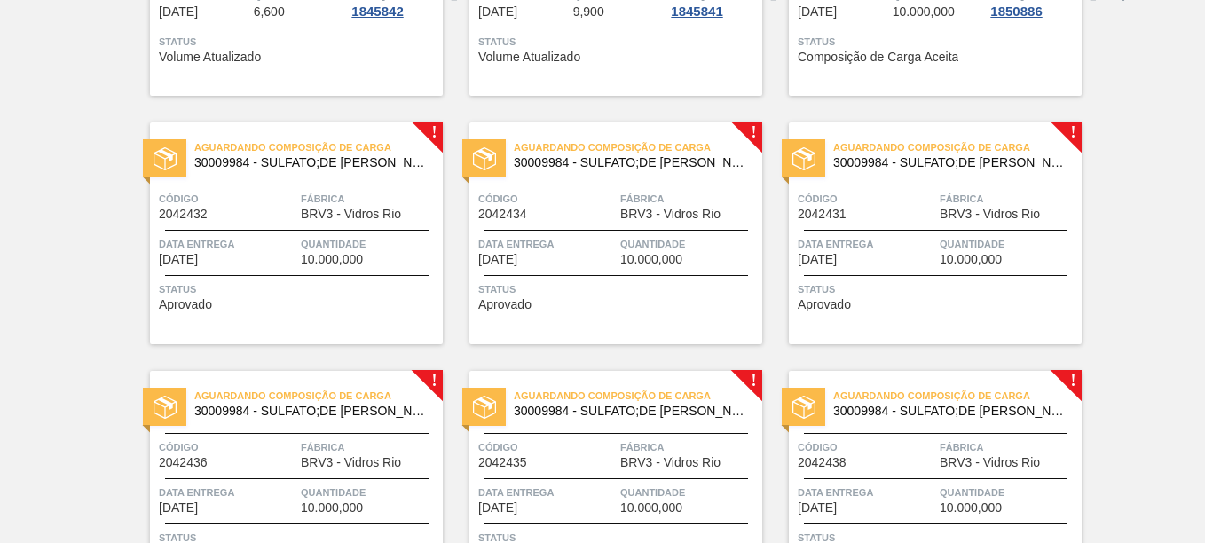
click at [324, 249] on span "Quantidade" at bounding box center [370, 244] width 138 height 18
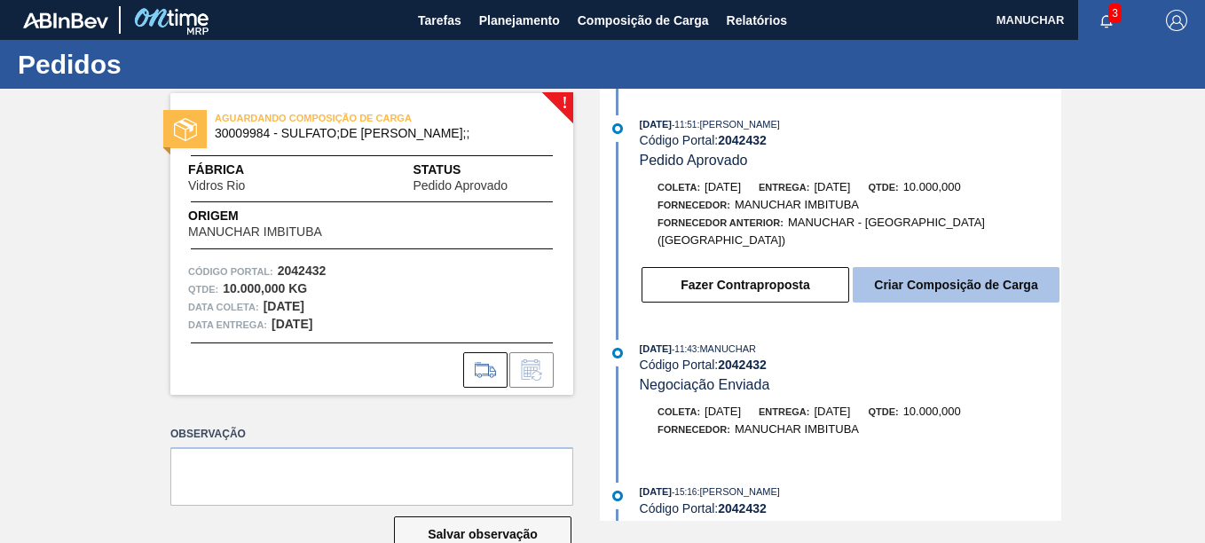
click at [893, 277] on button "Criar Composição de Carga" at bounding box center [956, 284] width 207 height 35
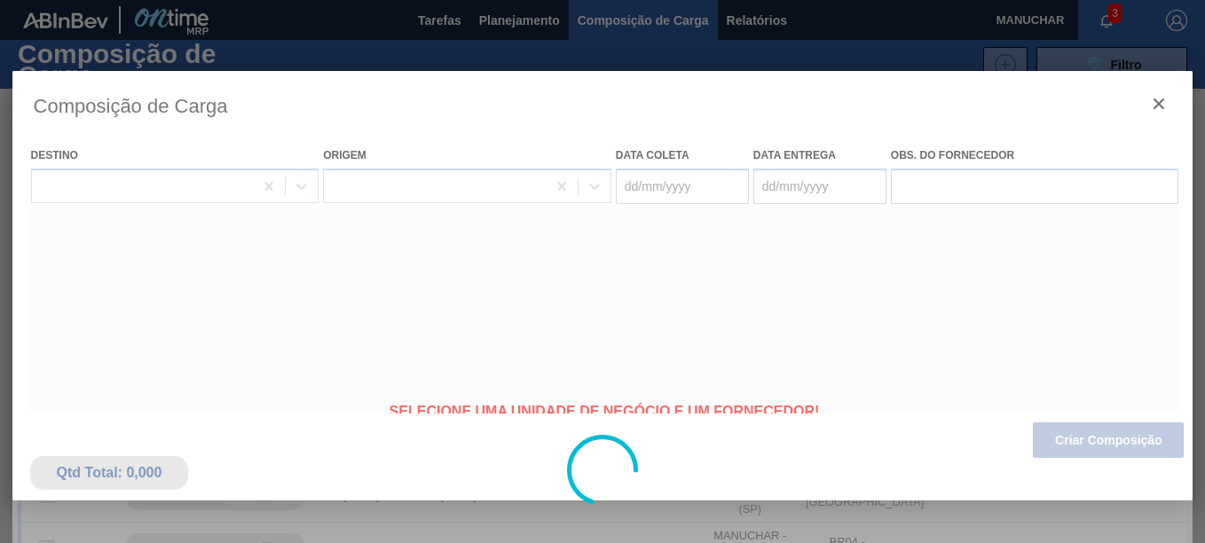
type coleta "[DATE]"
type entrega "[DATE]"
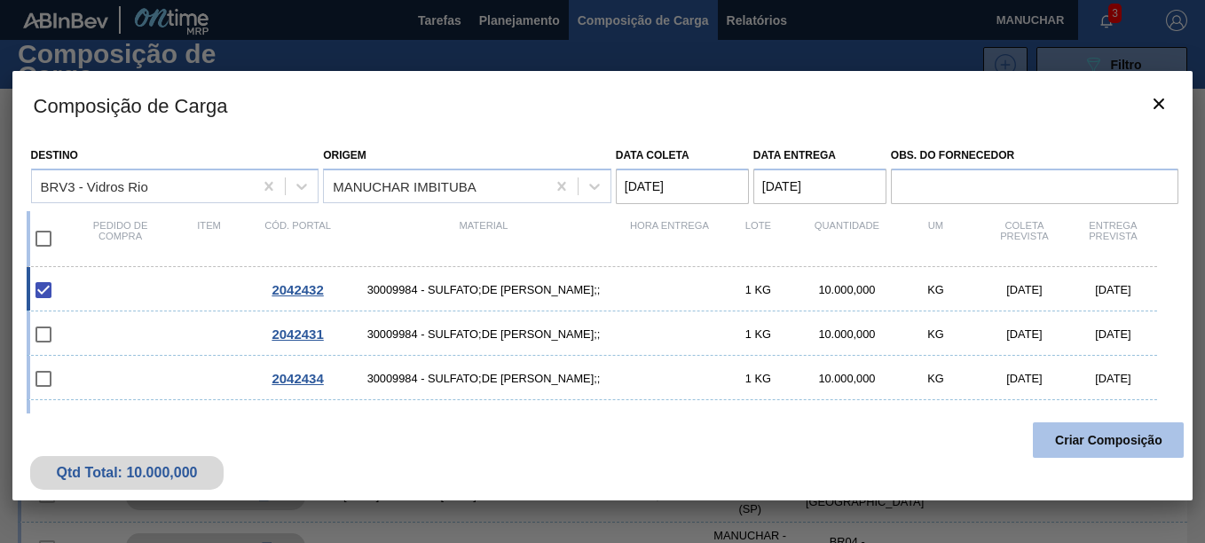
click at [1057, 438] on button "Criar Composição" at bounding box center [1108, 439] width 151 height 35
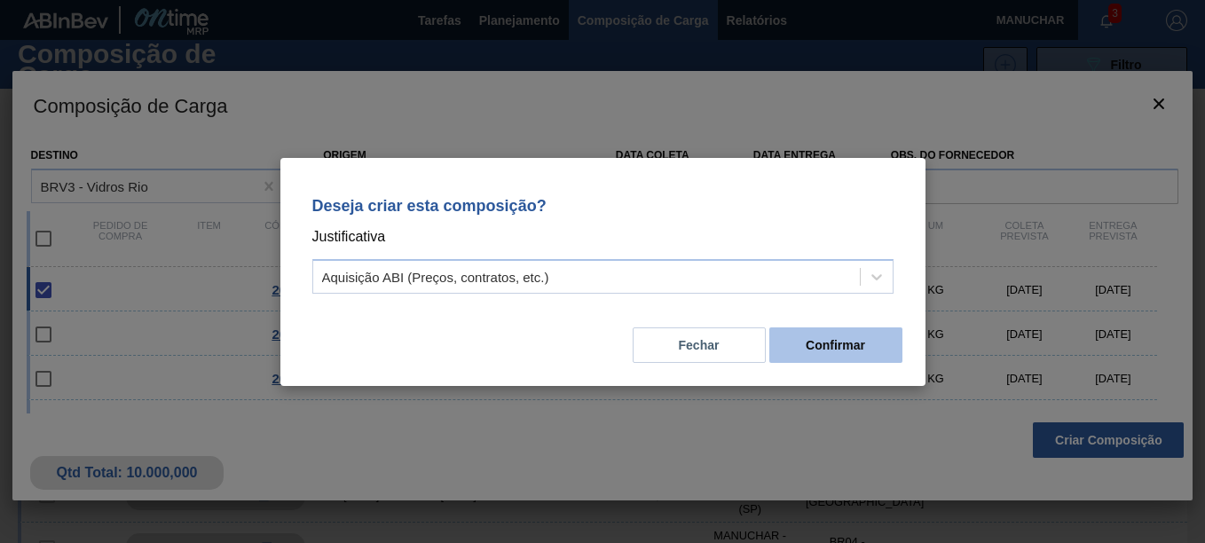
click at [823, 352] on button "Confirmar" at bounding box center [835, 344] width 133 height 35
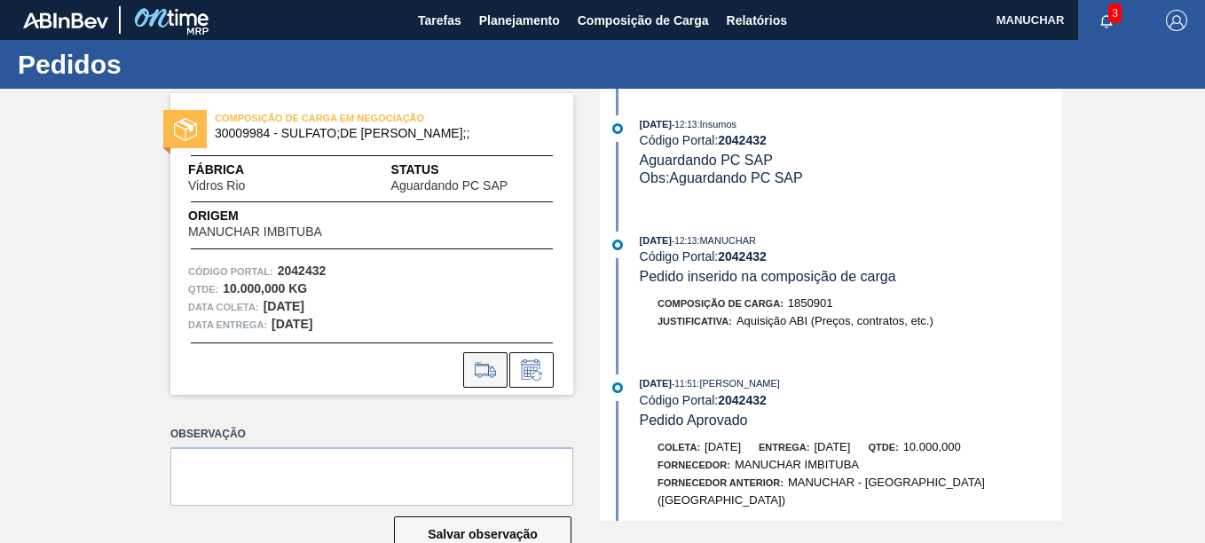
click at [493, 372] on icon at bounding box center [485, 369] width 28 height 21
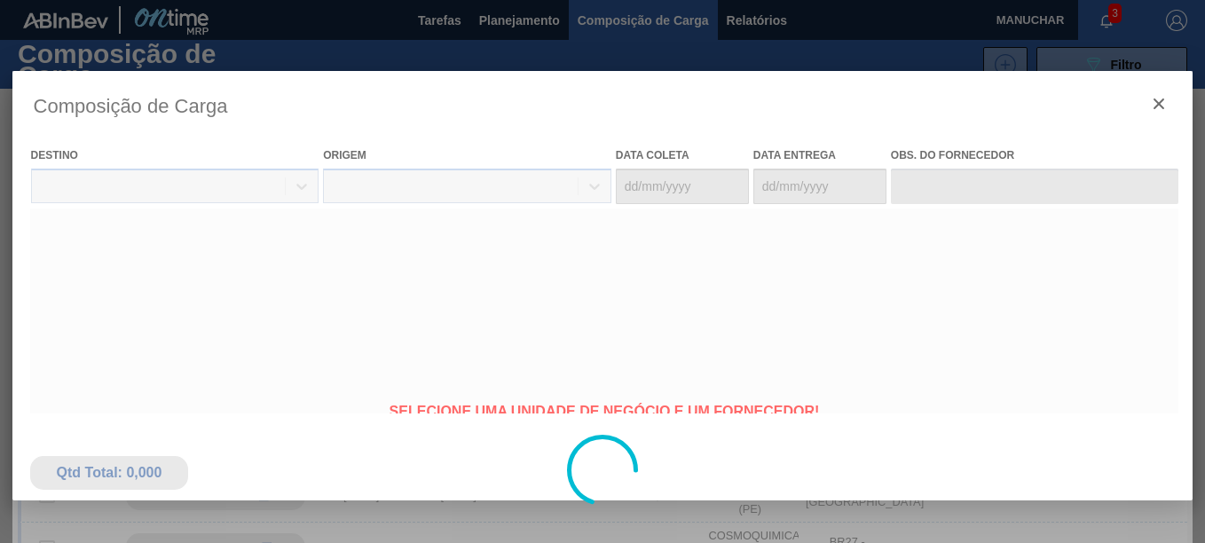
type coleta "[DATE]"
type entrega "[DATE]"
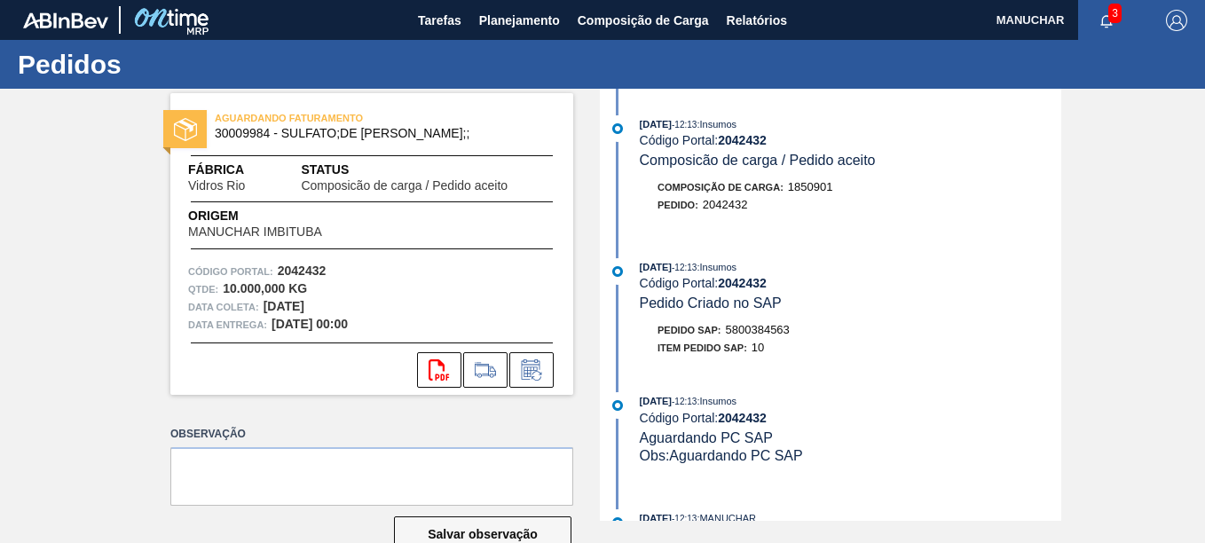
click at [744, 314] on div "01/10/2025 - 12:13 : Insumos Código Portal: 2042432 Pedido Criado no SAP Pedido…" at bounding box center [832, 311] width 457 height 107
click at [750, 326] on span "5800384563" at bounding box center [758, 329] width 64 height 13
copy span "5800384563"
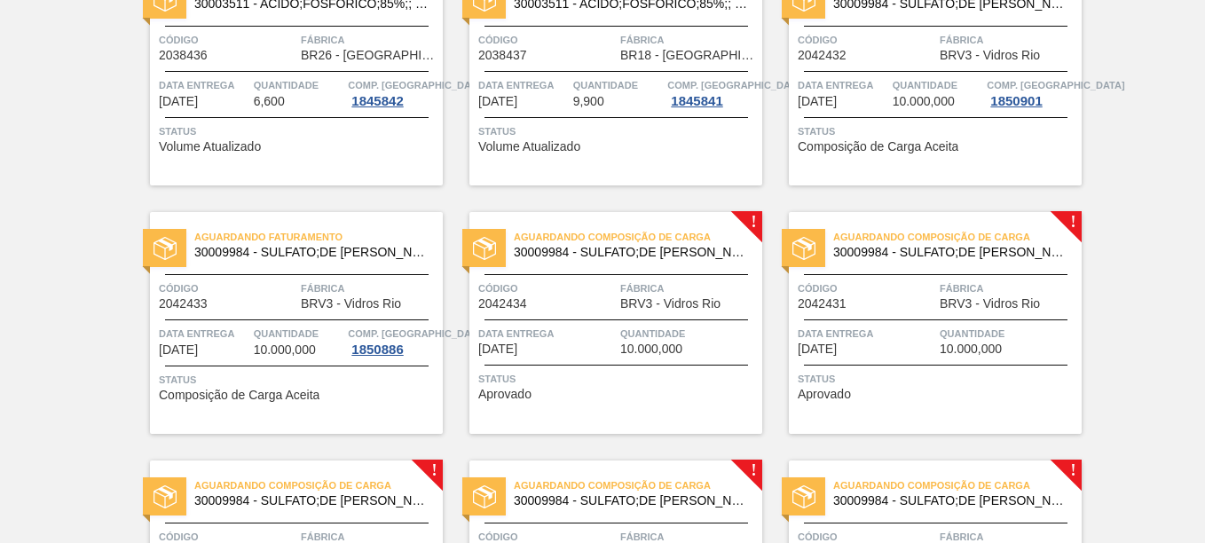
scroll to position [444, 0]
click at [286, 272] on div "Aguardando Faturamento 30009984 - SULFATO;DE SODIO ANIDRO;; Código 2042433 Fábr…" at bounding box center [296, 322] width 293 height 222
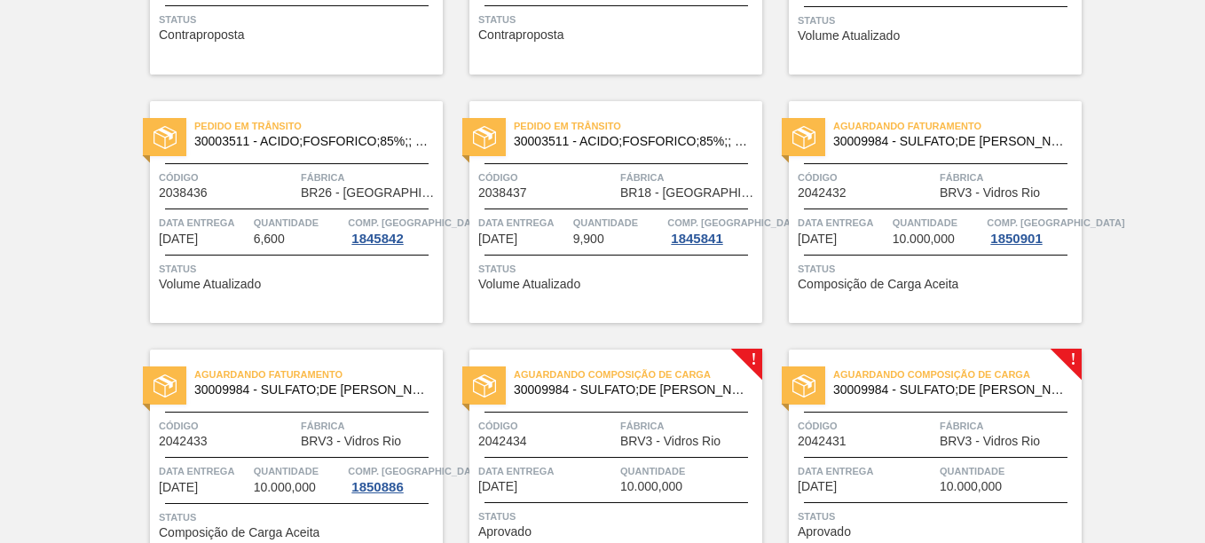
scroll to position [355, 0]
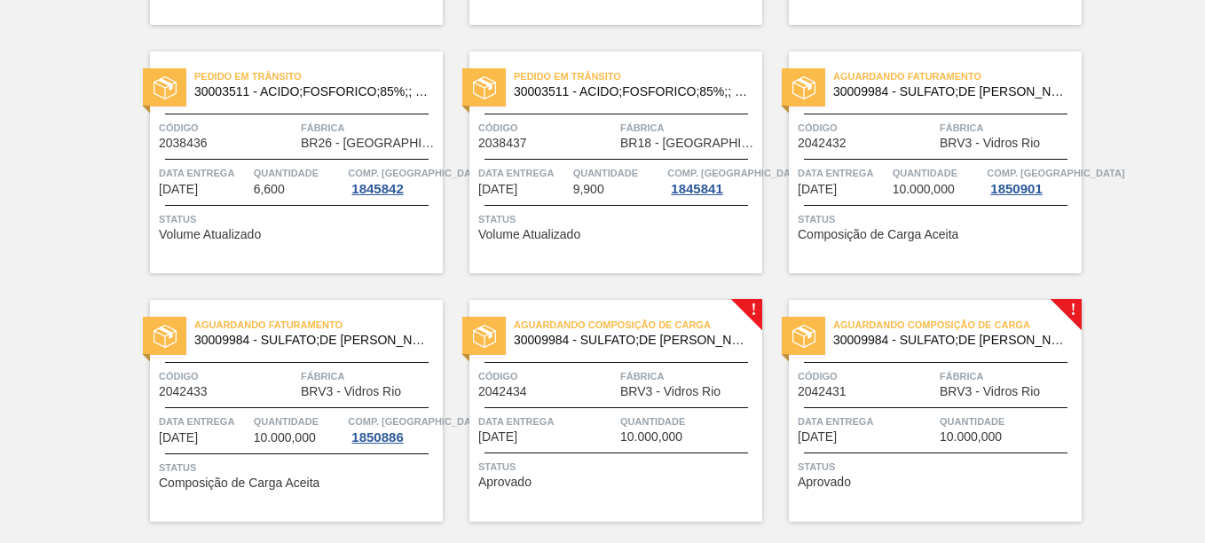
click at [893, 129] on span "Código" at bounding box center [867, 128] width 138 height 18
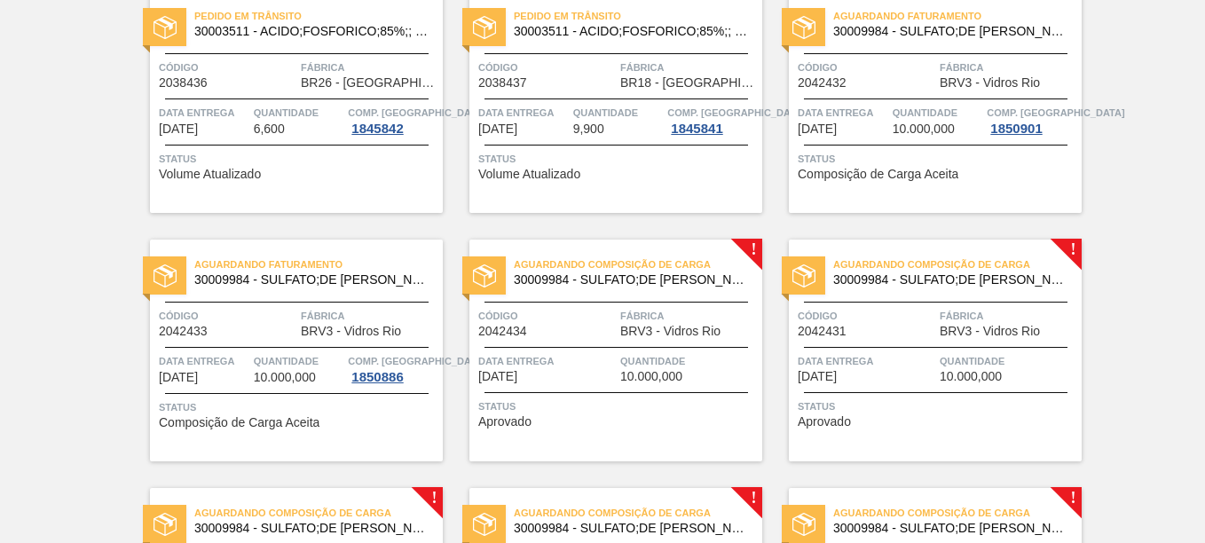
scroll to position [444, 0]
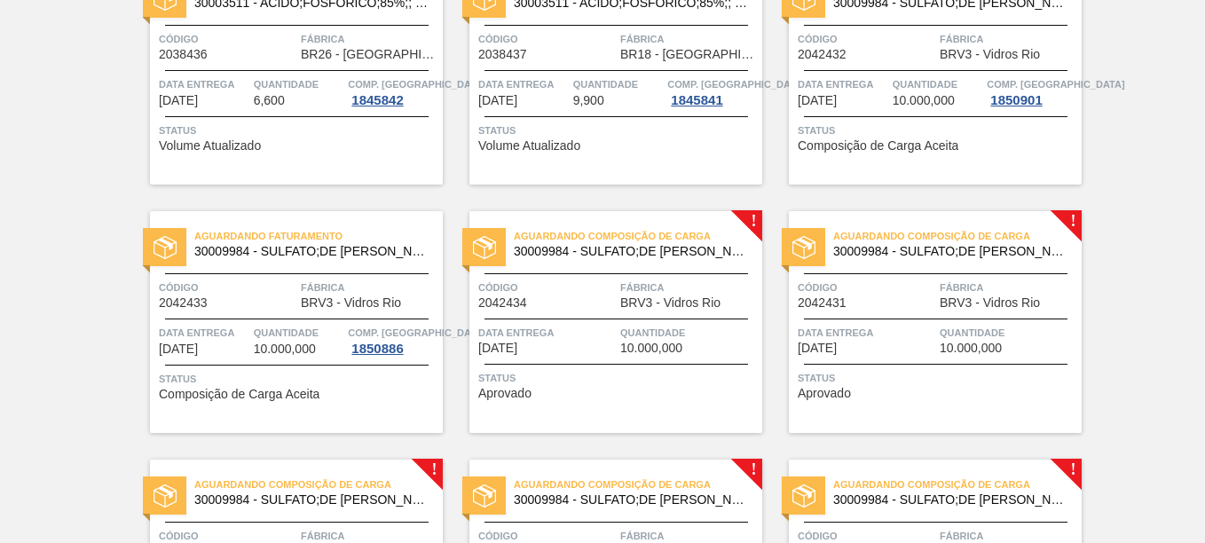
click at [629, 273] on div "Aguardando Composição de Carga 30009984 - SULFATO;DE SODIO ANIDRO;; Código 2042…" at bounding box center [615, 322] width 293 height 222
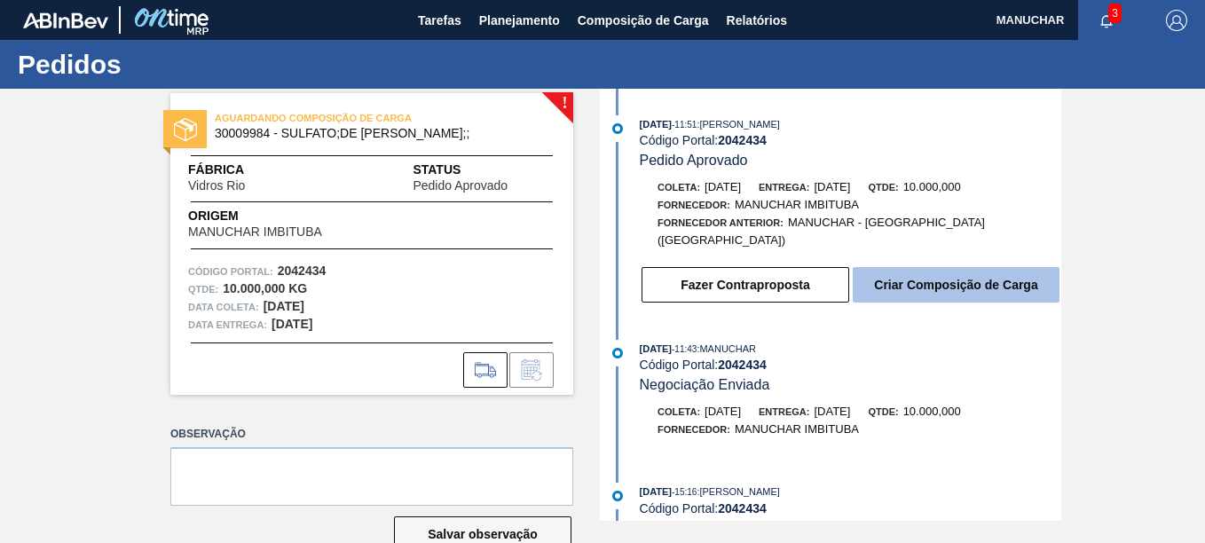
click at [933, 278] on button "Criar Composição de Carga" at bounding box center [956, 284] width 207 height 35
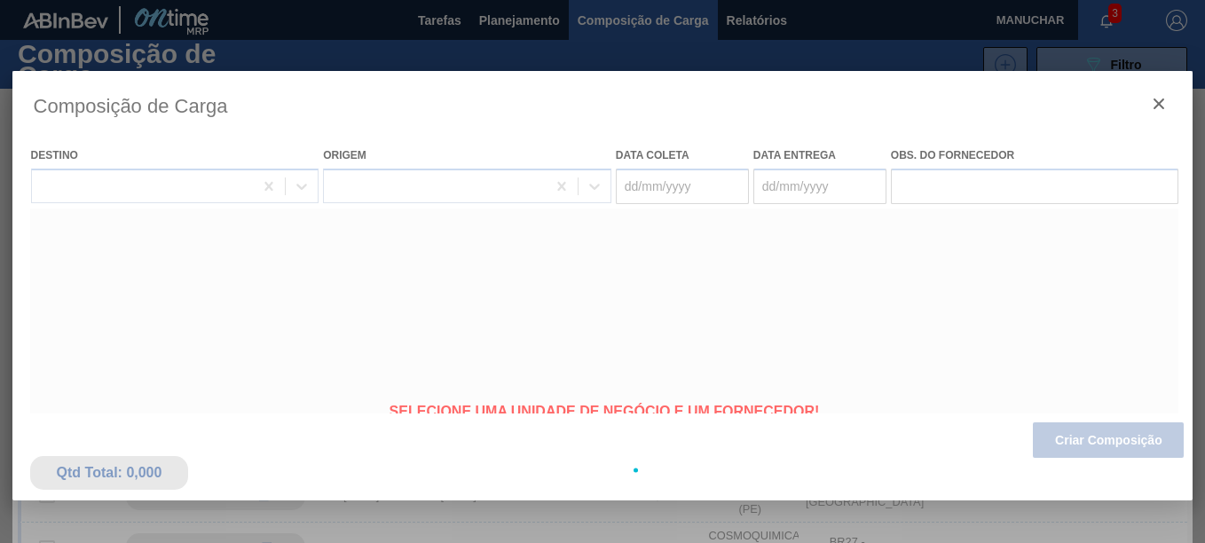
type coleta "[DATE]"
type entrega "[DATE]"
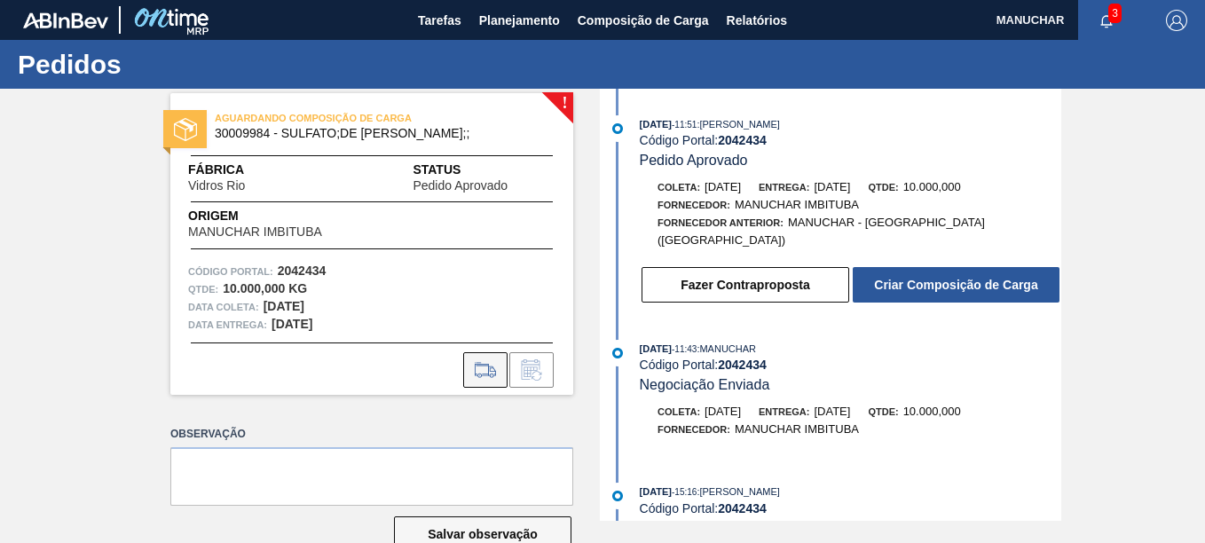
click at [497, 374] on icon at bounding box center [485, 369] width 28 height 21
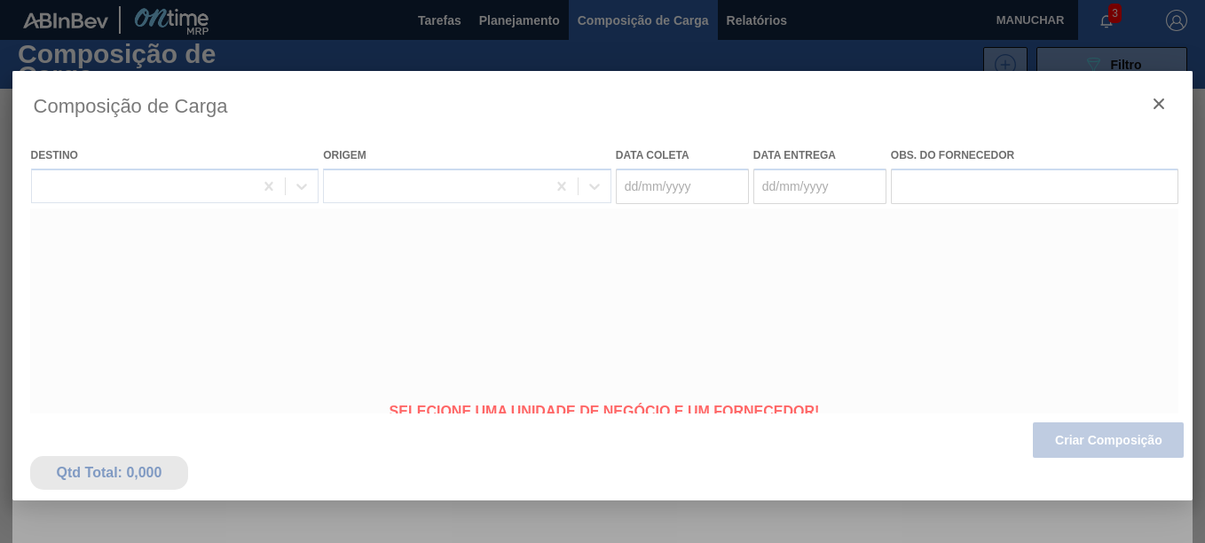
type coleta "[DATE]"
type entrega "[DATE]"
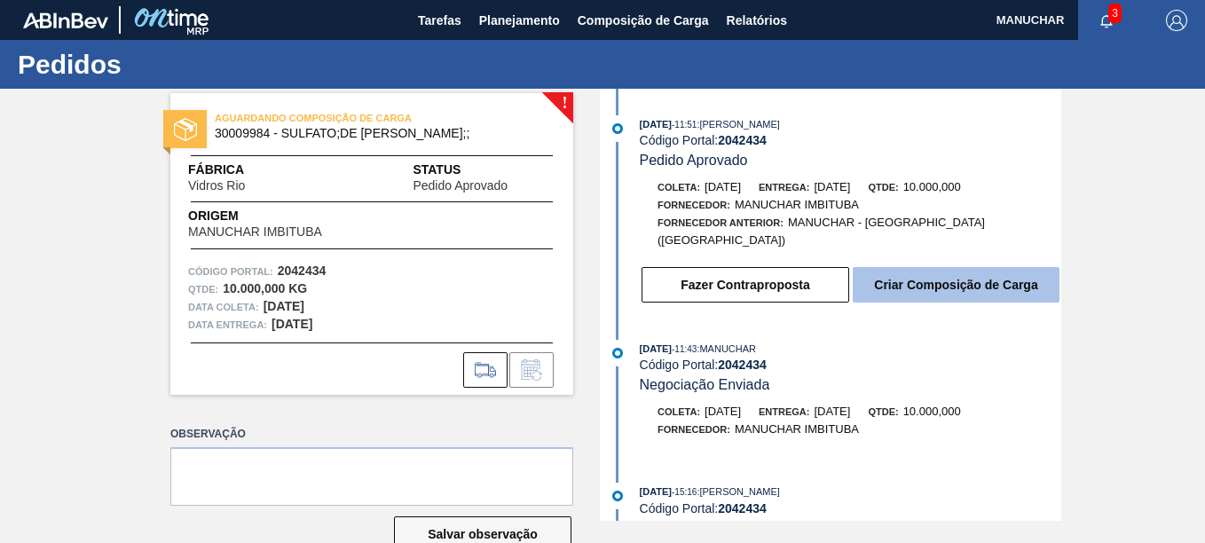
click at [926, 271] on button "Criar Composição de Carga" at bounding box center [956, 284] width 207 height 35
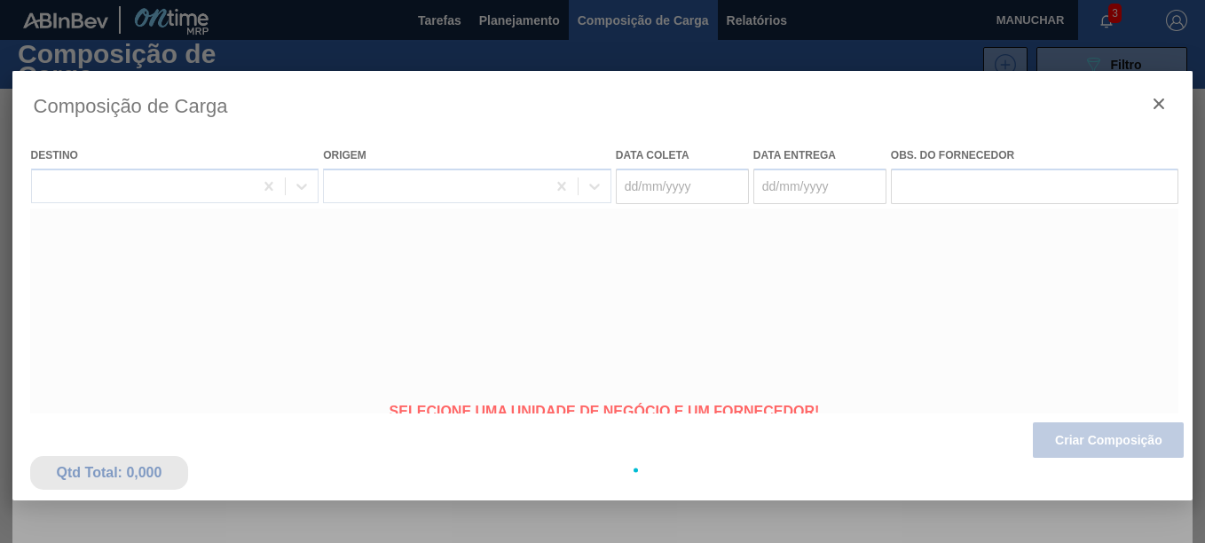
type coleta "[DATE]"
type entrega "[DATE]"
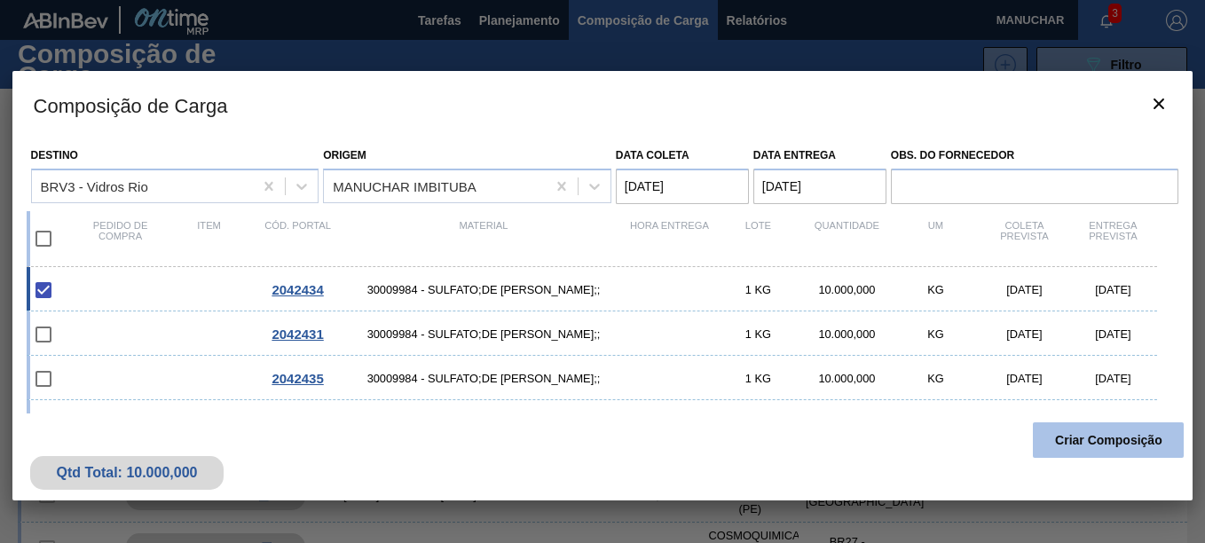
click at [1119, 431] on button "Criar Composição" at bounding box center [1108, 439] width 151 height 35
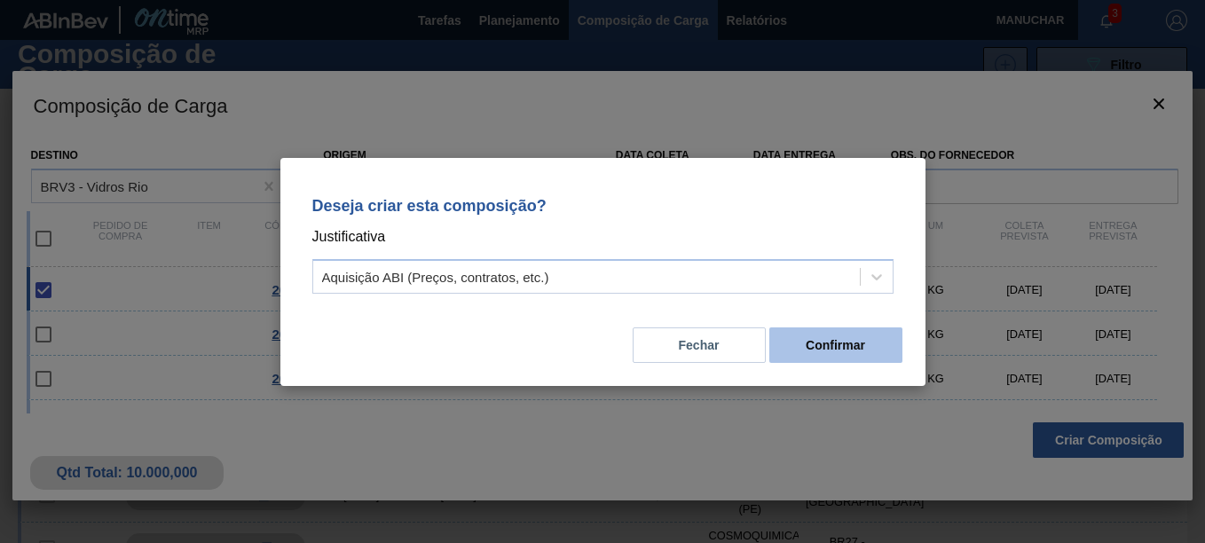
click at [829, 345] on button "Confirmar" at bounding box center [835, 344] width 133 height 35
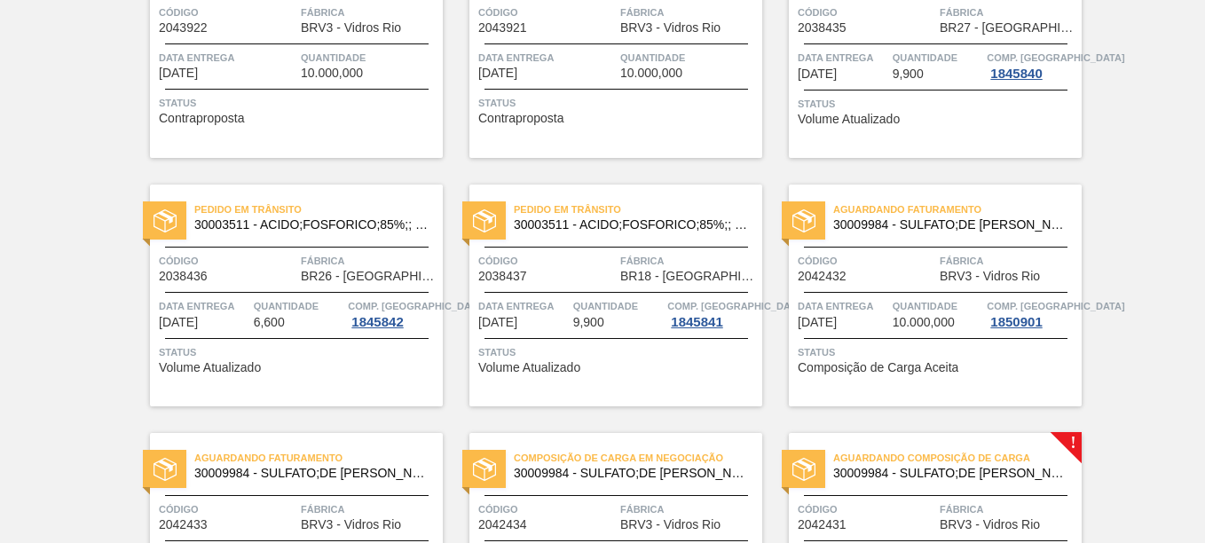
scroll to position [444, 0]
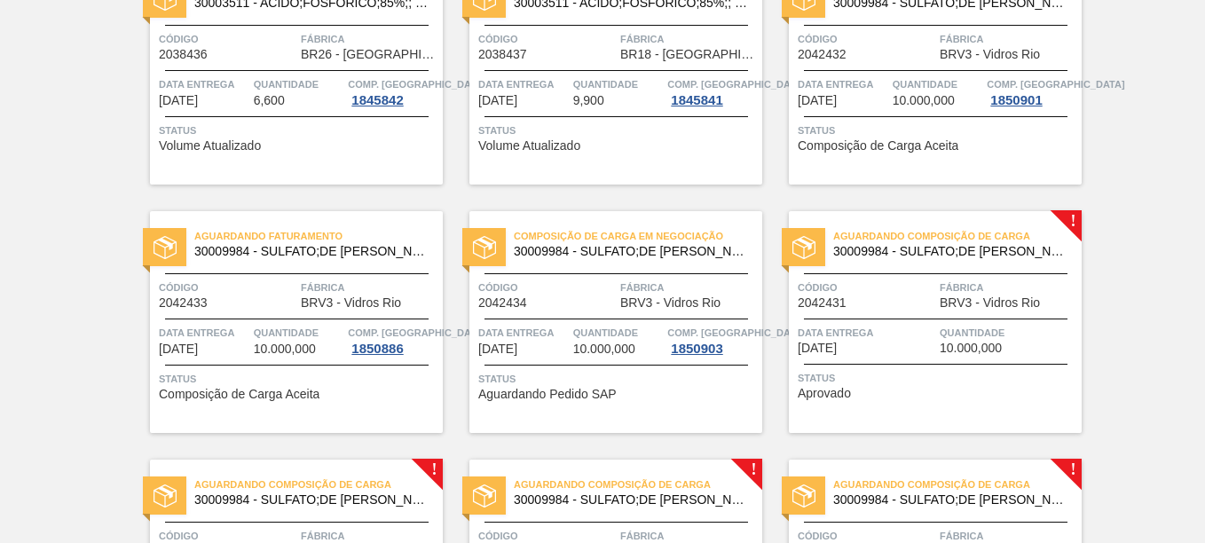
click at [582, 279] on span "Código" at bounding box center [547, 288] width 138 height 18
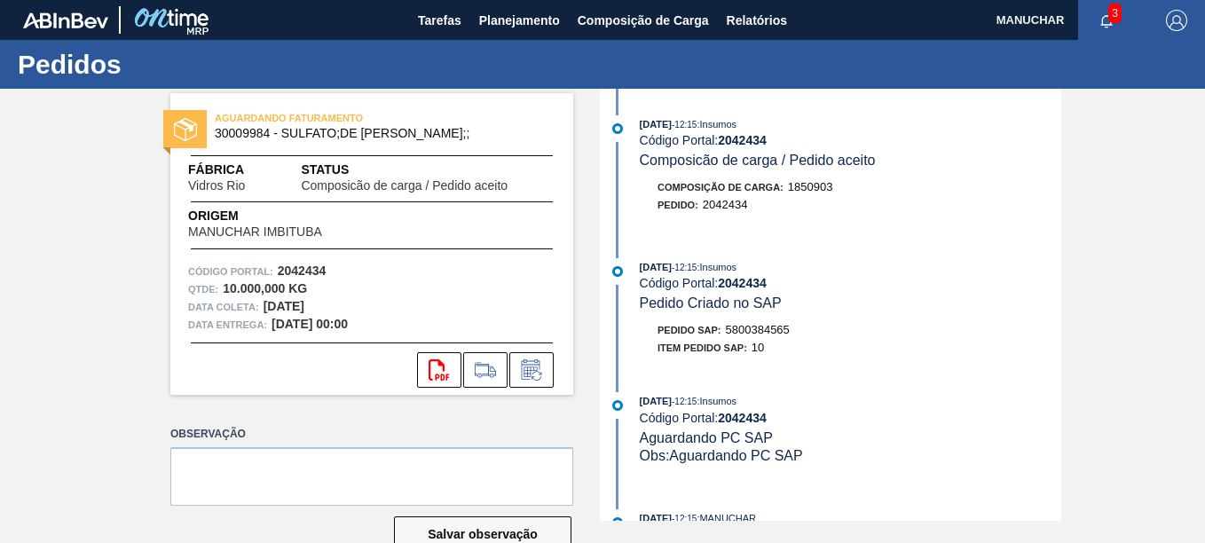
click at [739, 331] on span "5800384565" at bounding box center [758, 329] width 64 height 13
click at [739, 329] on span "5800384565" at bounding box center [758, 329] width 64 height 13
copy span "5800384565"
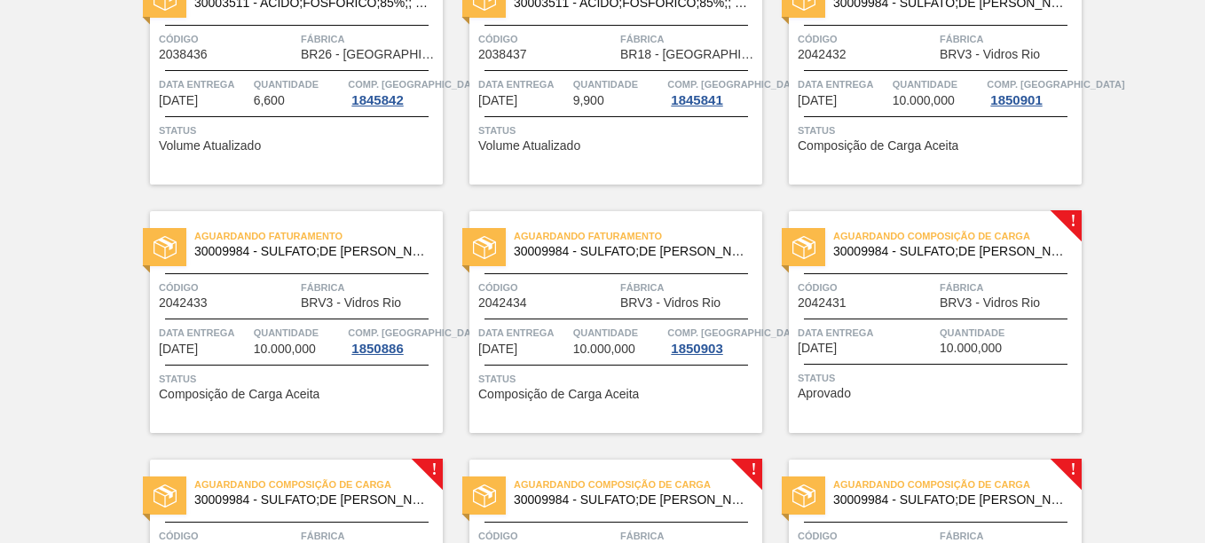
scroll to position [532, 0]
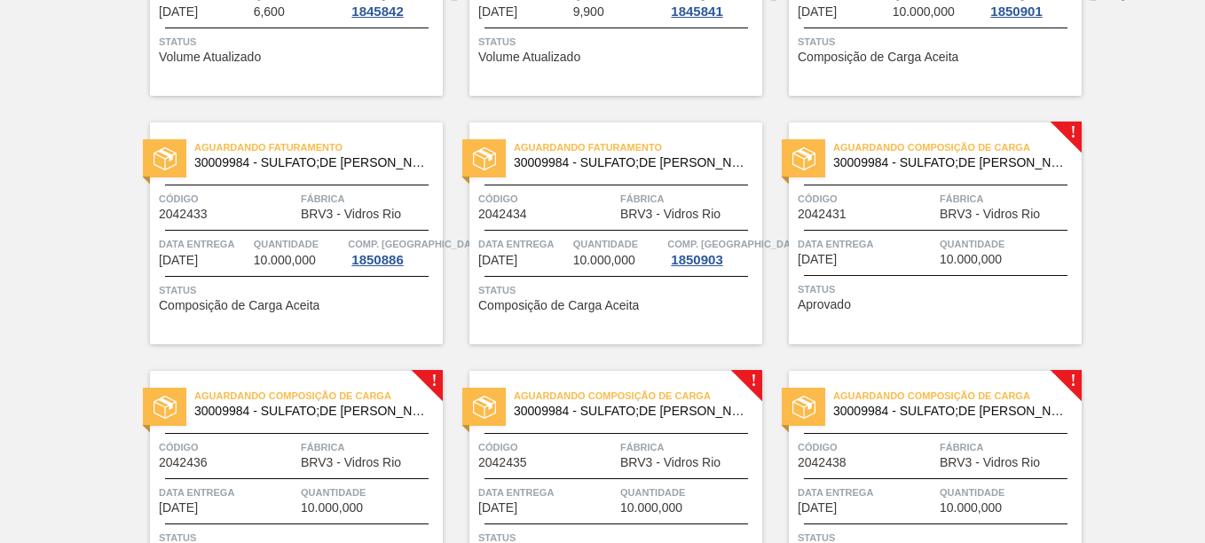
click at [923, 183] on div "Aguardando Composição de Carga 30009984 - SULFATO;DE SODIO ANIDRO;; Código 2042…" at bounding box center [935, 233] width 293 height 222
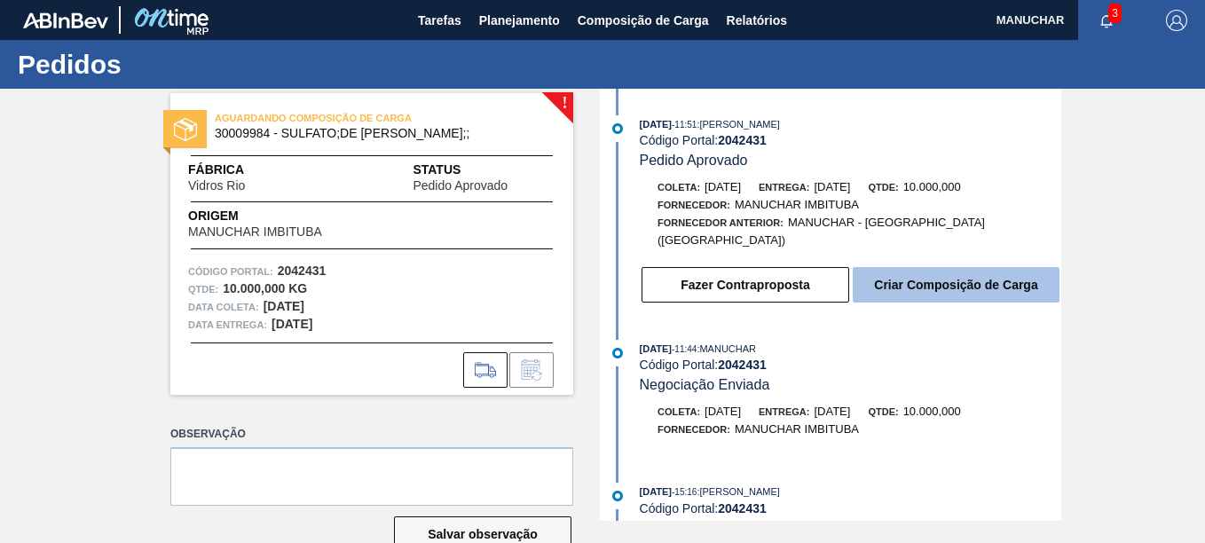
click at [971, 284] on button "Criar Composição de Carga" at bounding box center [956, 284] width 207 height 35
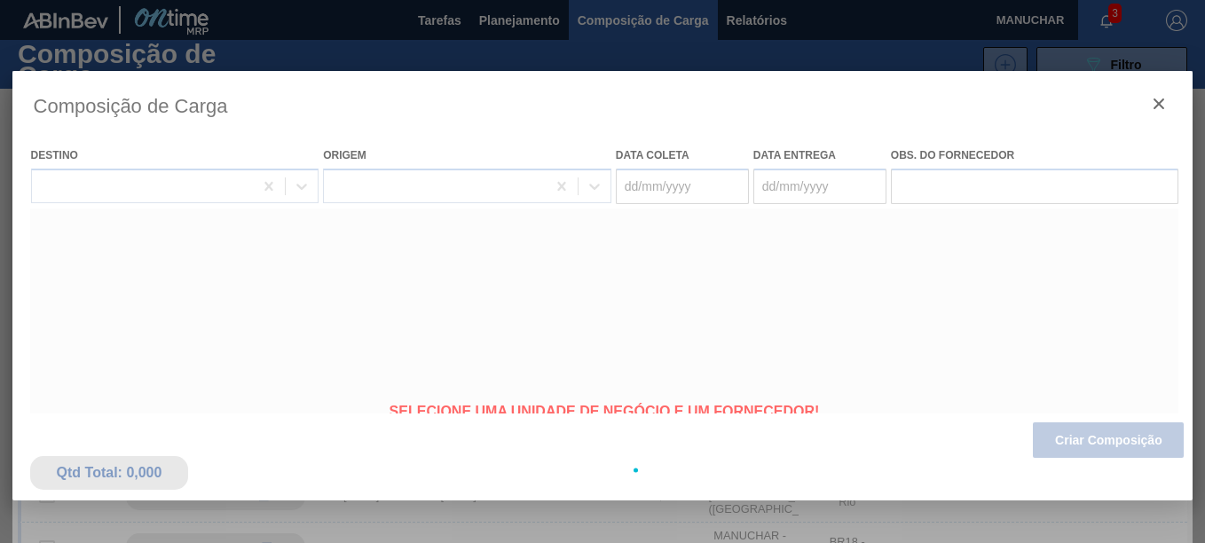
type coleta "[DATE]"
type entrega "[DATE]"
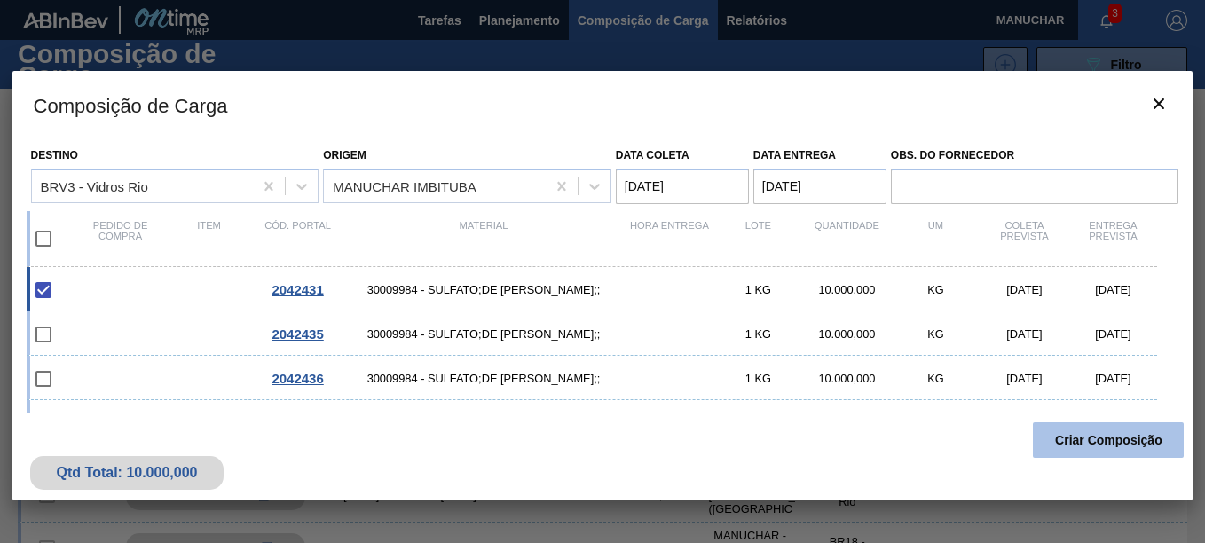
click at [1139, 443] on button "Criar Composição" at bounding box center [1108, 439] width 151 height 35
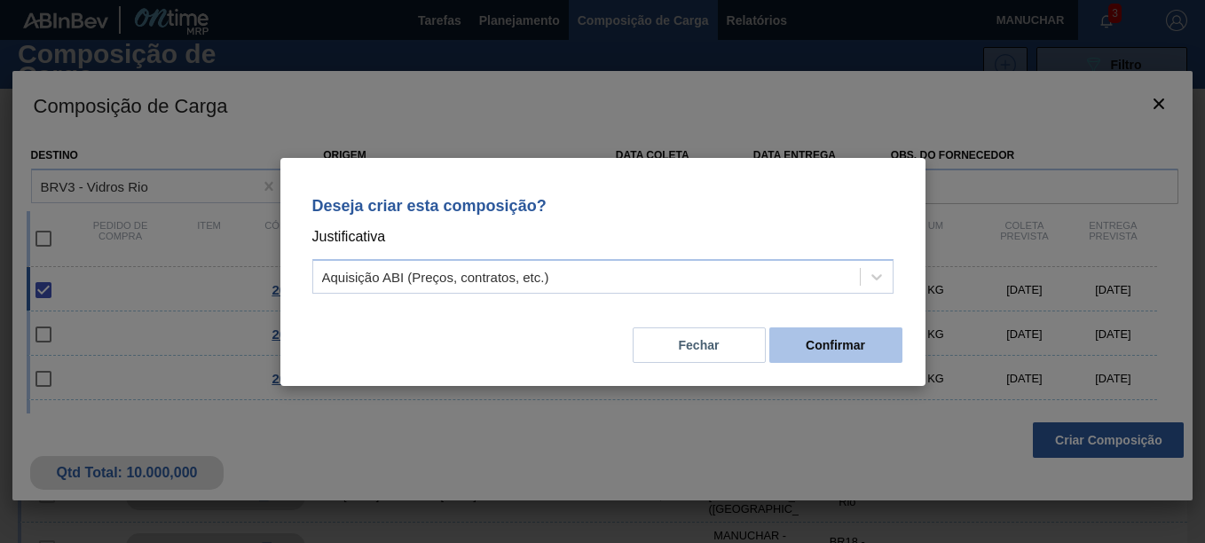
click at [811, 357] on button "Confirmar" at bounding box center [835, 344] width 133 height 35
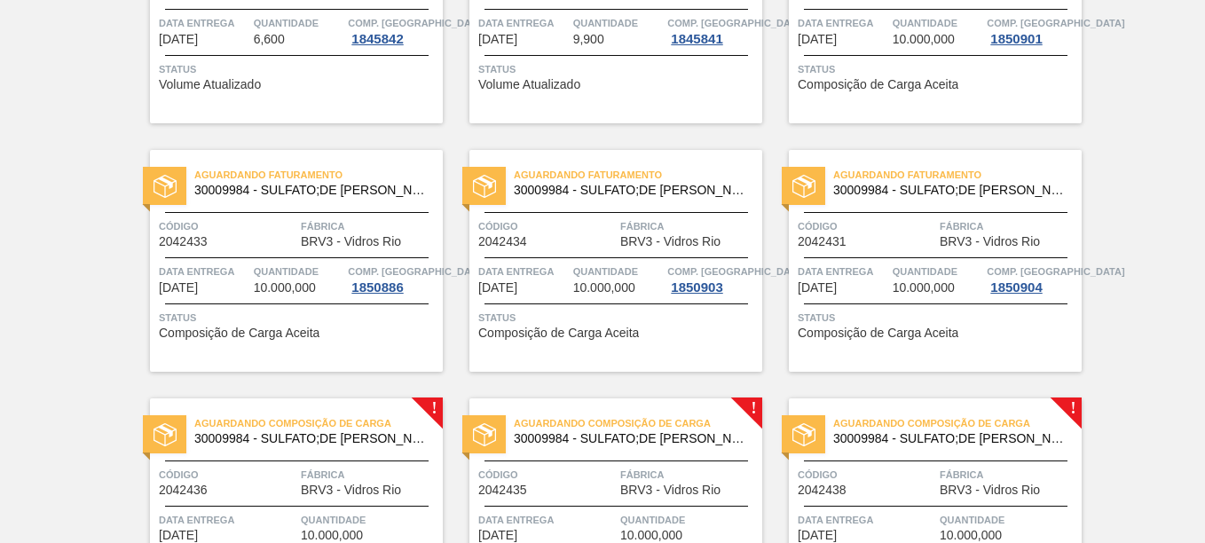
scroll to position [532, 0]
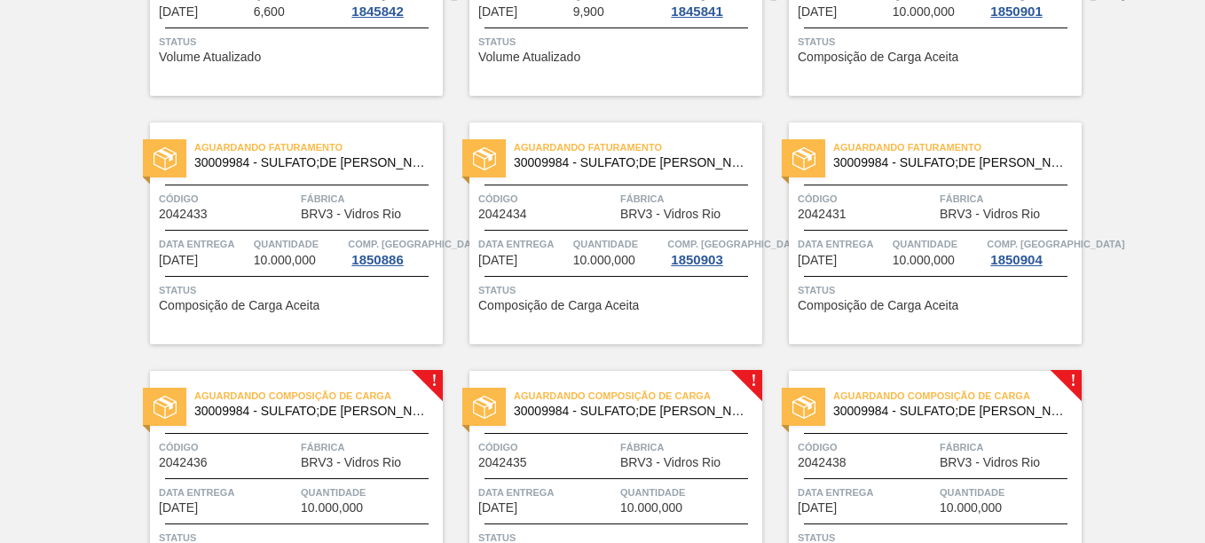
click at [882, 195] on span "Código" at bounding box center [867, 199] width 138 height 18
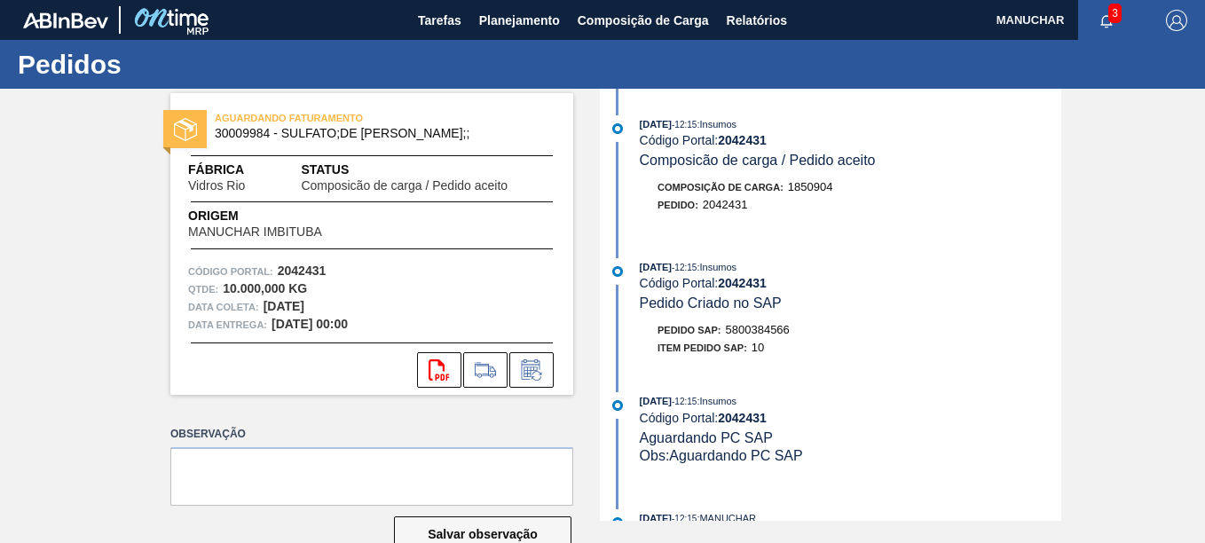
click at [758, 328] on span "5800384566" at bounding box center [758, 329] width 64 height 13
click at [759, 327] on span "5800384566" at bounding box center [758, 329] width 64 height 13
copy span "5800384566"
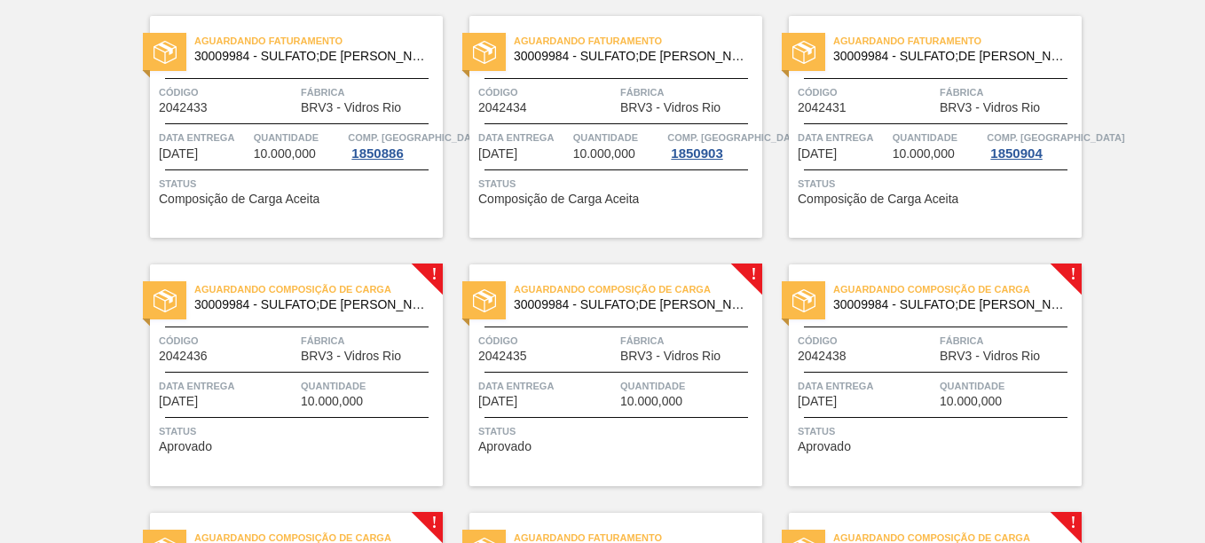
scroll to position [710, 0]
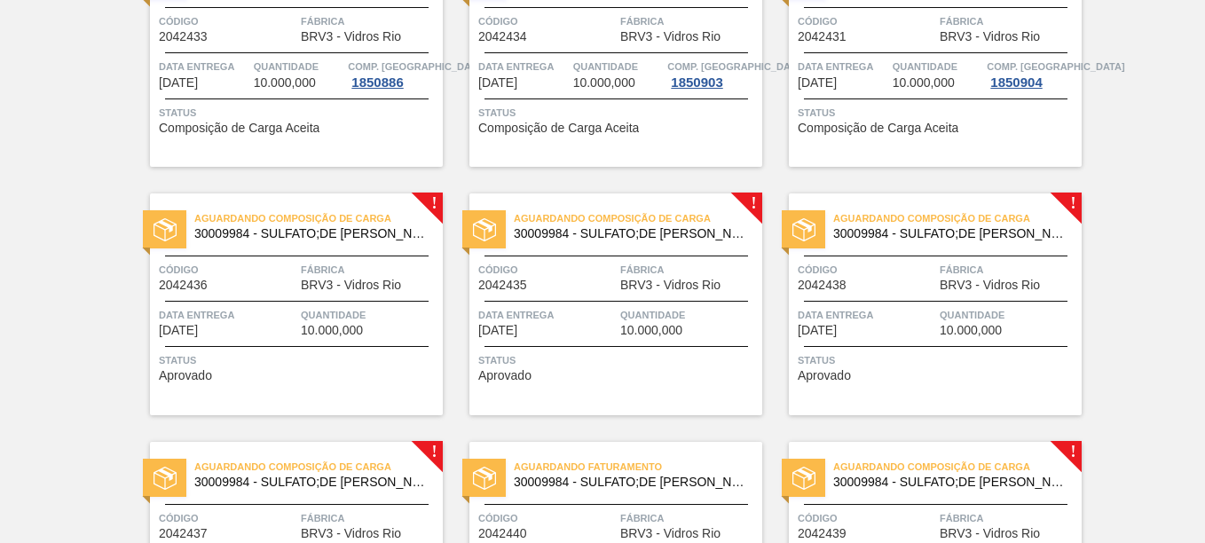
click at [315, 291] on span "BRV3 - Vidros Rio" at bounding box center [351, 285] width 100 height 13
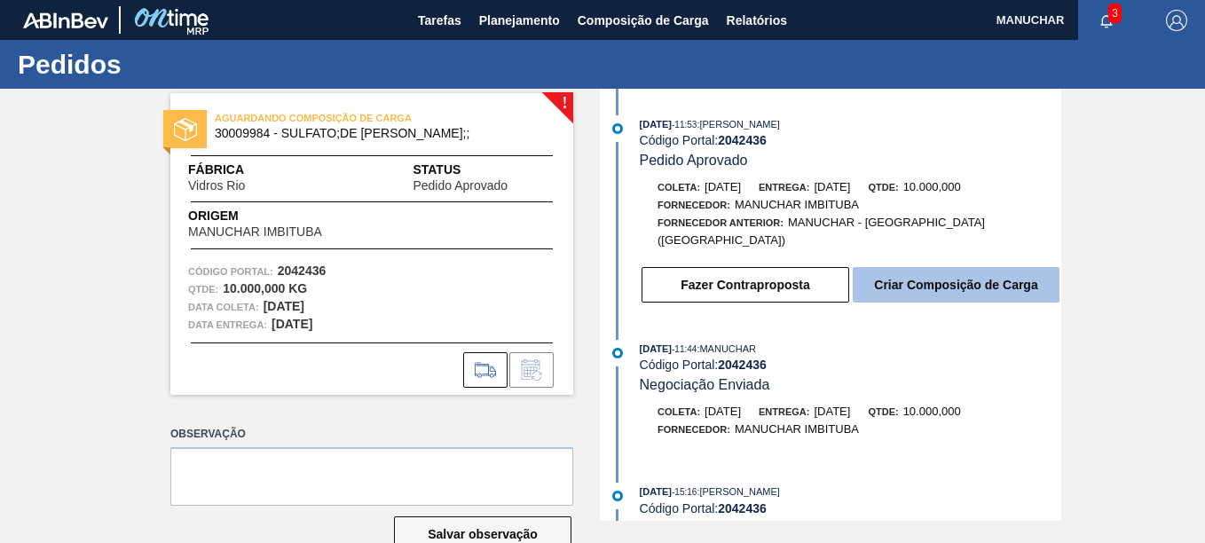
click at [935, 283] on button "Criar Composição de Carga" at bounding box center [956, 284] width 207 height 35
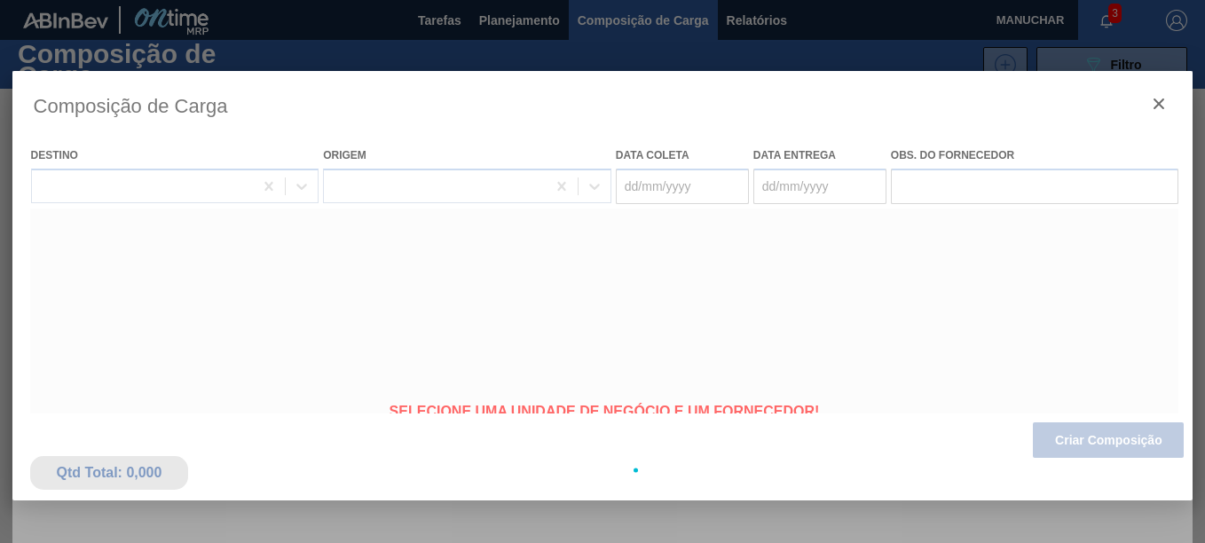
type coleta "[DATE]"
type entrega "[DATE]"
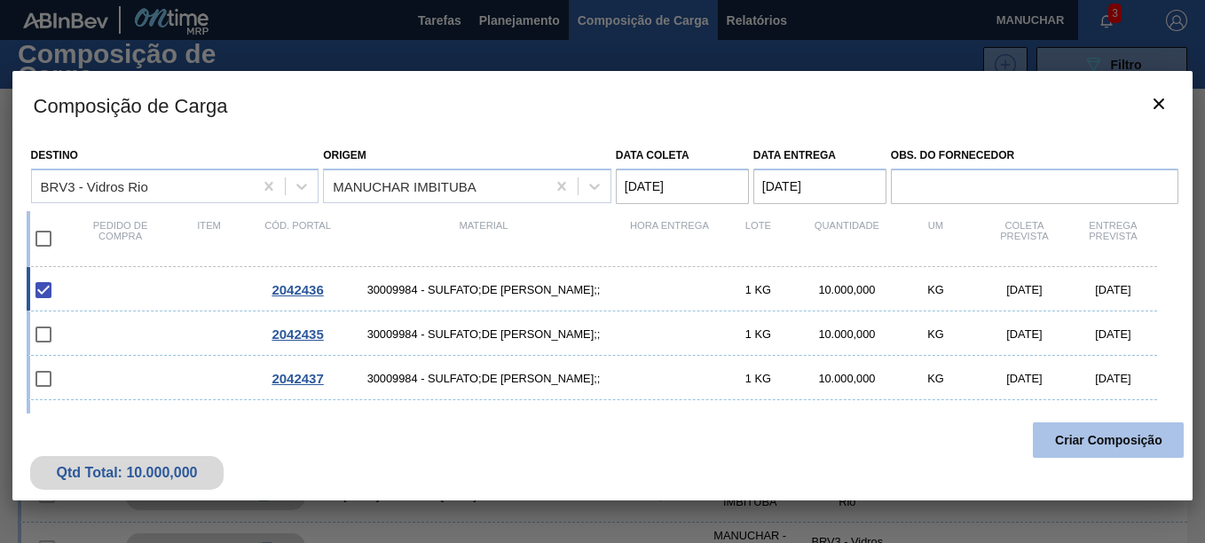
click at [1056, 444] on button "Criar Composição" at bounding box center [1108, 439] width 151 height 35
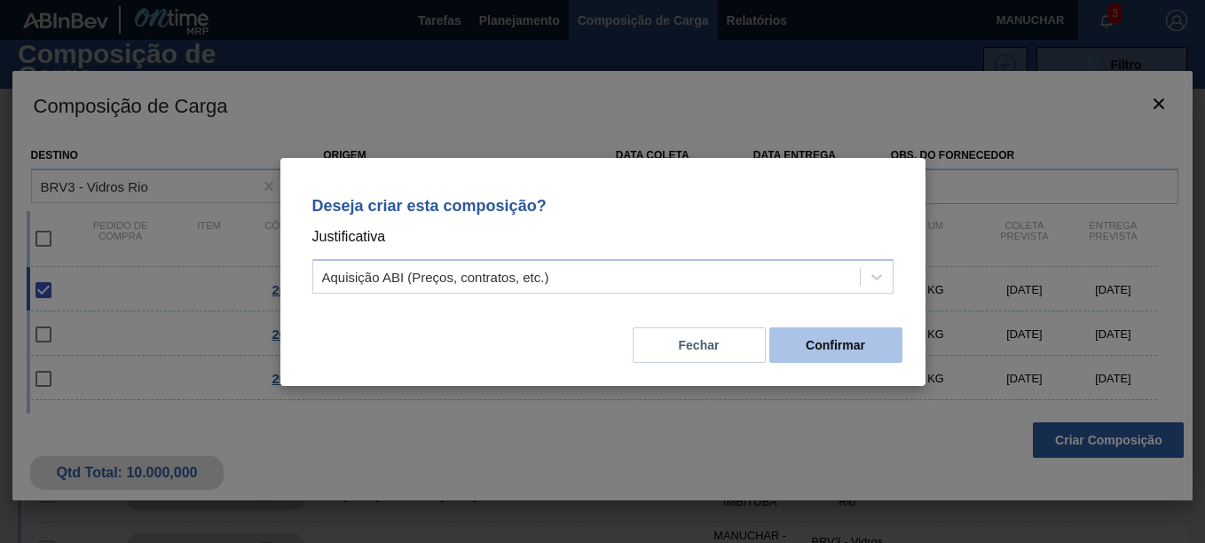
click at [816, 339] on button "Confirmar" at bounding box center [835, 344] width 133 height 35
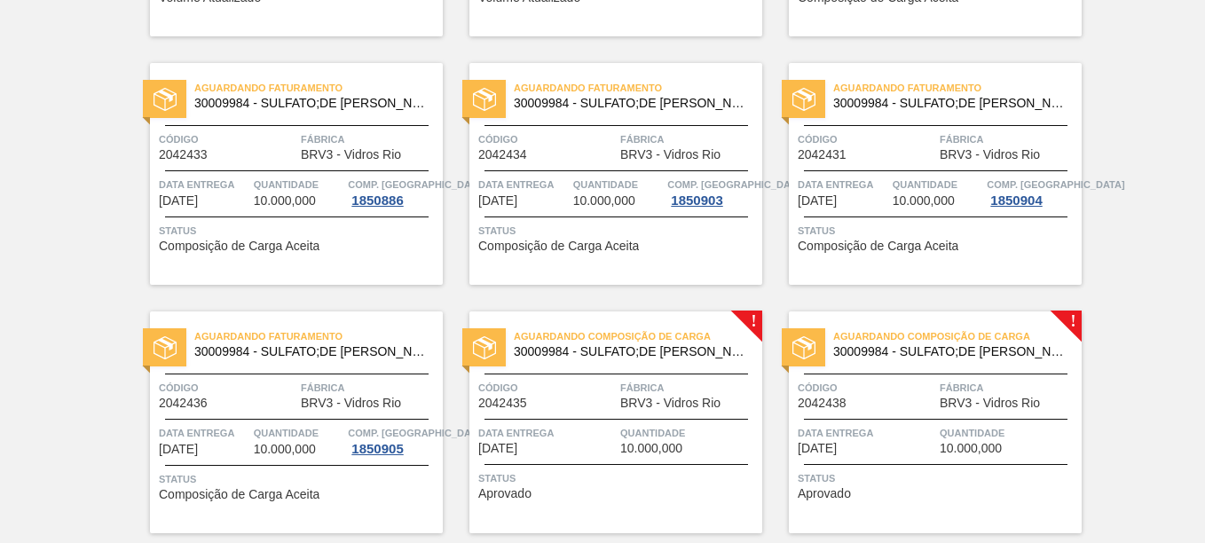
scroll to position [621, 0]
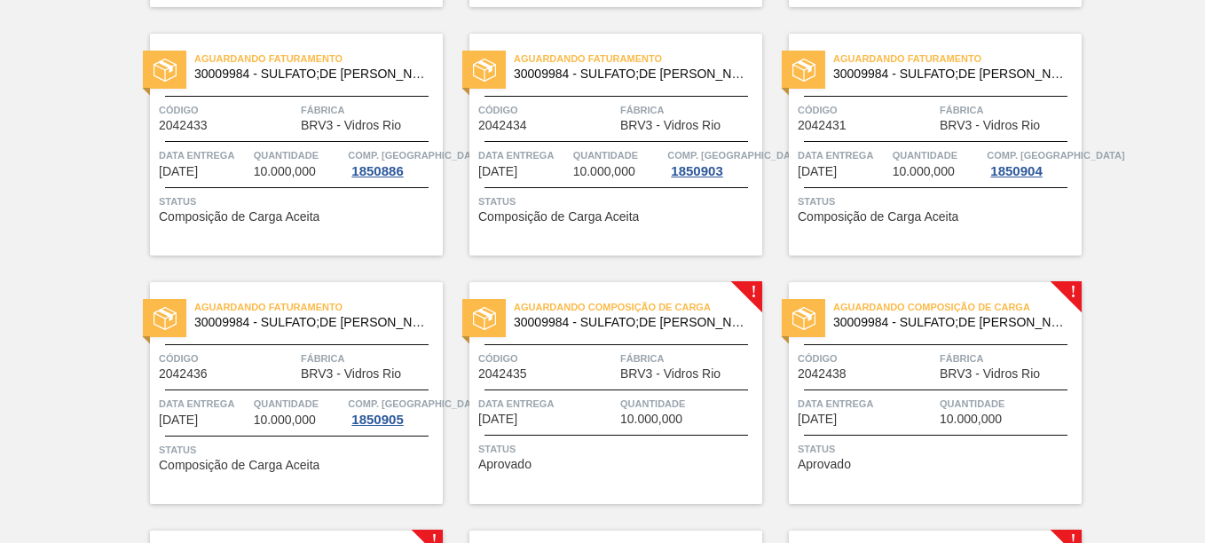
click at [374, 328] on div "Aguardando Faturamento 30009984 - SULFATO;DE SODIO ANIDRO;;" at bounding box center [296, 315] width 293 height 40
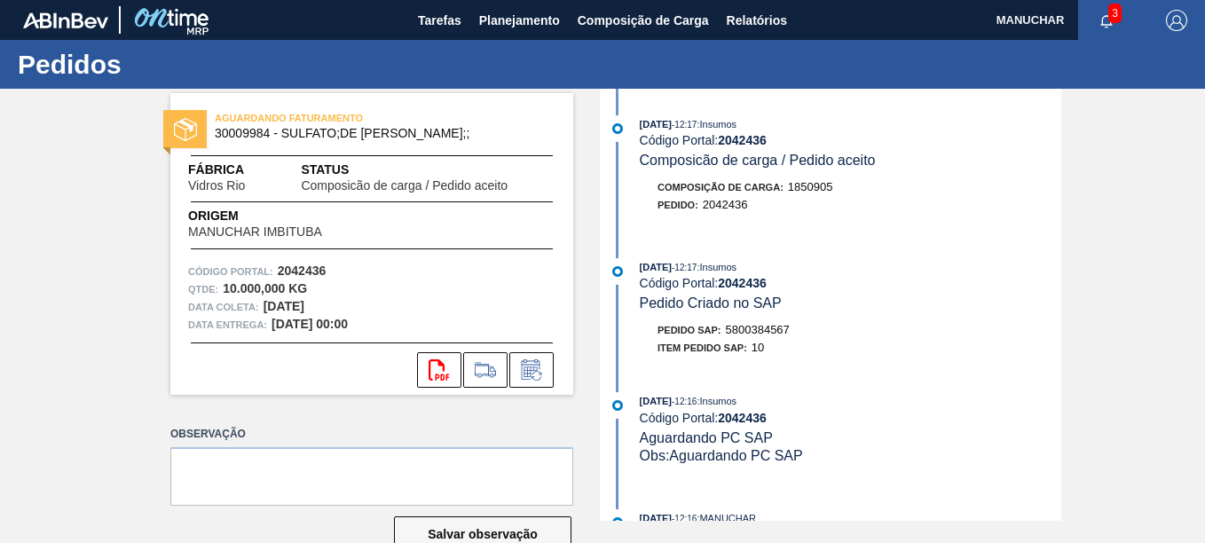
click at [743, 337] on div "Pedido SAP: 5800384567" at bounding box center [724, 330] width 132 height 18
click at [743, 336] on div "Pedido SAP: 5800384567" at bounding box center [724, 330] width 132 height 18
copy span "5800384567"
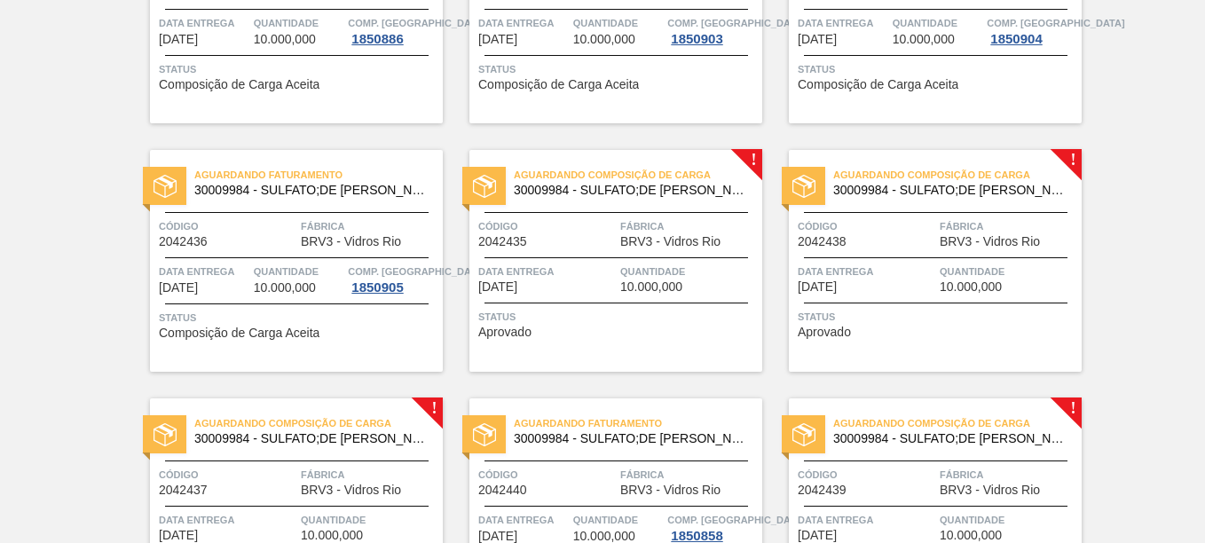
scroll to position [799, 0]
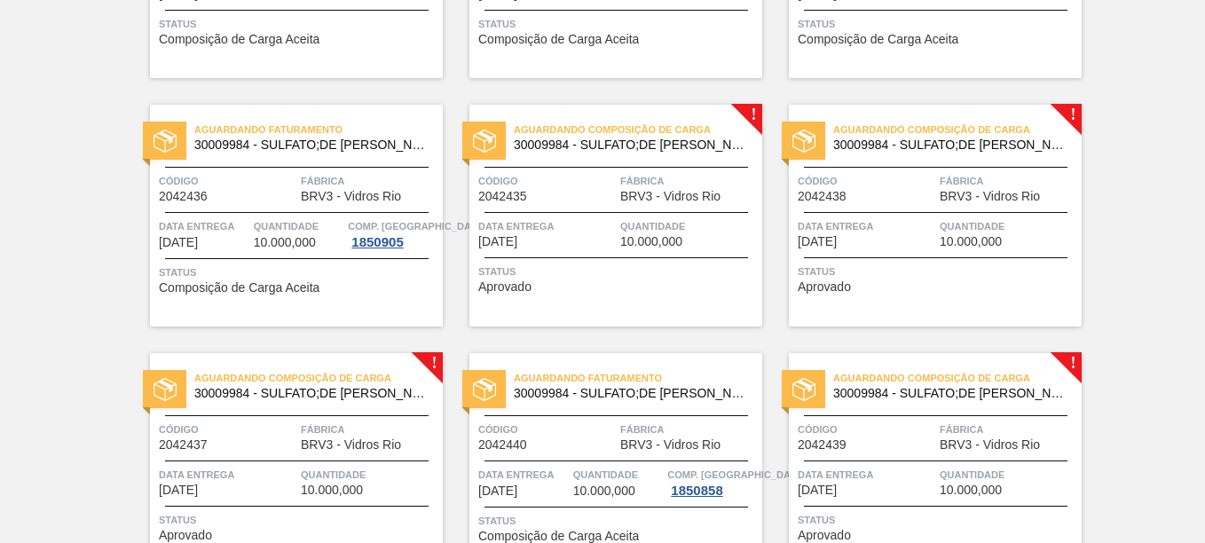
click at [653, 175] on span "Fábrica" at bounding box center [689, 181] width 138 height 18
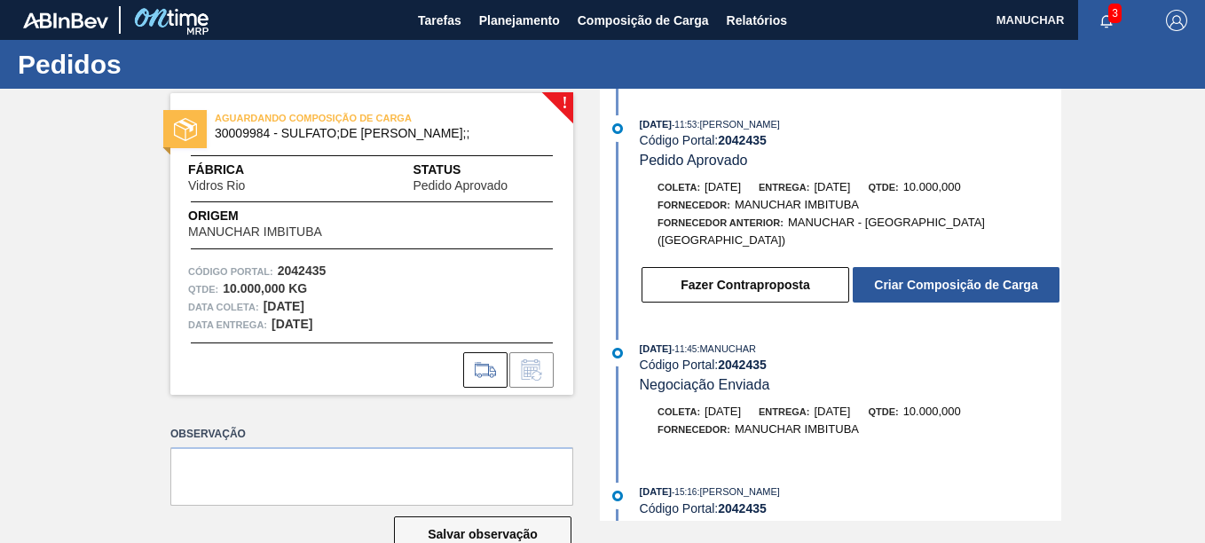
scroll to position [43, 0]
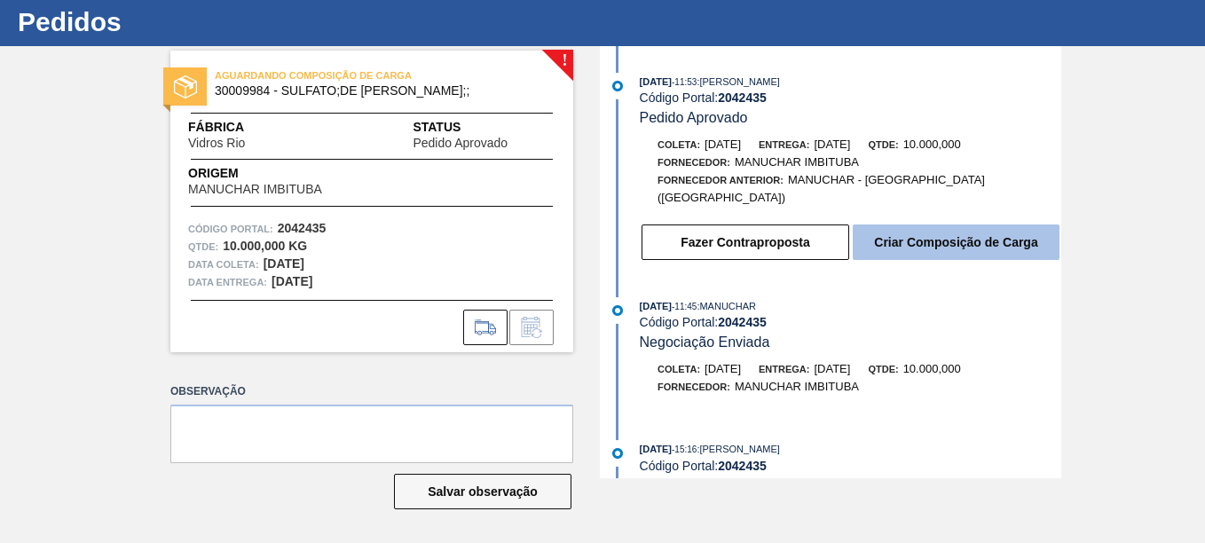
click at [955, 235] on button "Criar Composição de Carga" at bounding box center [956, 241] width 207 height 35
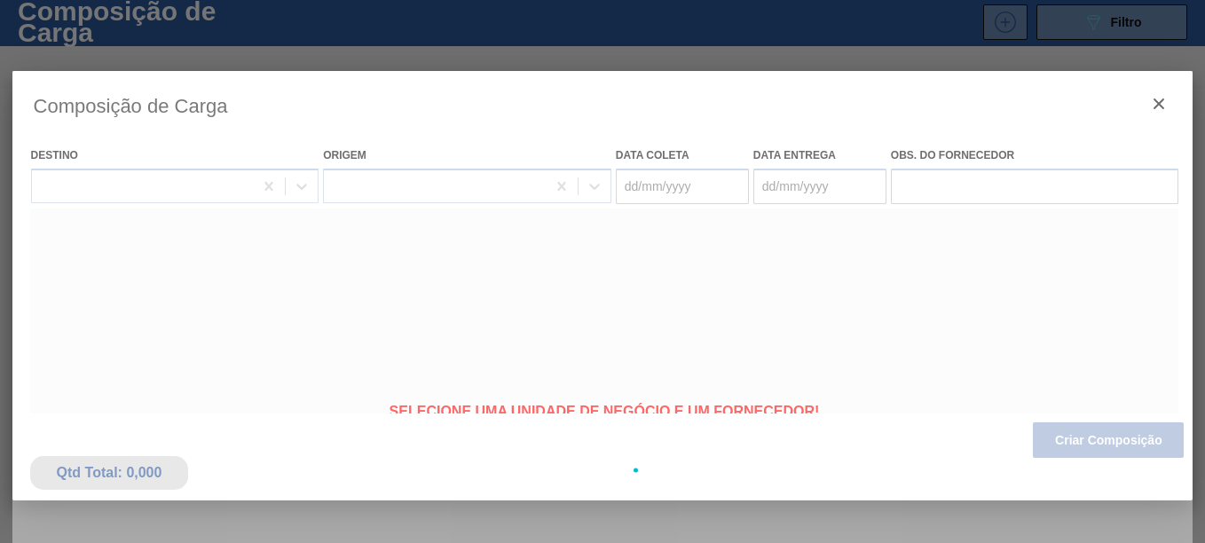
type coleta "[DATE]"
type entrega "[DATE]"
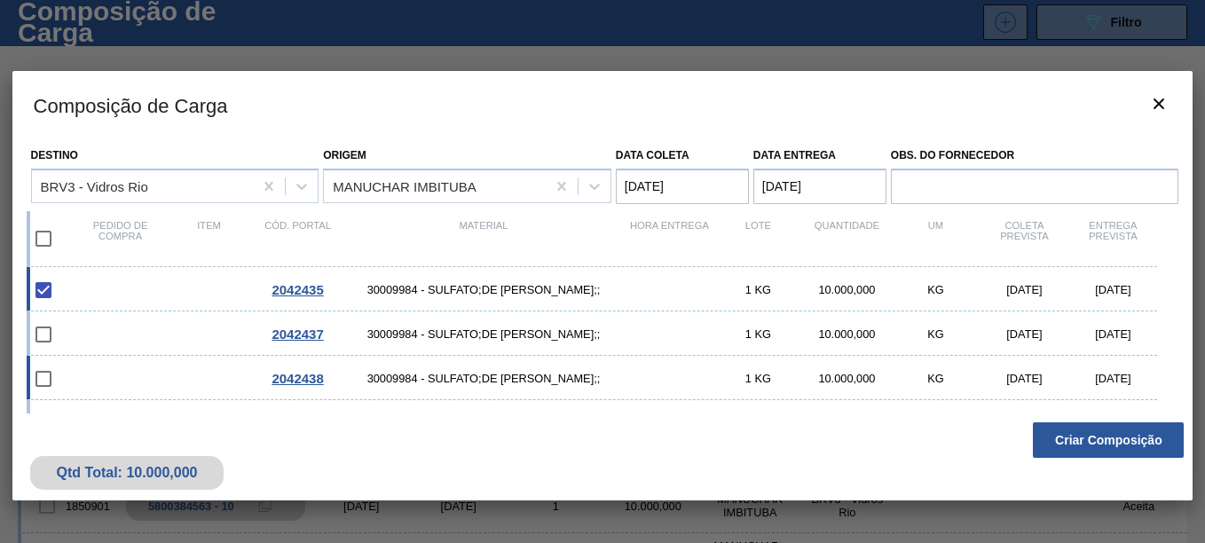
scroll to position [59, 0]
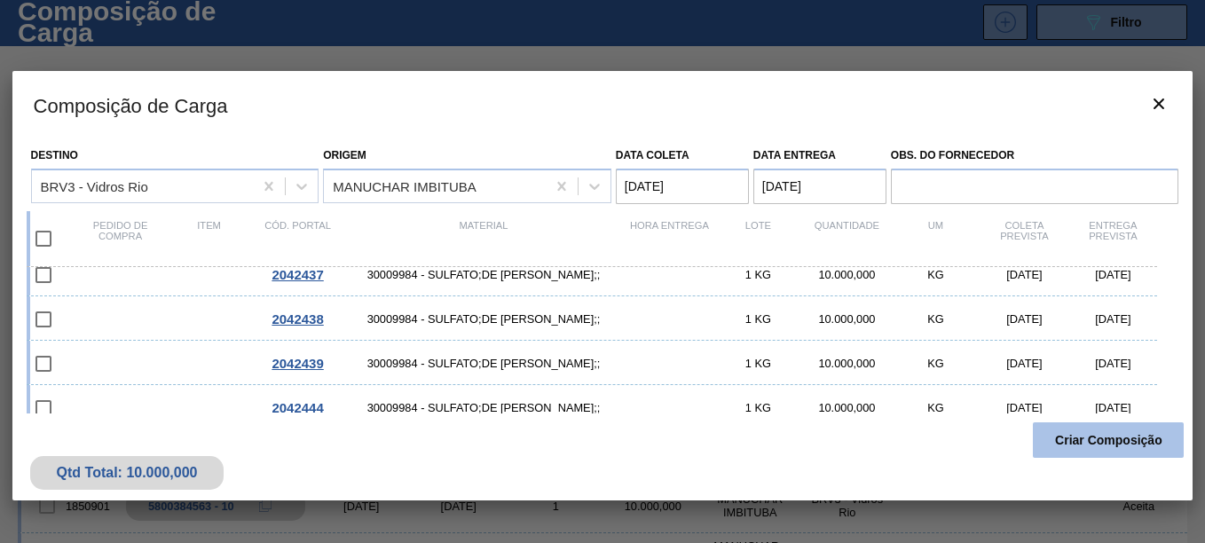
click at [1071, 437] on button "Criar Composição" at bounding box center [1108, 439] width 151 height 35
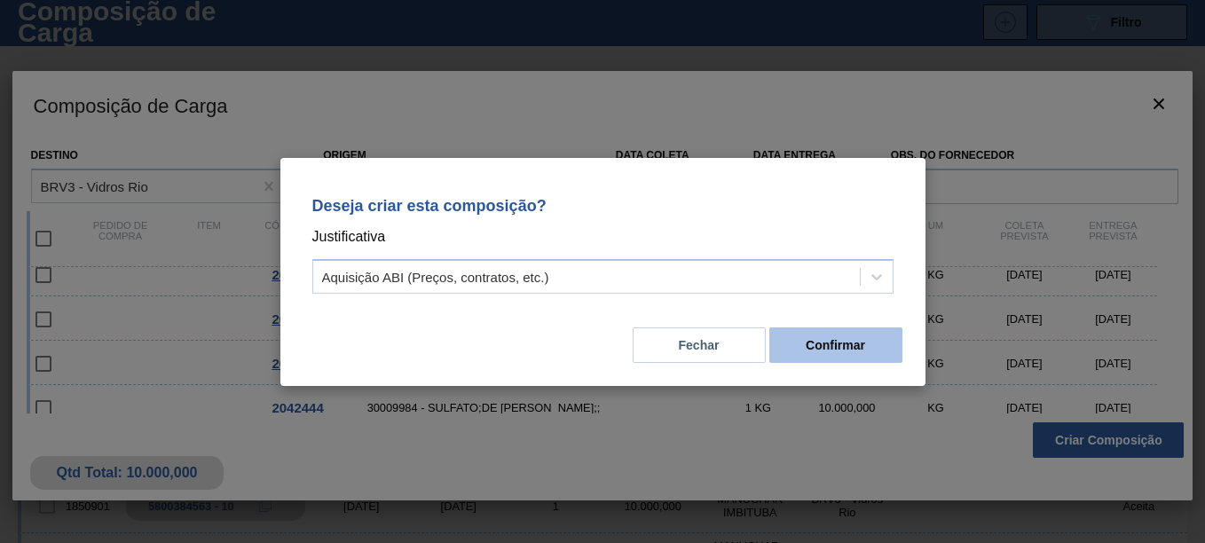
click at [823, 361] on button "Confirmar" at bounding box center [835, 344] width 133 height 35
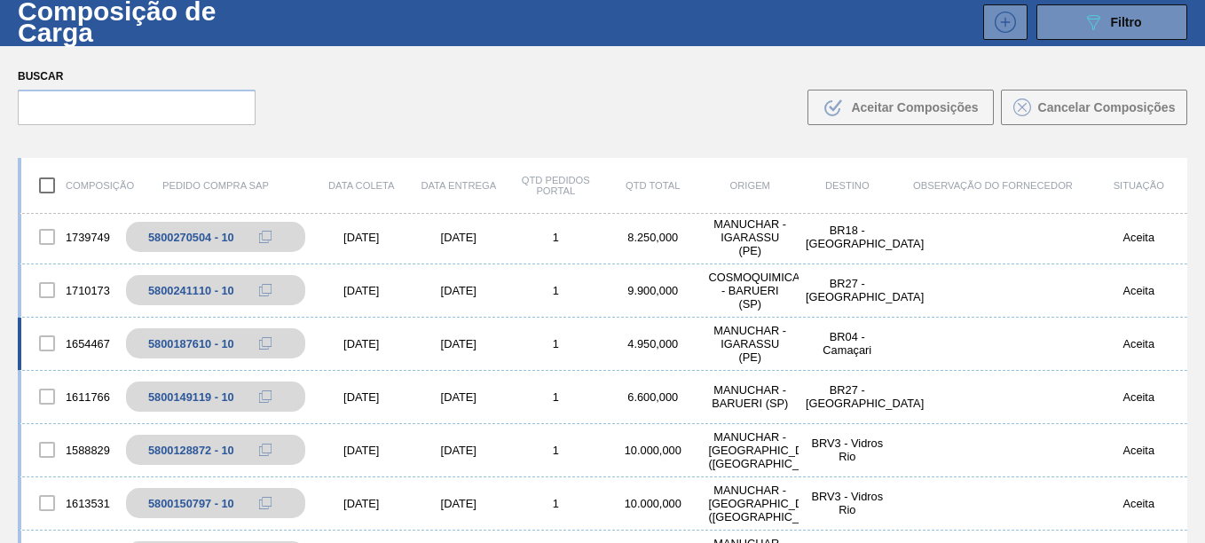
scroll to position [0, 0]
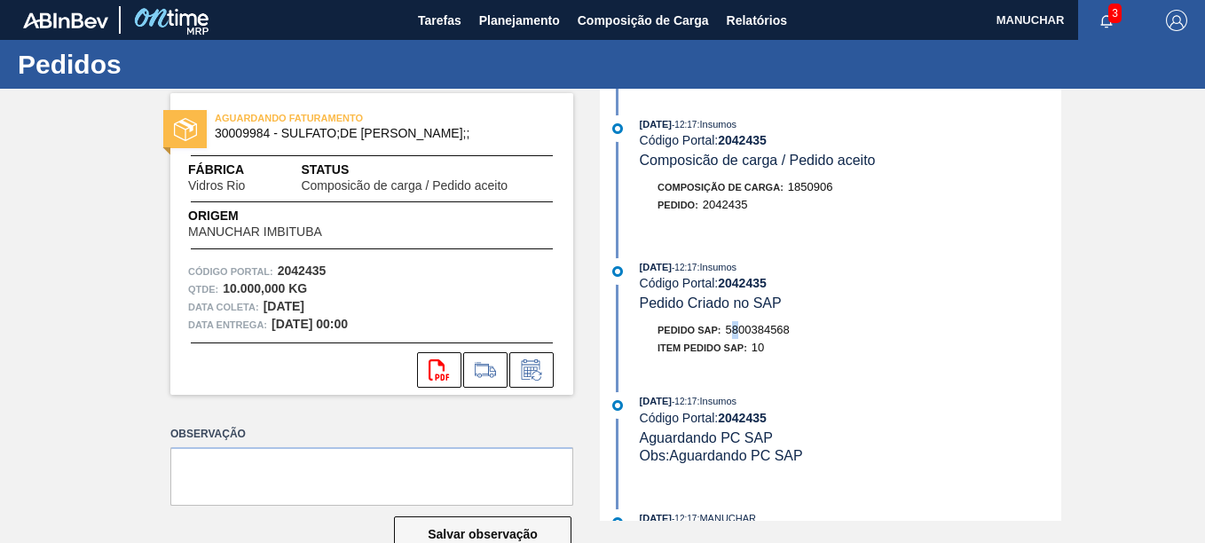
click at [739, 334] on span "5800384568" at bounding box center [758, 329] width 64 height 13
click at [739, 333] on span "5800384568" at bounding box center [758, 329] width 64 height 13
drag, startPoint x: 739, startPoint y: 333, endPoint x: 757, endPoint y: 331, distance: 17.8
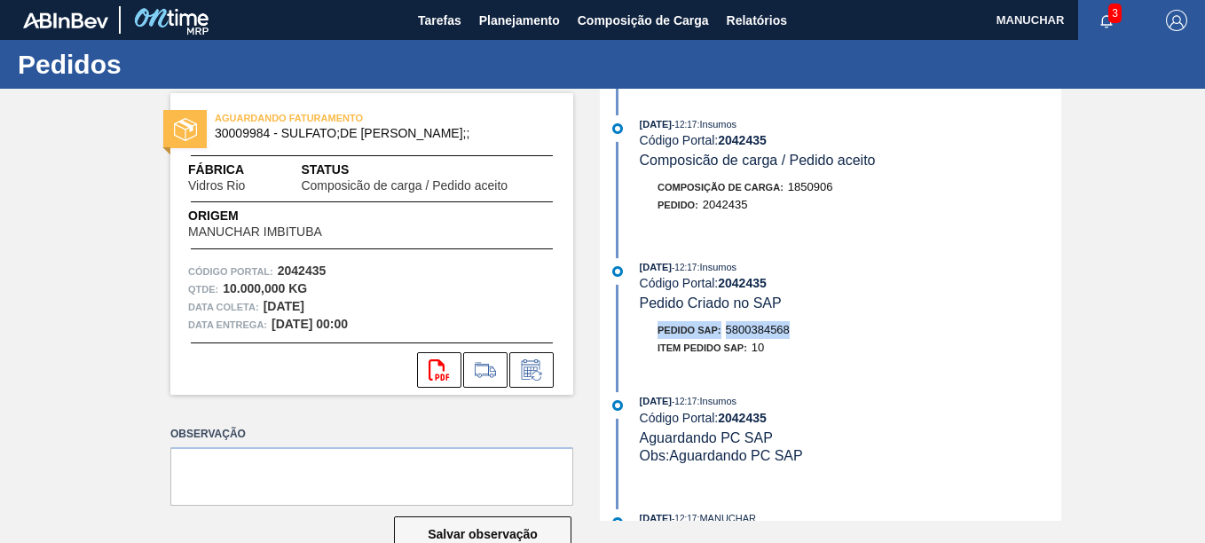
click at [757, 331] on span "5800384568" at bounding box center [758, 329] width 64 height 13
click at [757, 330] on span "5800384568" at bounding box center [758, 329] width 64 height 13
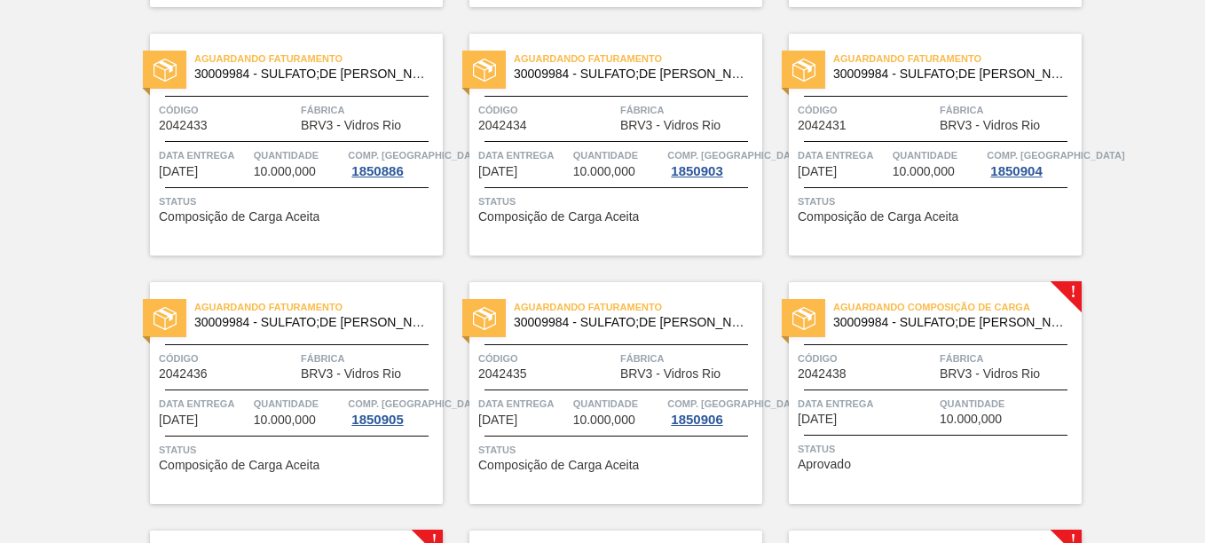
scroll to position [710, 0]
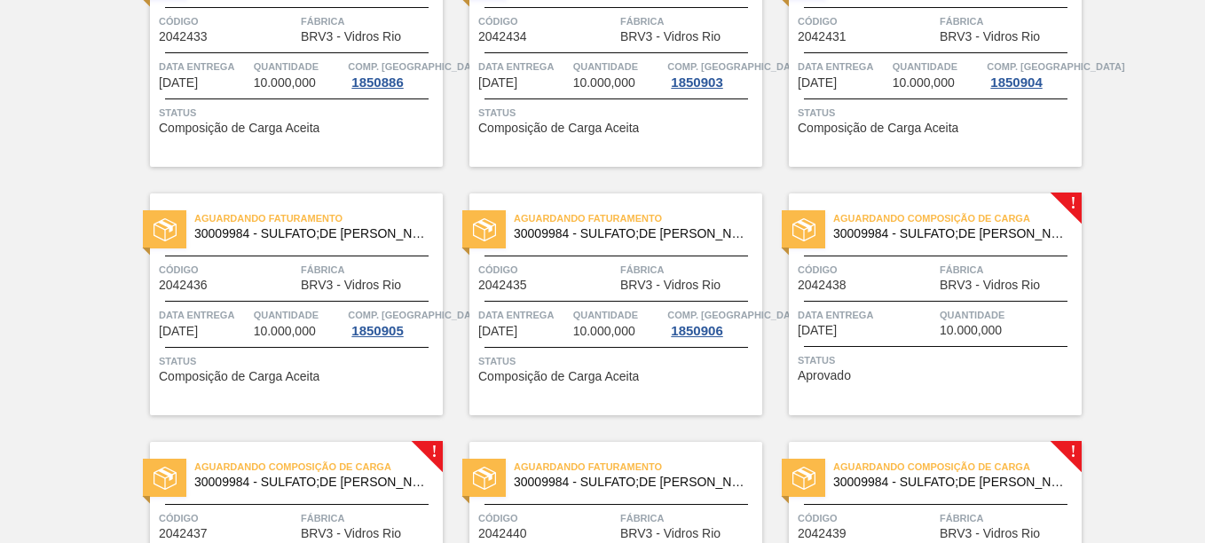
click at [982, 297] on div "Aguardando Composição de Carga 30009984 - SULFATO;DE SODIO ANIDRO;; Código 2042…" at bounding box center [935, 304] width 293 height 222
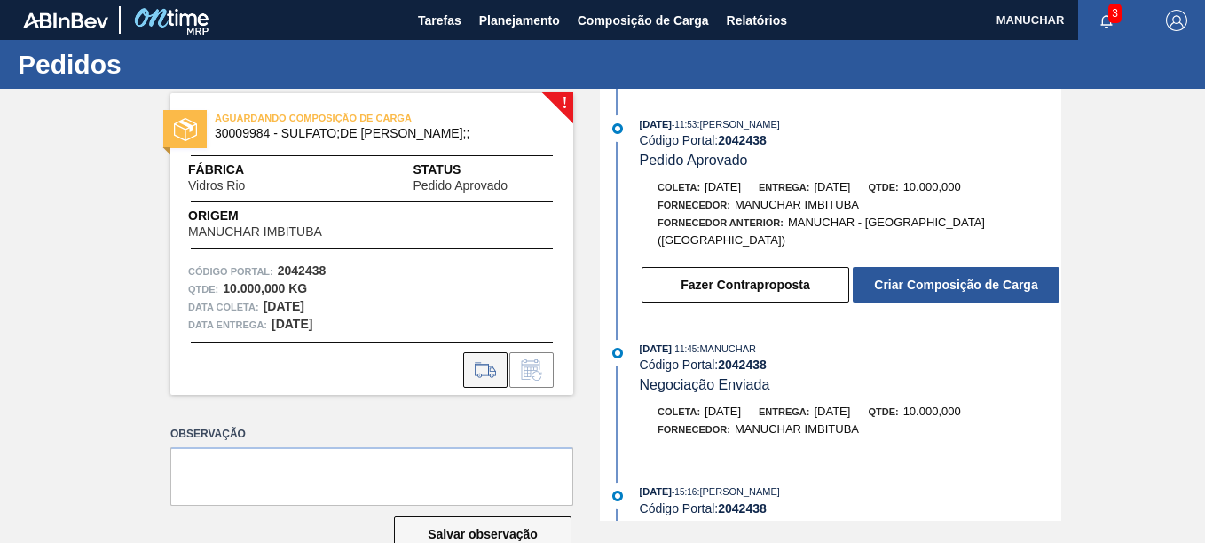
click at [492, 369] on icon at bounding box center [485, 369] width 28 height 21
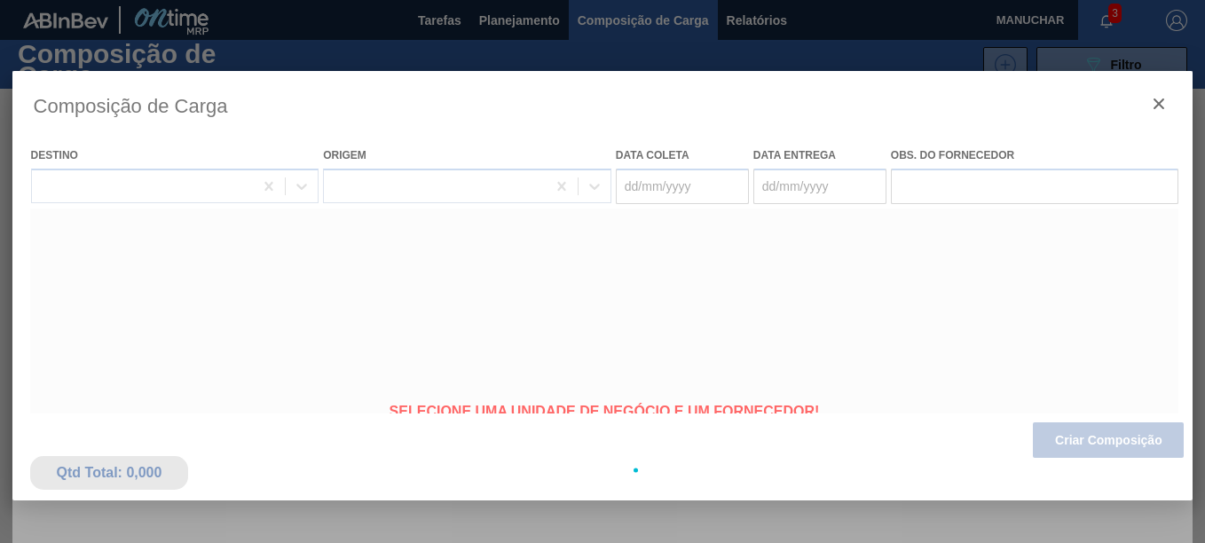
type coleta "[DATE]"
type entrega "[DATE]"
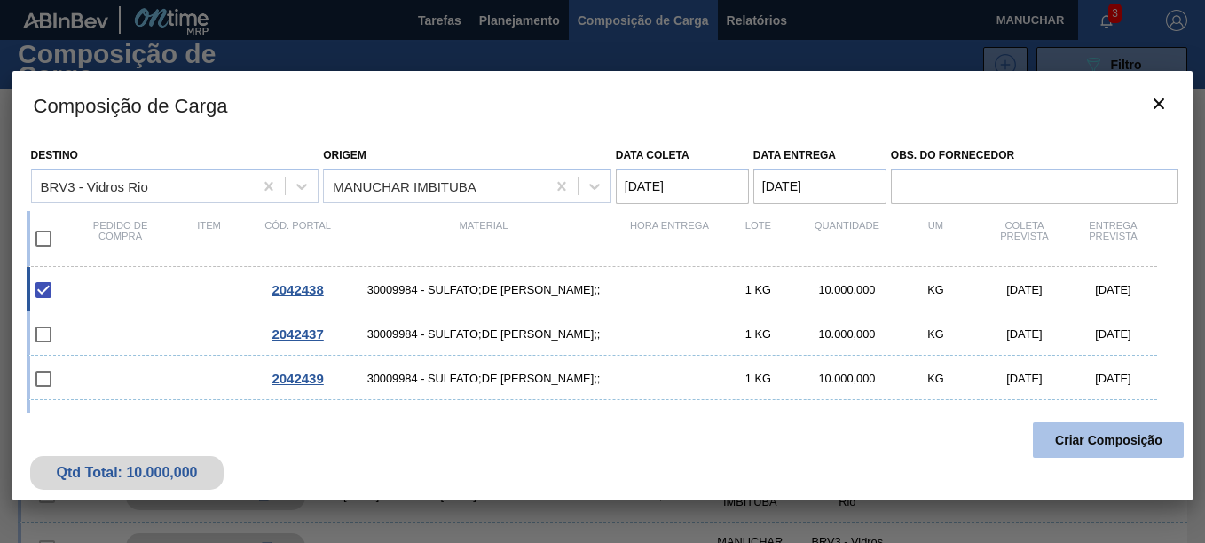
click at [1091, 435] on button "Criar Composição" at bounding box center [1108, 439] width 151 height 35
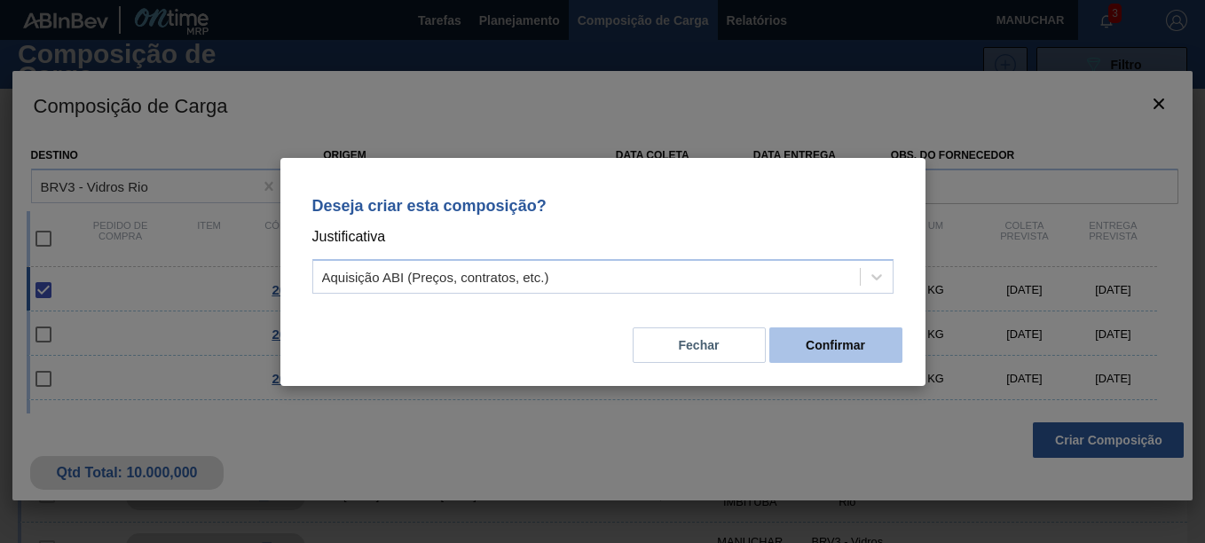
click at [798, 343] on button "Confirmar" at bounding box center [835, 344] width 133 height 35
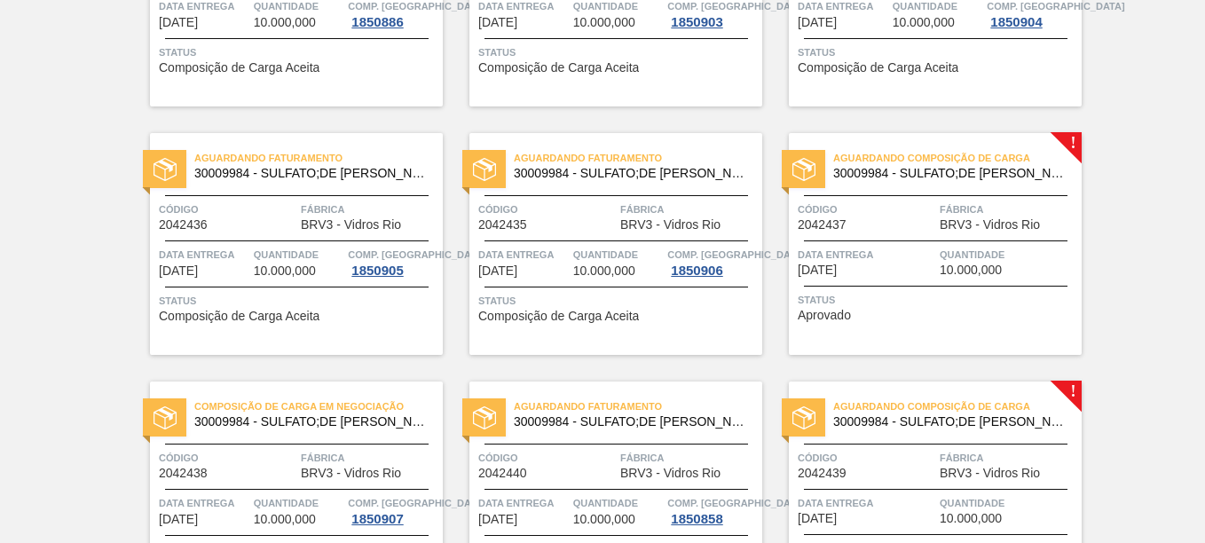
scroll to position [887, 0]
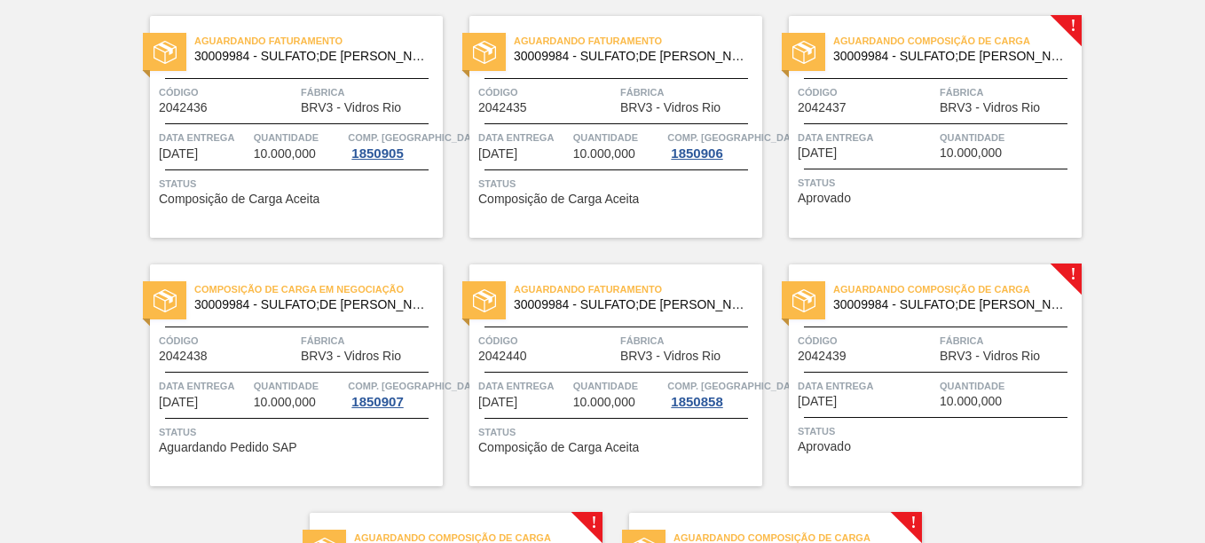
click at [264, 322] on div "Composição de Carga em Negociação 30009984 - SULFATO;DE SODIO ANIDRO;; Código 2…" at bounding box center [296, 375] width 293 height 222
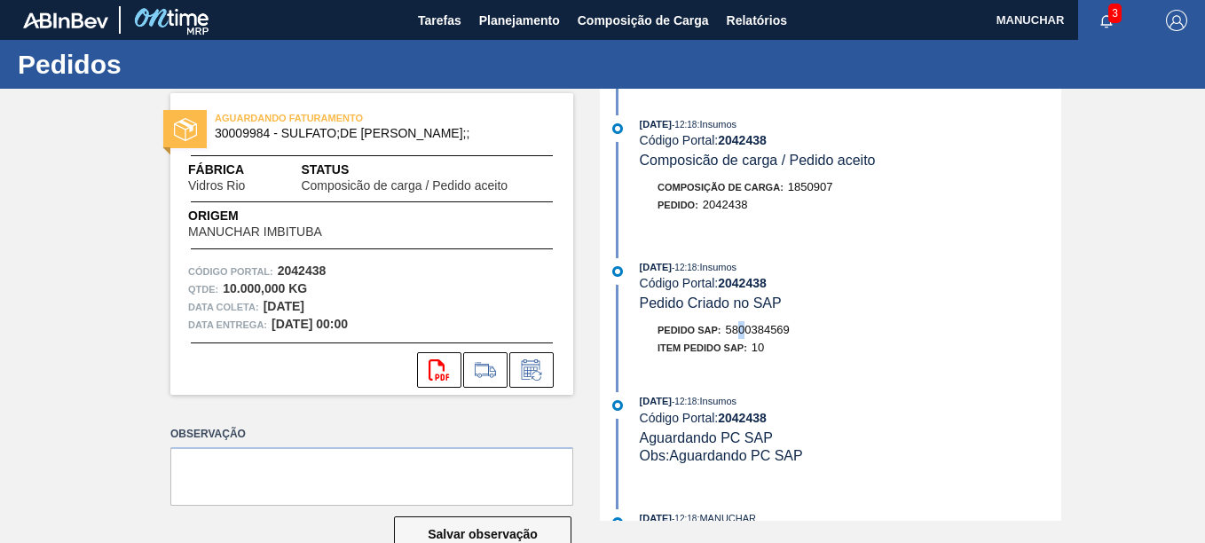
click at [744, 331] on span "5800384569" at bounding box center [758, 329] width 64 height 13
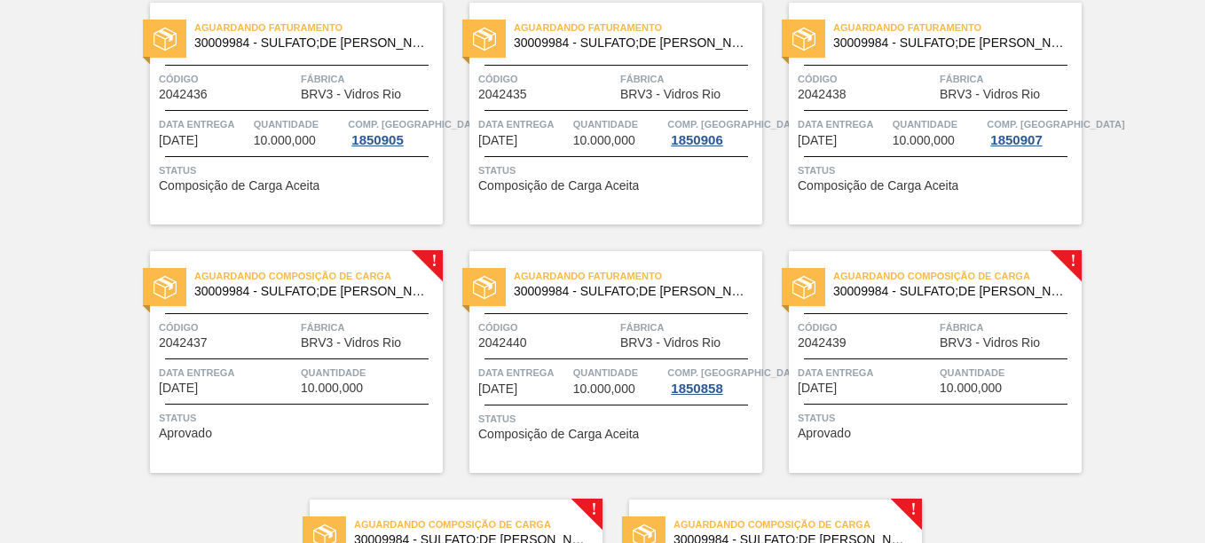
scroll to position [976, 0]
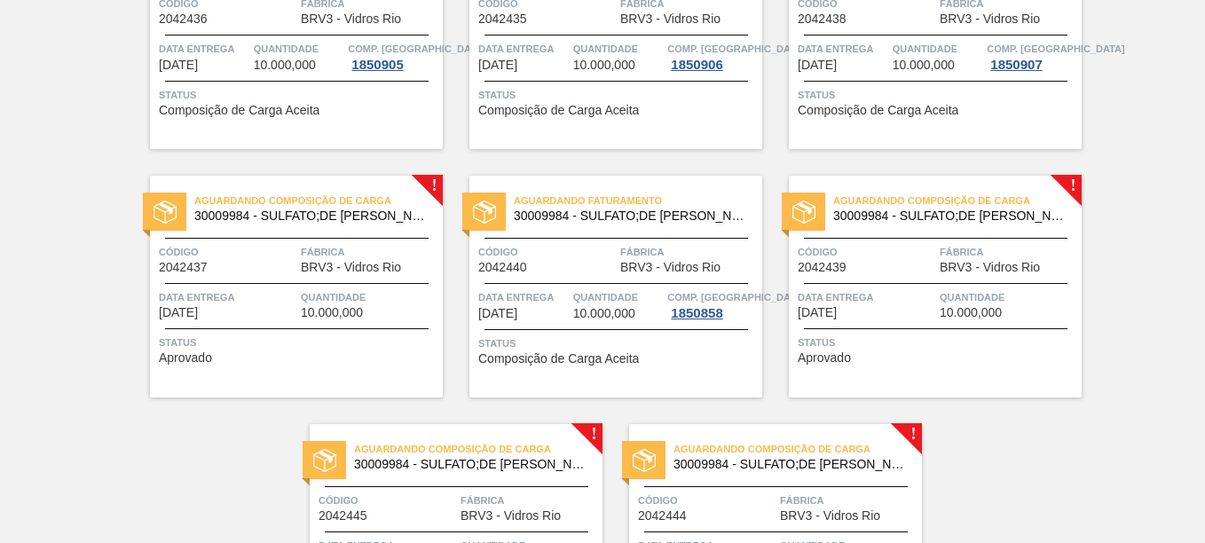
click at [314, 238] on div "Aguardando Composição de Carga 30009984 - SULFATO;DE SODIO ANIDRO;; Código 2042…" at bounding box center [296, 287] width 293 height 222
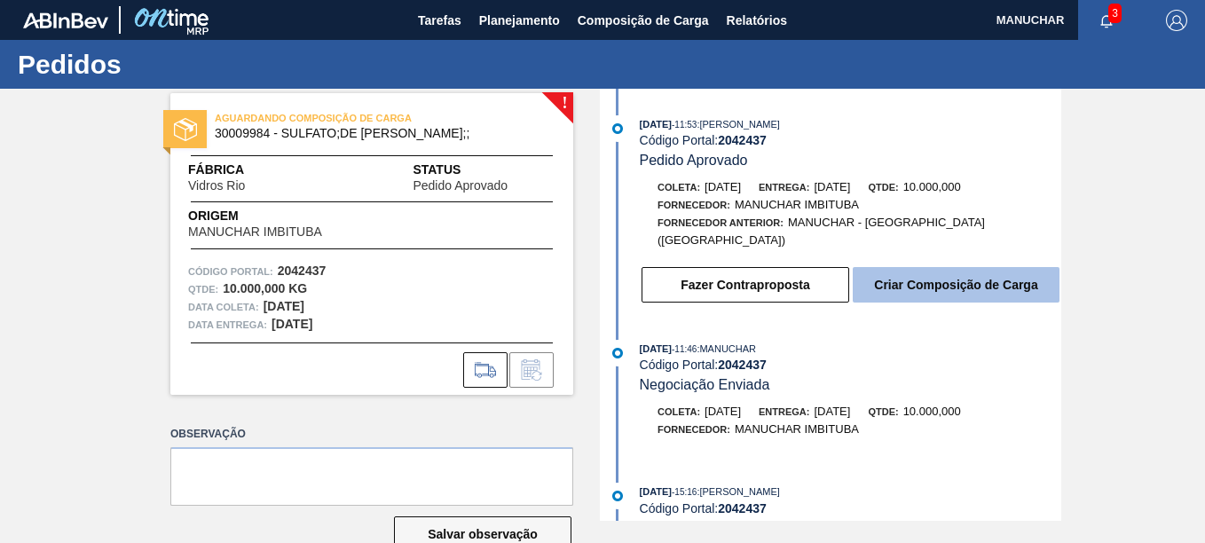
click at [975, 273] on button "Criar Composição de Carga" at bounding box center [956, 284] width 207 height 35
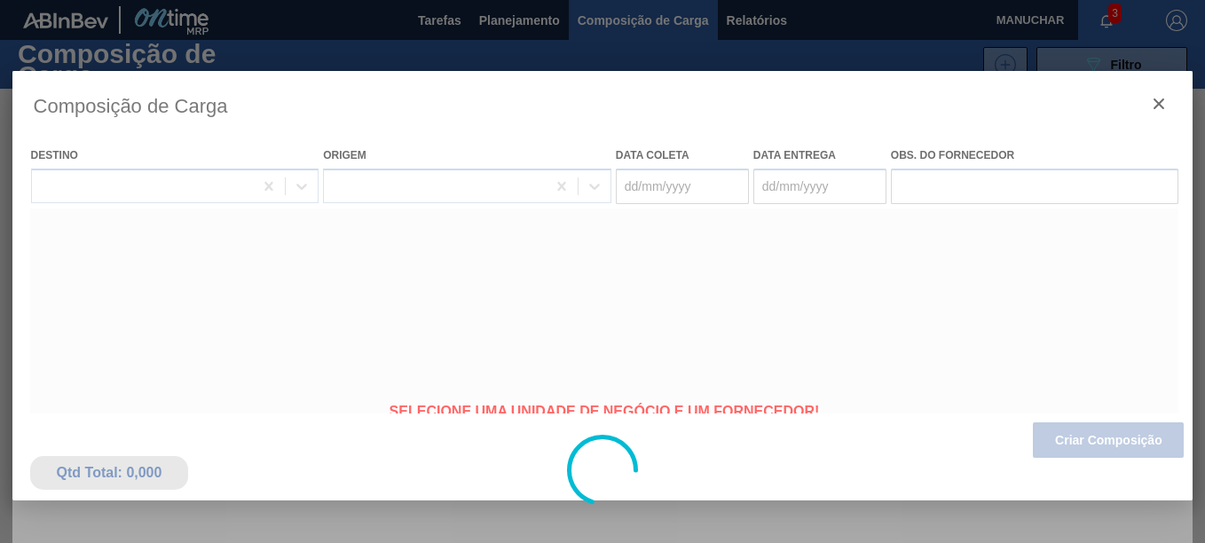
type coleta "[DATE]"
type entrega "[DATE]"
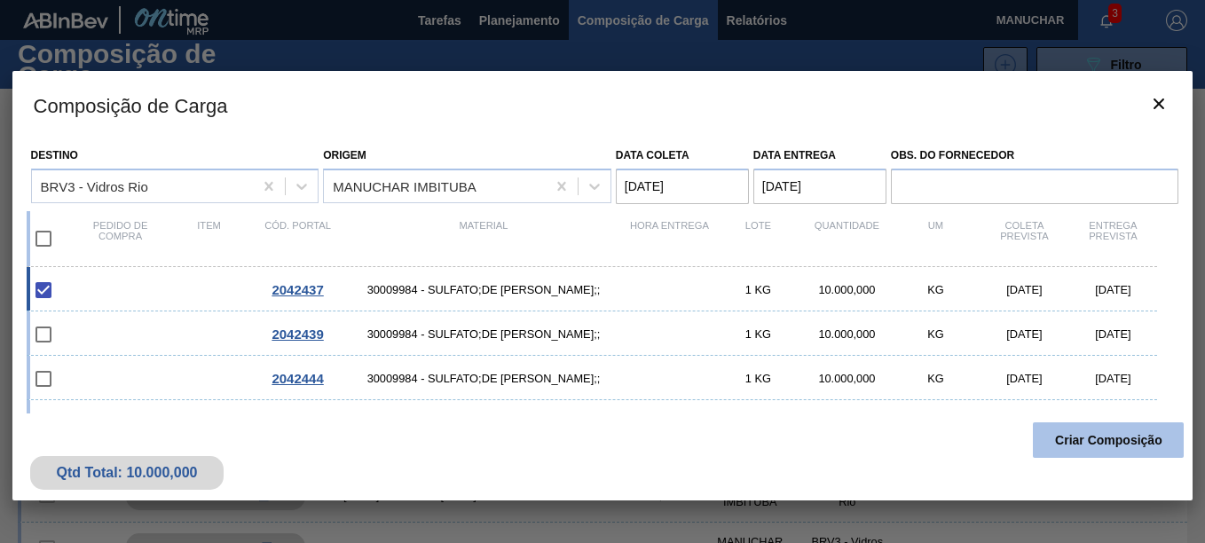
click at [1135, 447] on button "Criar Composição" at bounding box center [1108, 439] width 151 height 35
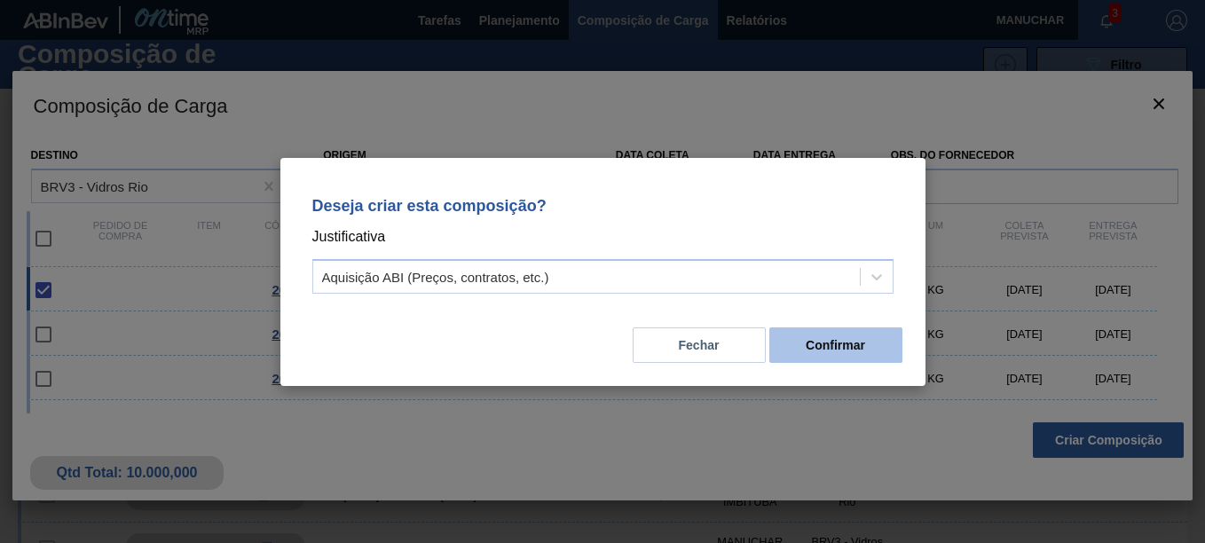
click at [886, 354] on button "Confirmar" at bounding box center [835, 344] width 133 height 35
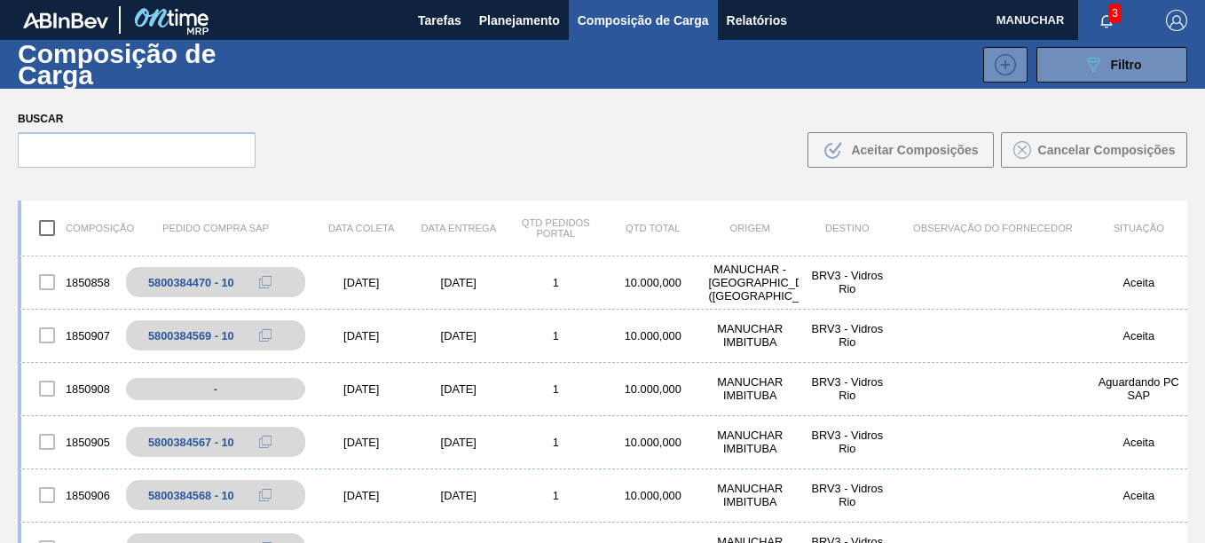
click at [1077, 193] on div "Composição Pedido Compra SAP Data coleta Data entrega Qtd Pedidos Portal Qtd To…" at bounding box center [602, 427] width 1205 height 485
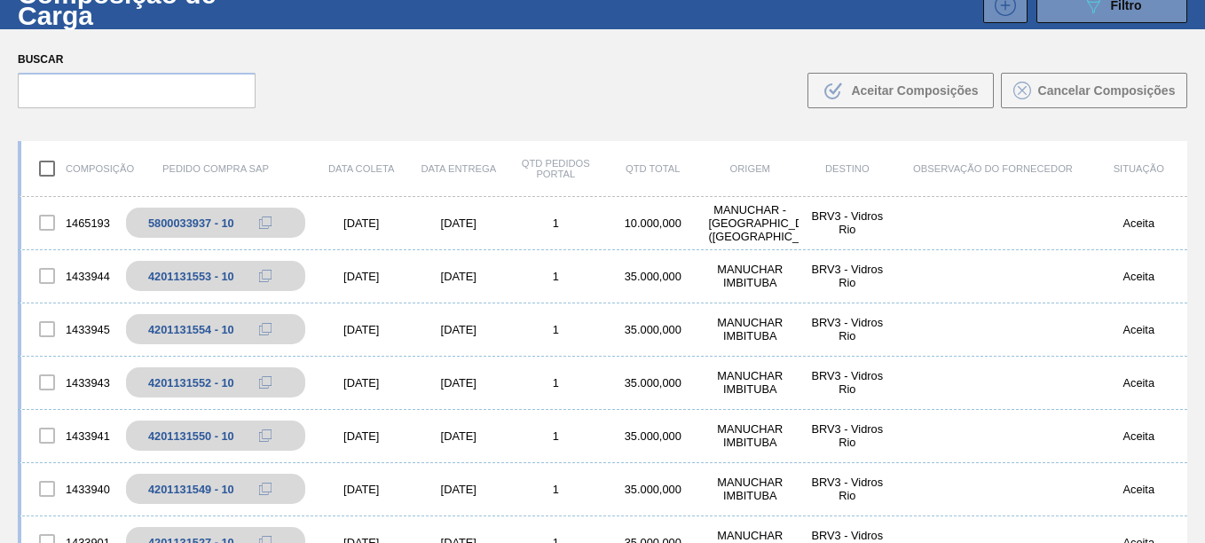
scroll to position [128, 0]
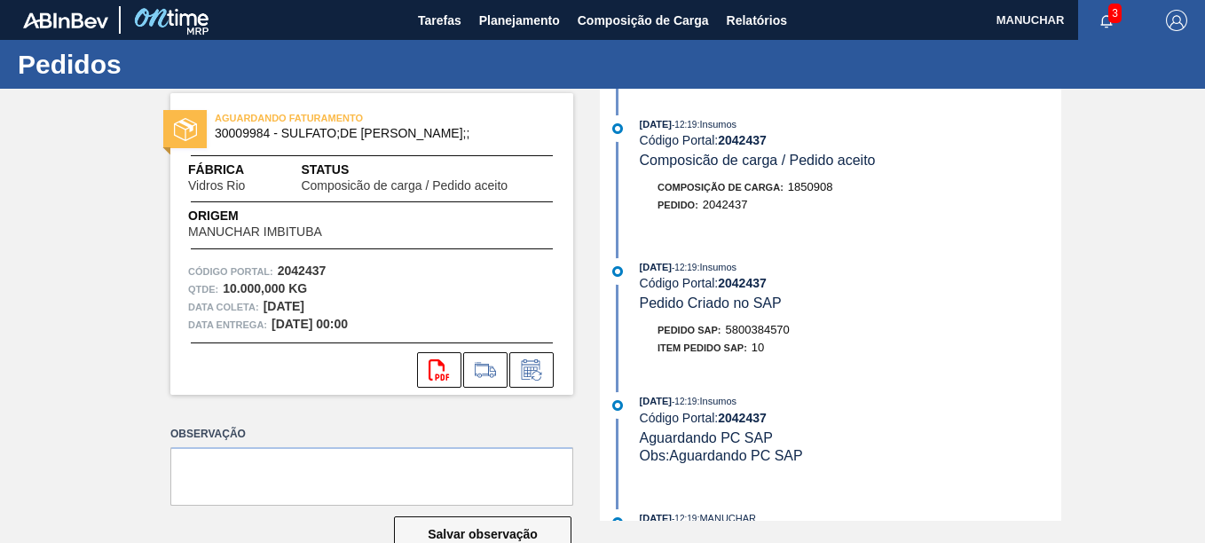
click at [773, 327] on span "5800384570" at bounding box center [758, 329] width 64 height 13
click at [773, 326] on span "5800384570" at bounding box center [758, 329] width 64 height 13
copy span "5800384570"
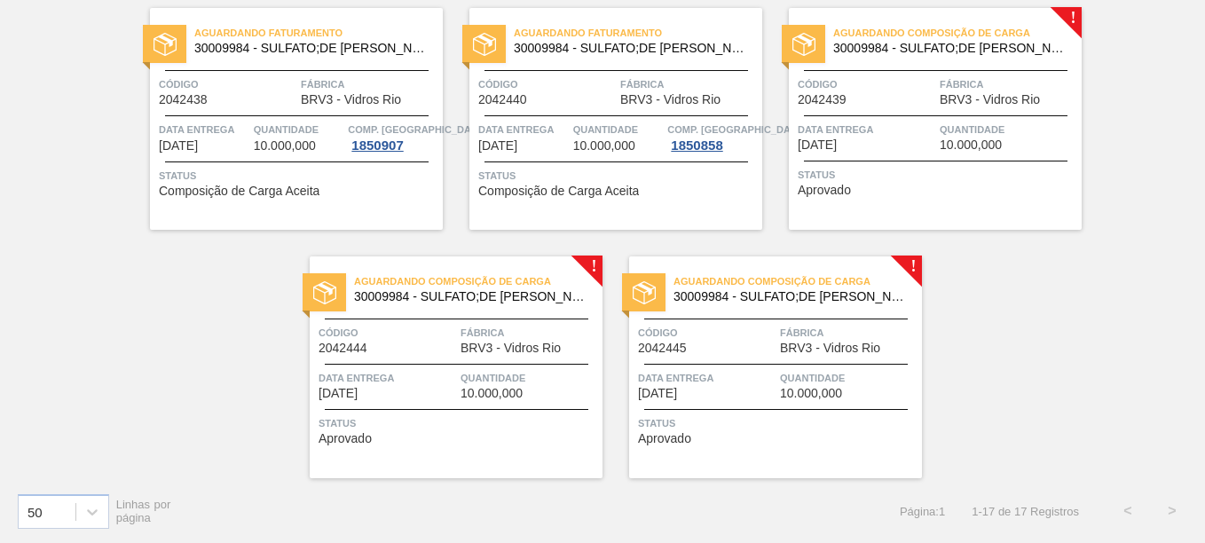
scroll to position [1145, 0]
click at [887, 70] on div "Aguardando Composição de Carga 30009984 - SULFATO;DE SODIO ANIDRO;; Código 2042…" at bounding box center [935, 118] width 293 height 222
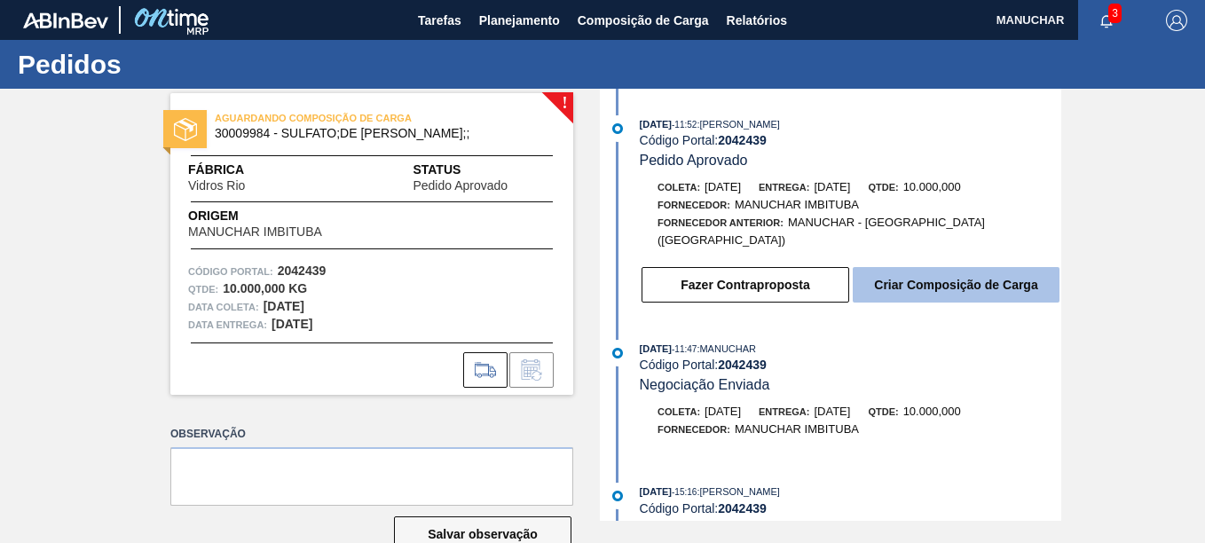
click at [910, 267] on button "Criar Composição de Carga" at bounding box center [956, 284] width 207 height 35
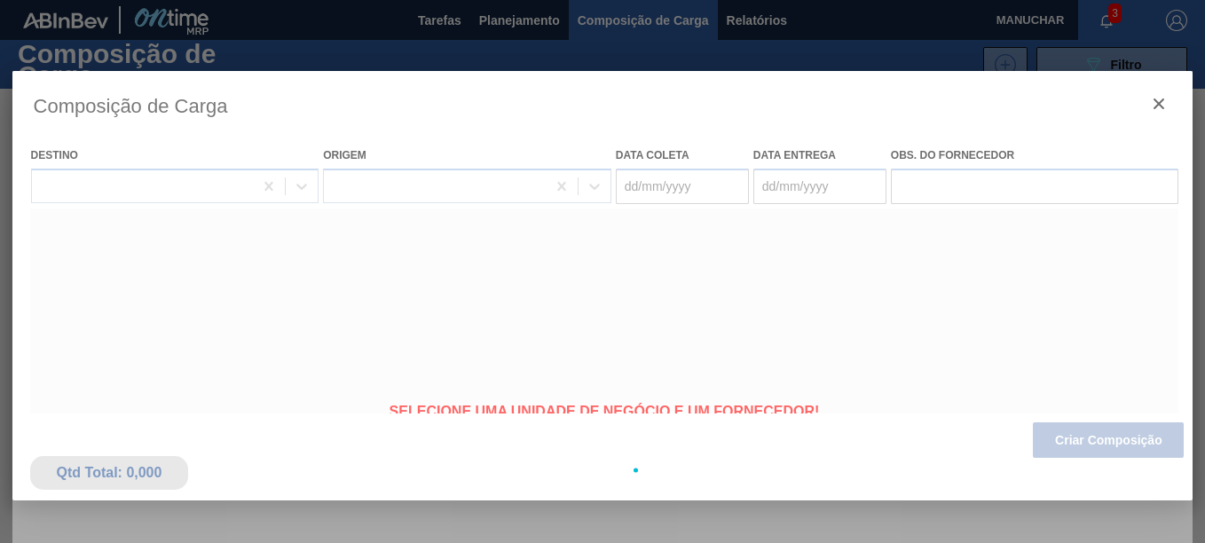
type coleta "[DATE]"
type entrega "[DATE]"
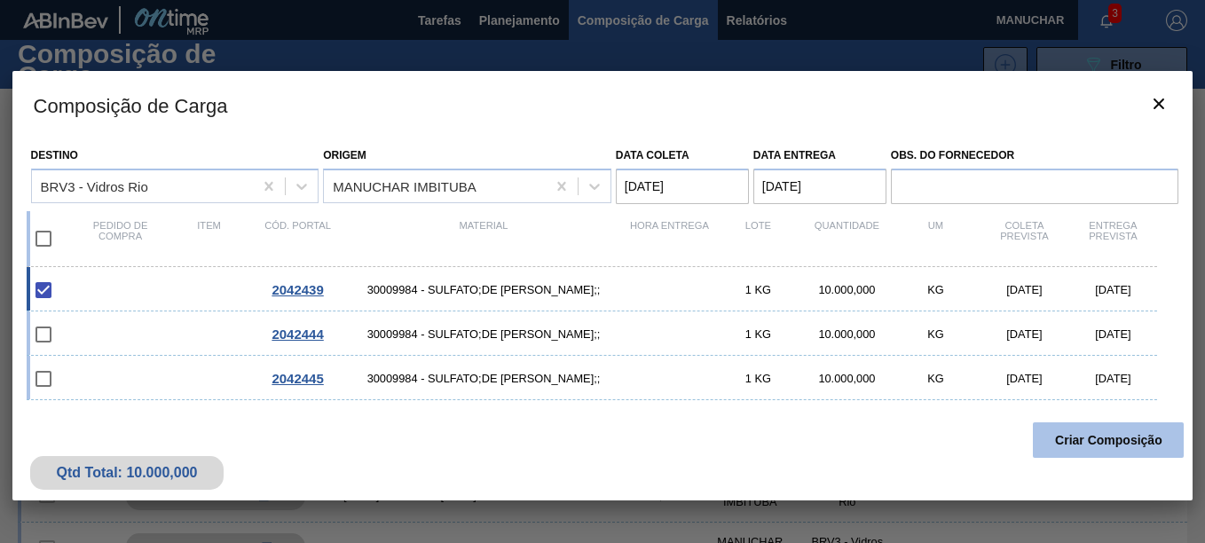
click at [1121, 432] on button "Criar Composição" at bounding box center [1108, 439] width 151 height 35
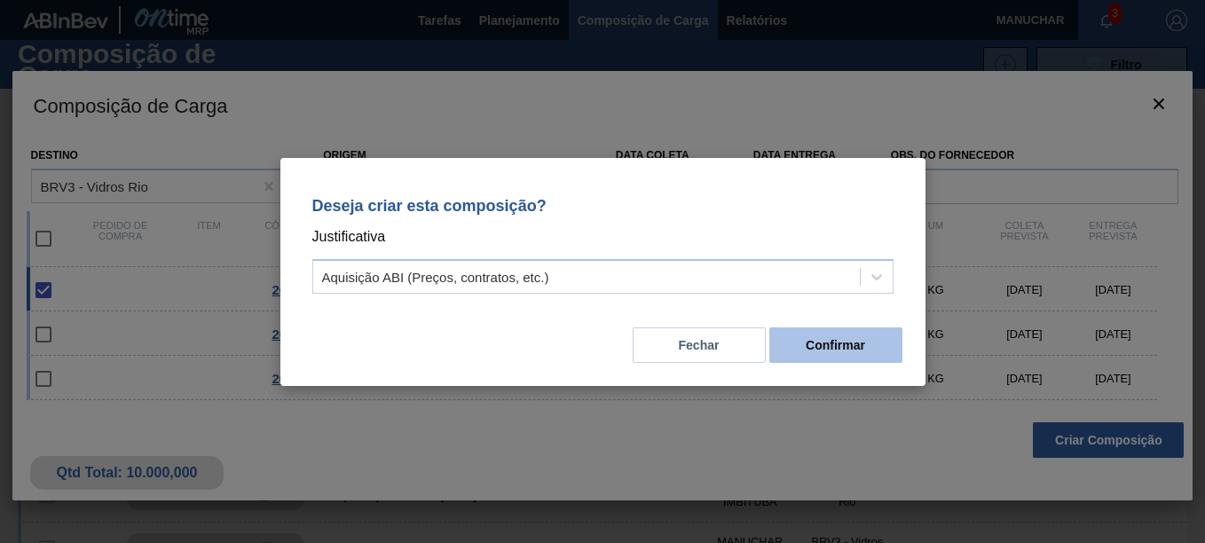
click at [849, 361] on button "Confirmar" at bounding box center [835, 344] width 133 height 35
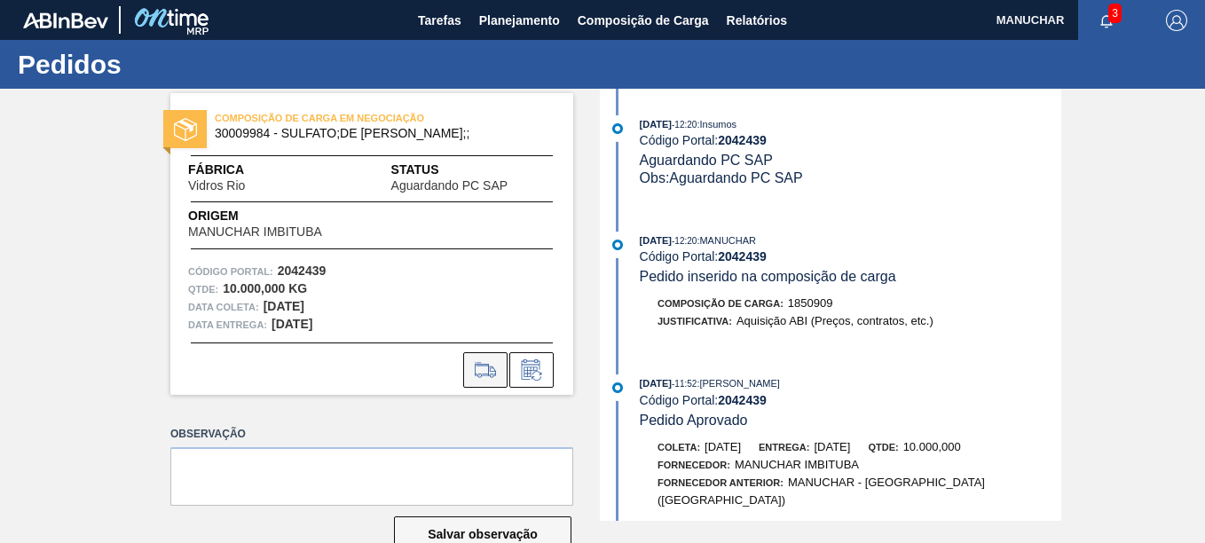
click at [476, 373] on icon at bounding box center [485, 369] width 28 height 21
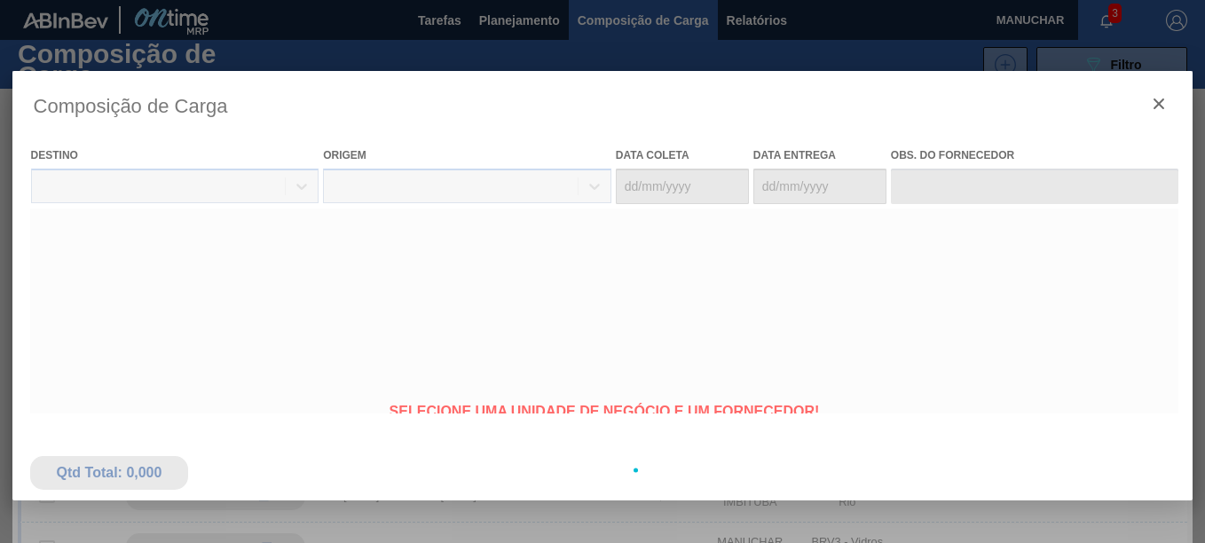
type coleta "[DATE]"
type entrega "[DATE]"
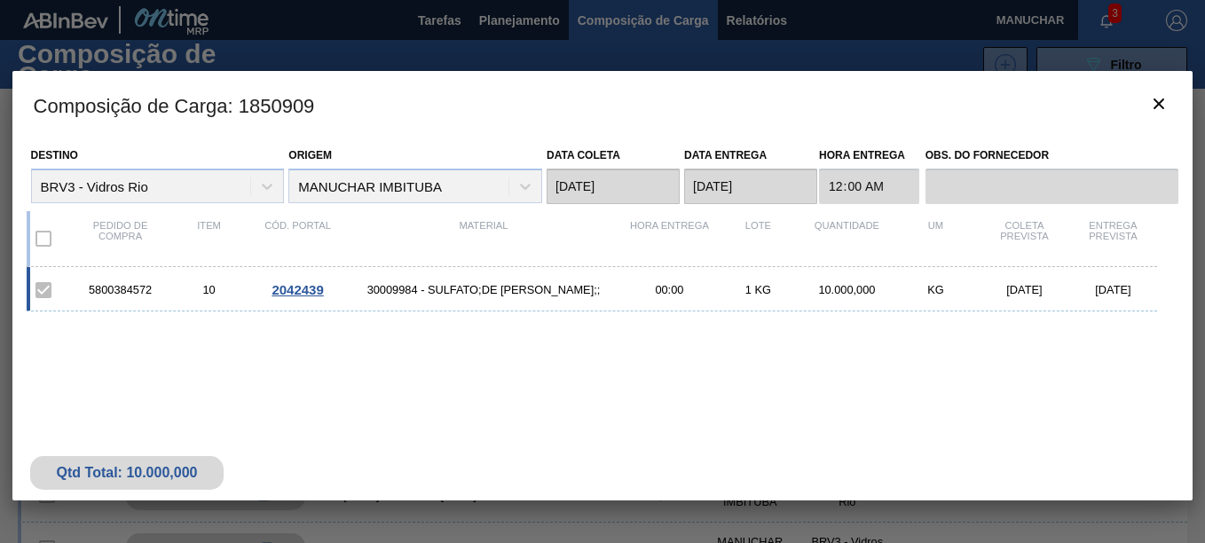
click at [123, 289] on div "5800384572" at bounding box center [120, 289] width 89 height 13
click at [123, 288] on div "5800384572" at bounding box center [120, 289] width 89 height 13
copy div "5800384572"
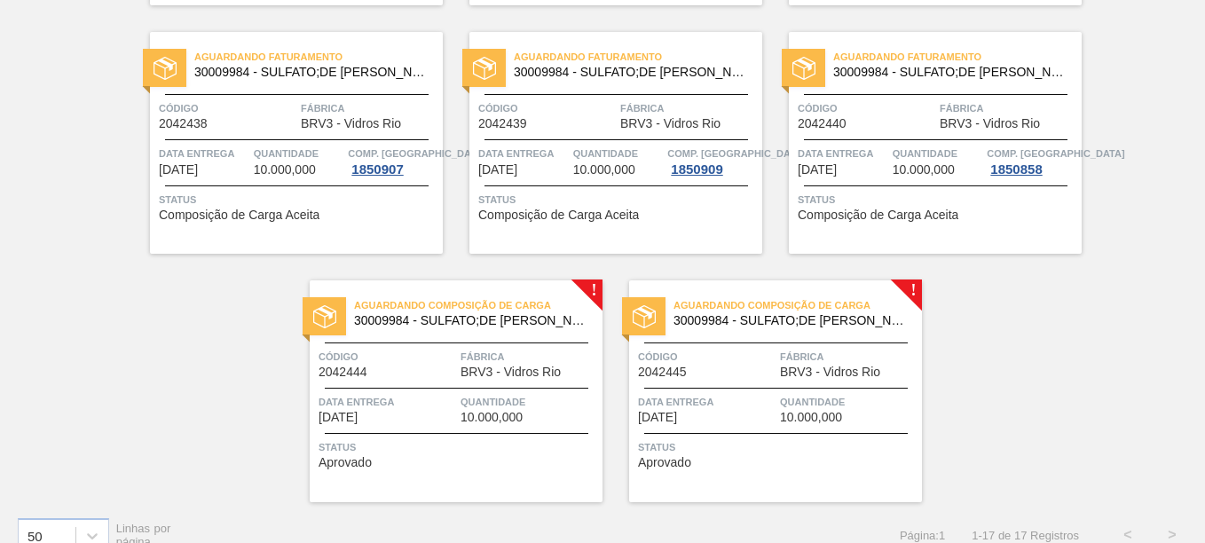
scroll to position [1145, 0]
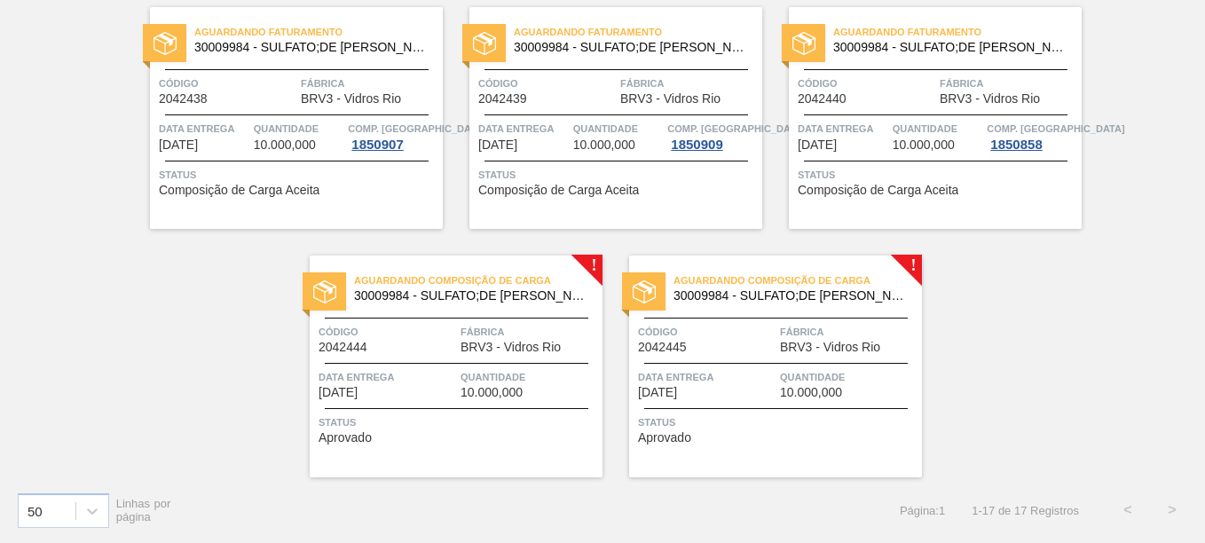
click at [428, 341] on div "Código 2042444" at bounding box center [388, 338] width 138 height 31
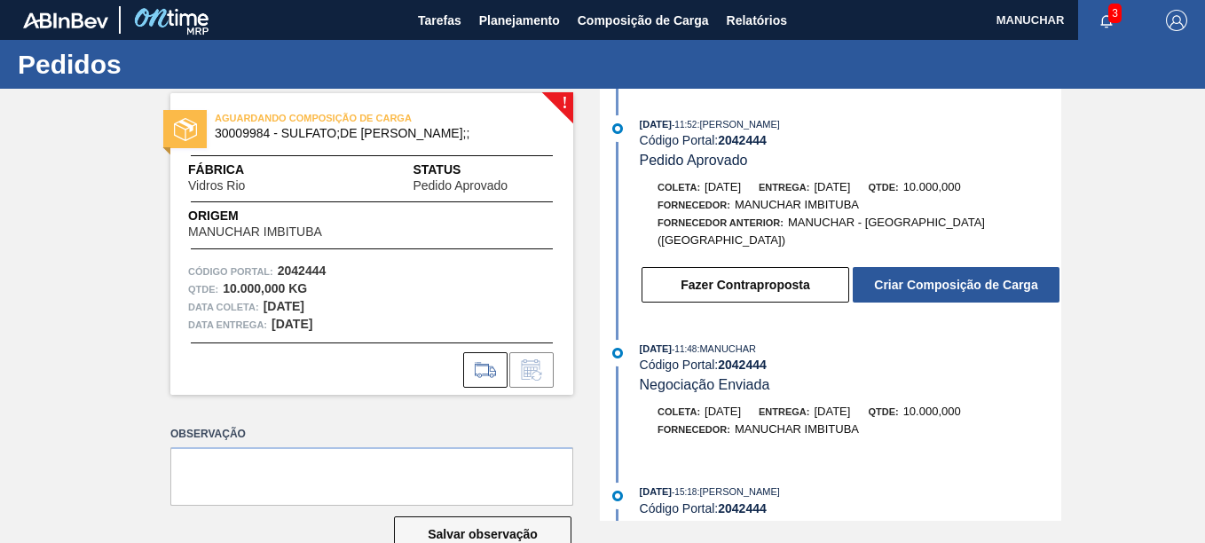
scroll to position [43, 0]
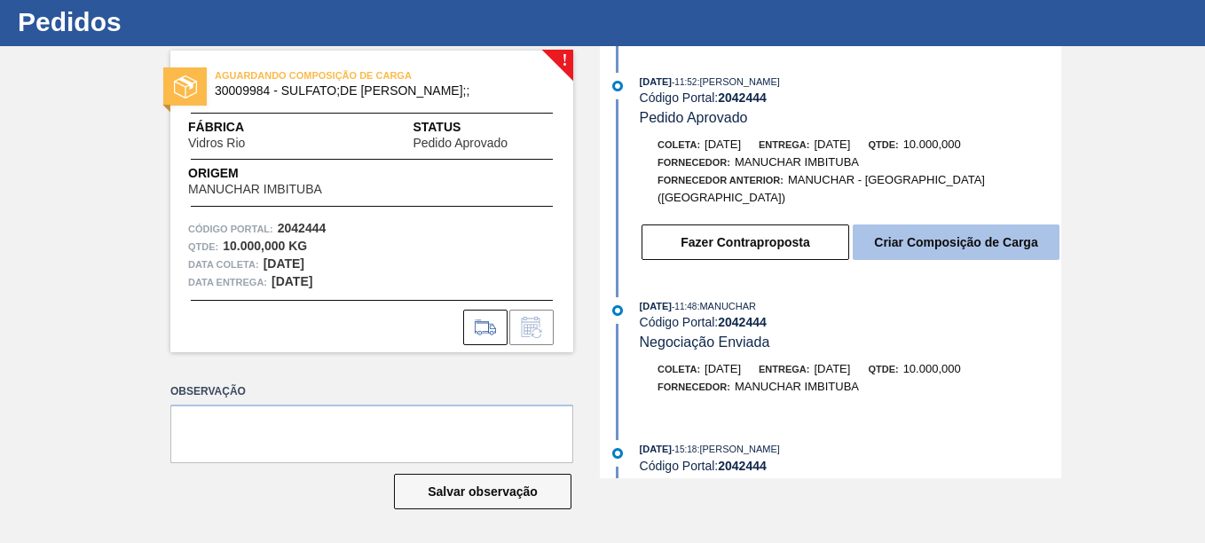
click at [1020, 224] on button "Criar Composição de Carga" at bounding box center [956, 241] width 207 height 35
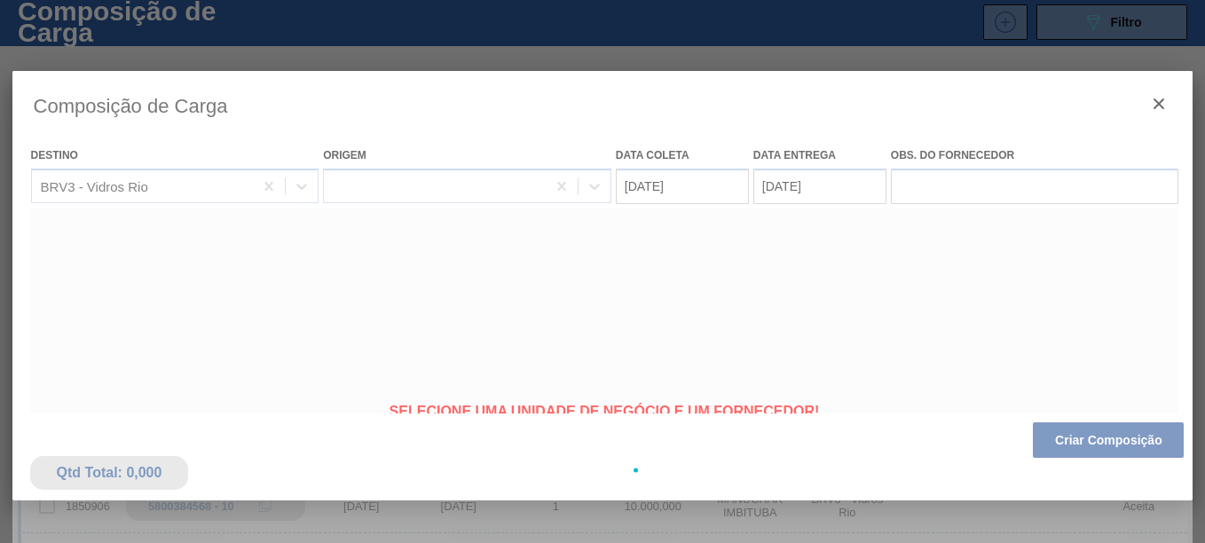
type coleta "[DATE]"
type entrega "[DATE]"
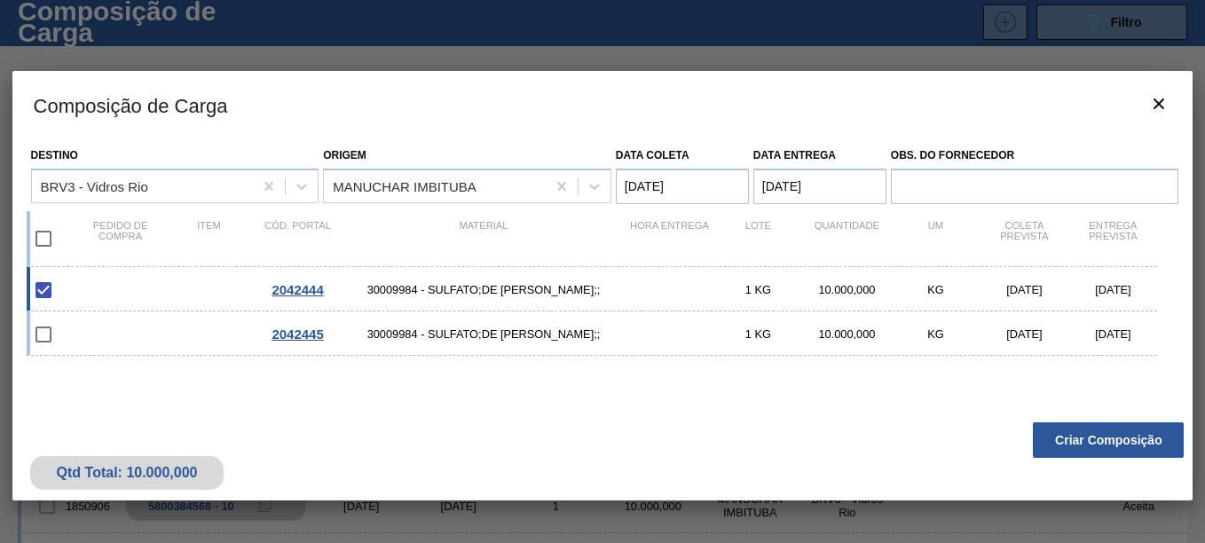
click at [656, 398] on div "2042444 30009984 - SULFATO;DE SODIO ANIDRO;; 1 KG 10.000,000 KG 01/11/2025 02/1…" at bounding box center [600, 370] width 1146 height 207
click at [1086, 442] on button "Criar Composição" at bounding box center [1108, 439] width 151 height 35
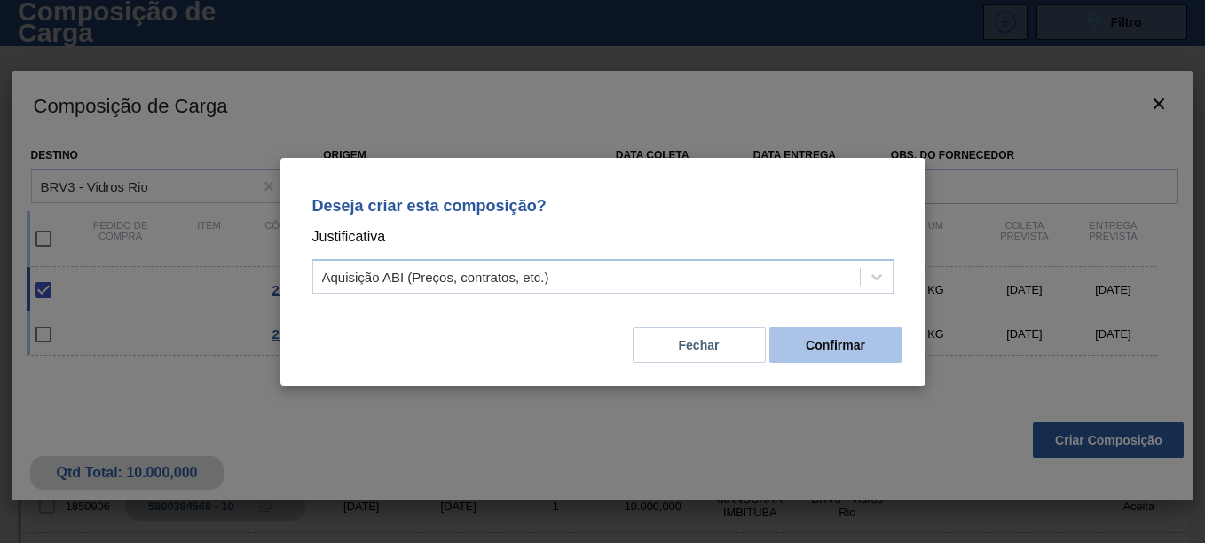
click at [823, 337] on button "Confirmar" at bounding box center [835, 344] width 133 height 35
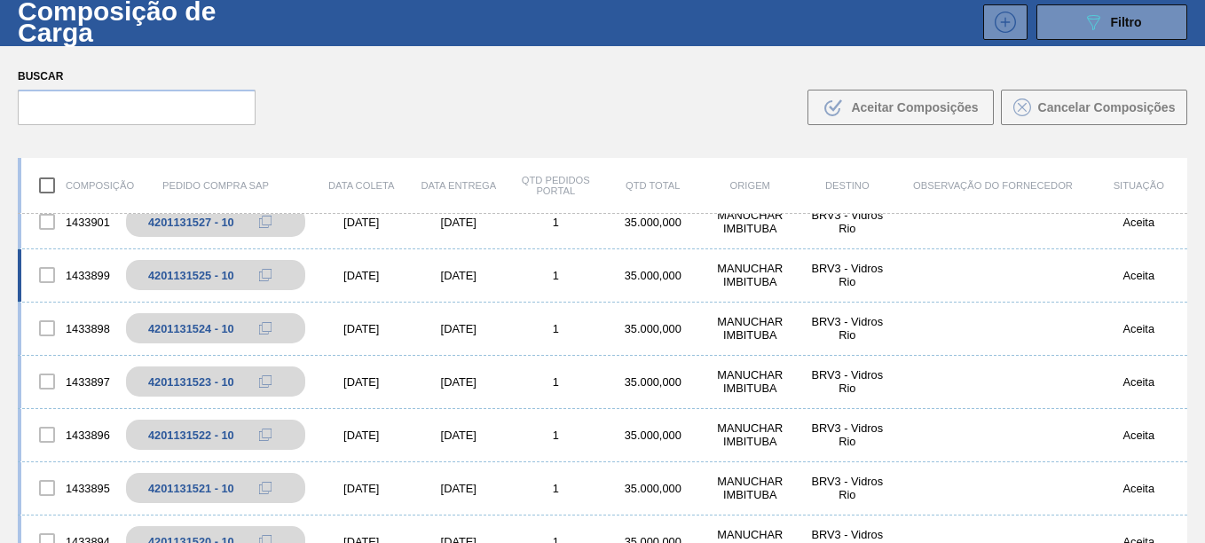
scroll to position [2292, 0]
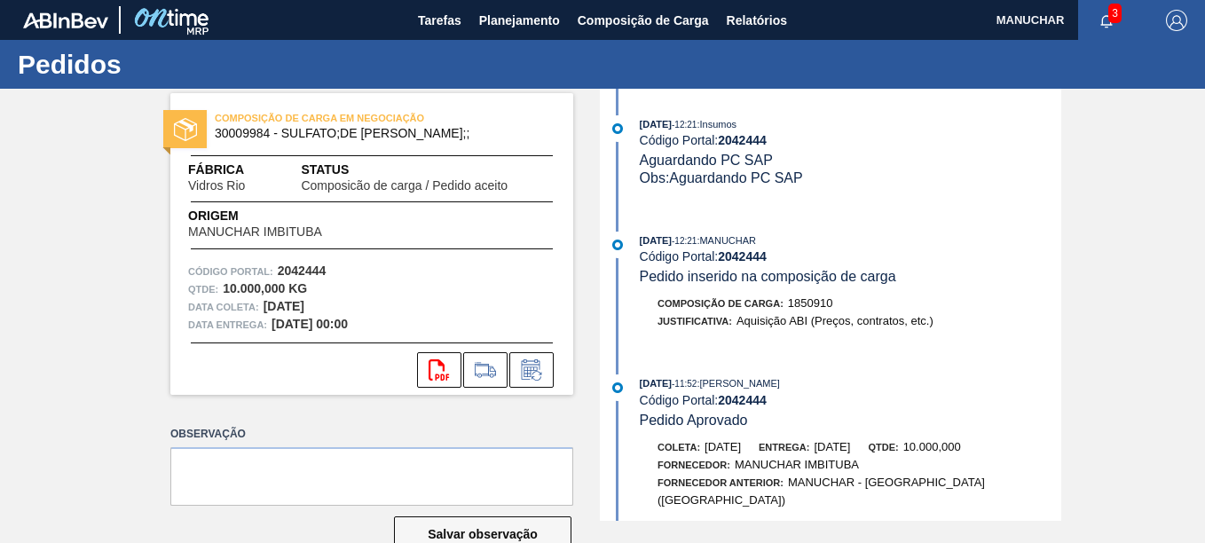
scroll to position [43, 0]
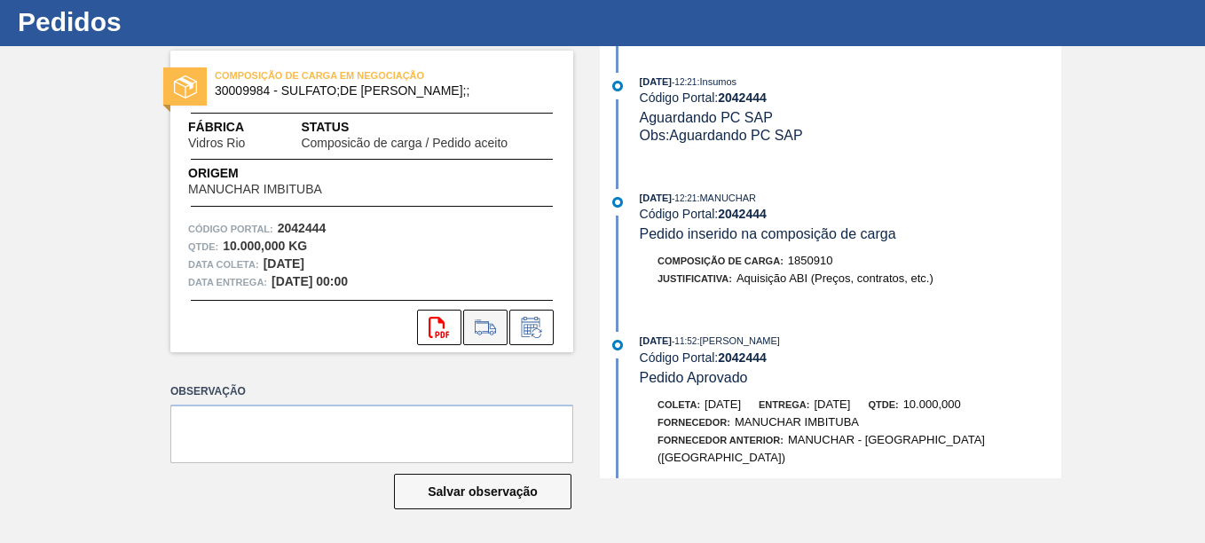
click at [483, 331] on icon at bounding box center [485, 327] width 28 height 21
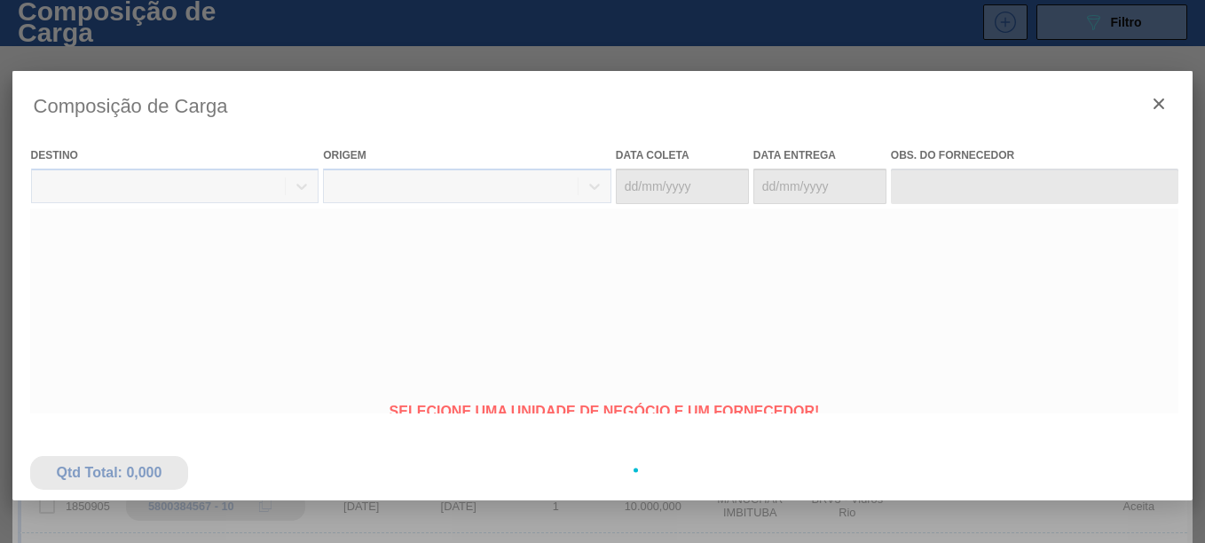
type coleta "[DATE]"
type entrega "[DATE]"
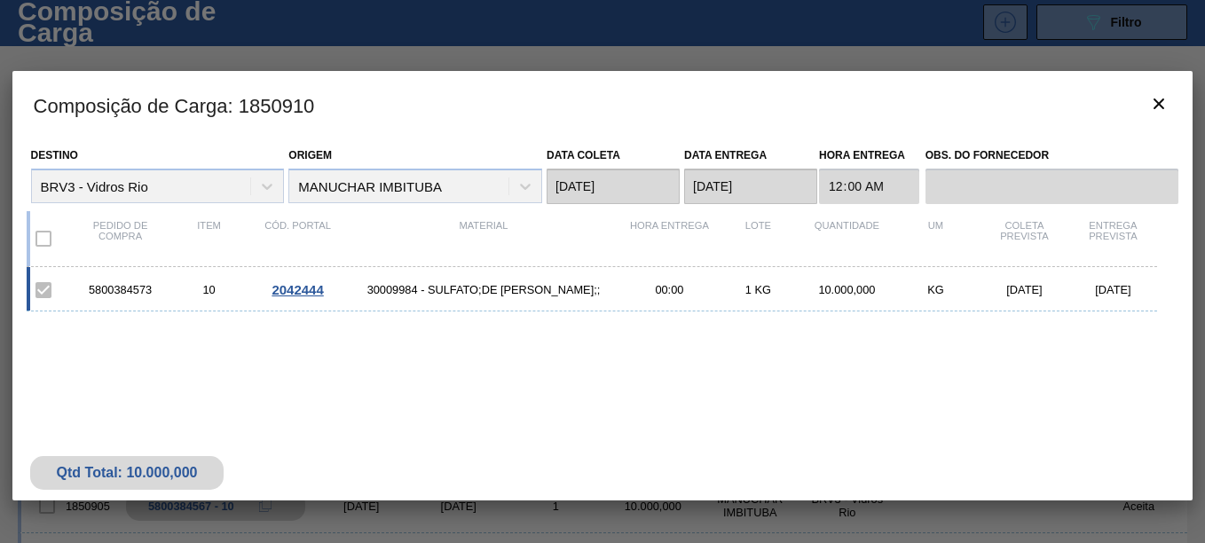
click at [154, 294] on div "5800384573" at bounding box center [120, 289] width 89 height 13
click at [154, 293] on div "5800384573" at bounding box center [120, 289] width 89 height 13
click at [139, 289] on div "5800384573" at bounding box center [120, 289] width 89 height 13
click at [138, 288] on div "5800384573" at bounding box center [120, 289] width 89 height 13
copy div "5800384573"
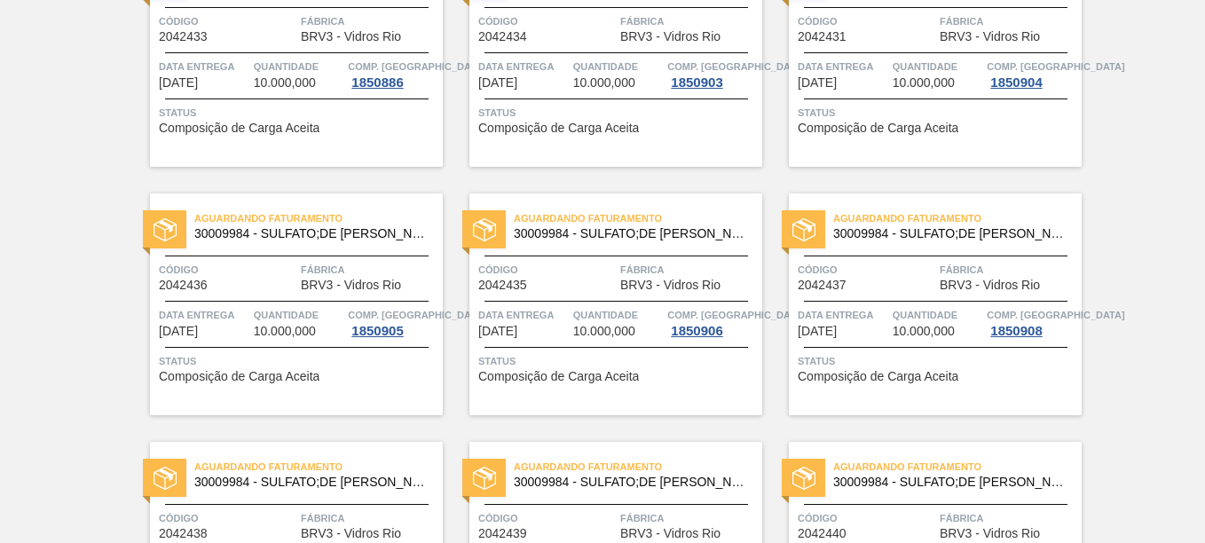
scroll to position [1145, 0]
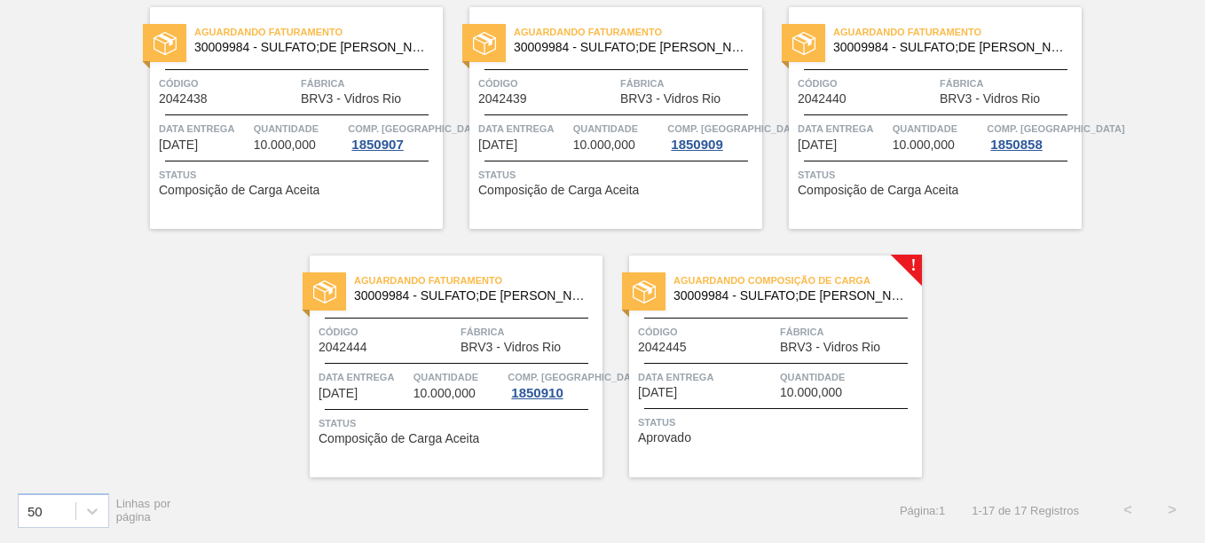
click at [862, 83] on span "Código" at bounding box center [867, 84] width 138 height 18
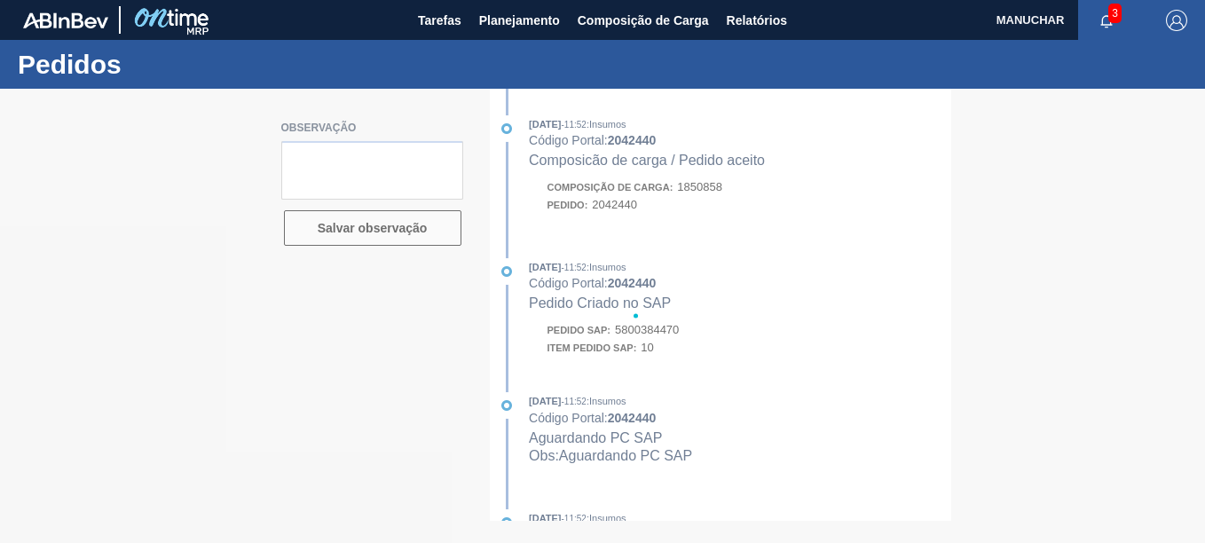
type textarea "ALTERAR PARA MANUCHAR IMBITUBA"
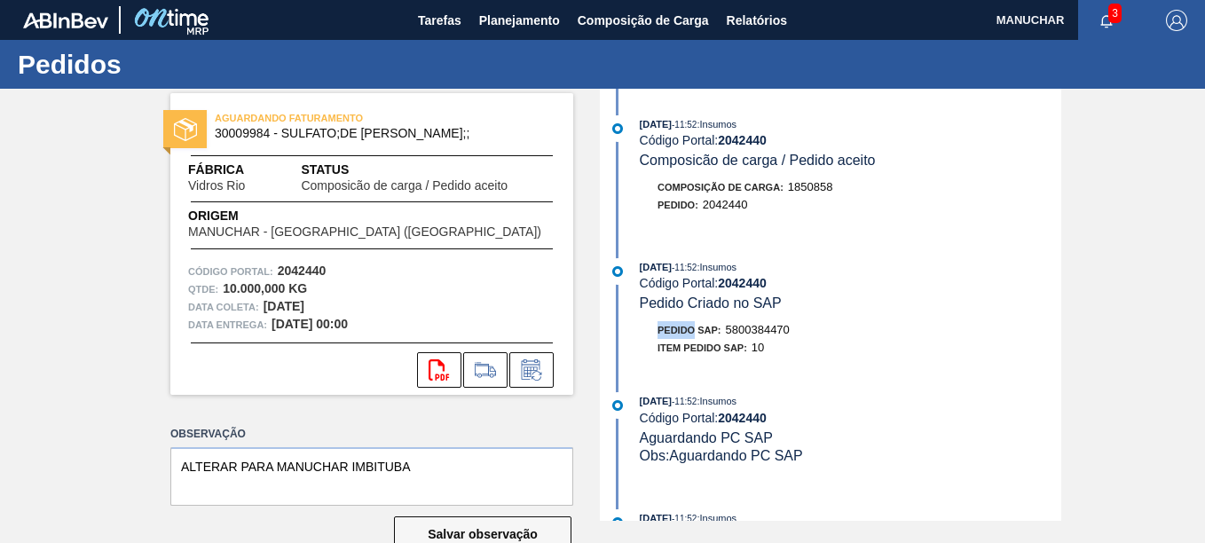
click at [673, 326] on span "Pedido SAP:" at bounding box center [690, 330] width 64 height 11
drag, startPoint x: 673, startPoint y: 326, endPoint x: 762, endPoint y: 320, distance: 89.8
click at [762, 320] on div "01/10/2025 - 11:52 : Insumos Código Portal: 2042440 Pedido Criado no SAP Pedido…" at bounding box center [832, 311] width 457 height 107
click at [762, 319] on div "01/10/2025 - 11:52 : Insumos Código Portal: 2042440 Pedido Criado no SAP Pedido…" at bounding box center [832, 311] width 457 height 107
copy span "5800384470"
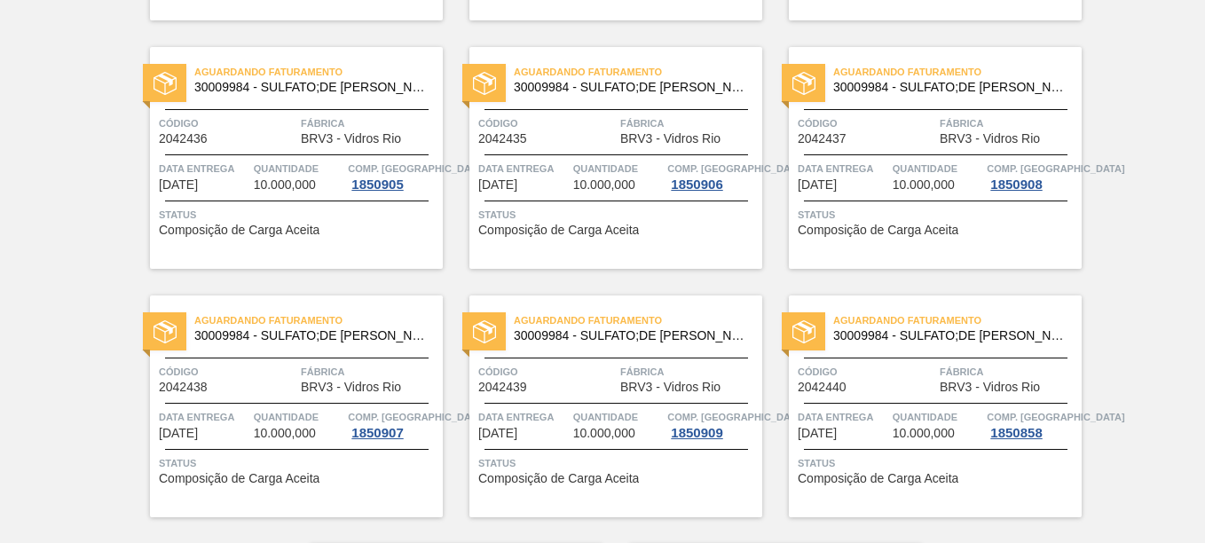
scroll to position [887, 0]
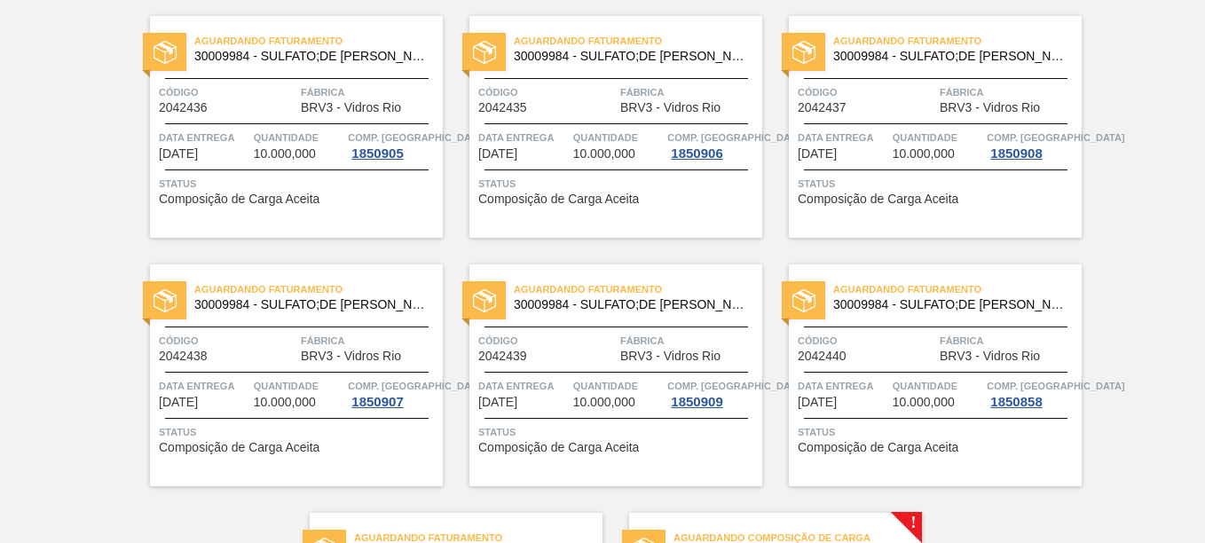
click at [877, 106] on div "Código 2042437" at bounding box center [867, 98] width 138 height 31
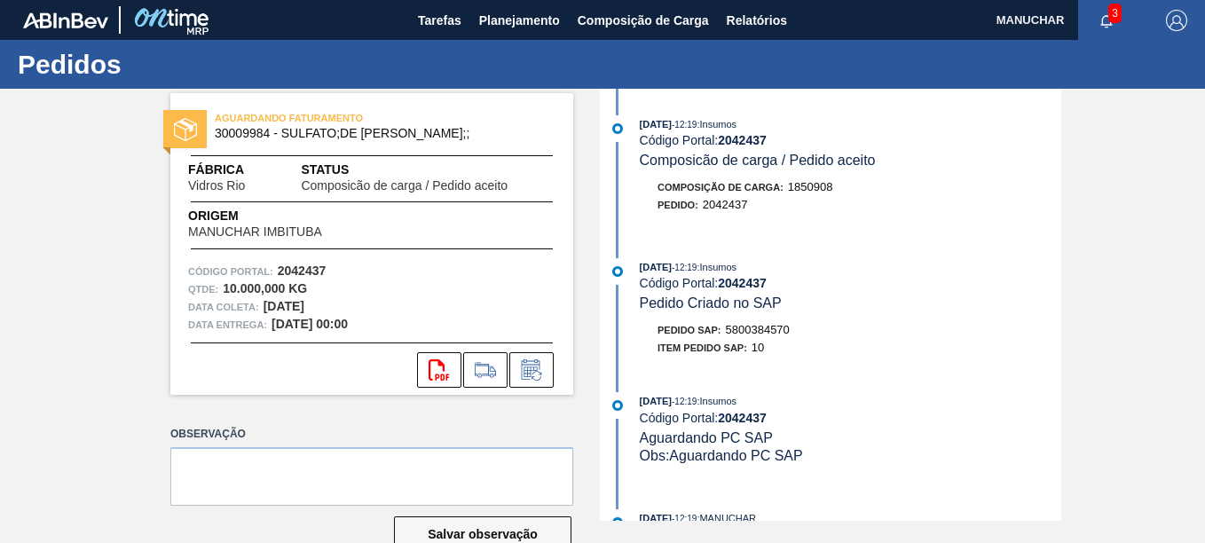
click at [768, 335] on span "5800384570" at bounding box center [758, 329] width 64 height 13
click at [768, 334] on span "5800384570" at bounding box center [758, 329] width 64 height 13
copy span "5800384570"
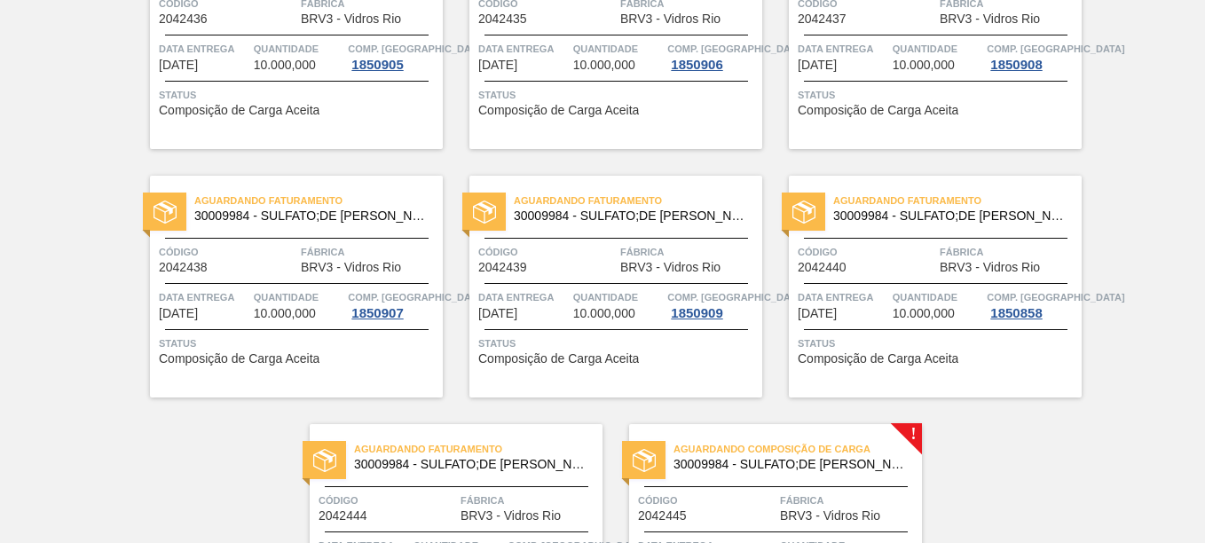
scroll to position [887, 0]
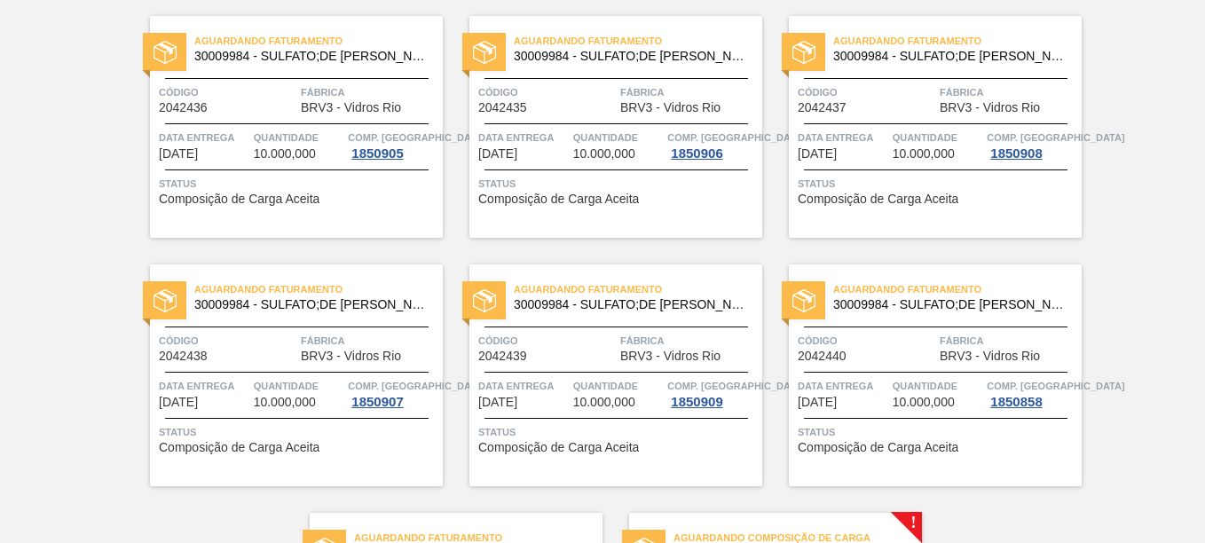
click at [280, 366] on div "Aguardando Faturamento 30009984 - SULFATO;DE SODIO ANIDRO;; Código 2042438 Fábr…" at bounding box center [296, 375] width 293 height 222
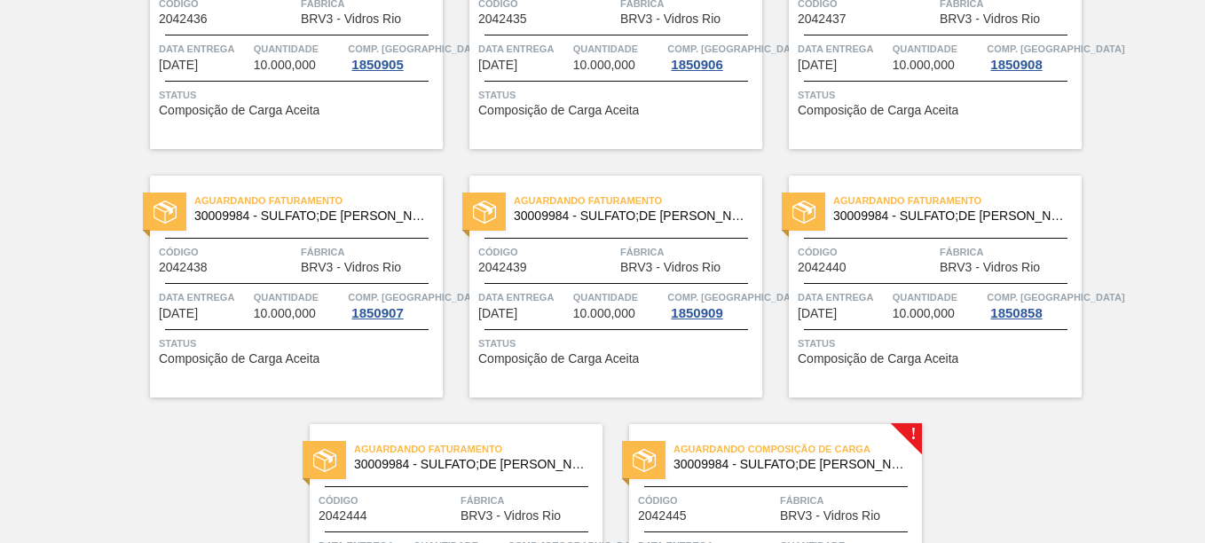
scroll to position [1065, 0]
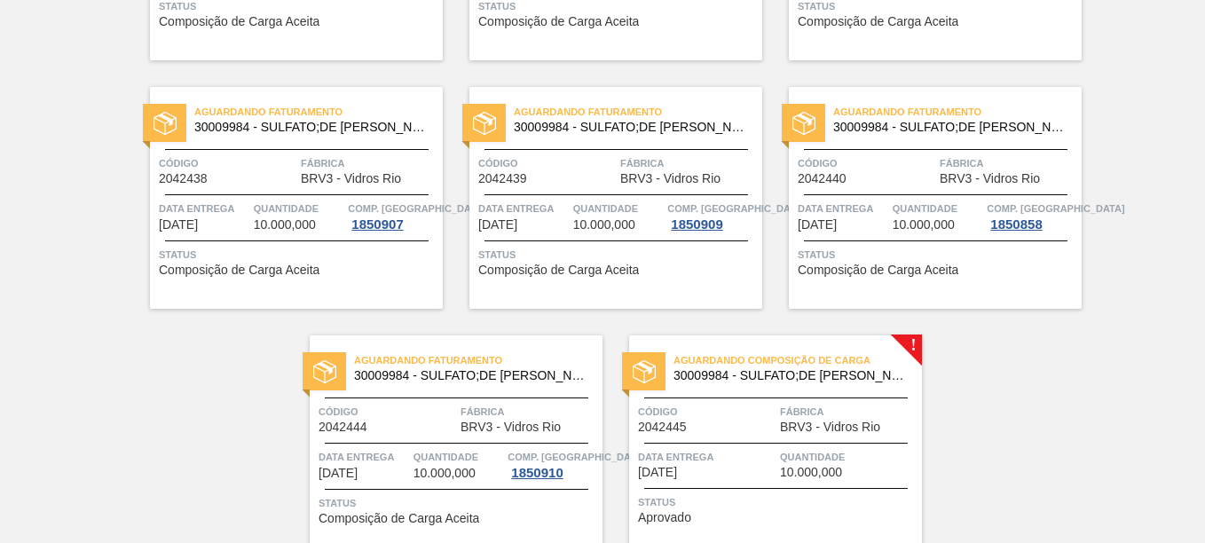
click at [592, 176] on div "Código 2042439" at bounding box center [547, 169] width 138 height 31
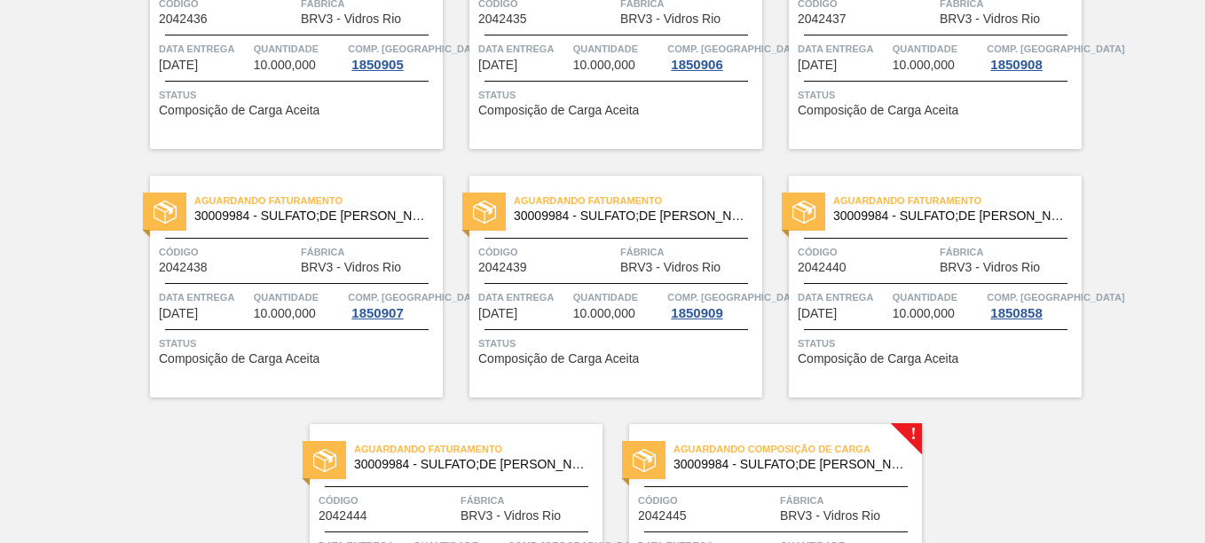
scroll to position [1065, 0]
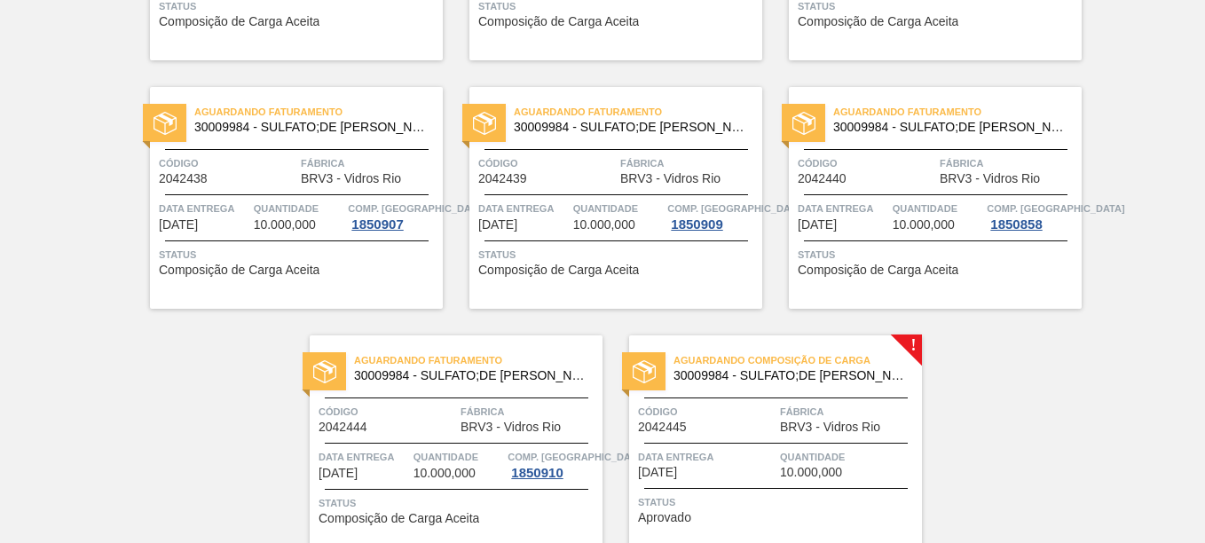
click at [883, 147] on div "Aguardando Faturamento 30009984 - SULFATO;DE SODIO ANIDRO;; Código 2042440 Fábr…" at bounding box center [935, 198] width 293 height 222
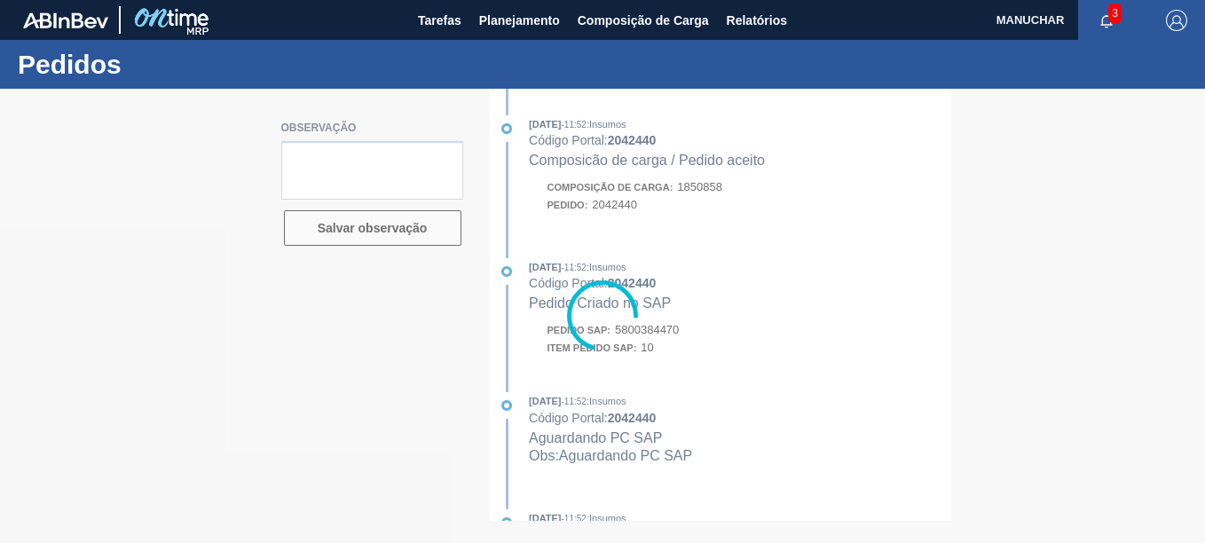
type textarea "ALTERAR PARA MANUCHAR IMBITUBA"
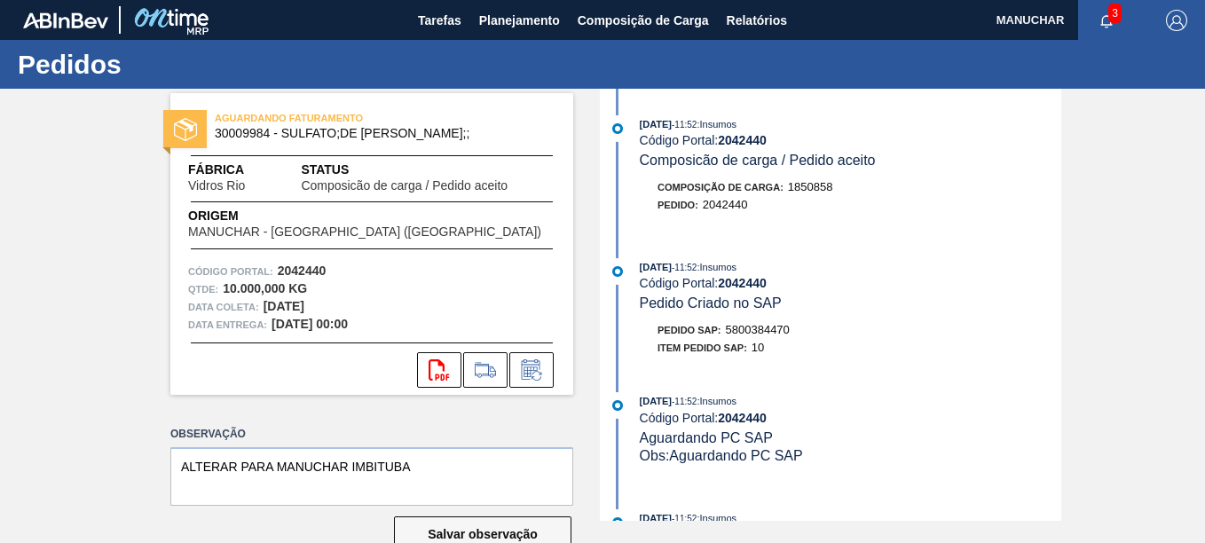
click at [766, 331] on span "5800384470" at bounding box center [758, 329] width 64 height 13
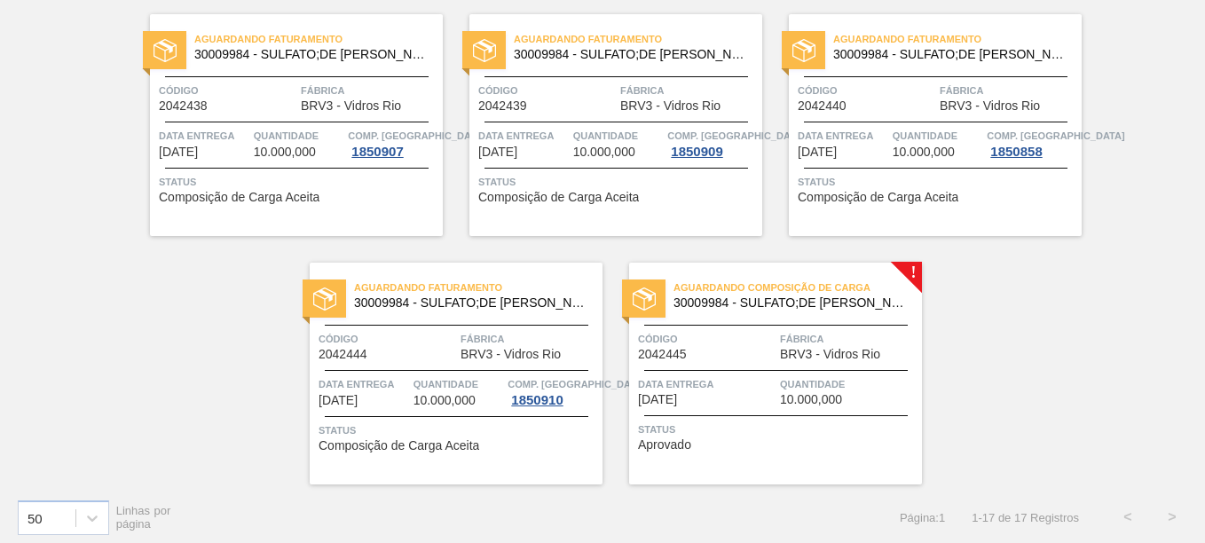
scroll to position [1145, 0]
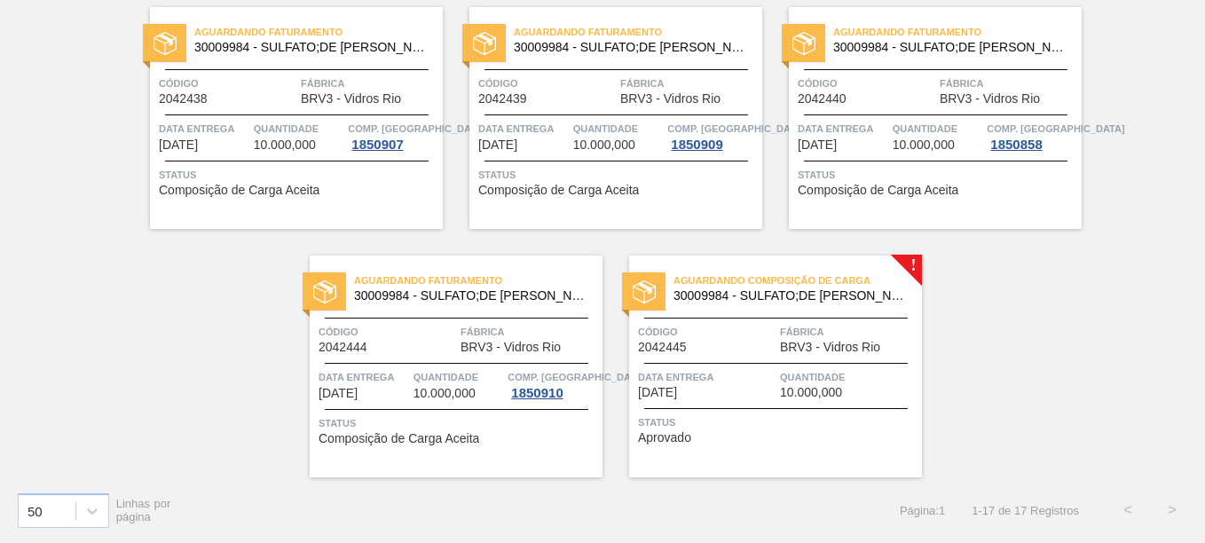
click at [452, 312] on div "Aguardando Faturamento 30009984 - SULFATO;DE SODIO ANIDRO;; Código 2042444 Fábr…" at bounding box center [456, 367] width 293 height 222
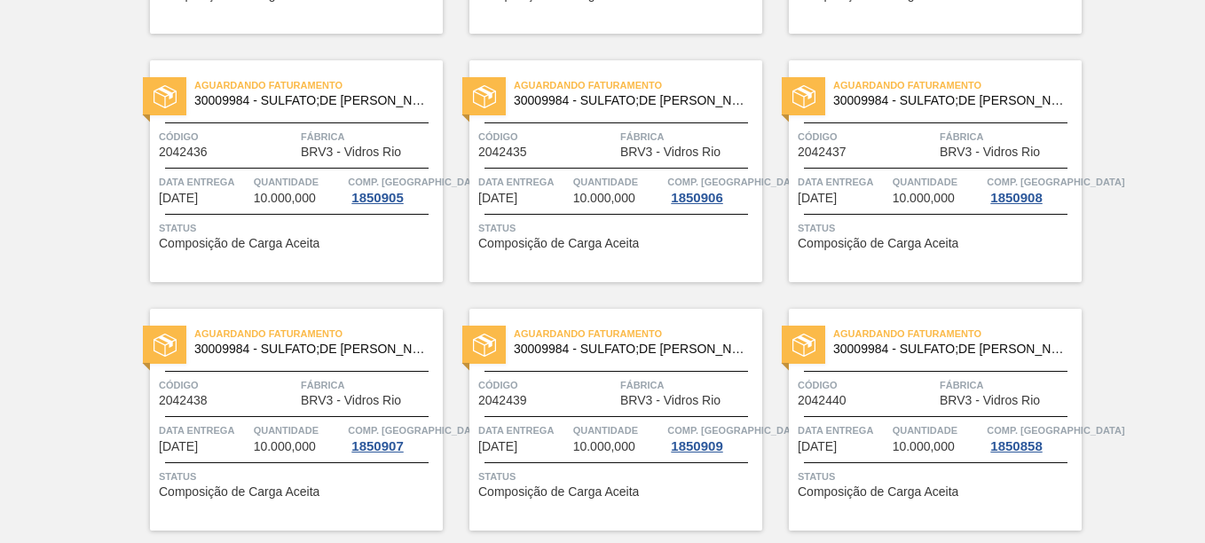
scroll to position [1145, 0]
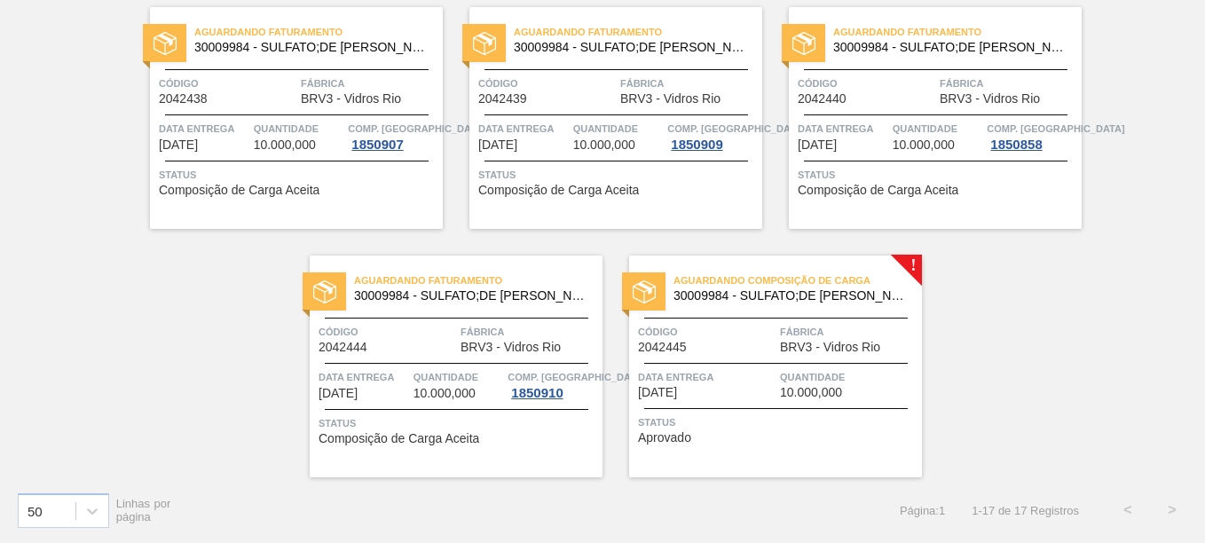
click at [747, 353] on div "Código 2042445" at bounding box center [707, 338] width 138 height 31
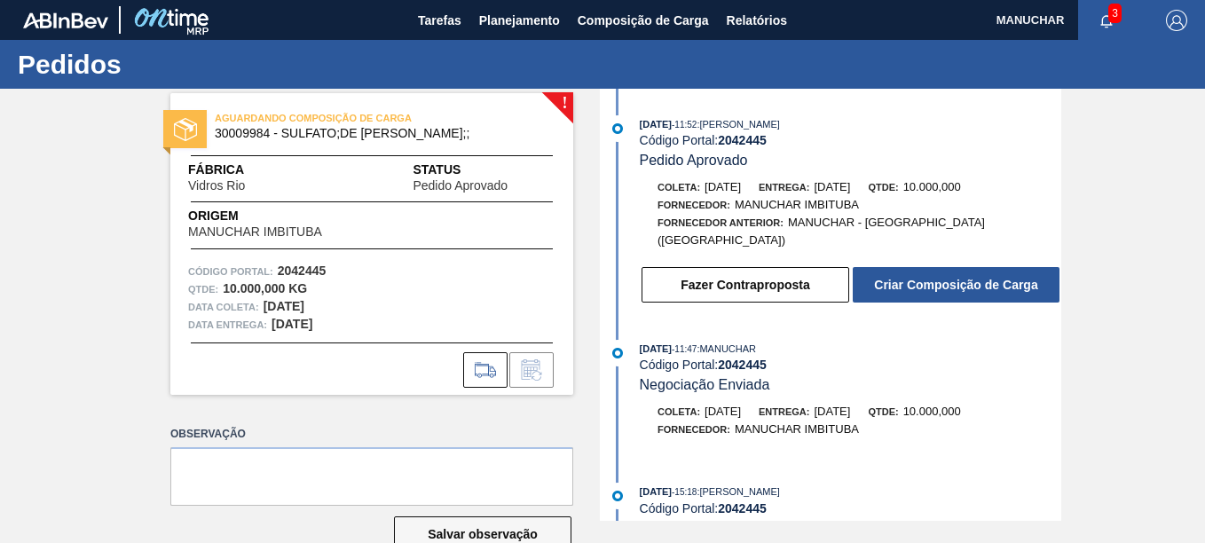
click at [925, 290] on div "01/10/2025 - 11:52 : Douglas Santana Código Portal: 2042445 Pedido Aprovado Col…" at bounding box center [832, 214] width 457 height 198
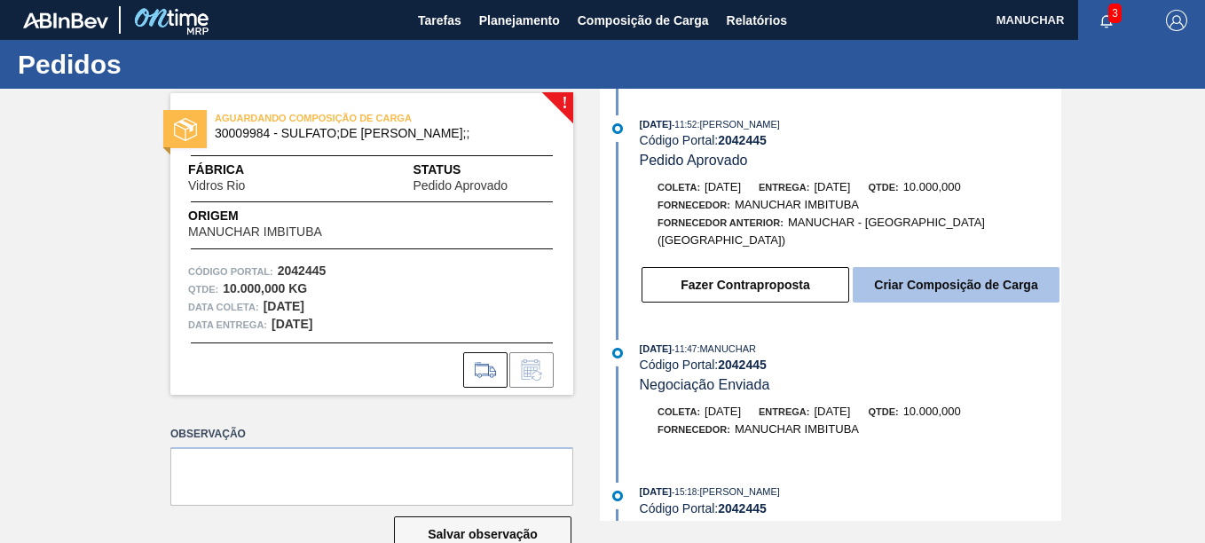
click at [914, 274] on button "Criar Composição de Carga" at bounding box center [956, 284] width 207 height 35
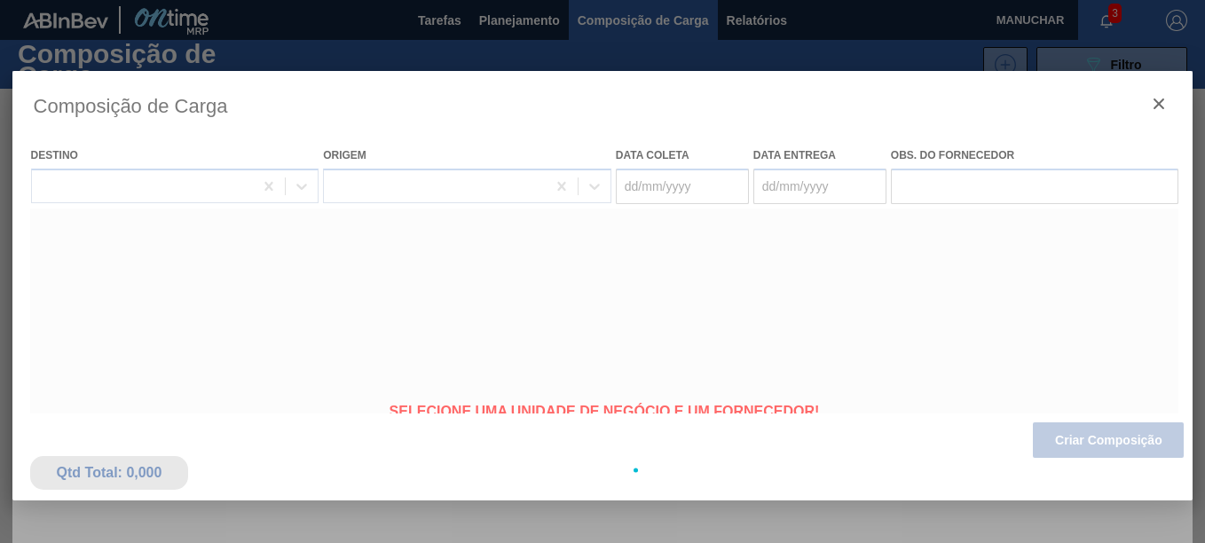
type coleta "[DATE]"
type entrega "[DATE]"
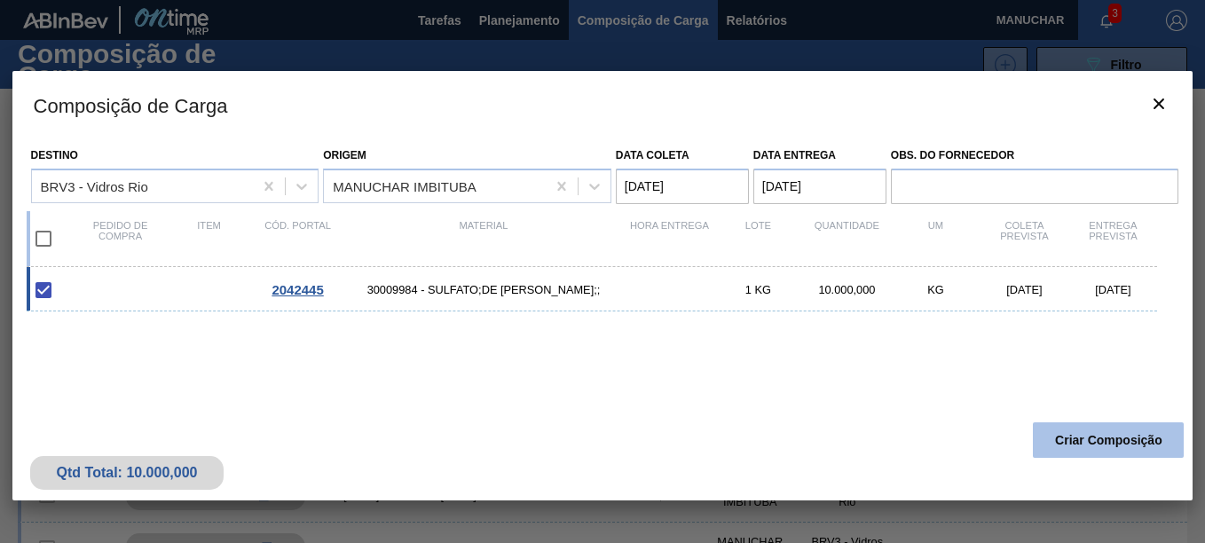
click at [1068, 447] on button "Criar Composição" at bounding box center [1108, 439] width 151 height 35
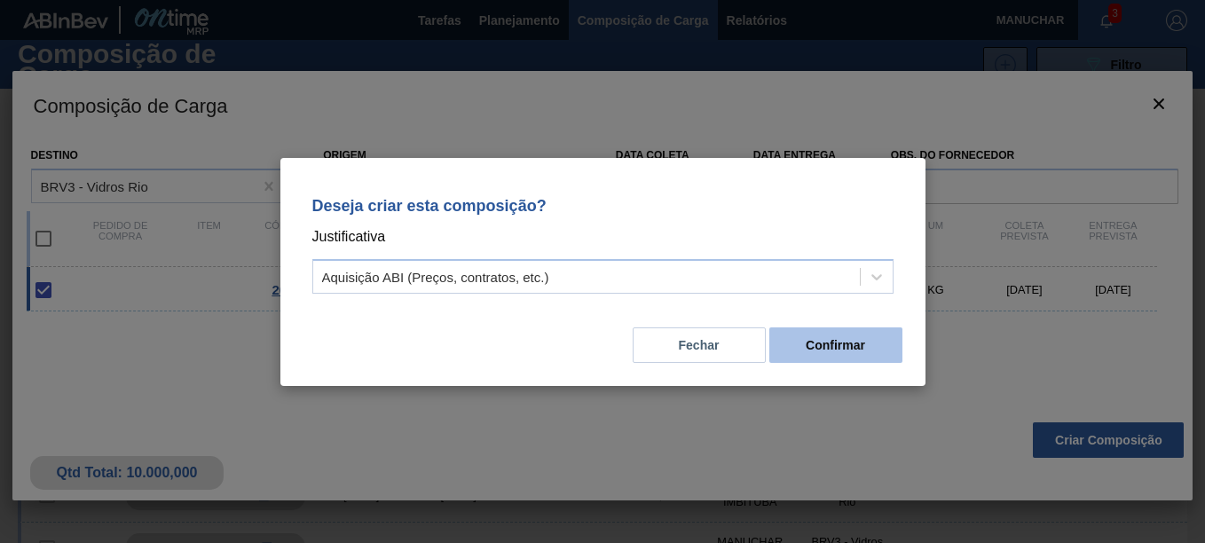
click at [839, 349] on button "Confirmar" at bounding box center [835, 344] width 133 height 35
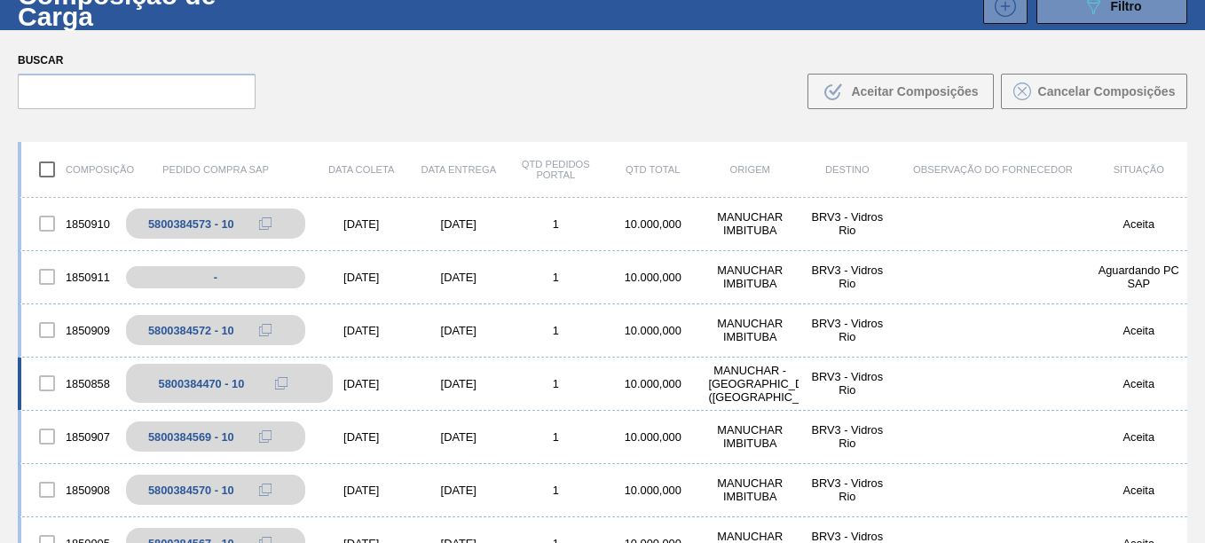
scroll to position [128, 0]
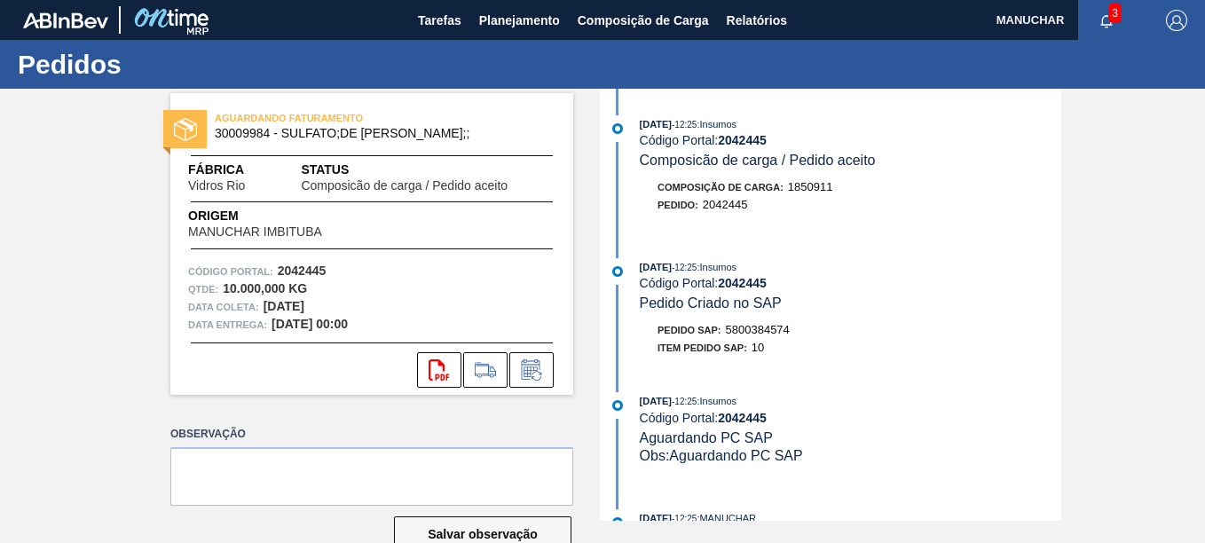
click at [727, 322] on div "Pedido SAP: 5800384574" at bounding box center [724, 330] width 132 height 18
click at [744, 330] on span "5800384574" at bounding box center [758, 329] width 64 height 13
click at [744, 329] on span "5800384574" at bounding box center [758, 329] width 64 height 13
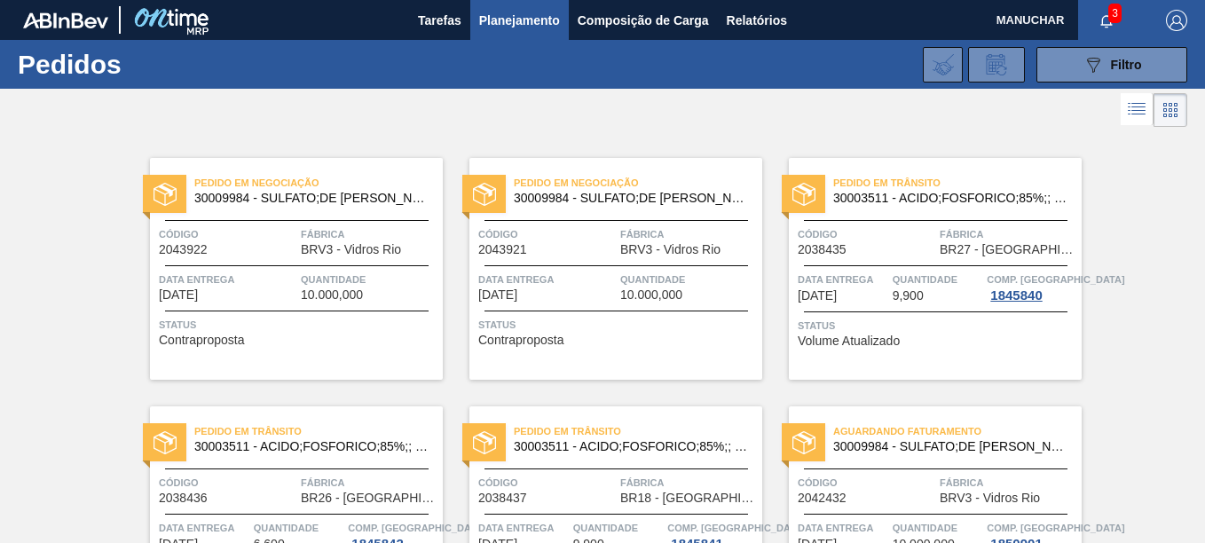
click at [270, 265] on div at bounding box center [297, 265] width 264 height 1
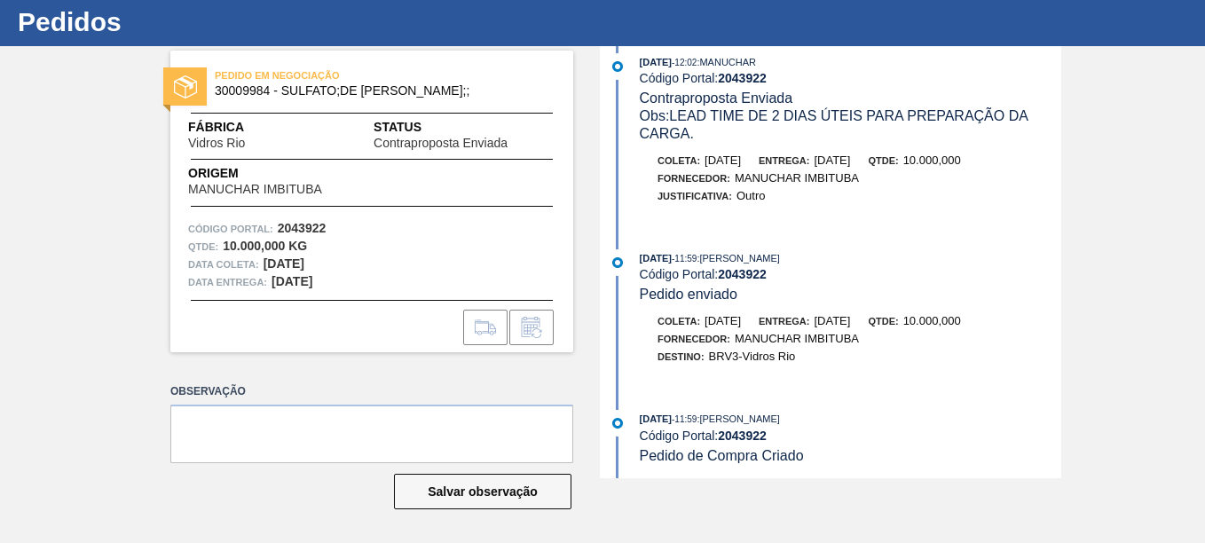
scroll to position [24, 0]
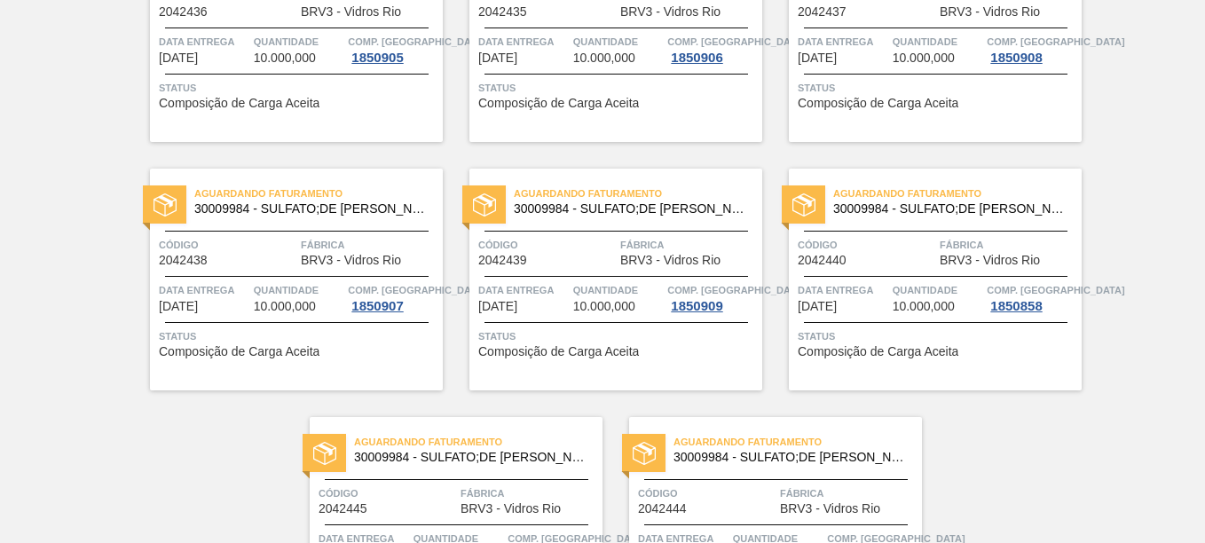
scroll to position [1145, 0]
